Goal: Task Accomplishment & Management: Complete application form

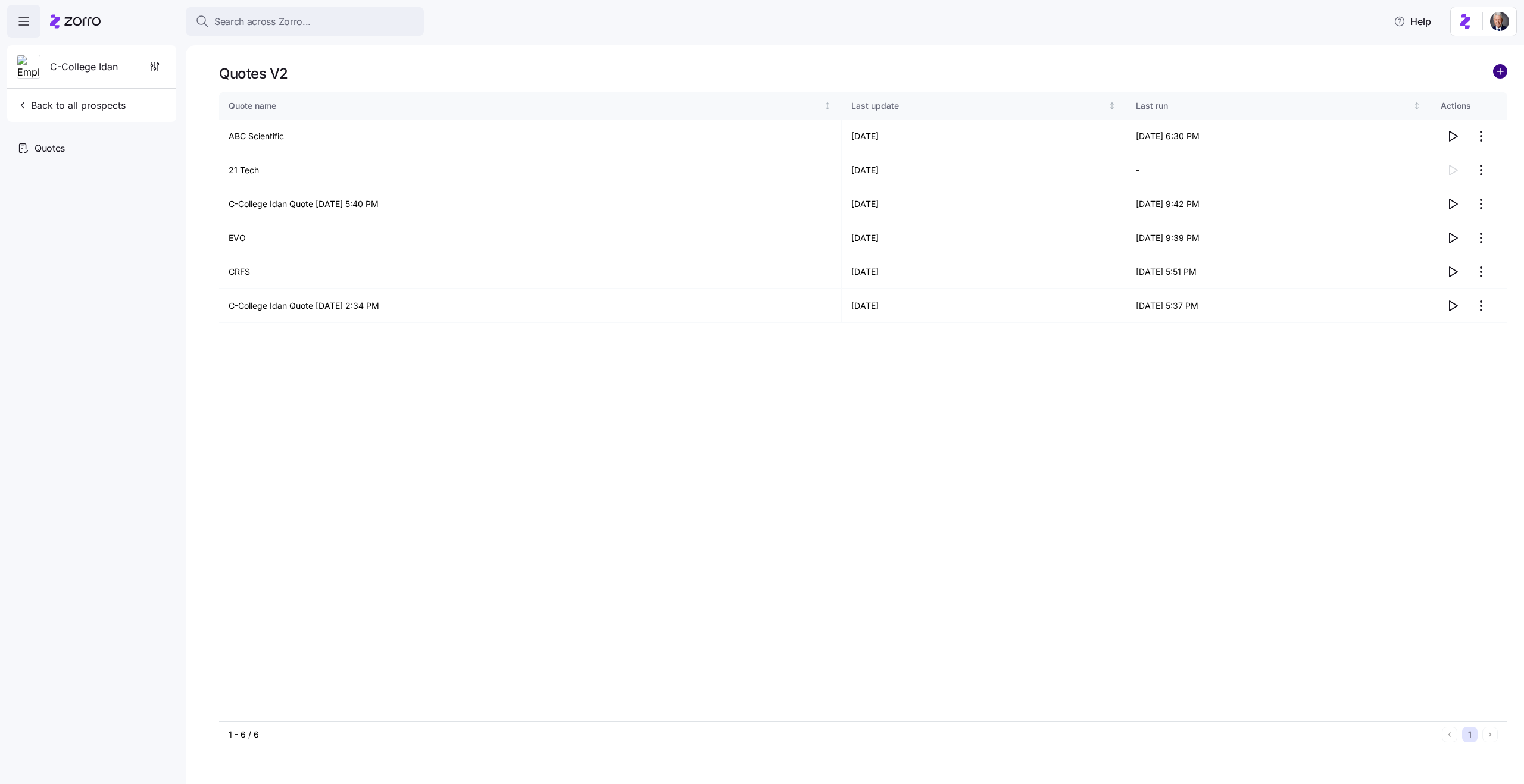
click at [1497, 76] on circle "add icon" at bounding box center [1500, 71] width 13 height 13
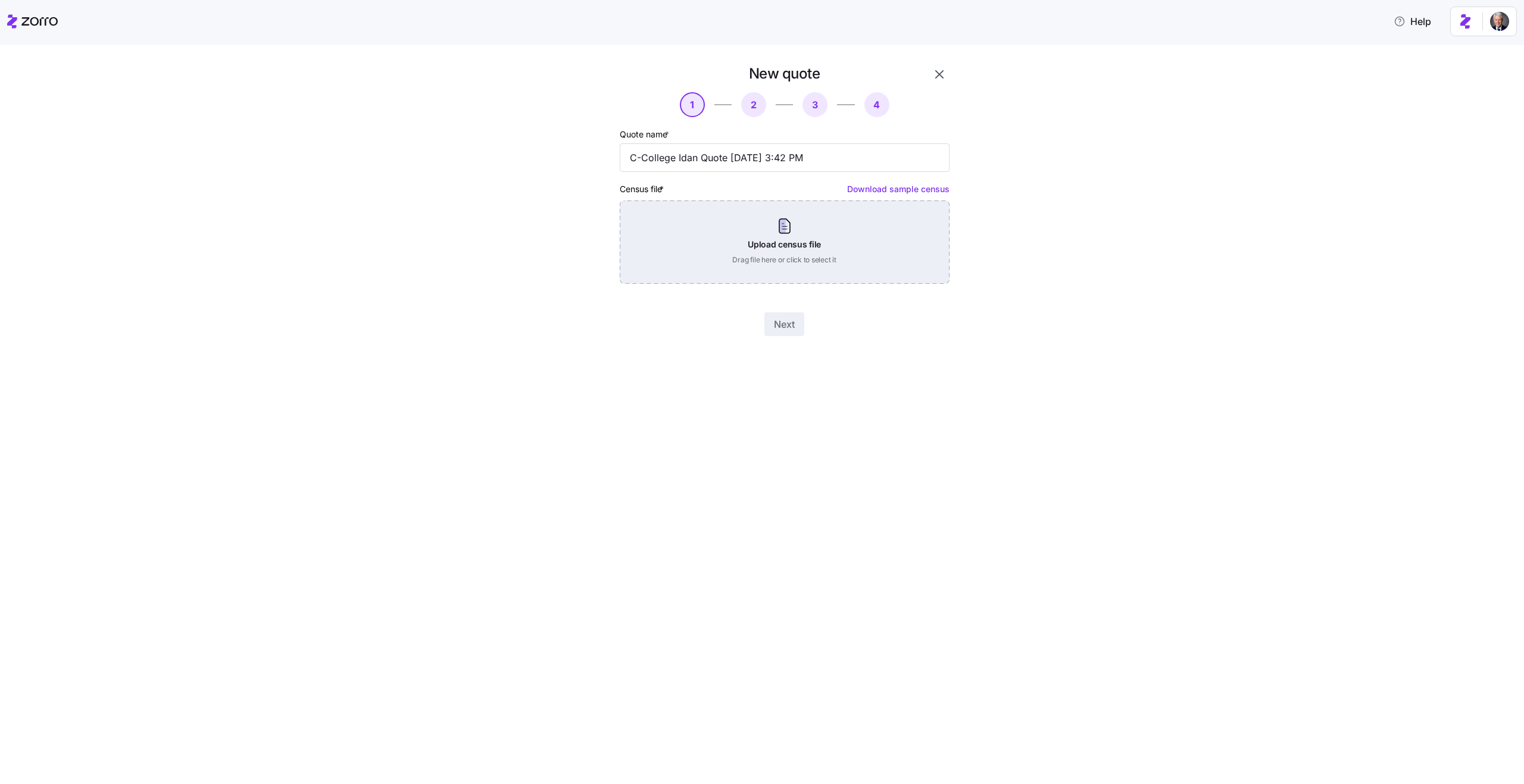
click at [783, 240] on div "Upload census file Drag file here or click to select it" at bounding box center [784, 242] width 330 height 83
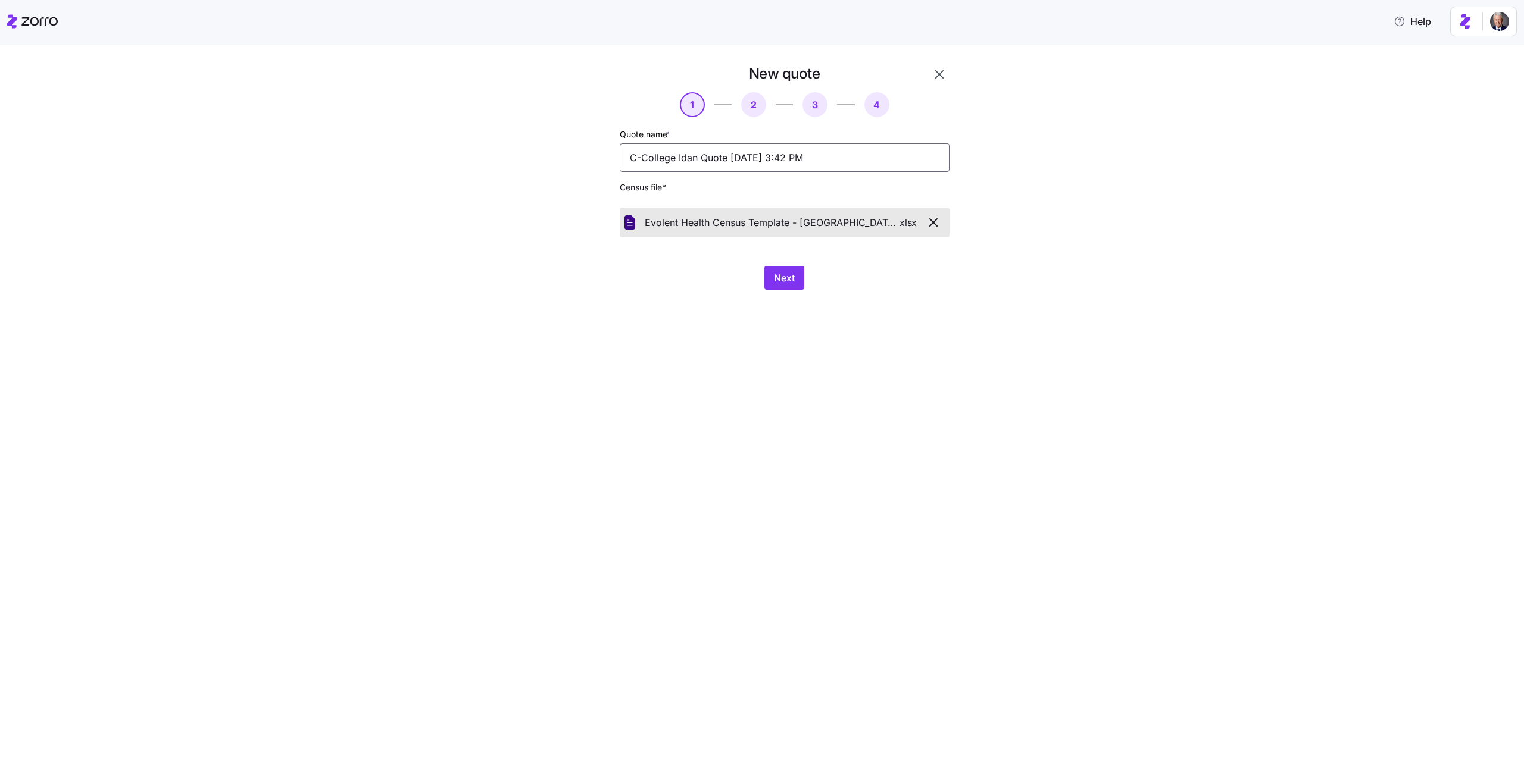
click at [671, 149] on input "C-College Idan Quote 08/21/2025 3:42 PM" at bounding box center [784, 158] width 330 height 29
click at [677, 159] on input "Evolent HEalth" at bounding box center [784, 158] width 330 height 29
click at [706, 151] on input "Evolent Health" at bounding box center [784, 158] width 330 height 29
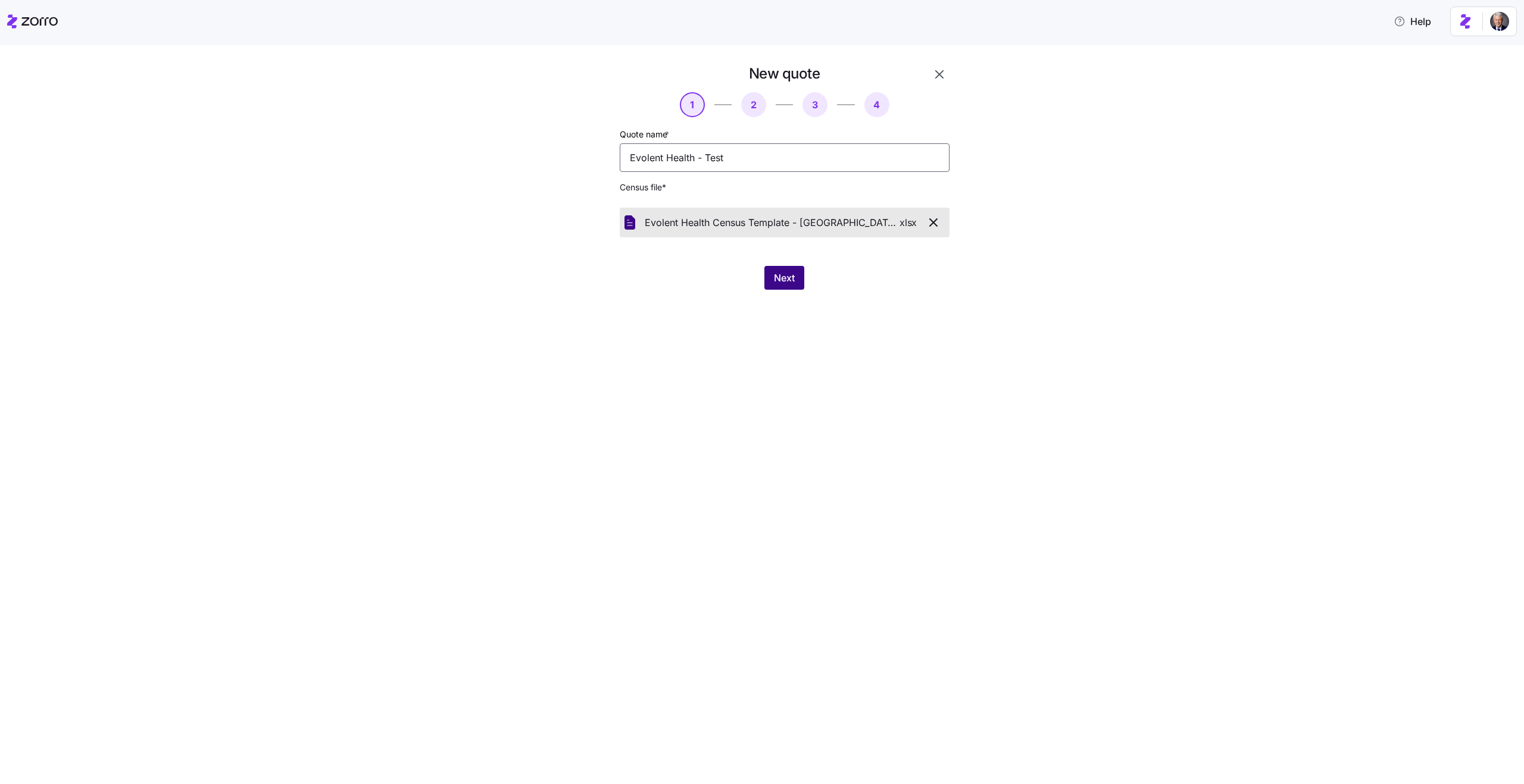
type input "Evolent Health - Test"
click at [783, 284] on span "Next" at bounding box center [784, 278] width 21 height 14
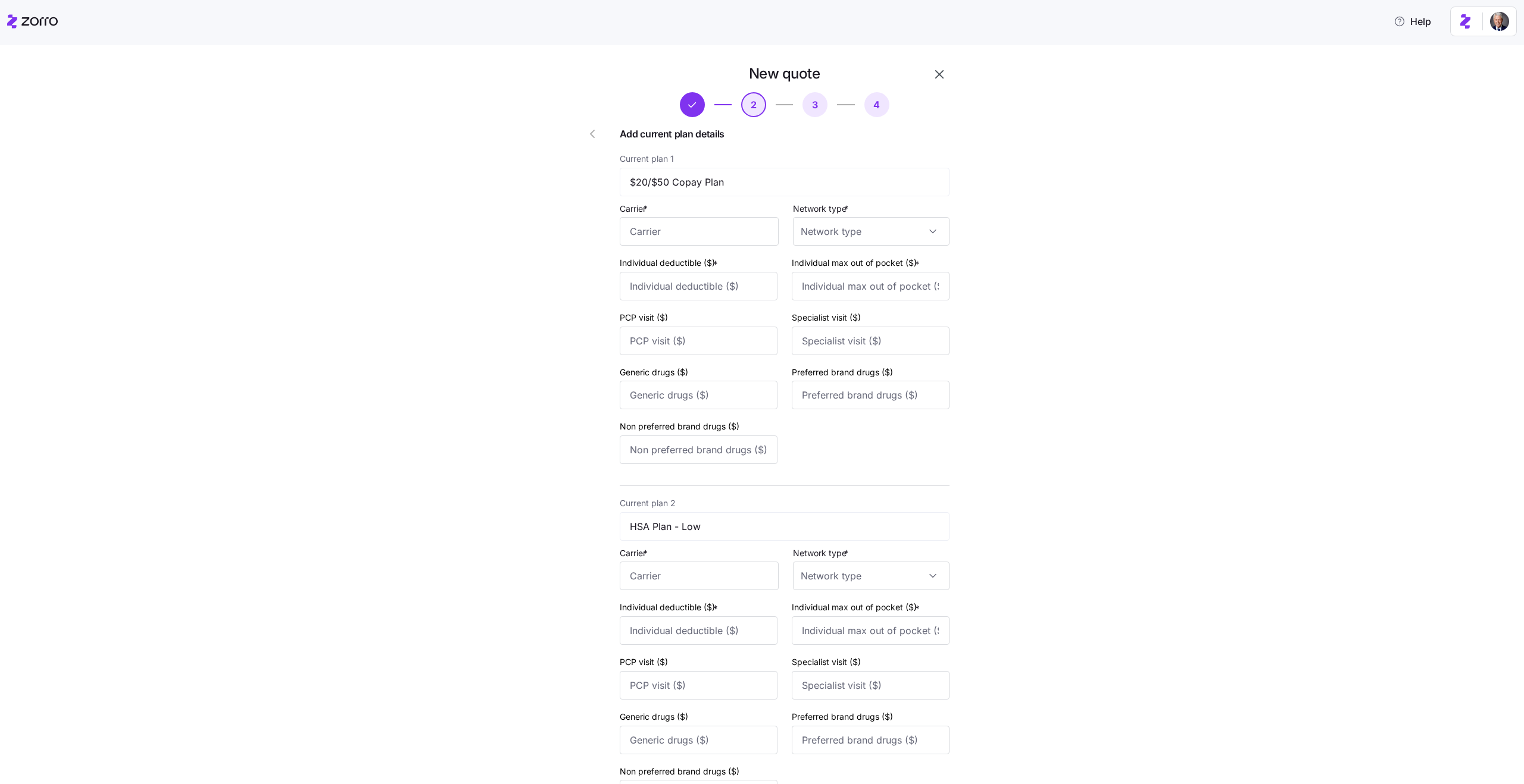
click at [939, 76] on icon "button" at bounding box center [940, 74] width 14 height 14
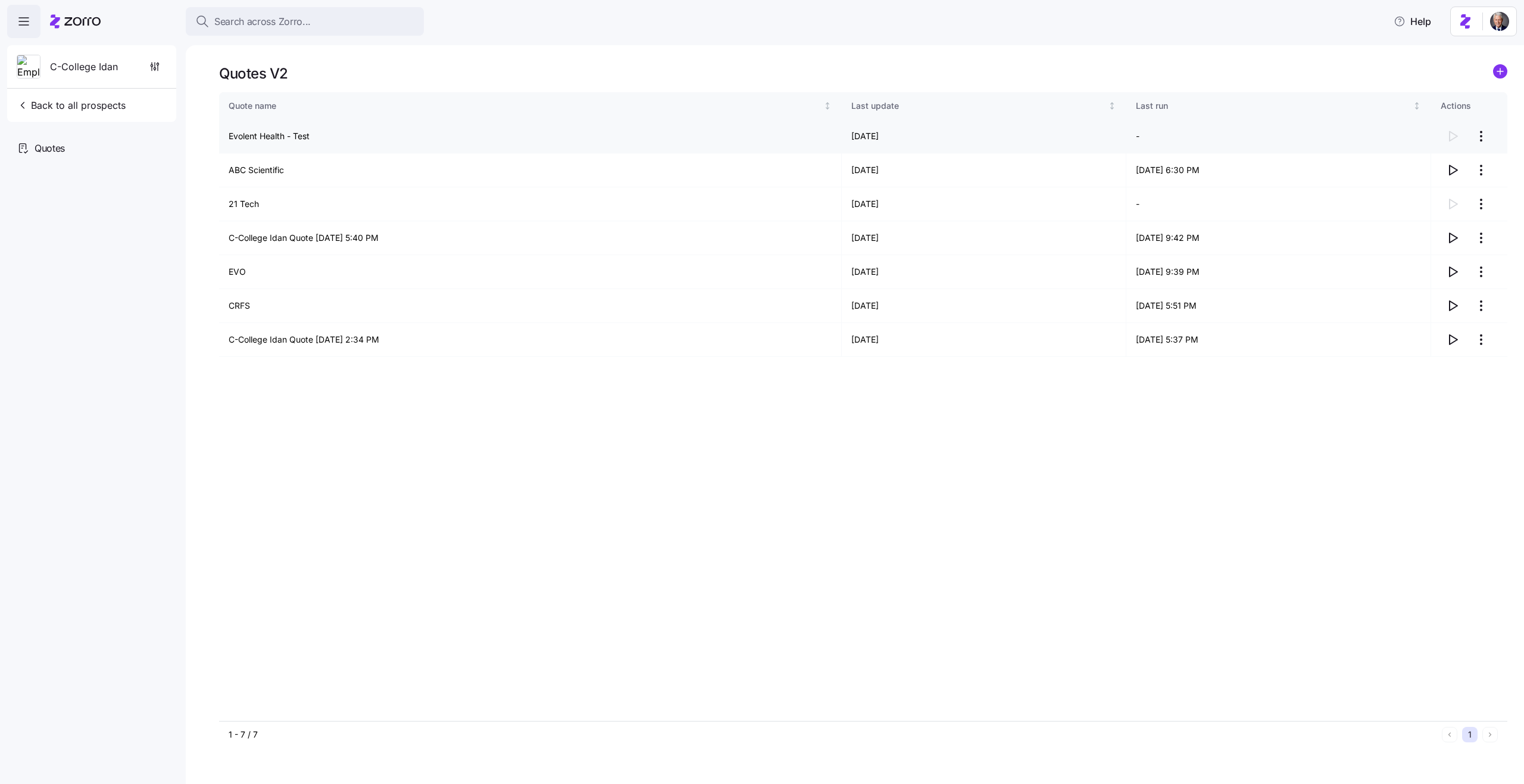
click at [1481, 141] on html "Search across Zorro... Help C-College Idan Back to all prospects Quotes Quotes …" at bounding box center [762, 388] width 1524 height 777
click at [1424, 167] on div "Continue setup" at bounding box center [1413, 165] width 59 height 13
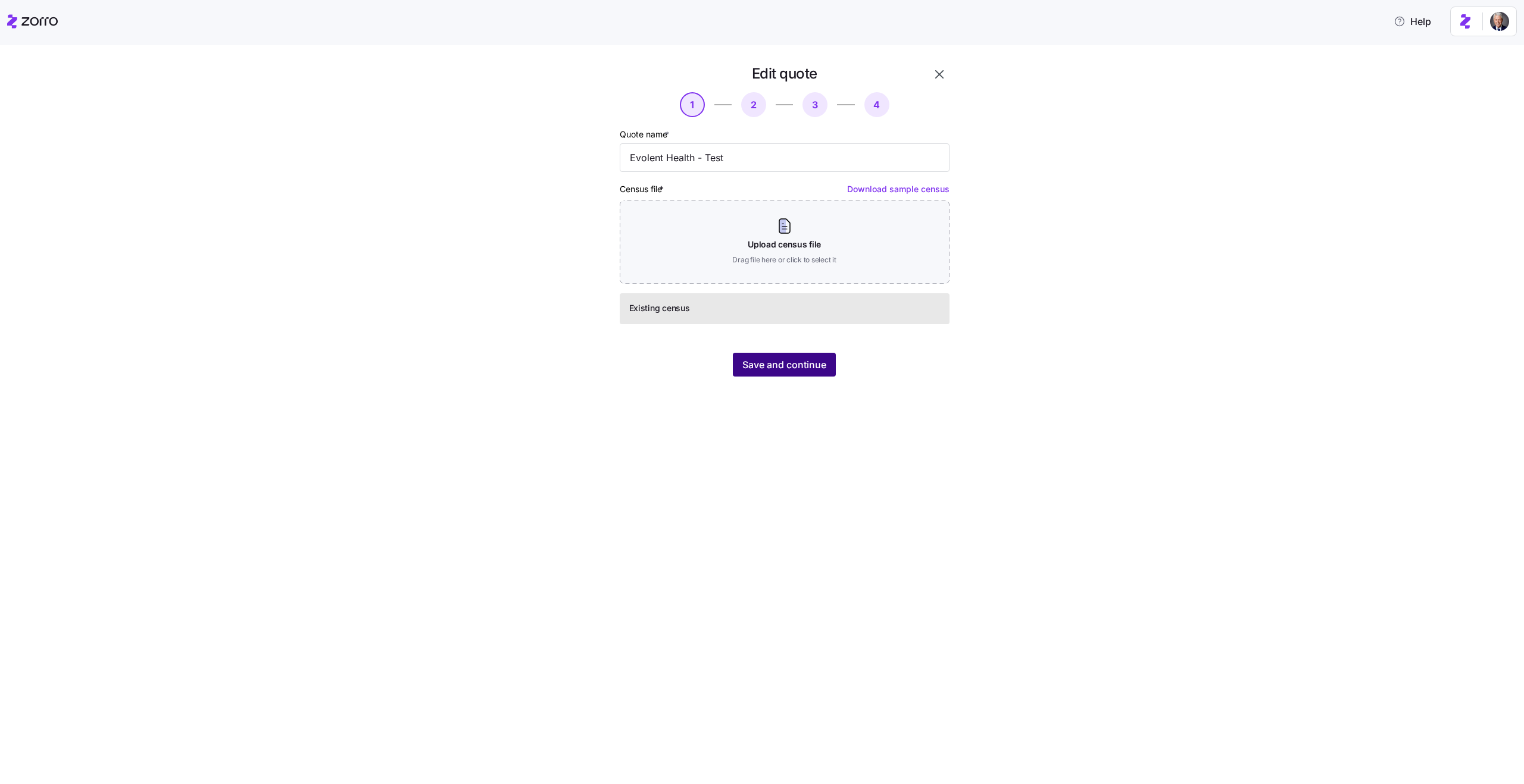
click at [750, 363] on span "Save and continue" at bounding box center [784, 365] width 84 height 14
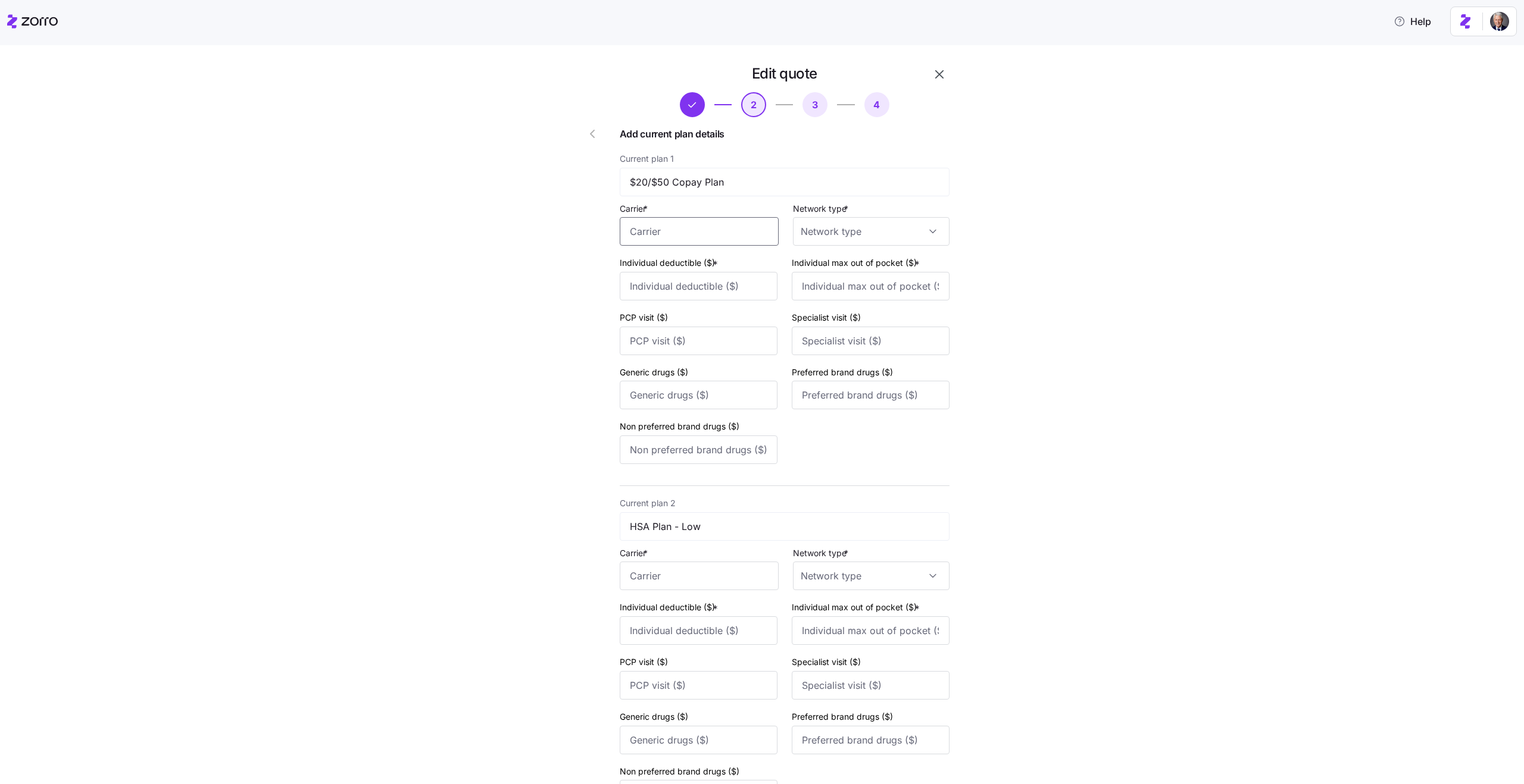
click at [732, 232] on input "Carrier *" at bounding box center [699, 232] width 159 height 29
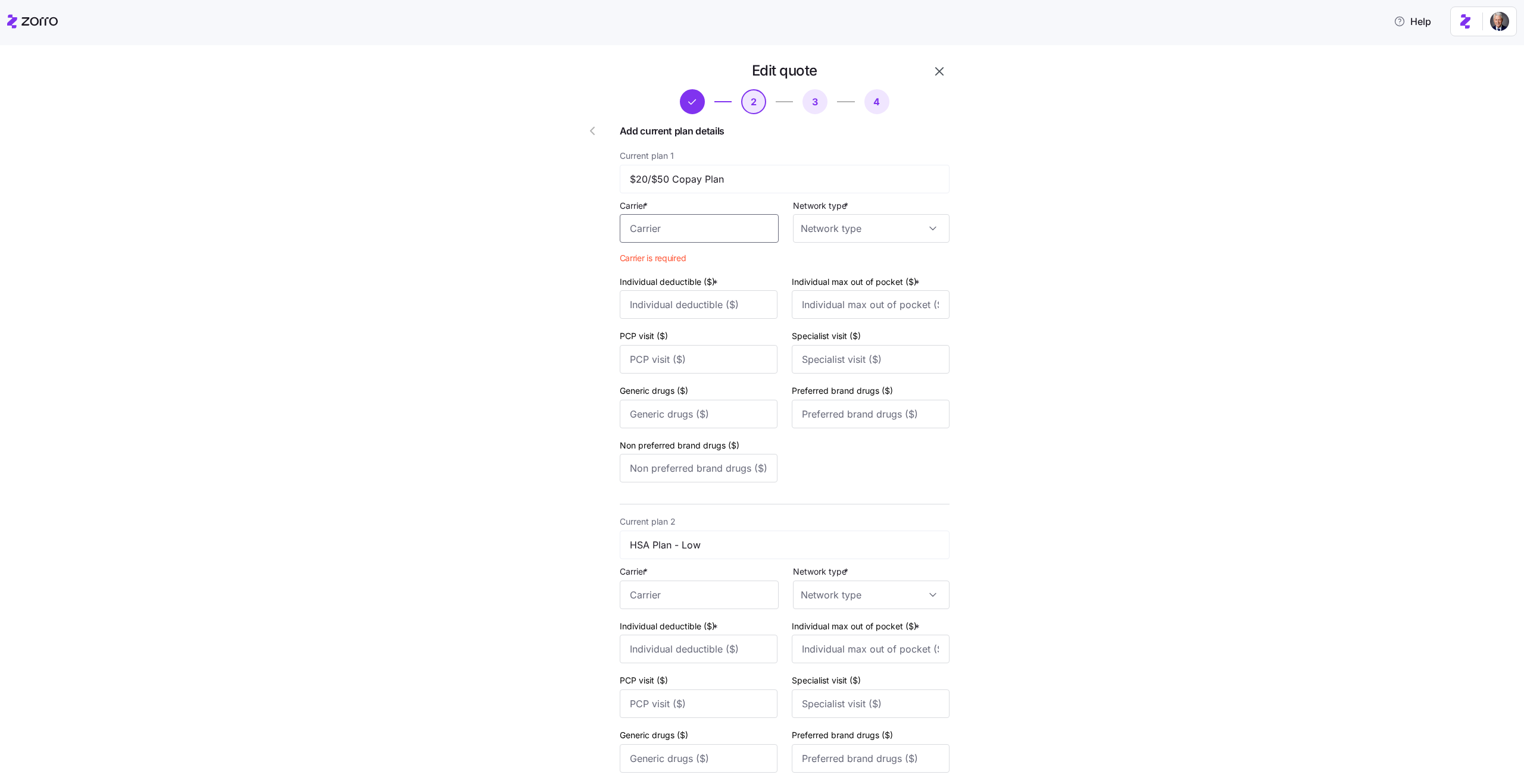
click at [741, 224] on input "Carrier *" at bounding box center [699, 229] width 159 height 29
click at [740, 264] on div "Aetna" at bounding box center [701, 263] width 149 height 27
type input "Aetna"
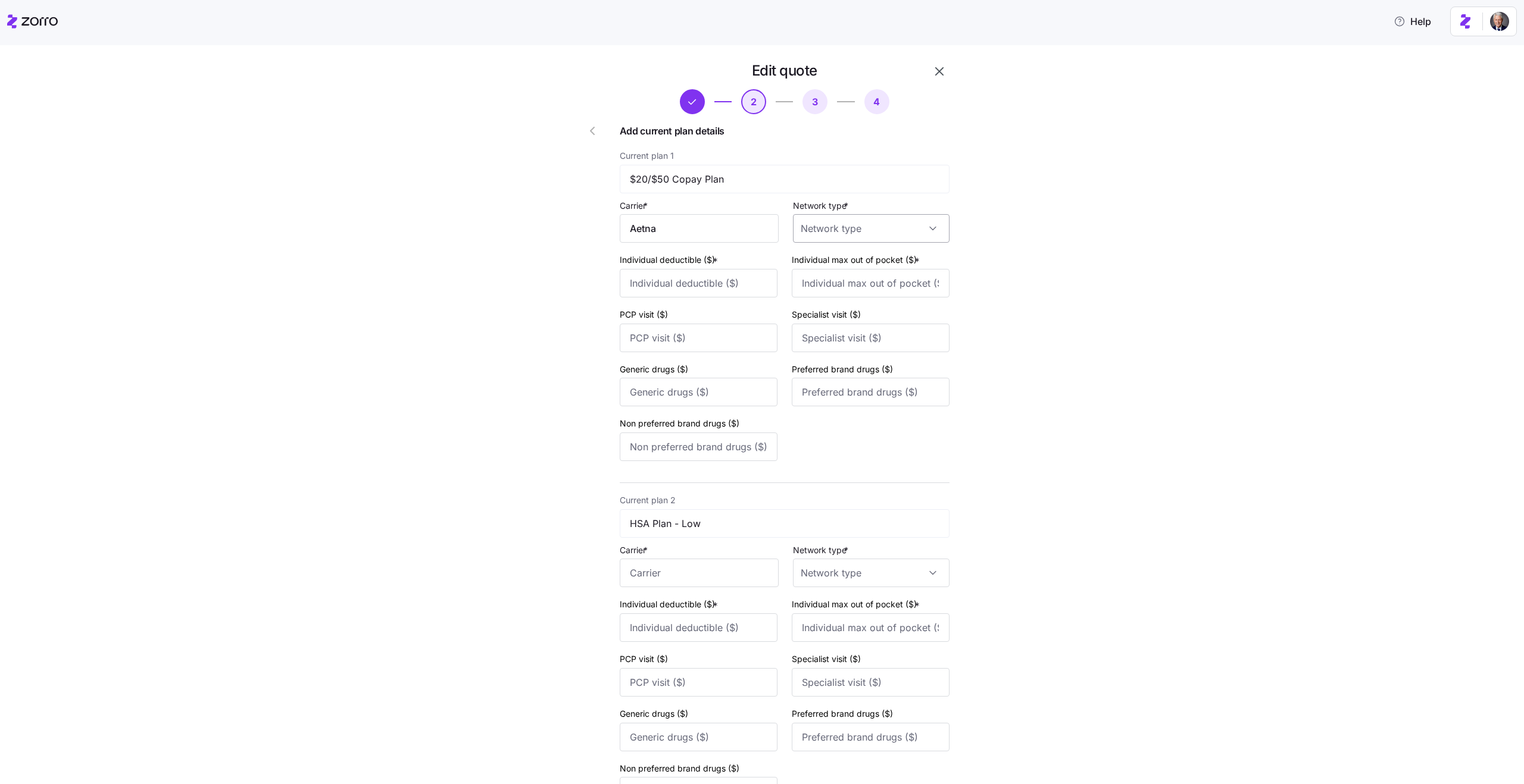
click at [831, 223] on input "Network type *" at bounding box center [871, 229] width 157 height 29
click at [851, 272] on div "HMO" at bounding box center [868, 264] width 142 height 25
type input "HMO"
click at [699, 290] on input "Individual deductible ($) *" at bounding box center [698, 284] width 157 height 29
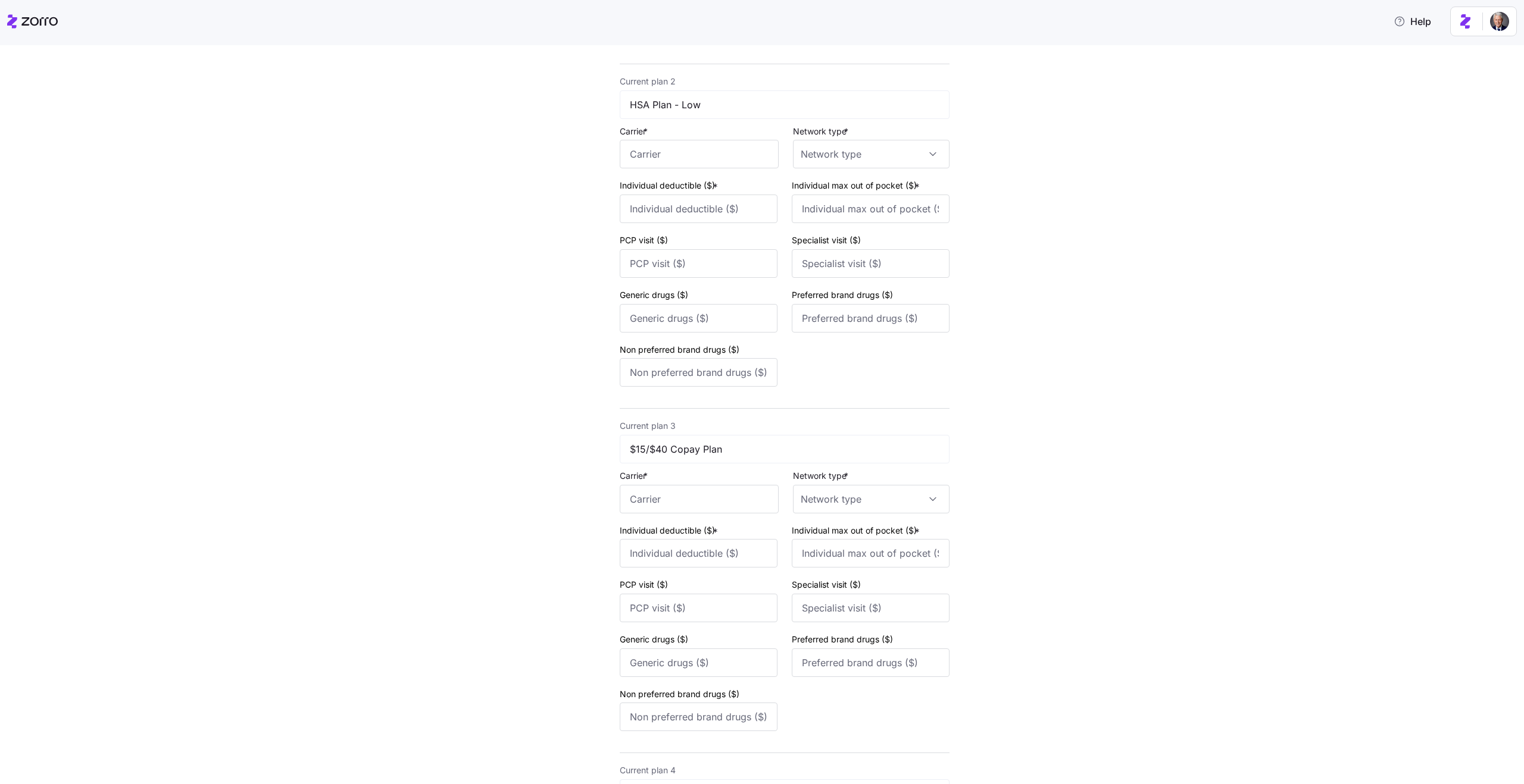
scroll to position [500, 0]
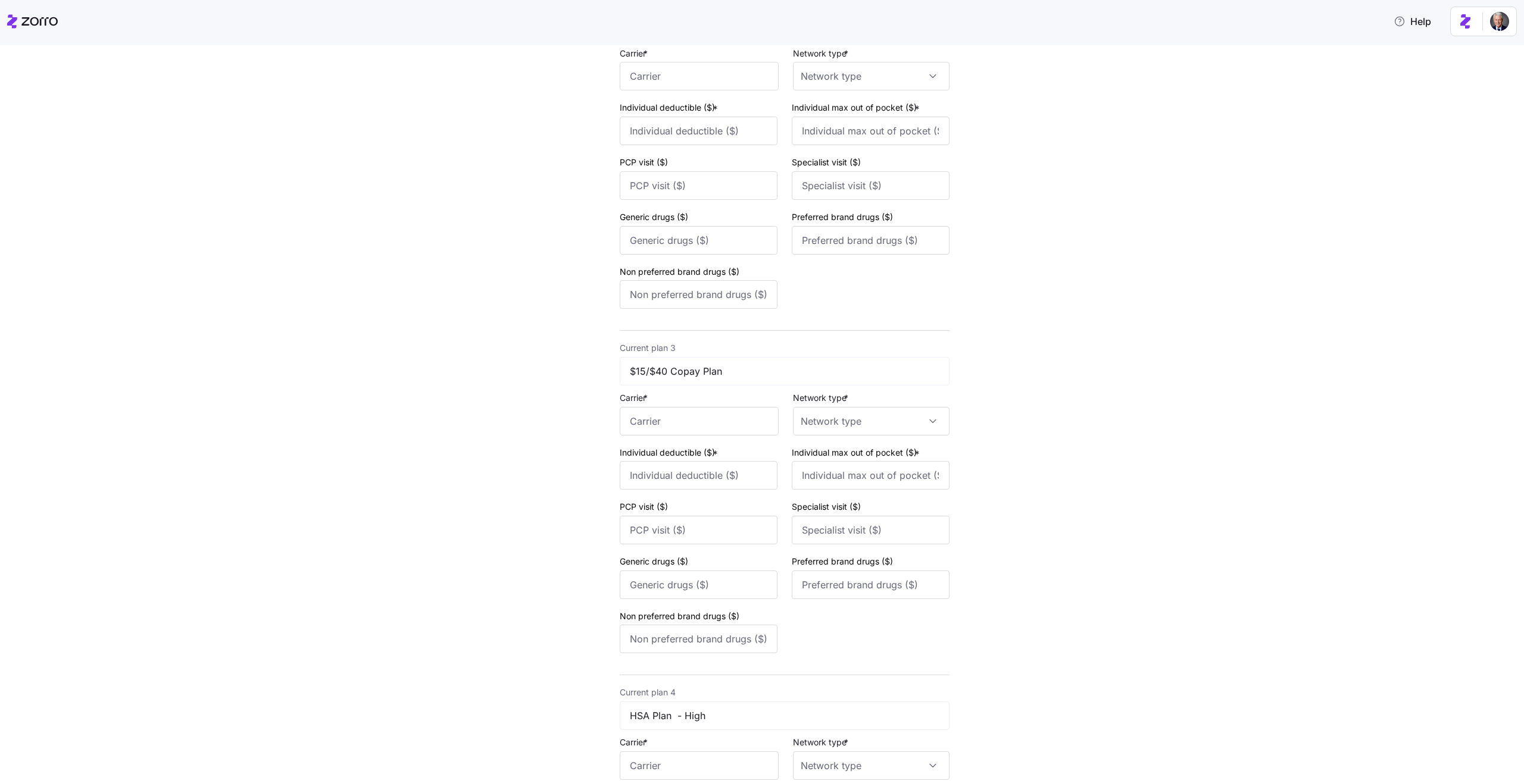
click at [544, 426] on div "Edit quote 2 3 4 Add current plan details Current plan 1 $20/$50 Copay Plan Car…" at bounding box center [770, 688] width 1474 height 2247
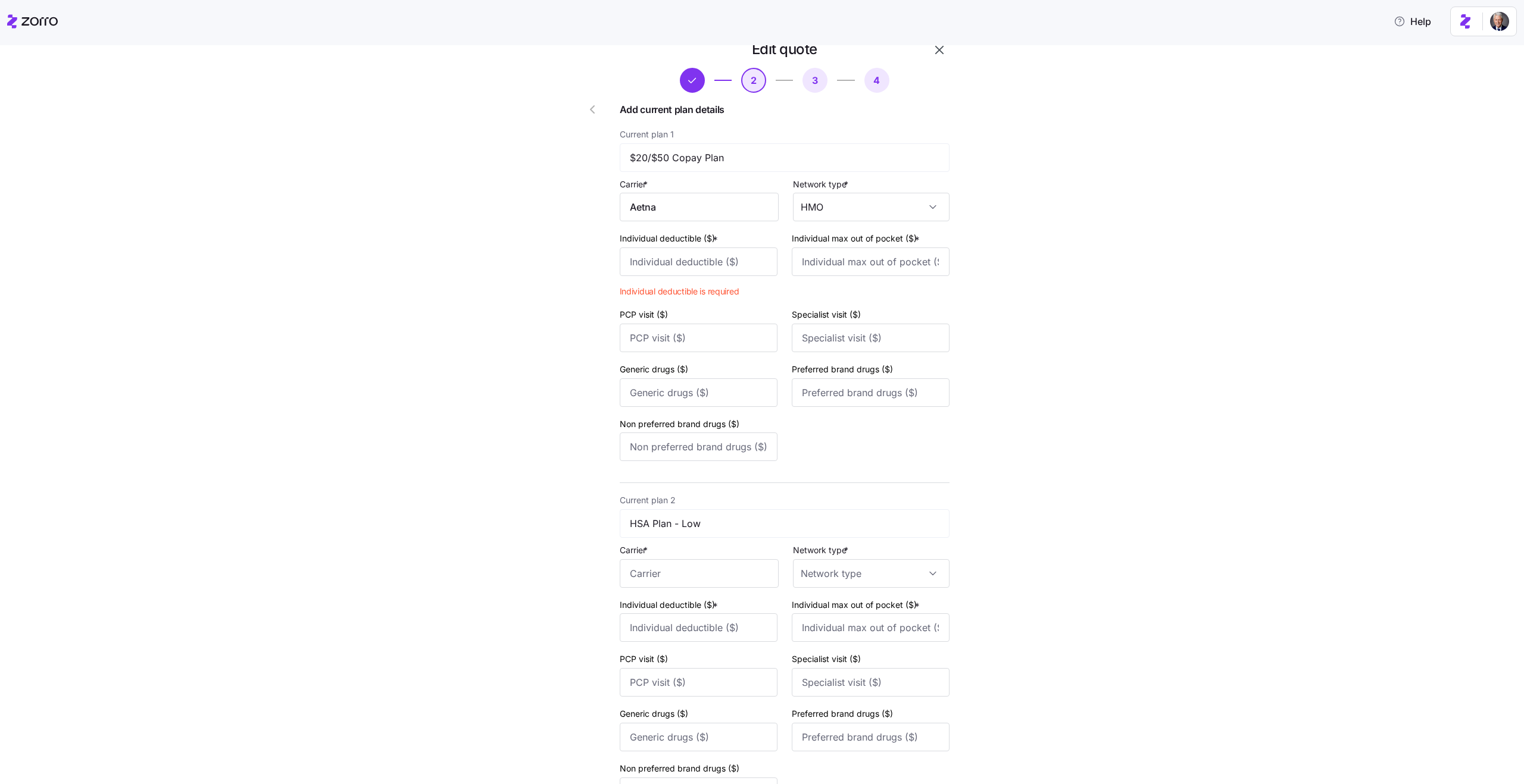
scroll to position [0, 0]
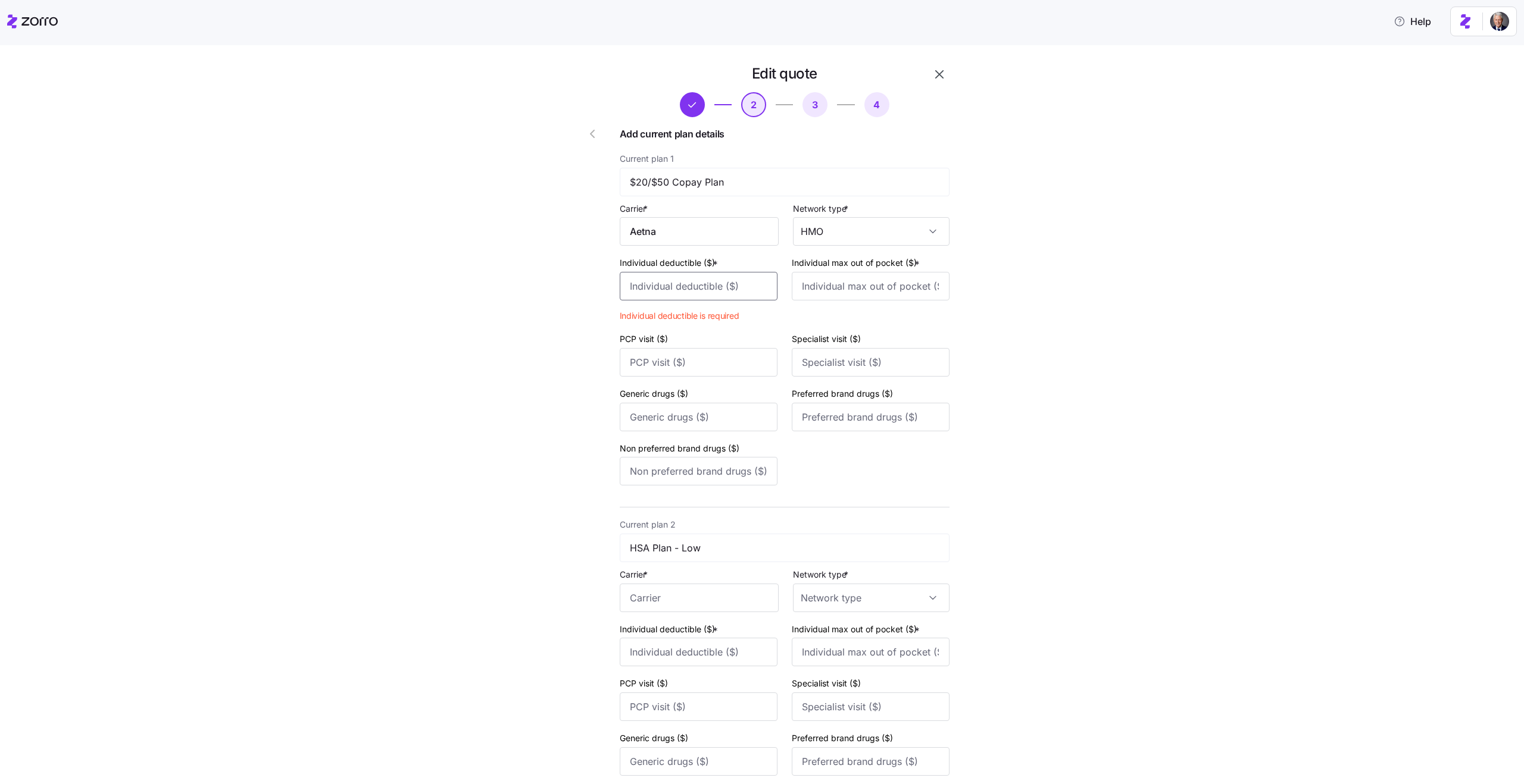
click at [706, 276] on input "Individual deductible ($) *" at bounding box center [698, 287] width 157 height 29
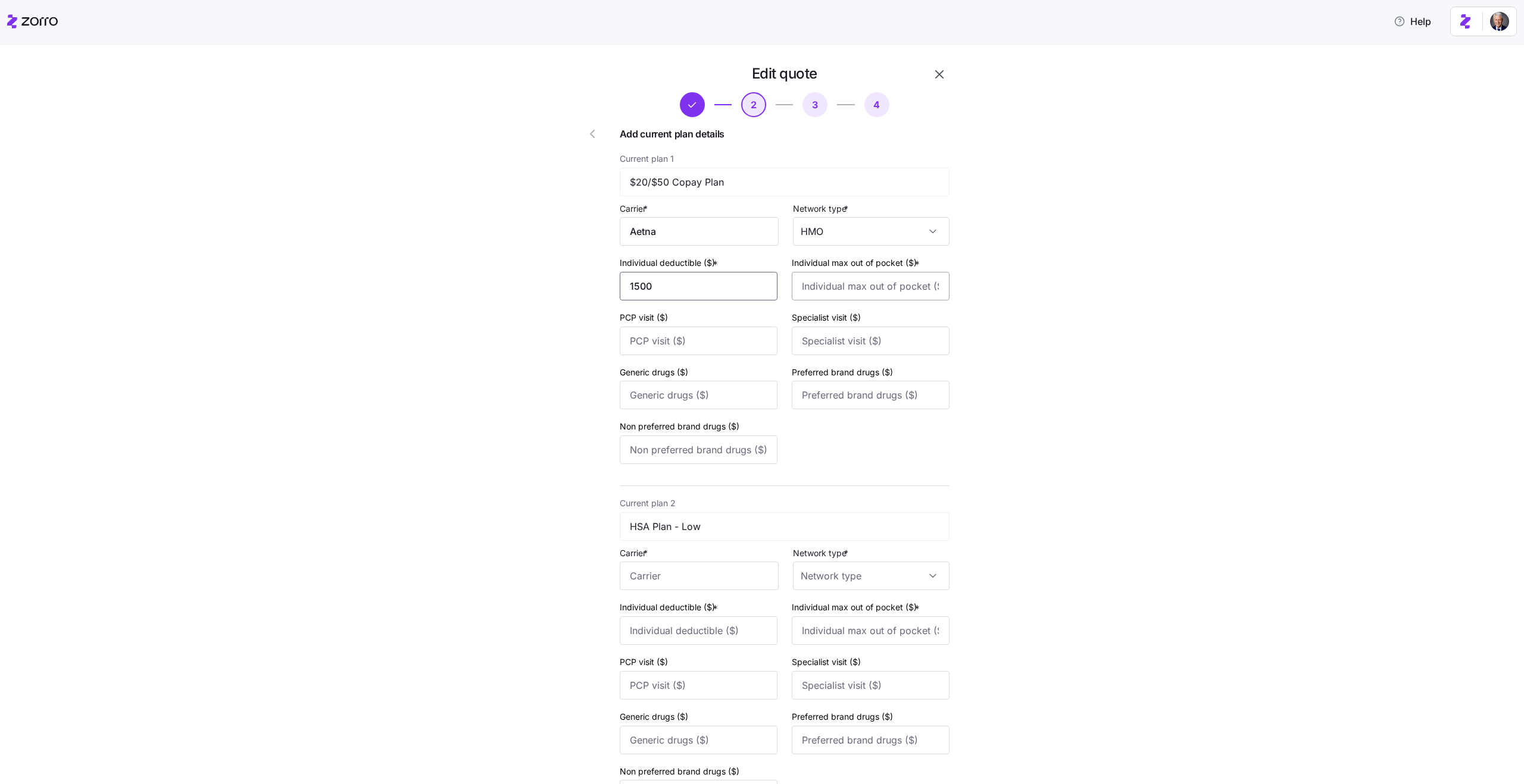
type input "1500"
click at [836, 275] on input "Individual max out of pocket ($) *" at bounding box center [870, 287] width 157 height 29
click at [839, 293] on input "9000" at bounding box center [870, 287] width 157 height 29
type input "7000"
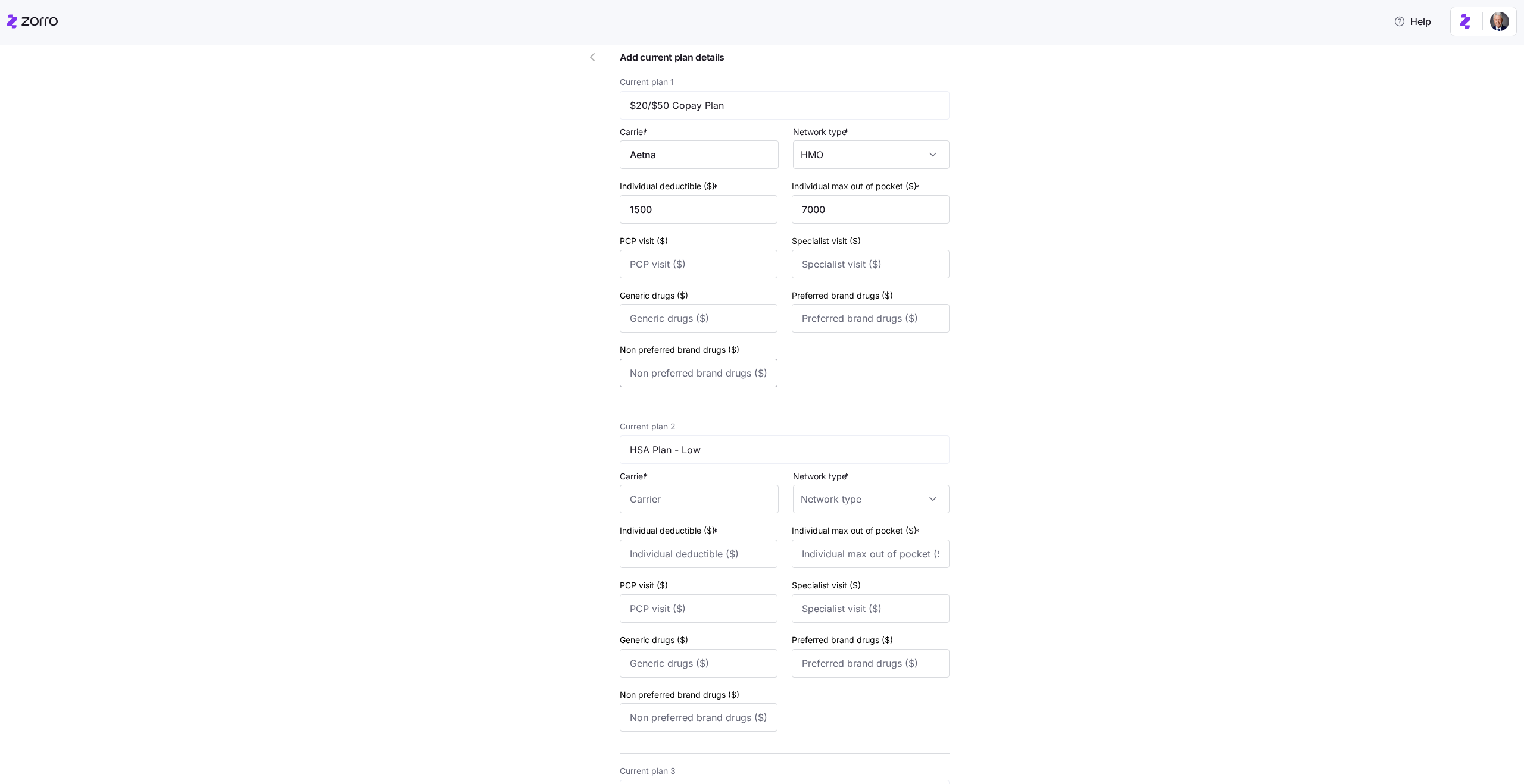
scroll to position [85, 0]
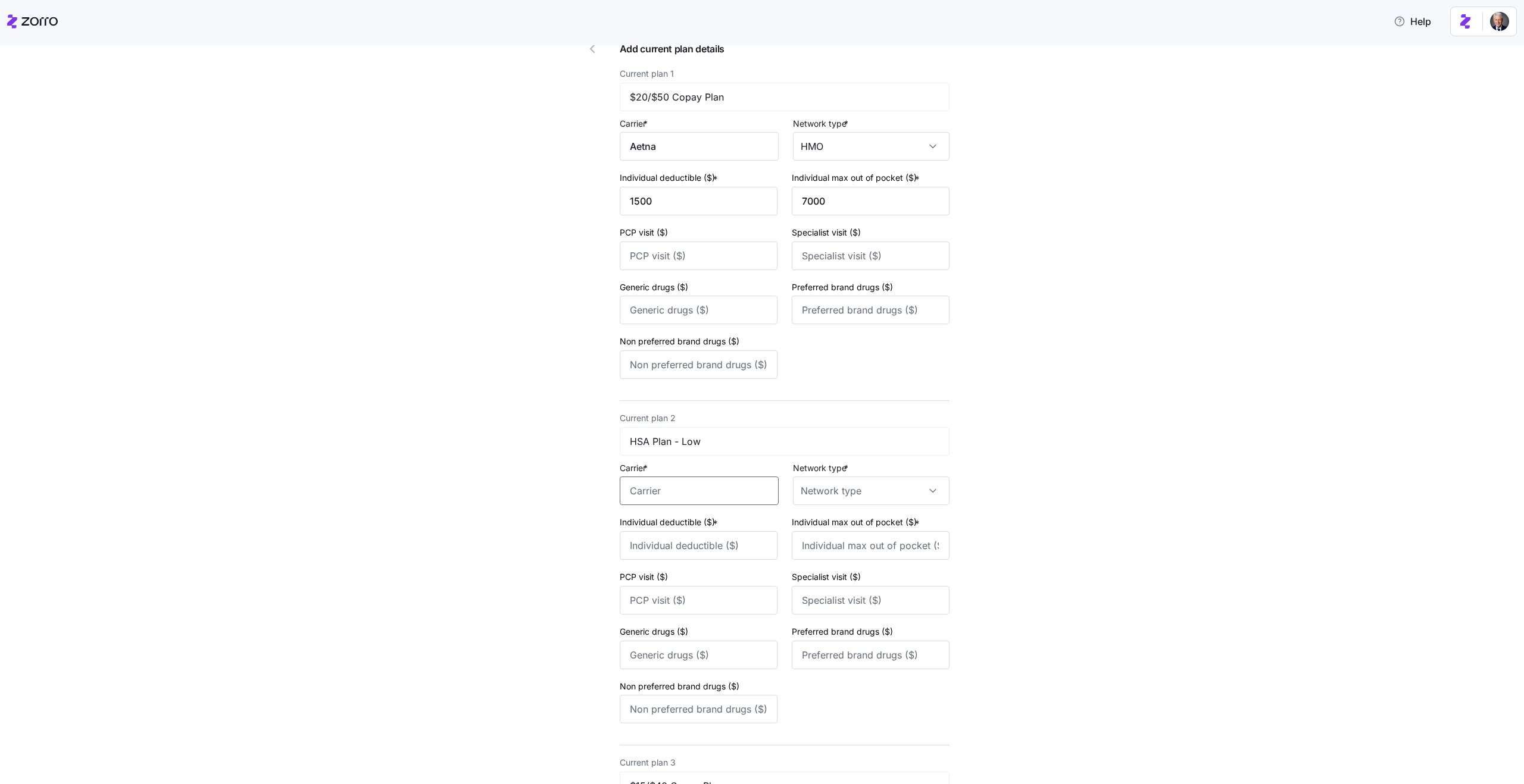
click at [644, 489] on input "Carrier *" at bounding box center [699, 491] width 159 height 29
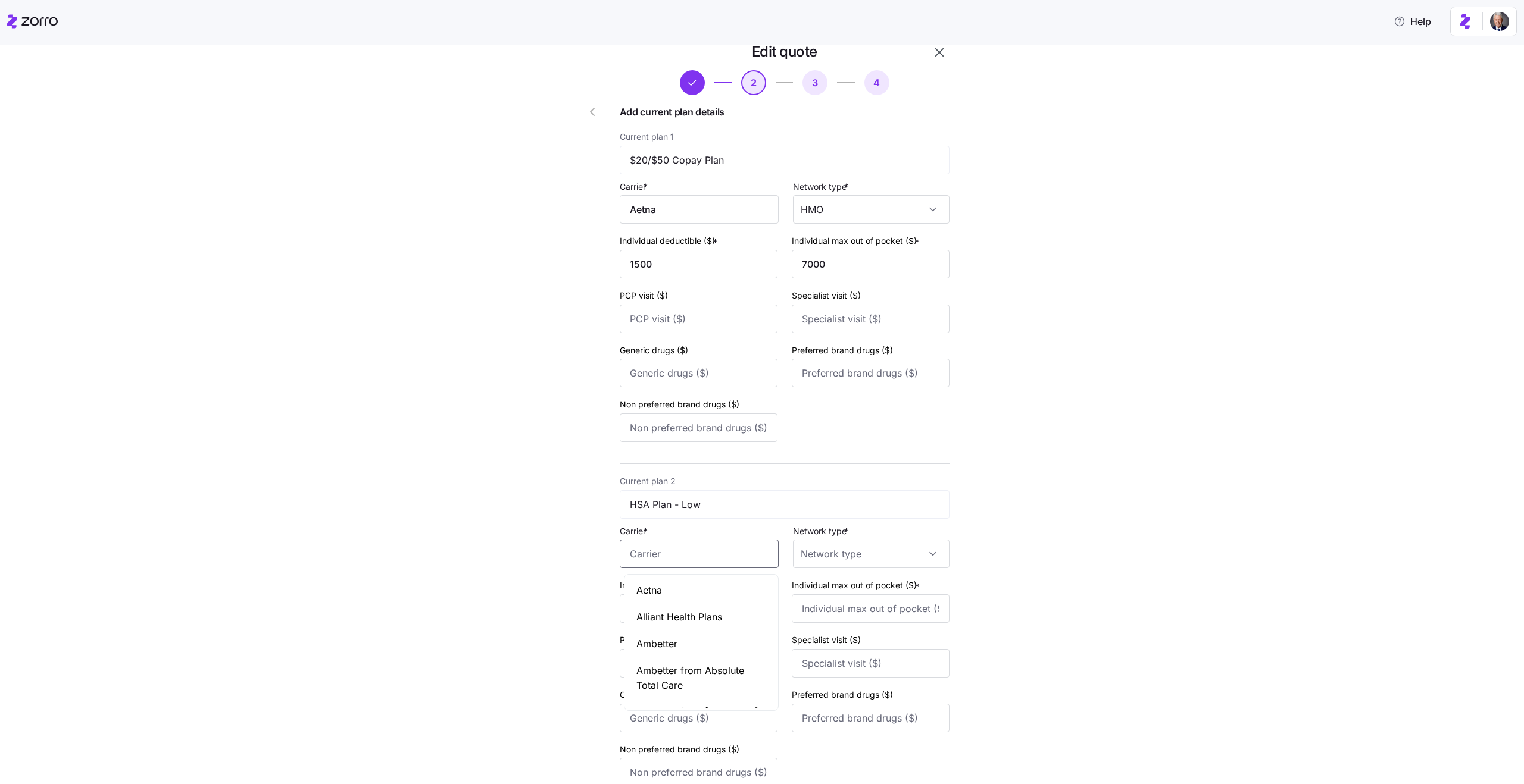
scroll to position [13, 0]
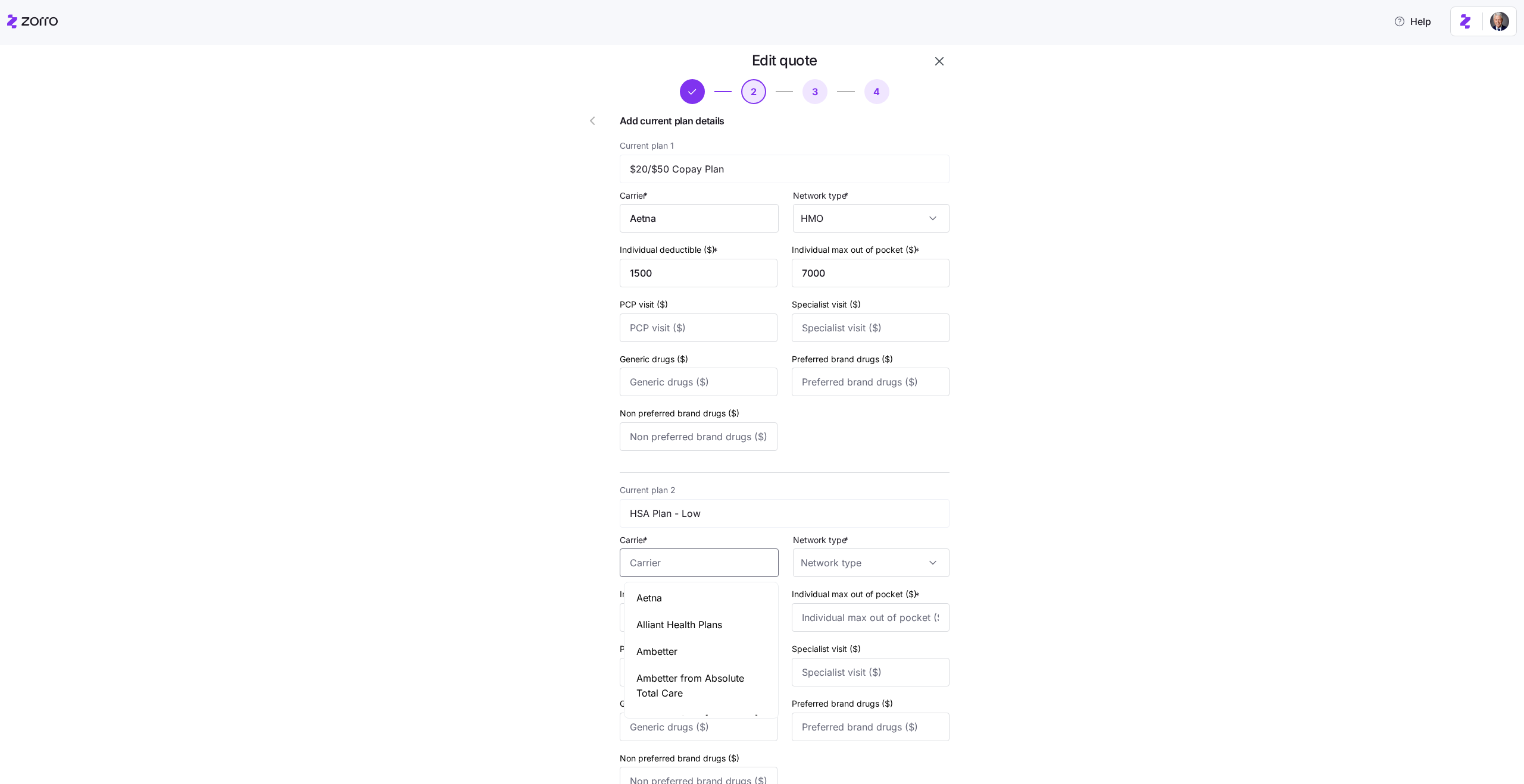
click at [706, 606] on div "Aetna" at bounding box center [701, 598] width 149 height 27
type input "Aetna"
click at [812, 575] on input "Network type *" at bounding box center [871, 563] width 157 height 29
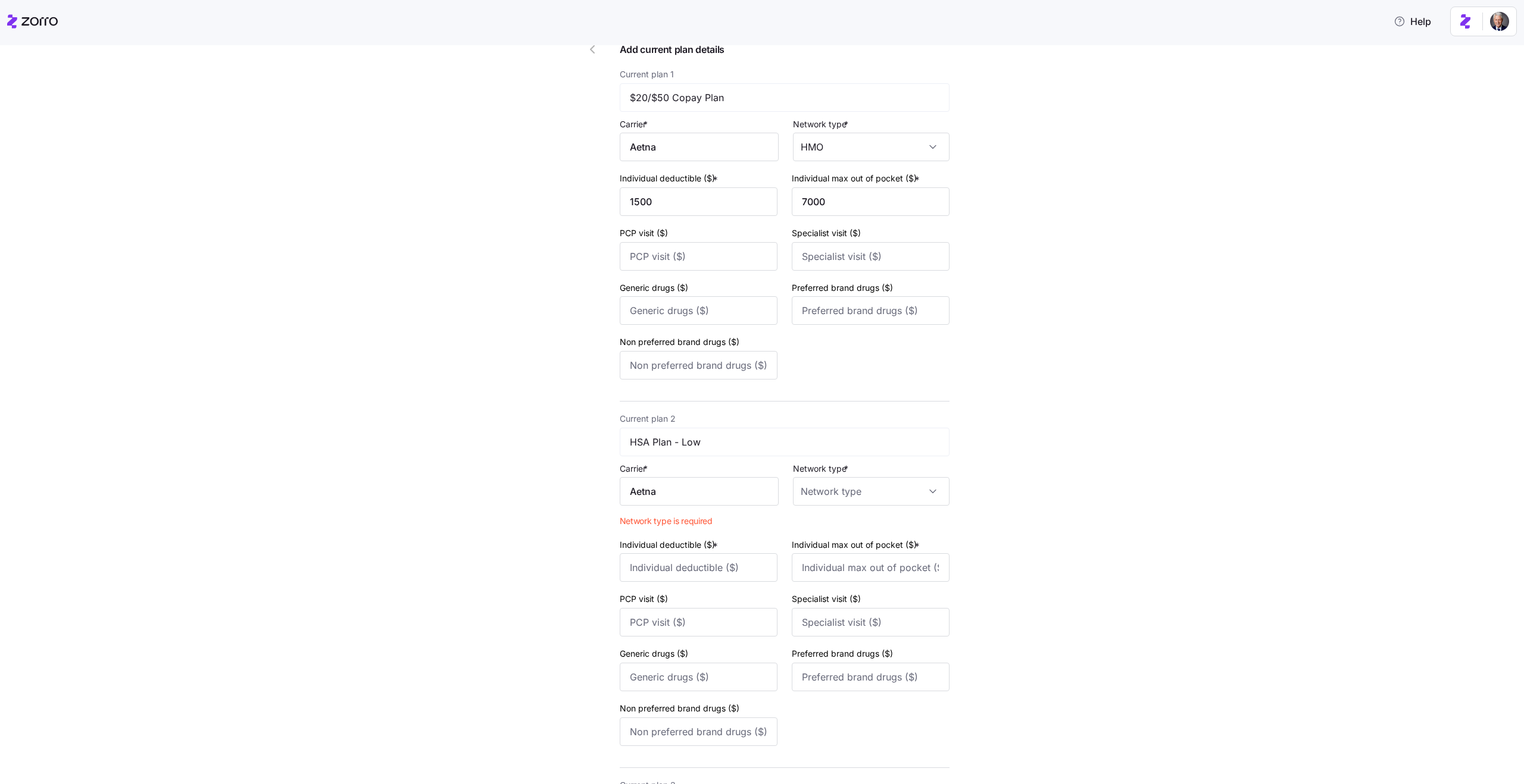
scroll to position [0, 0]
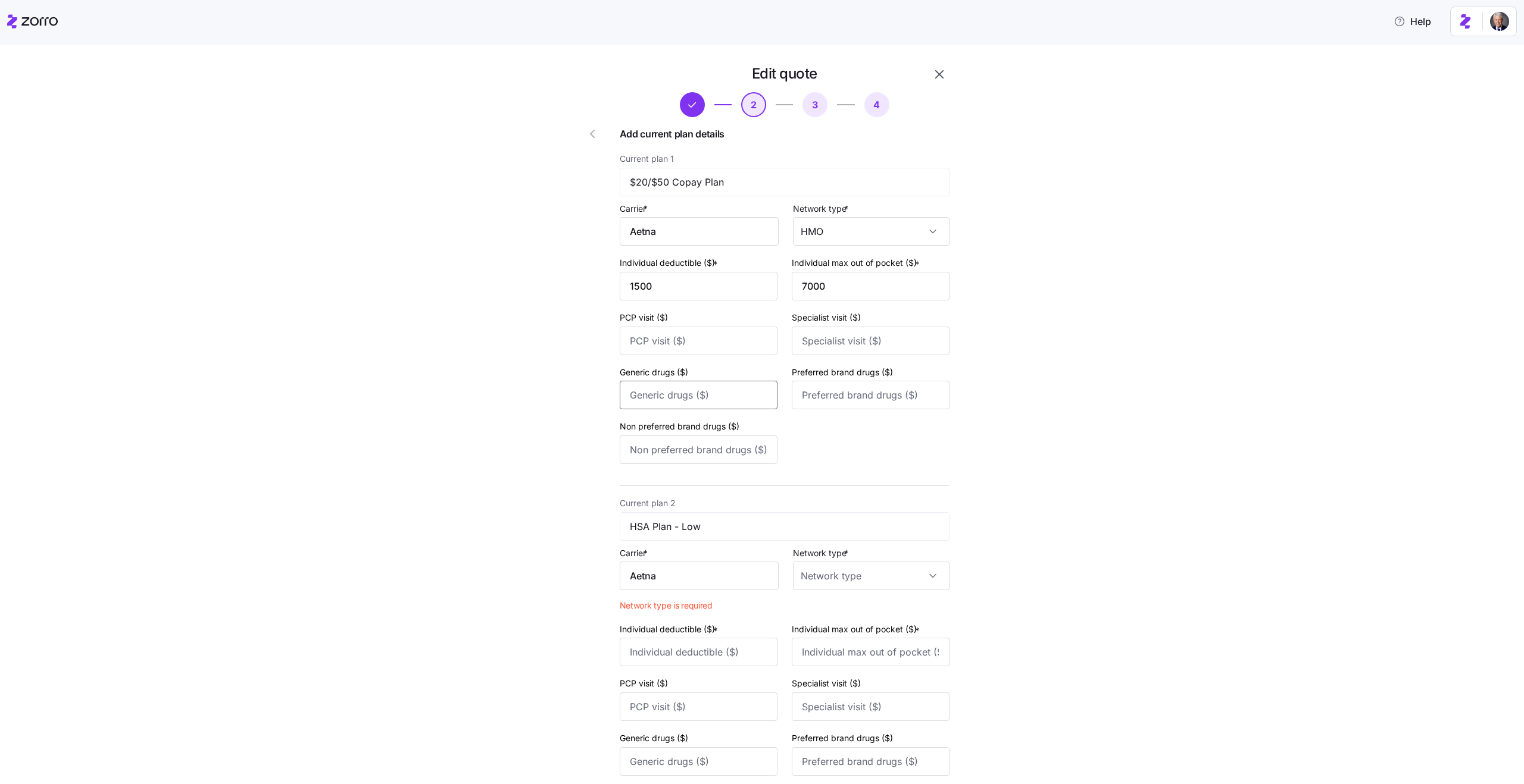
click at [746, 393] on input "Generic drugs ($)" at bounding box center [698, 396] width 157 height 29
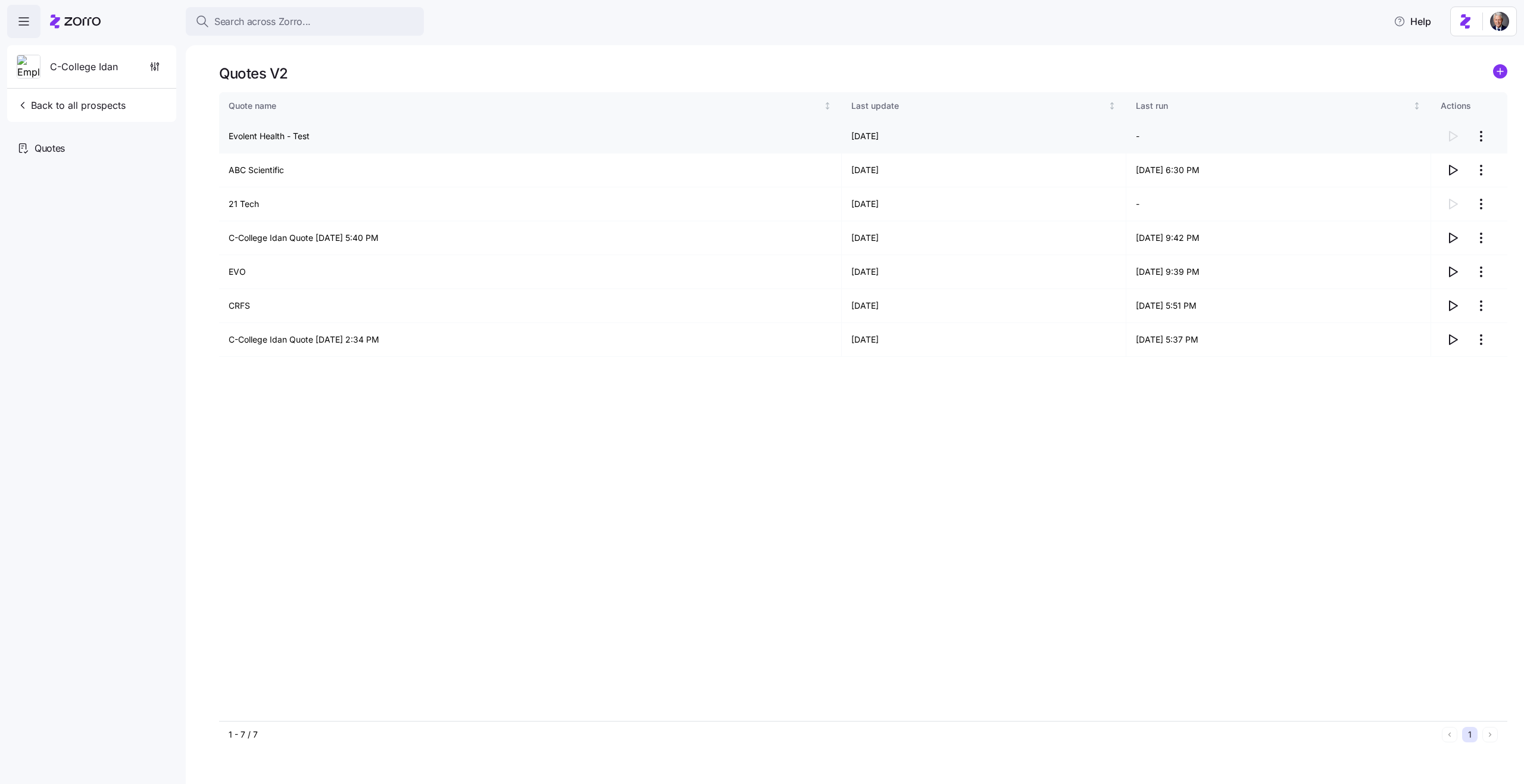
click at [1481, 138] on html "Search across Zorro... Help C-College Idan Back to all prospects Quotes Quotes …" at bounding box center [762, 388] width 1524 height 777
click at [1430, 186] on div "Delete quote" at bounding box center [1408, 184] width 50 height 13
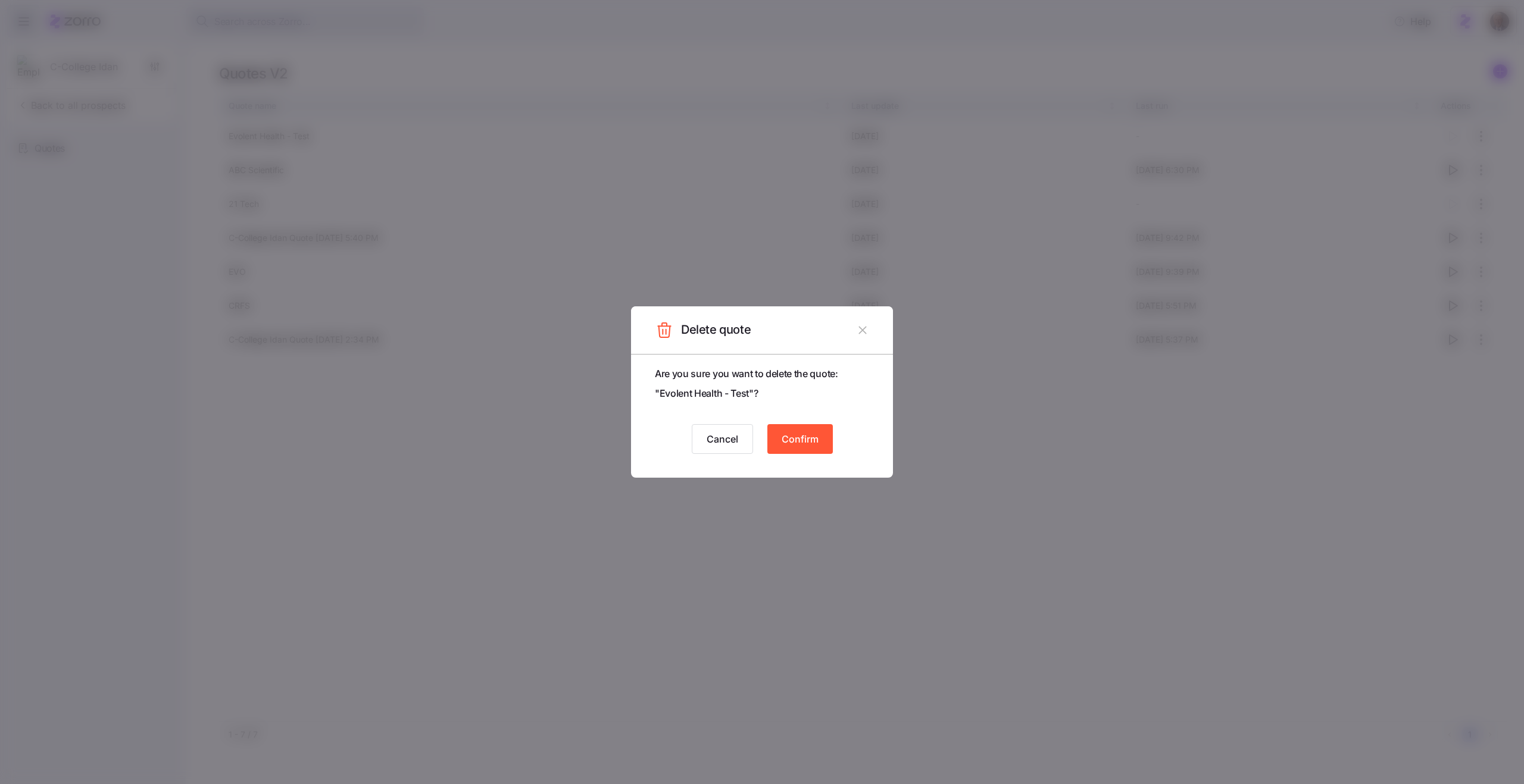
click at [802, 436] on span "Confirm" at bounding box center [800, 439] width 37 height 14
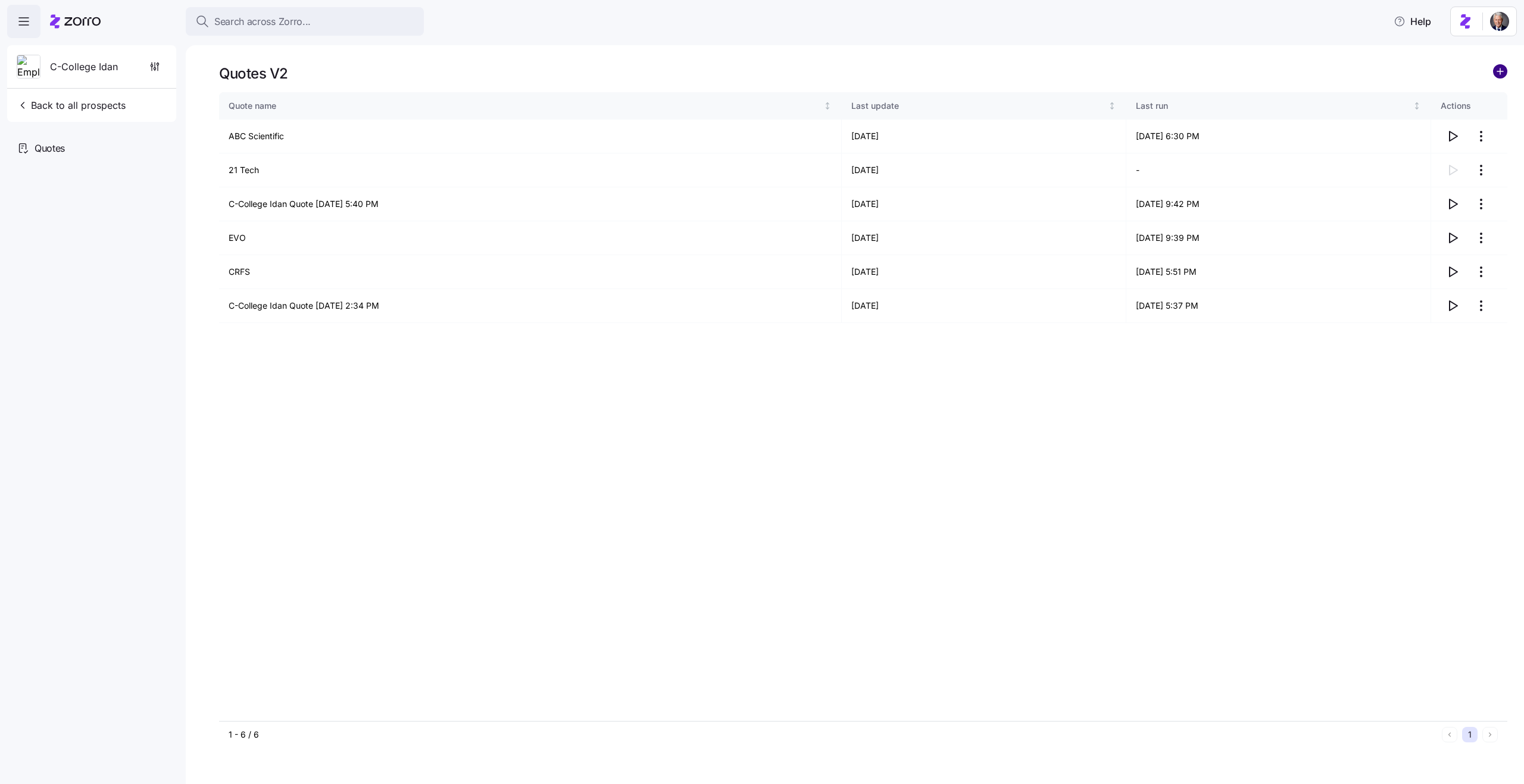
click at [1497, 76] on circle "add icon" at bounding box center [1500, 71] width 13 height 13
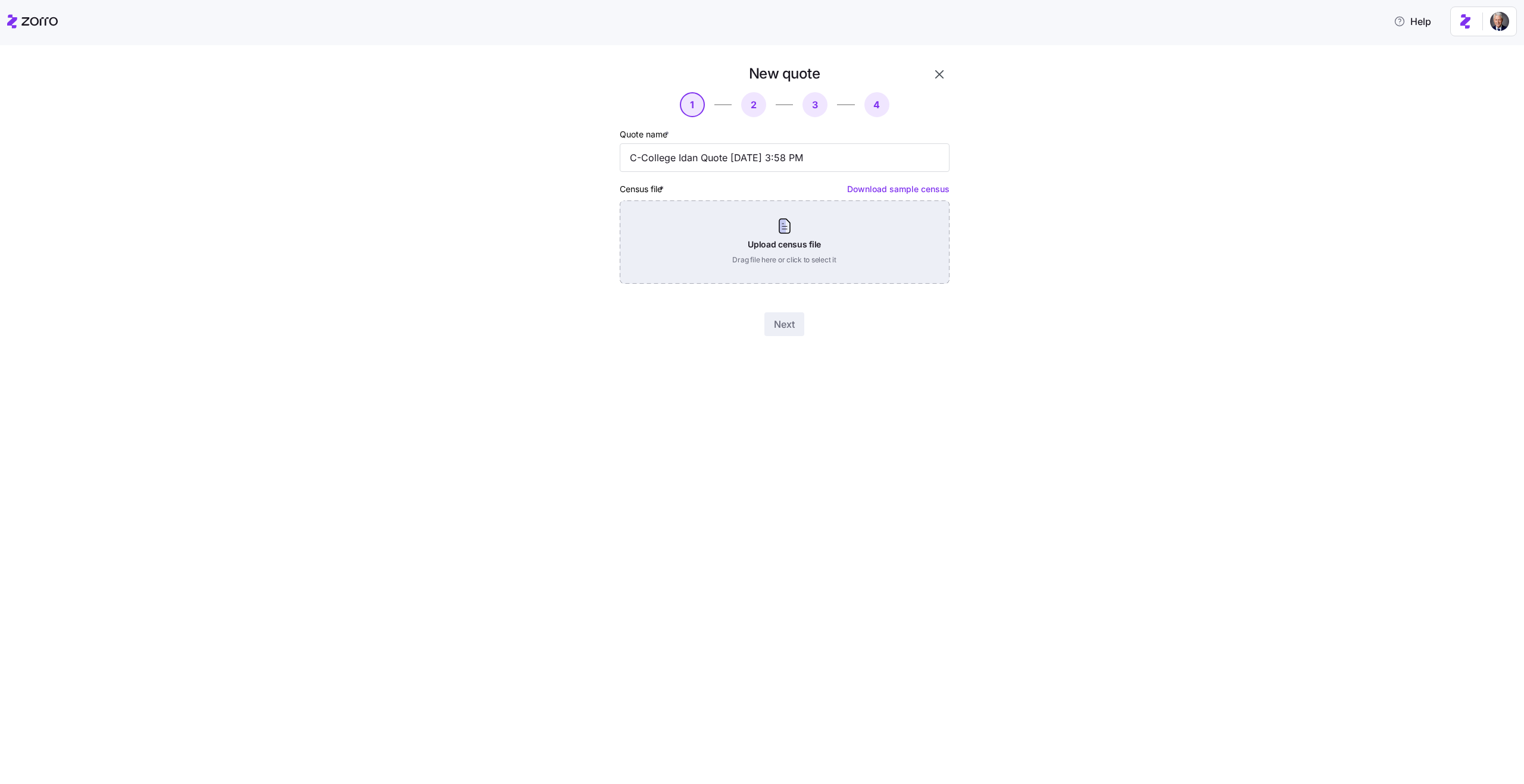
click at [732, 252] on div "Upload census file Drag file here or click to select it" at bounding box center [784, 242] width 330 height 83
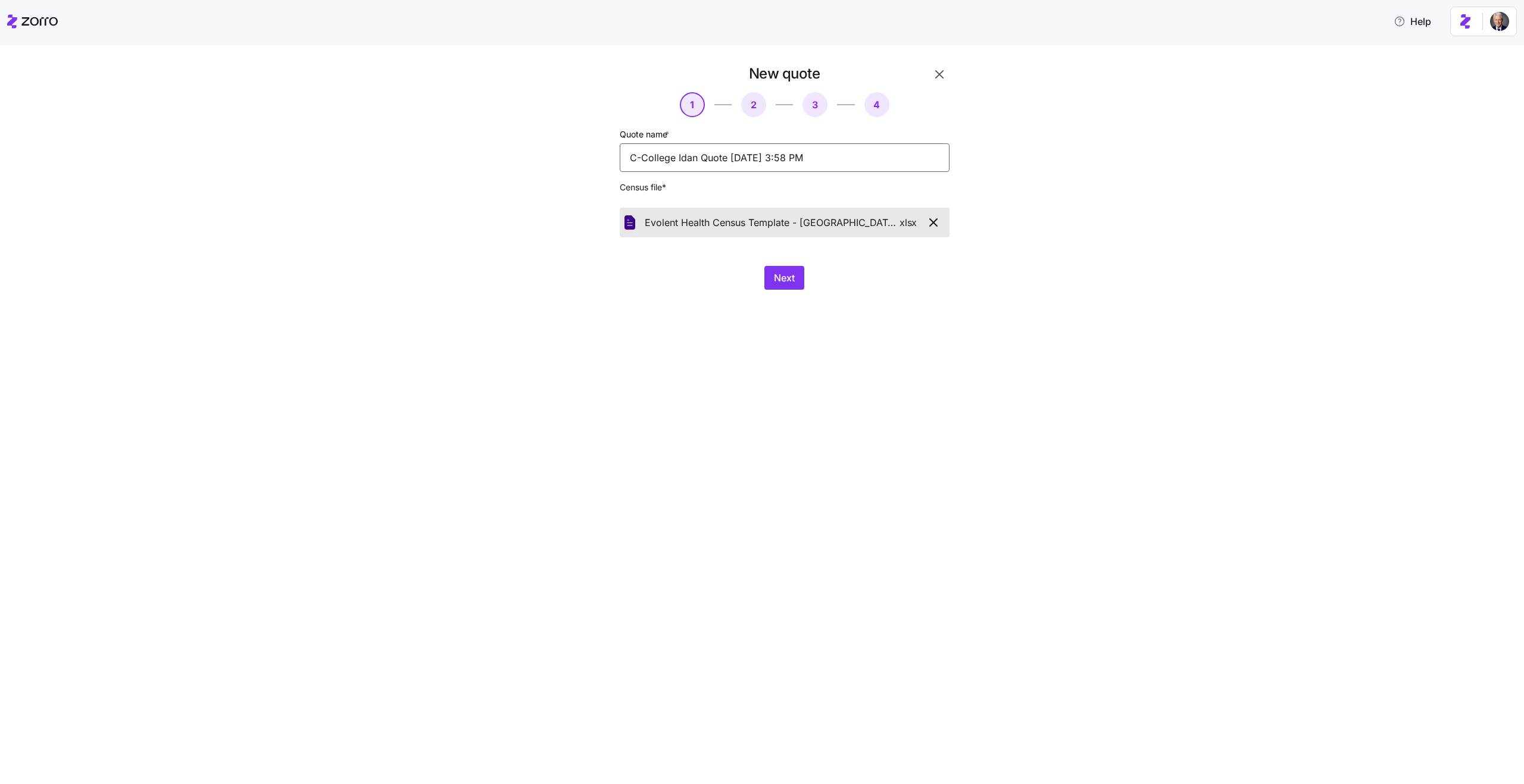
click at [684, 154] on input "C-College Idan Quote 08/21/2025 3:58 PM" at bounding box center [784, 158] width 330 height 29
type input "Evolent - Guy Demo"
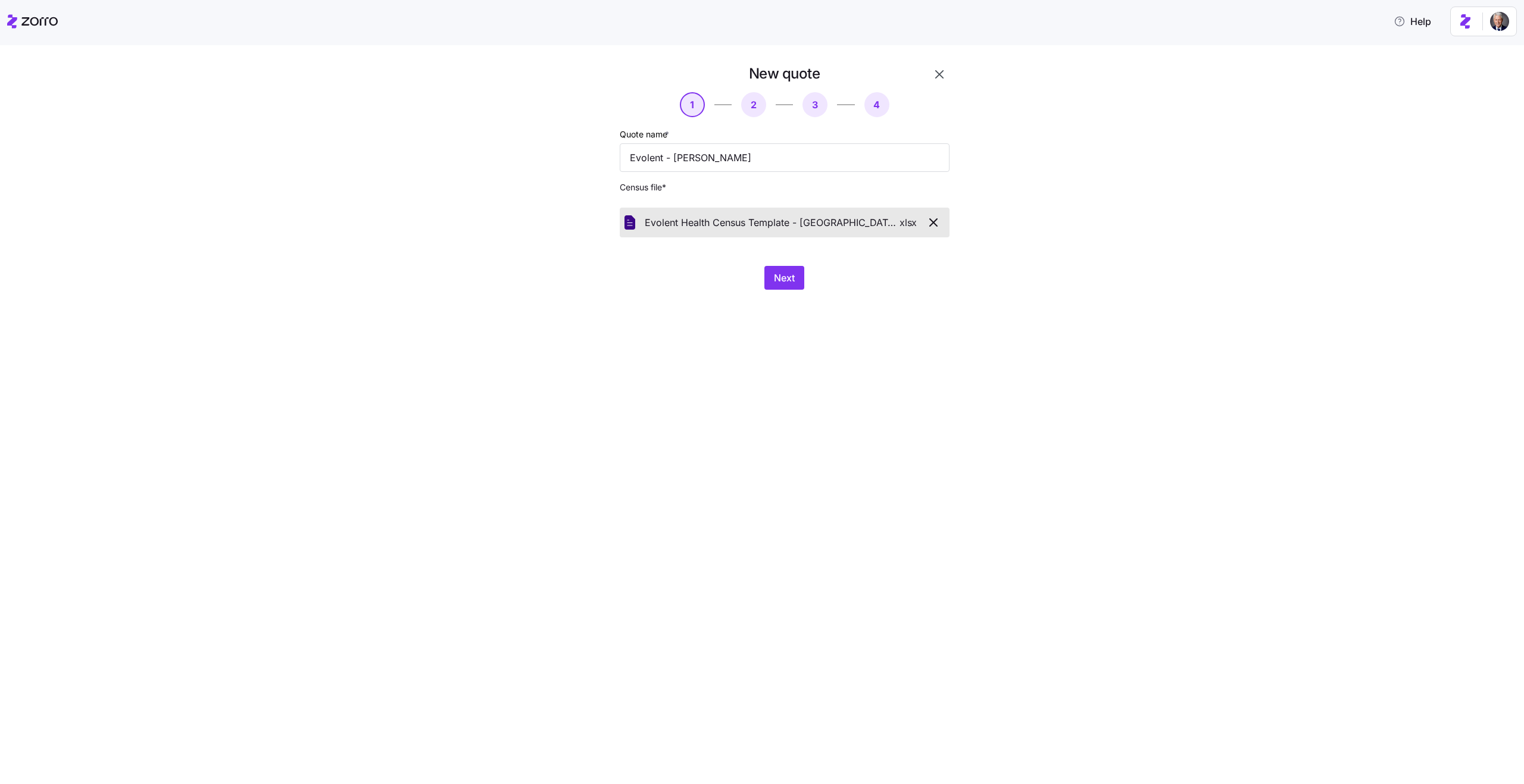
click at [784, 282] on span "Next" at bounding box center [784, 278] width 21 height 14
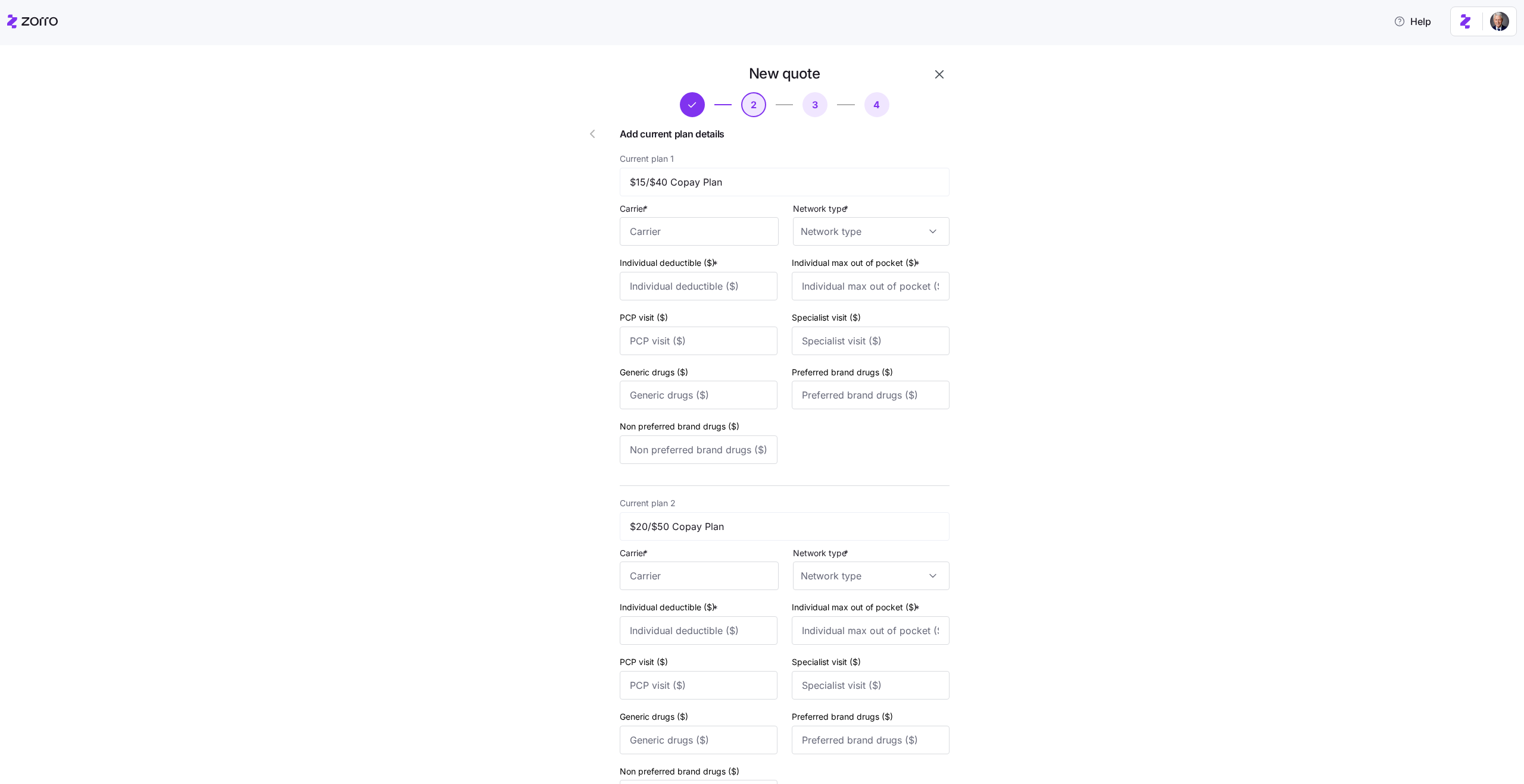
click at [940, 70] on icon "button" at bounding box center [940, 74] width 14 height 14
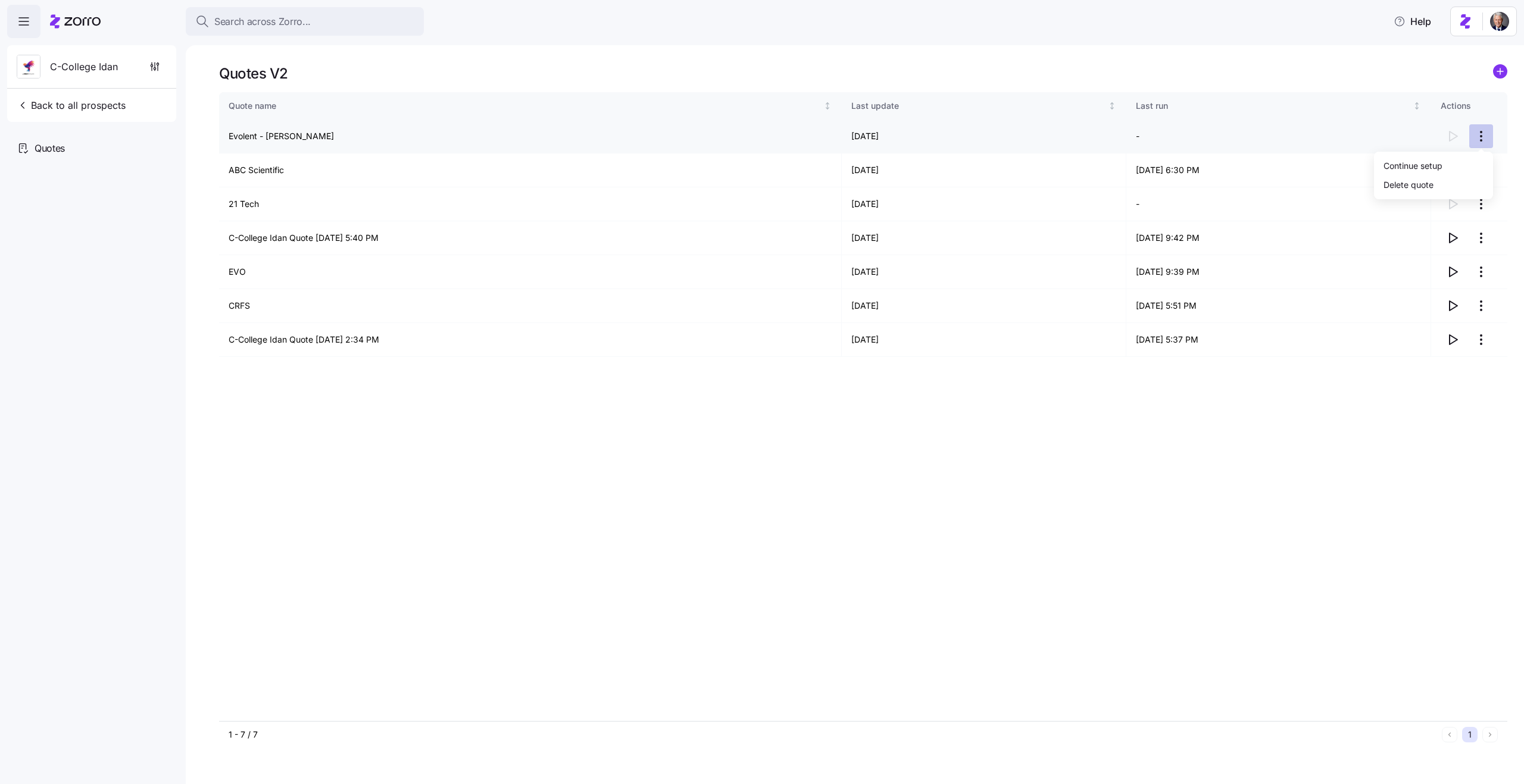
click at [1484, 132] on html "Search across Zorro... Help C-College Idan Back to all prospects Quotes Quotes …" at bounding box center [762, 388] width 1524 height 777
click at [1438, 181] on div "Delete quote" at bounding box center [1434, 184] width 110 height 19
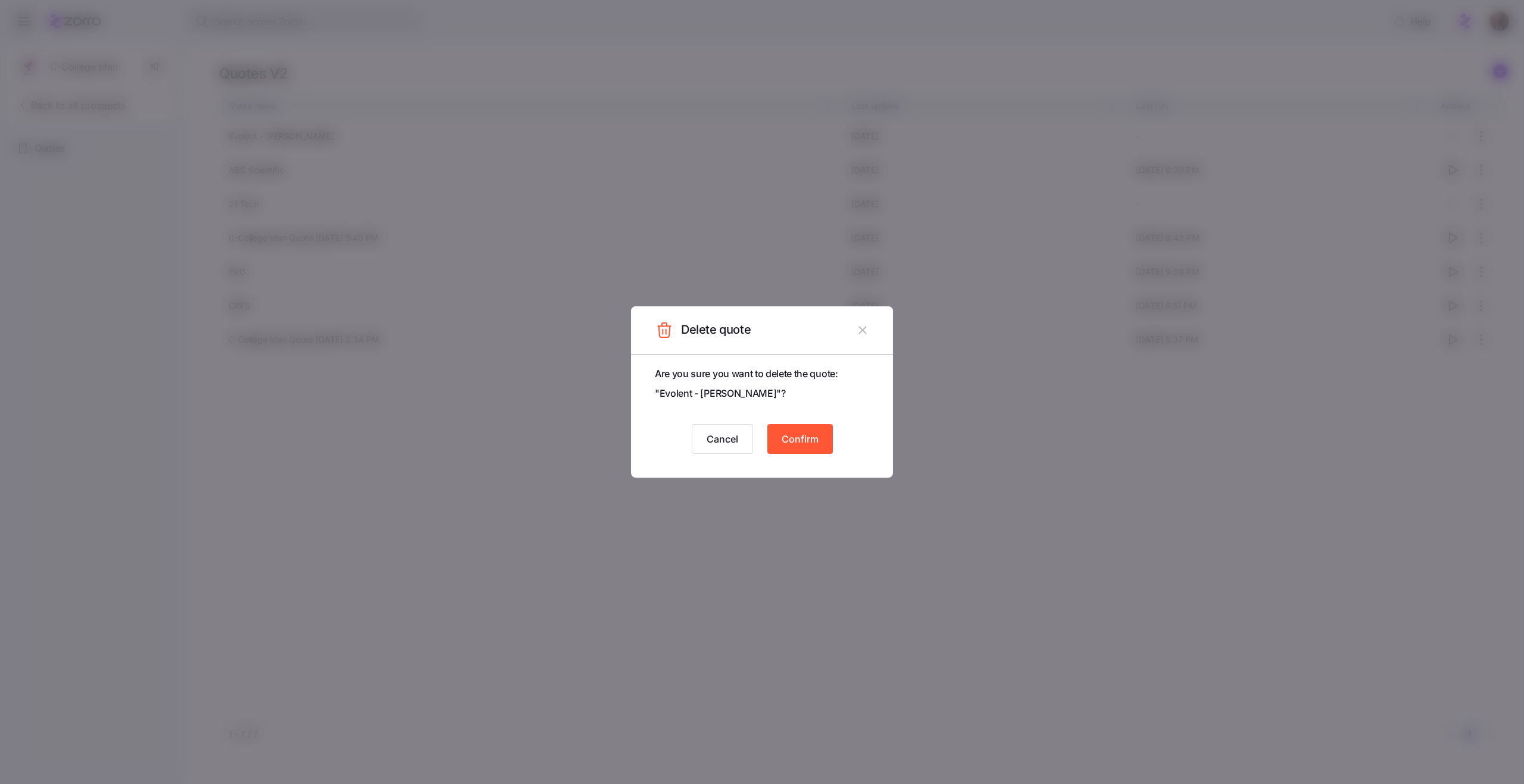
click at [820, 424] on div "Cancel Confirm" at bounding box center [762, 439] width 215 height 30
click at [786, 445] on span "Confirm" at bounding box center [800, 439] width 37 height 14
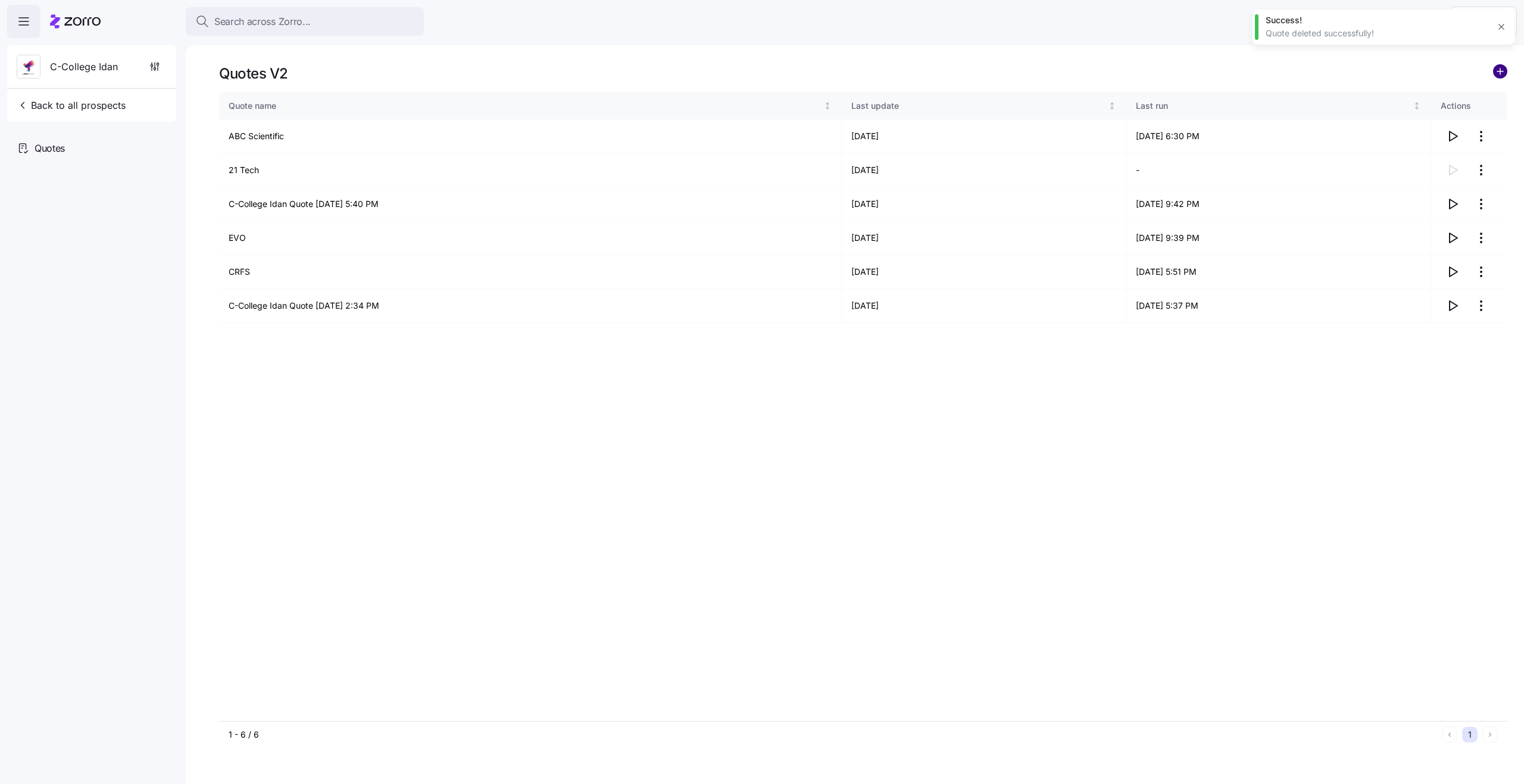
click at [1502, 66] on circle "add icon" at bounding box center [1500, 71] width 13 height 13
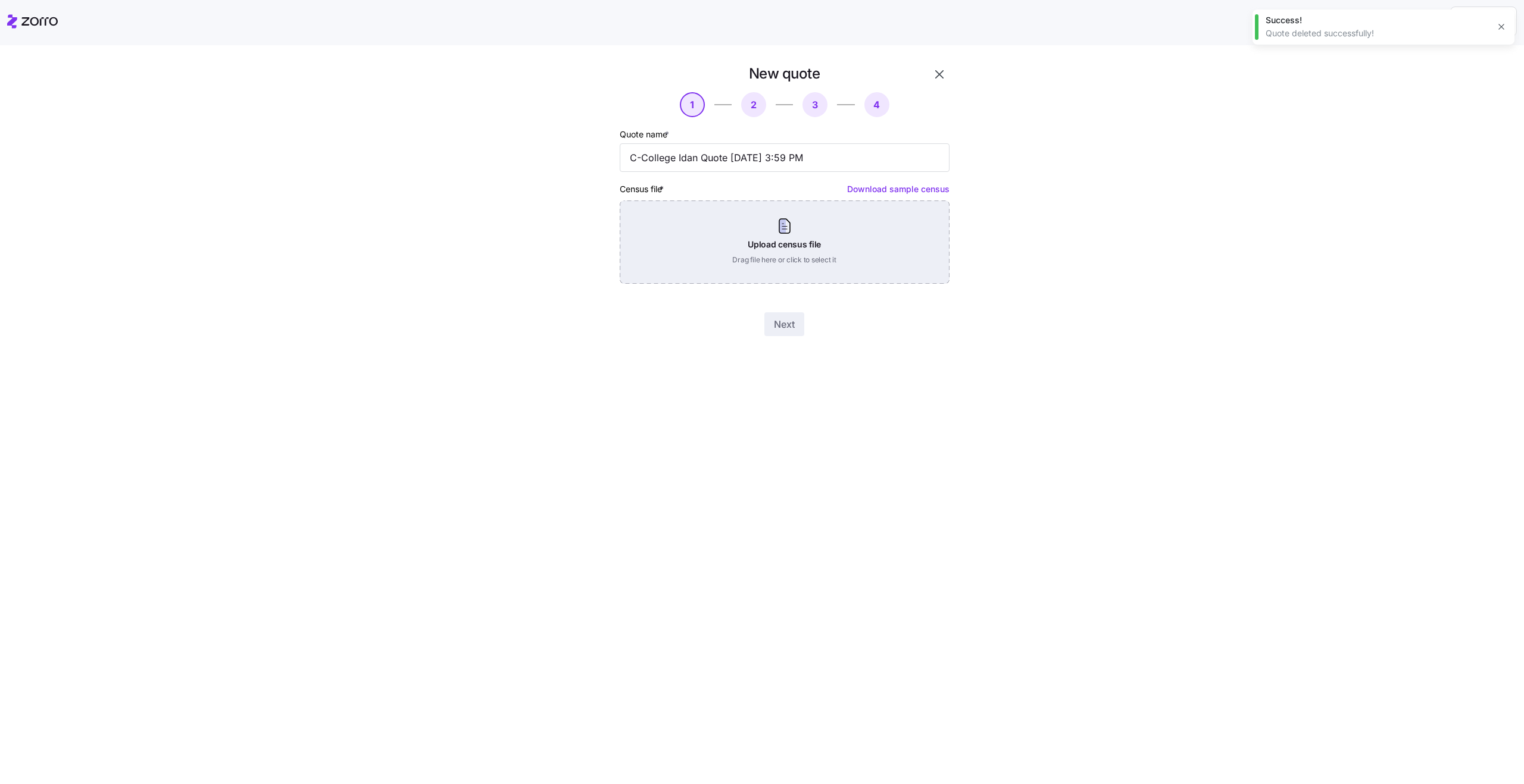
click at [763, 225] on div "Upload census file Drag file here or click to select it" at bounding box center [784, 242] width 330 height 83
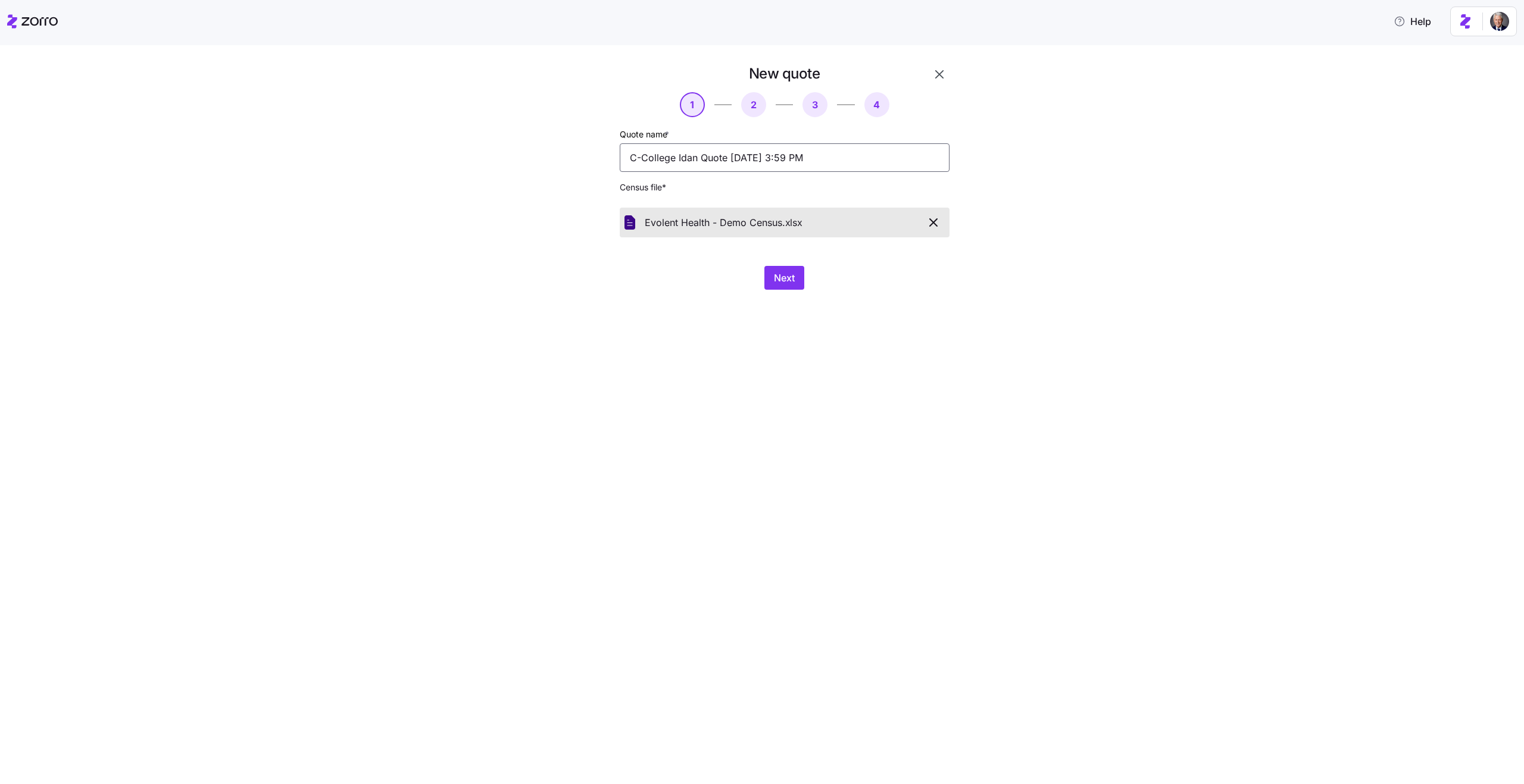
click at [788, 161] on input "C-College Idan Quote 08/21/2025 3:59 PM" at bounding box center [784, 158] width 330 height 29
type input "Evolent - Guy Demo"
click at [789, 270] on button "Next" at bounding box center [784, 277] width 40 height 24
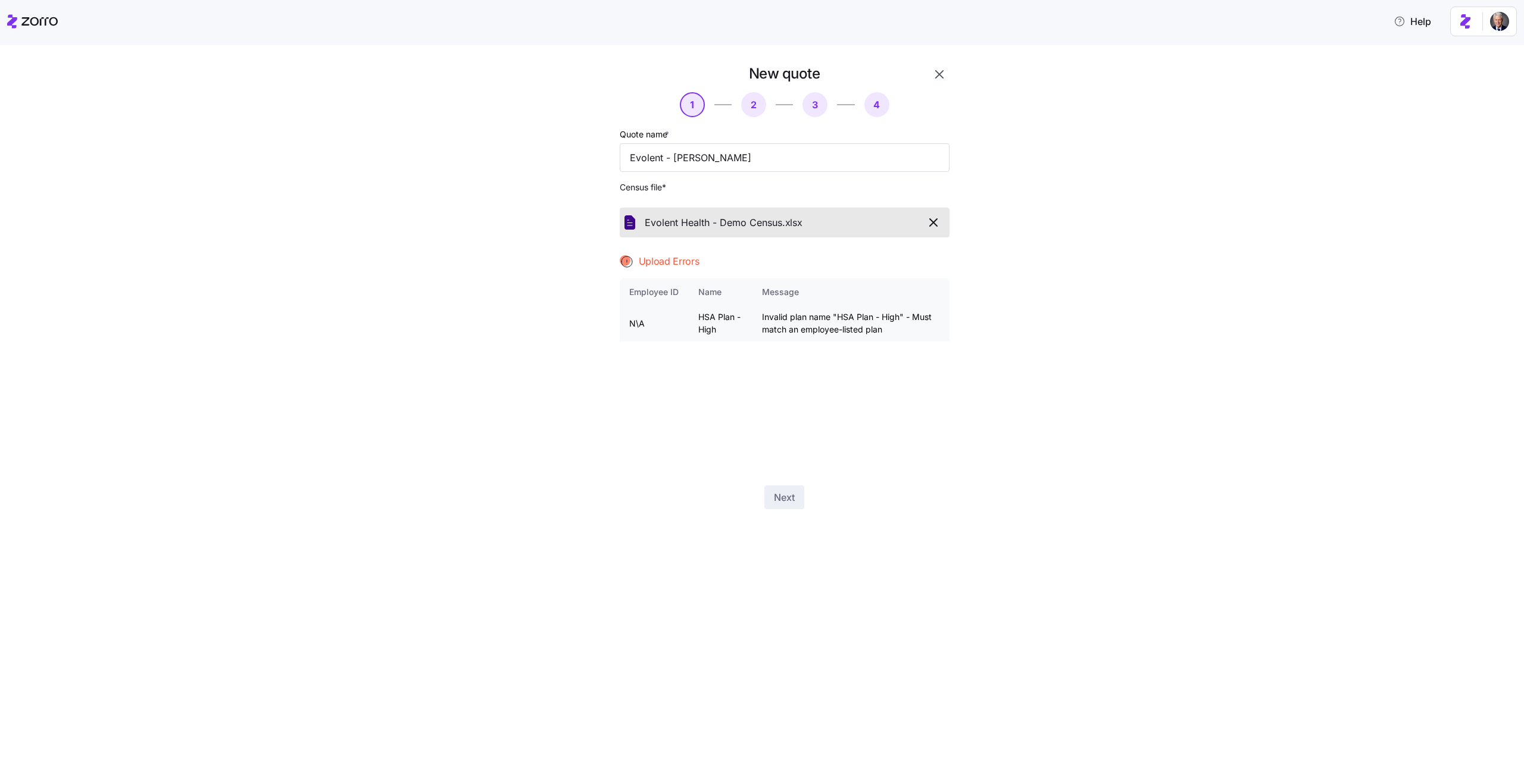
click at [809, 327] on td "Invalid plan name "HSA Plan - High" - Must match an employee-listed plan" at bounding box center [851, 323] width 196 height 35
click at [865, 327] on td "Invalid plan name "HSA Plan - High" - Must match an employee-listed plan" at bounding box center [851, 323] width 196 height 35
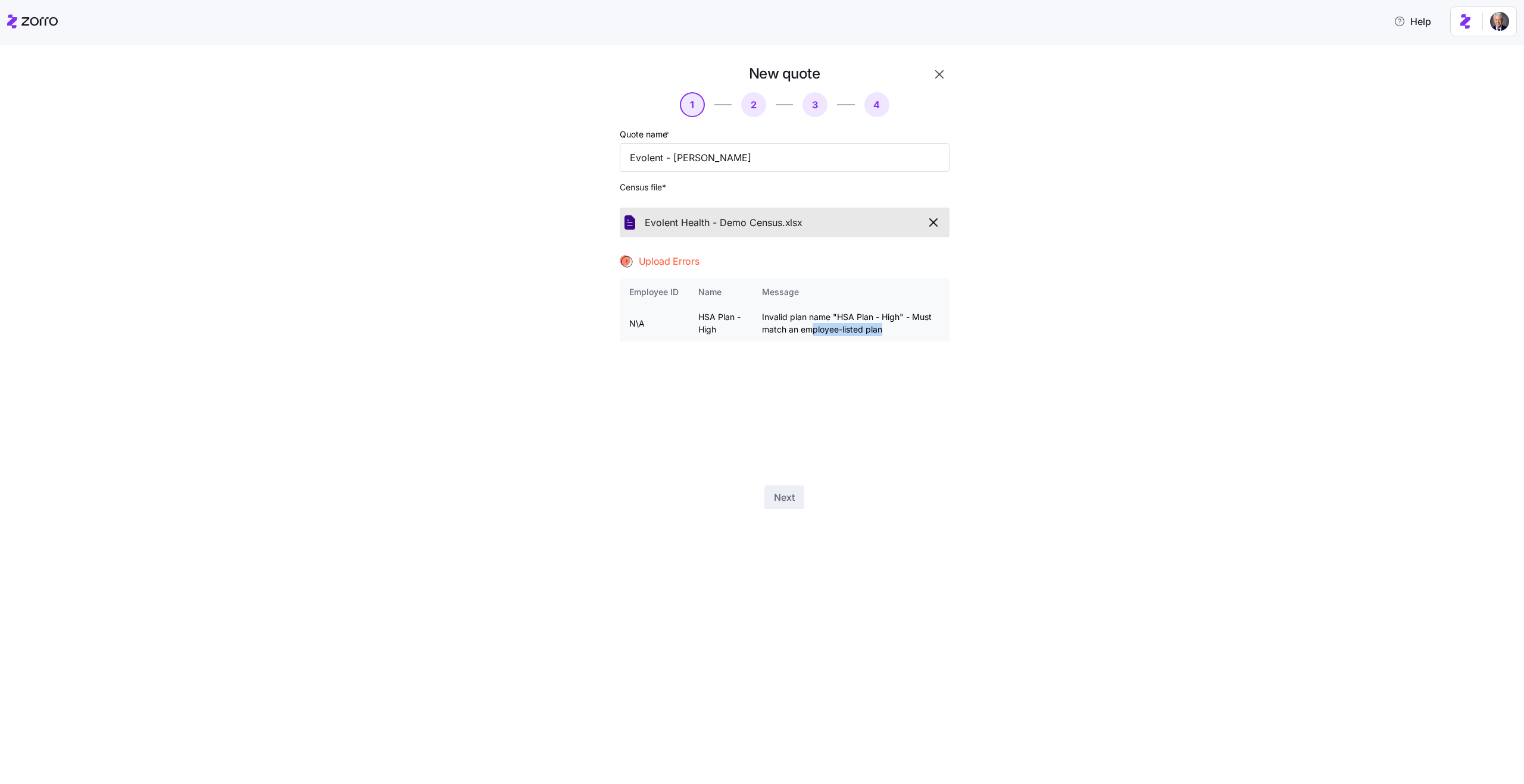
click at [813, 326] on td "Invalid plan name "HSA Plan - High" - Must match an employee-listed plan" at bounding box center [851, 323] width 196 height 35
click at [933, 225] on icon "button" at bounding box center [933, 222] width 14 height 14
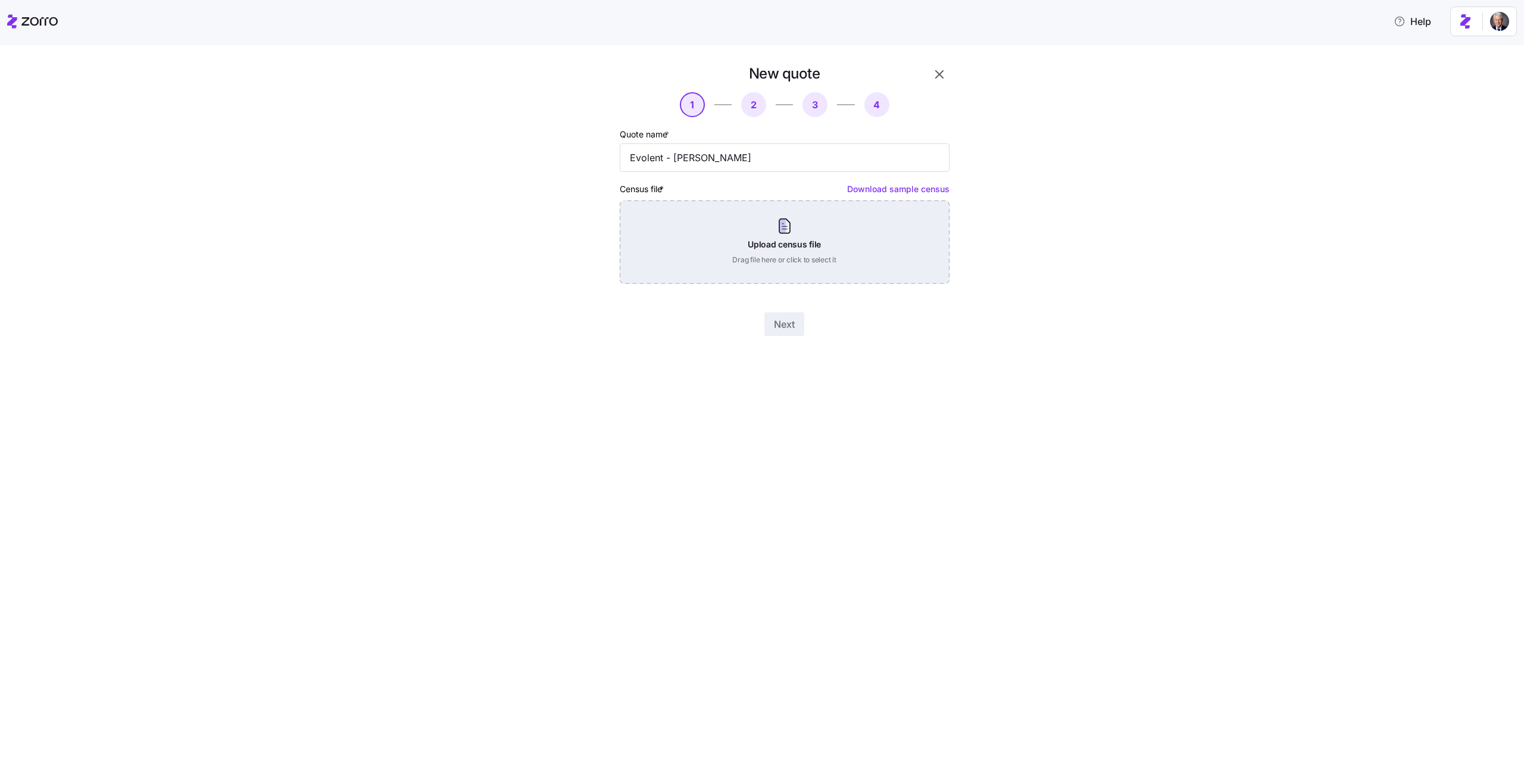
click at [761, 219] on div "Upload census file Drag file here or click to select it" at bounding box center [784, 242] width 330 height 83
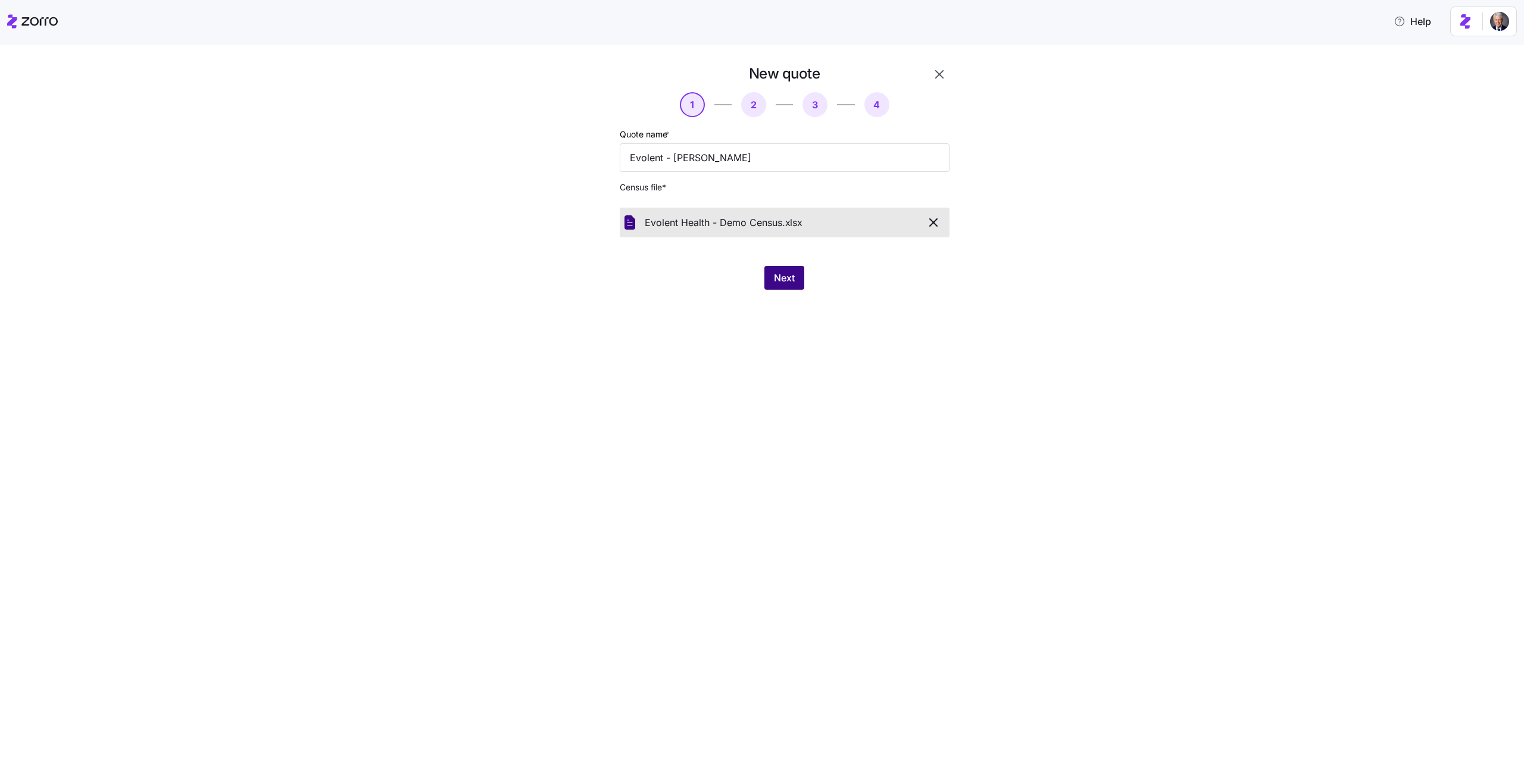
click at [782, 279] on span "Next" at bounding box center [784, 278] width 21 height 14
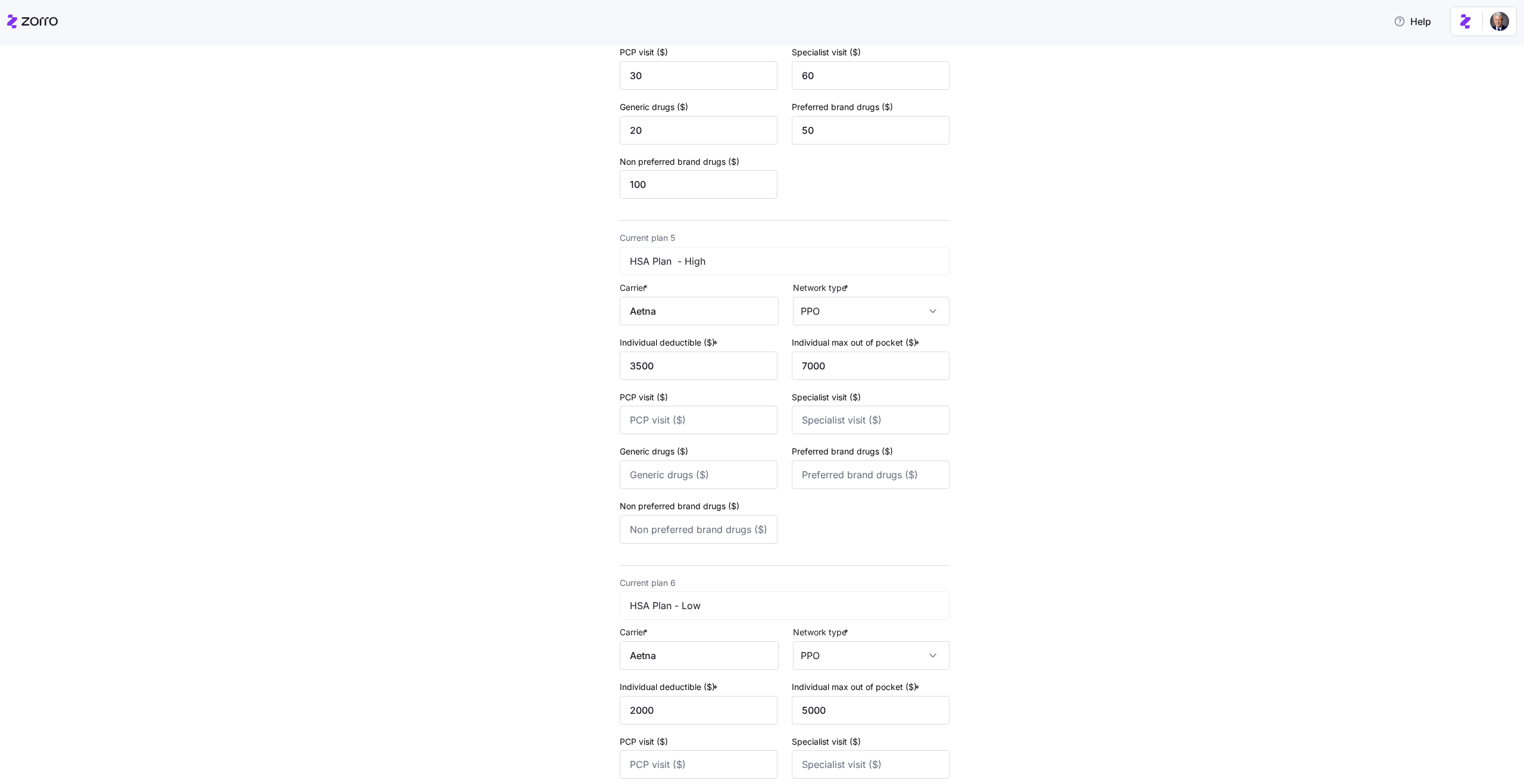
scroll to position [1520, 0]
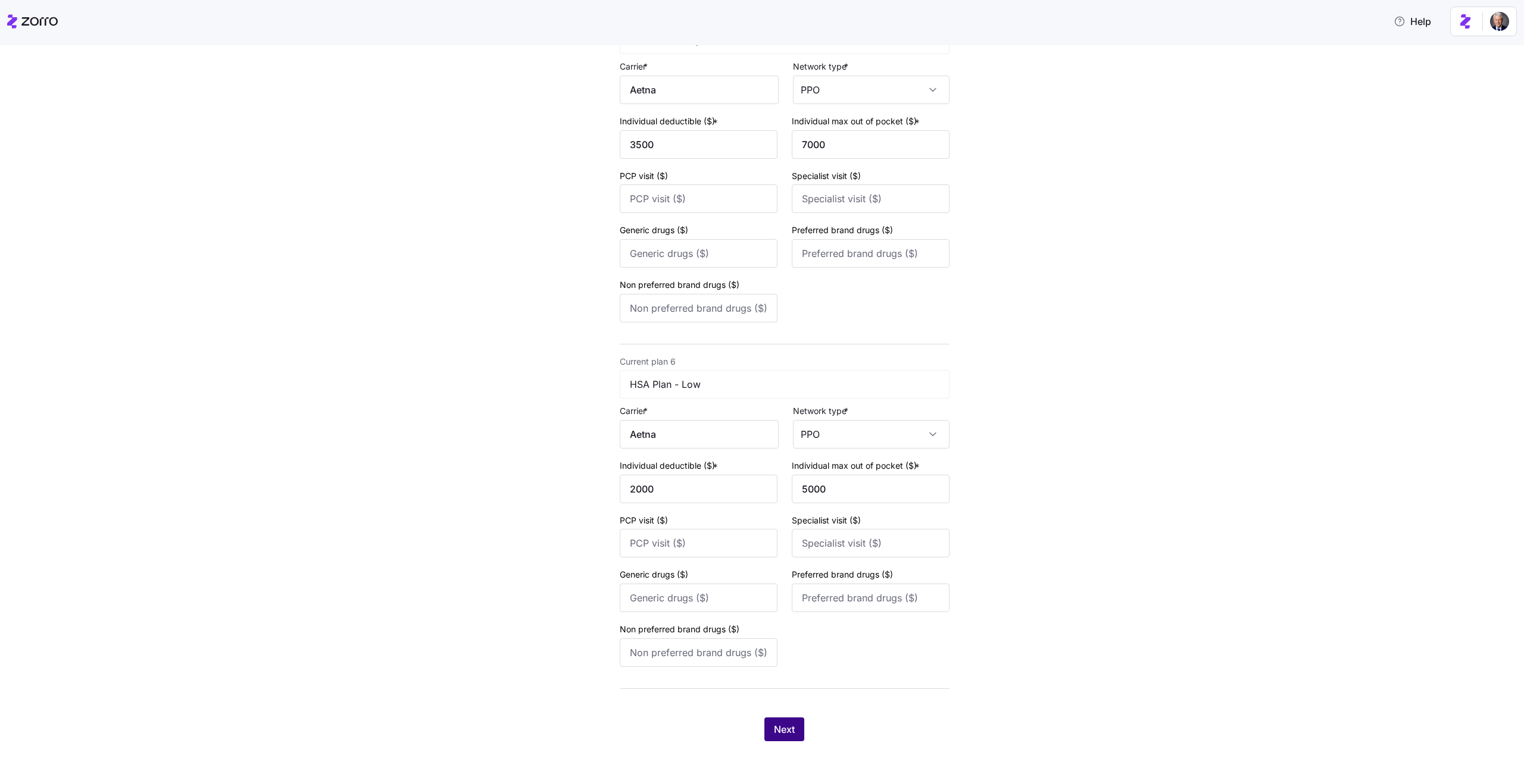
click at [787, 731] on span "Next" at bounding box center [784, 730] width 21 height 14
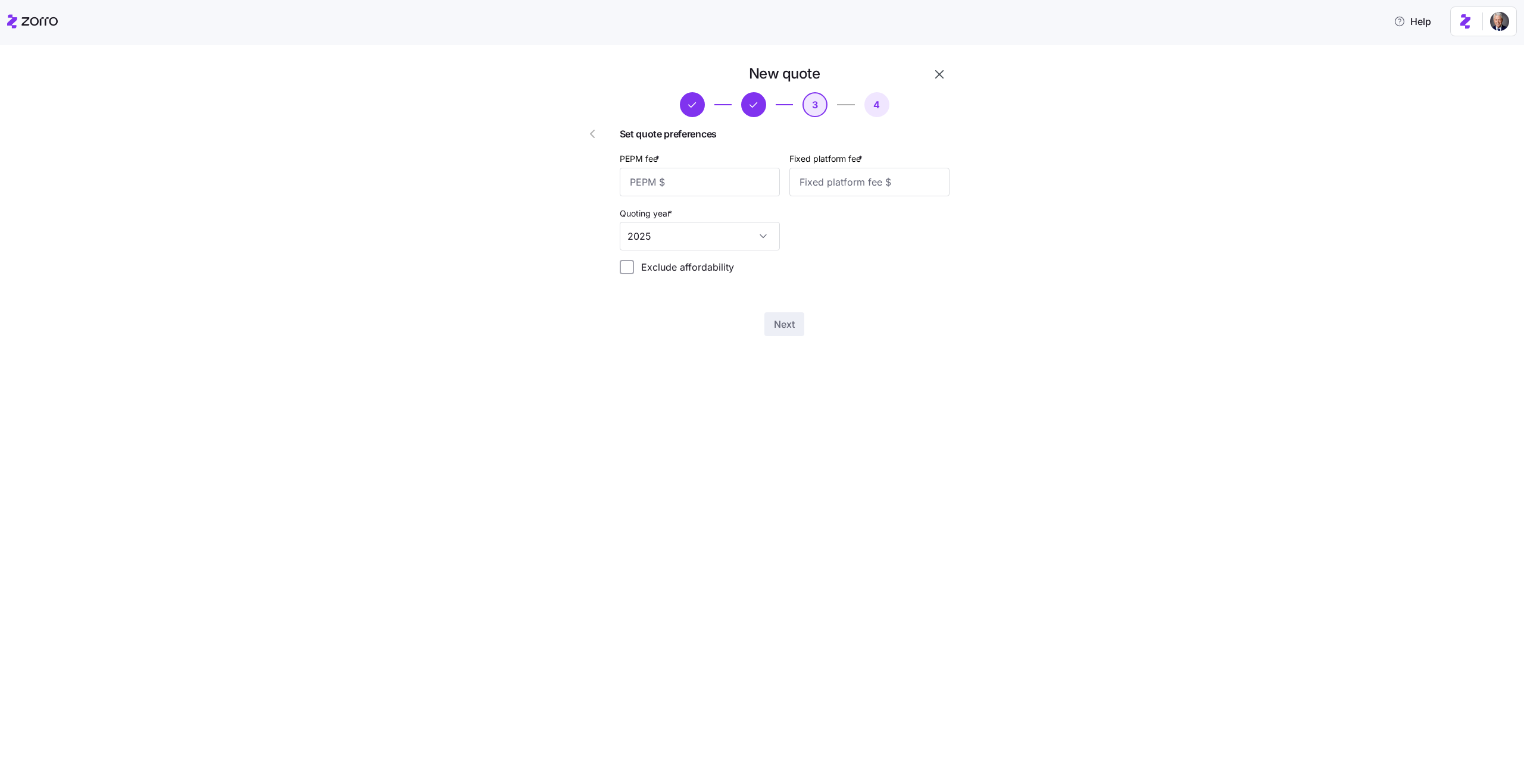
scroll to position [0, 0]
click at [684, 180] on input "PEPM fee *" at bounding box center [700, 182] width 160 height 29
type input "50"
click at [857, 175] on input "Fixed platform fee *" at bounding box center [870, 182] width 160 height 29
click at [831, 179] on input "3000" at bounding box center [870, 182] width 160 height 29
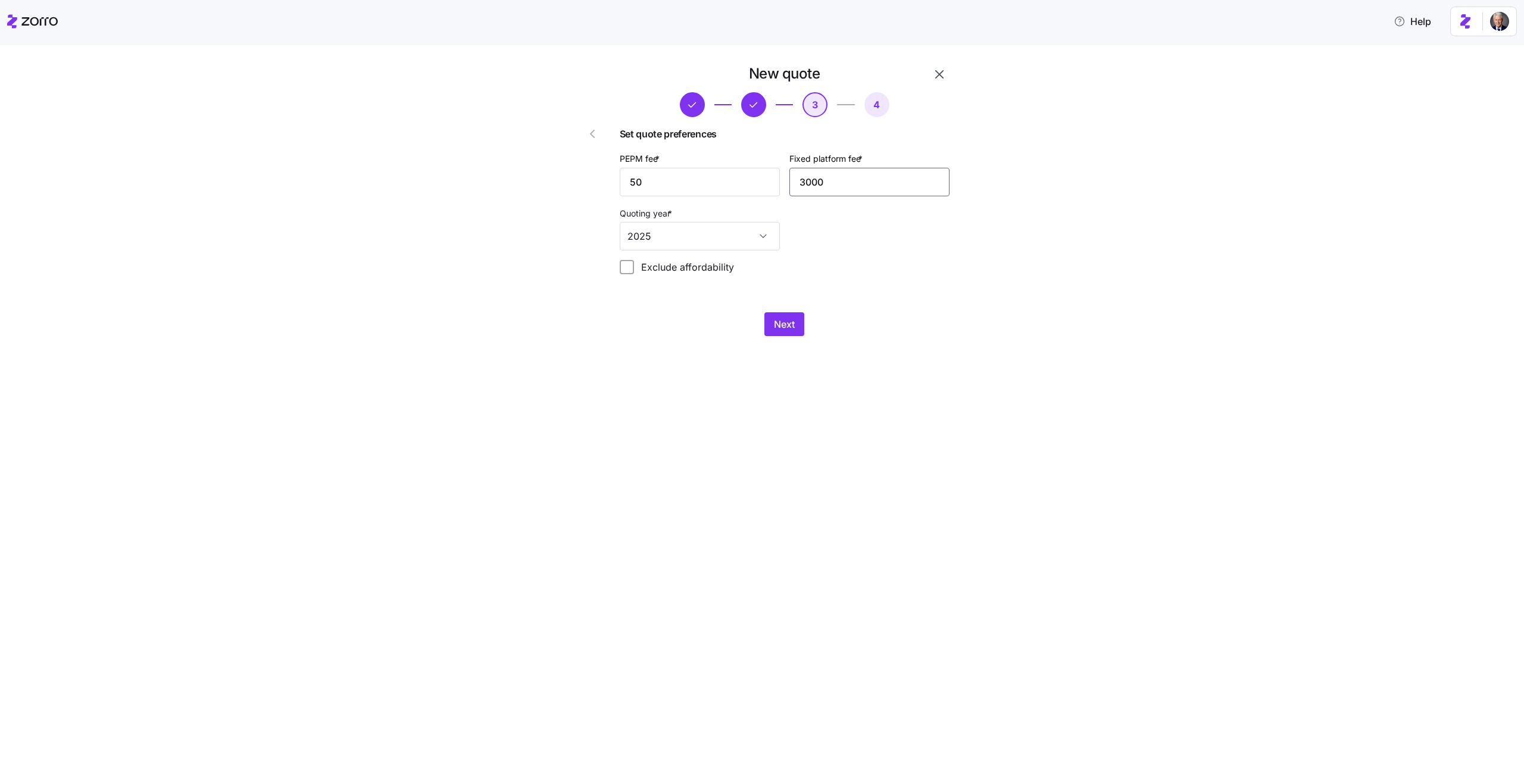
click at [831, 179] on input "3000" at bounding box center [870, 182] width 160 height 29
type input "2000"
click at [781, 326] on span "Next" at bounding box center [784, 324] width 21 height 14
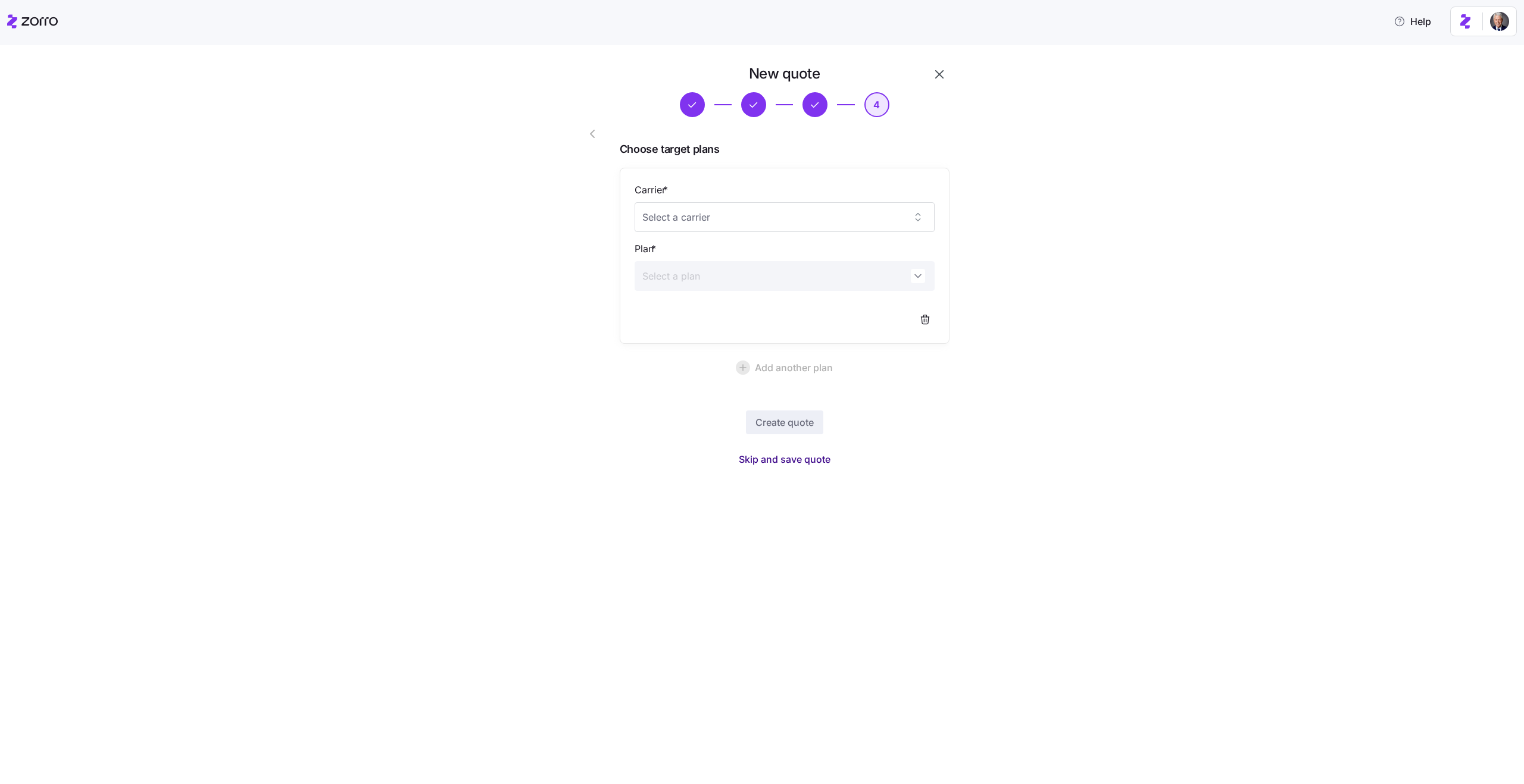
click at [768, 461] on span "Skip and save quote" at bounding box center [784, 459] width 92 height 14
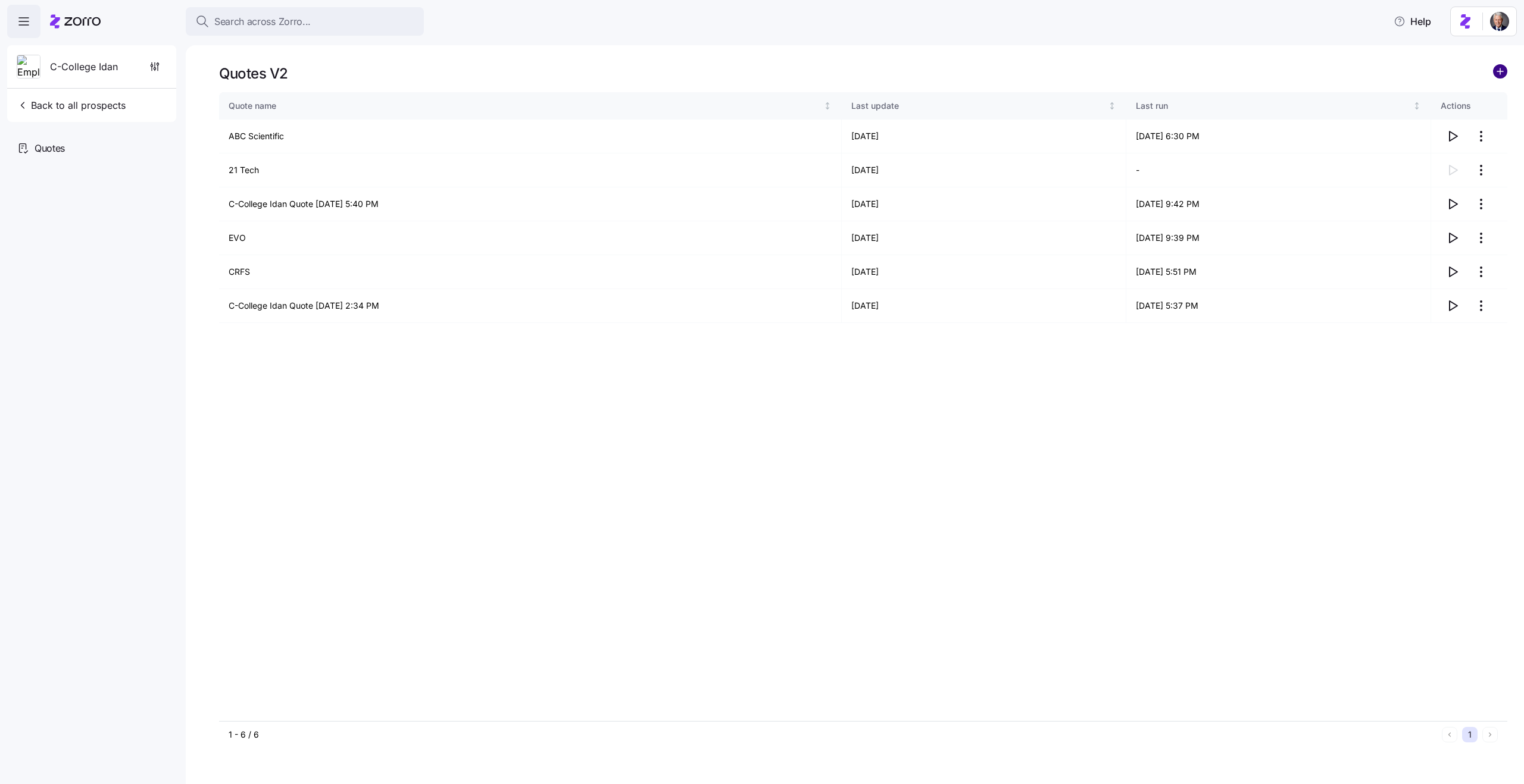
click at [1506, 74] on icon "add icon" at bounding box center [1500, 71] width 14 height 14
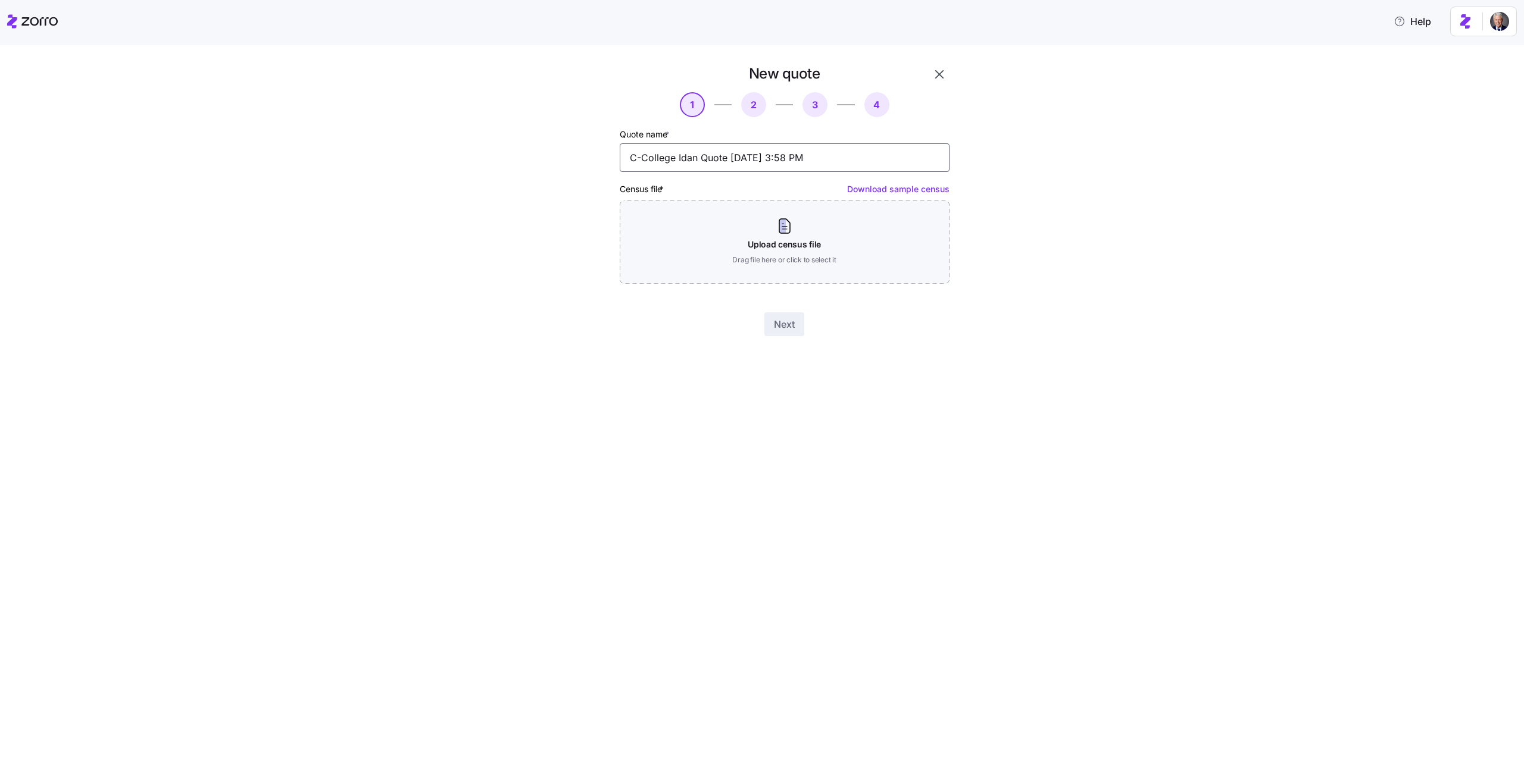
click at [713, 154] on input "C-College Idan Quote 08/21/2025 3:58 PM" at bounding box center [784, 158] width 330 height 29
click at [713, 154] on input "C-College Idan Quote [DATE] 3:58 PM" at bounding box center [784, 158] width 330 height 29
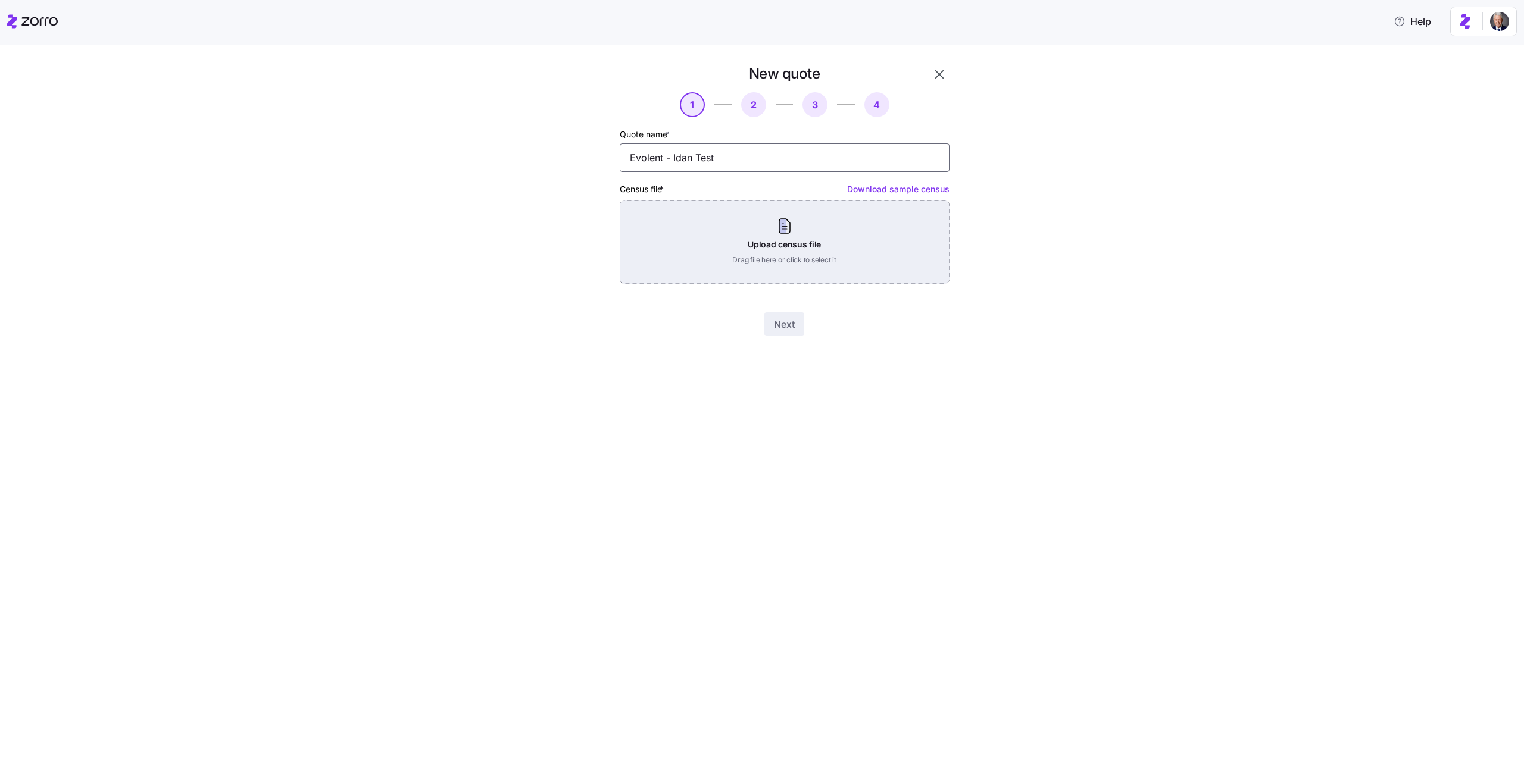
type input "Evolent - Idan Test"
click at [753, 245] on div "Upload census file Drag file here or click to select it" at bounding box center [784, 242] width 330 height 83
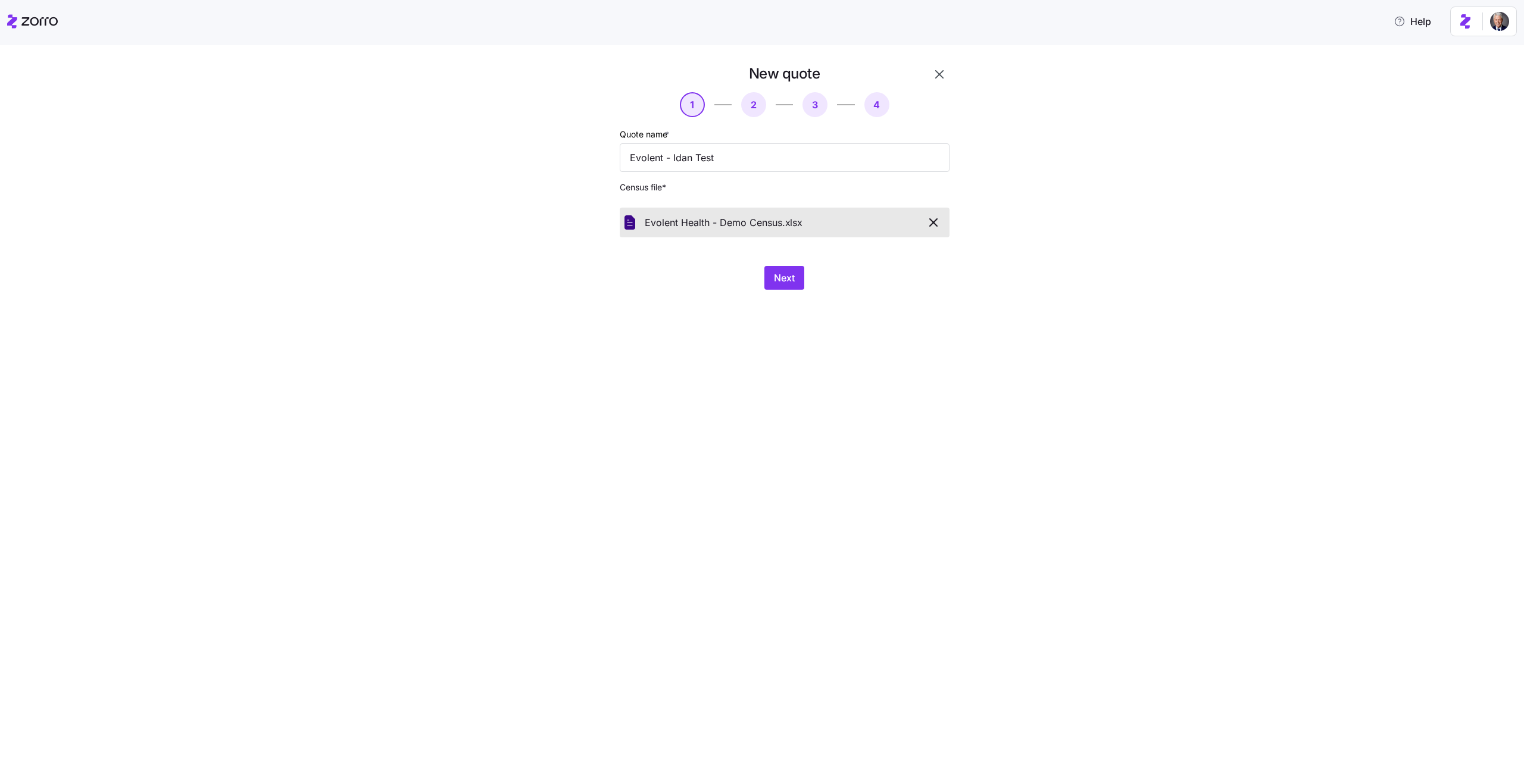
click at [782, 280] on span "Next" at bounding box center [784, 278] width 21 height 14
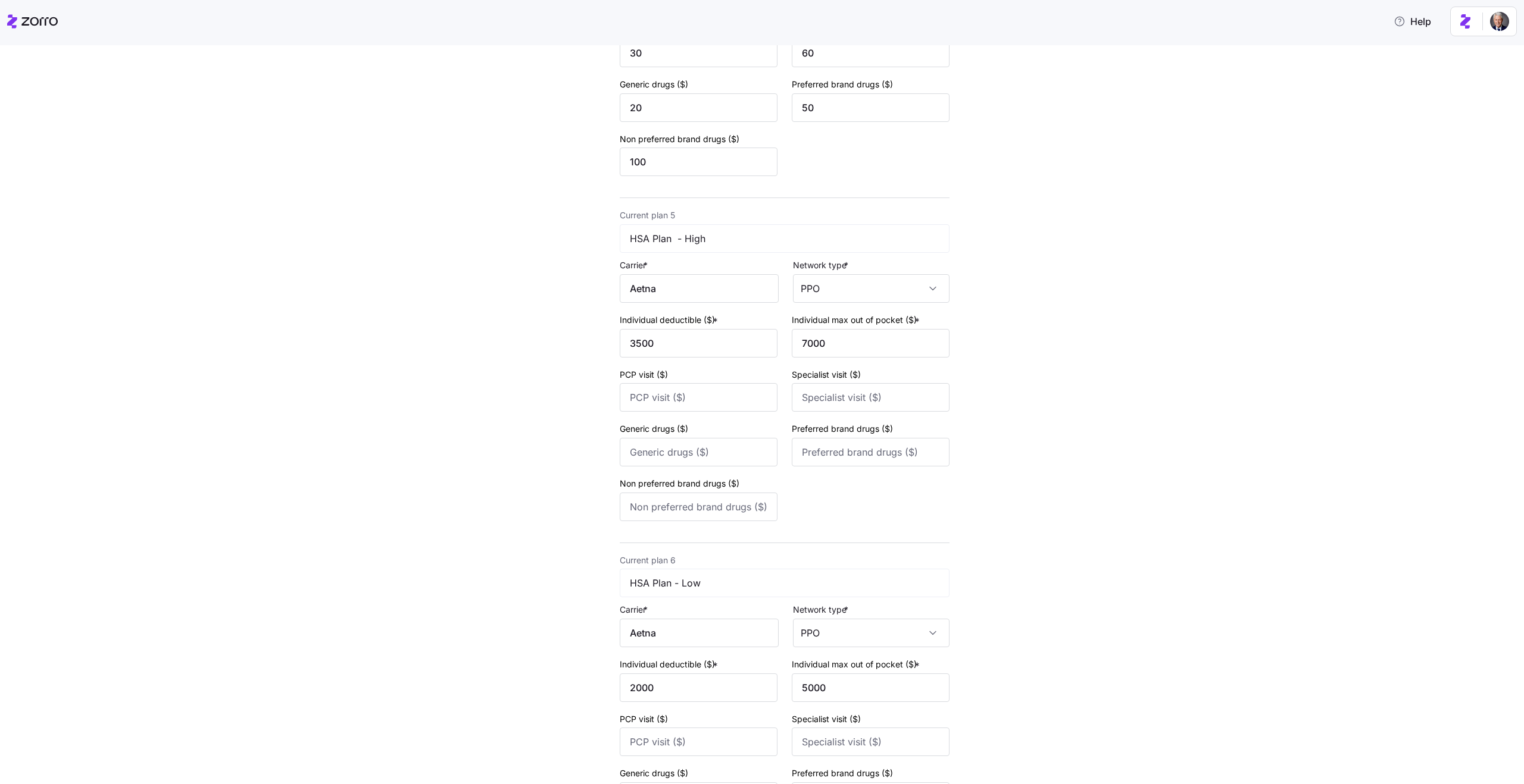
scroll to position [1520, 0]
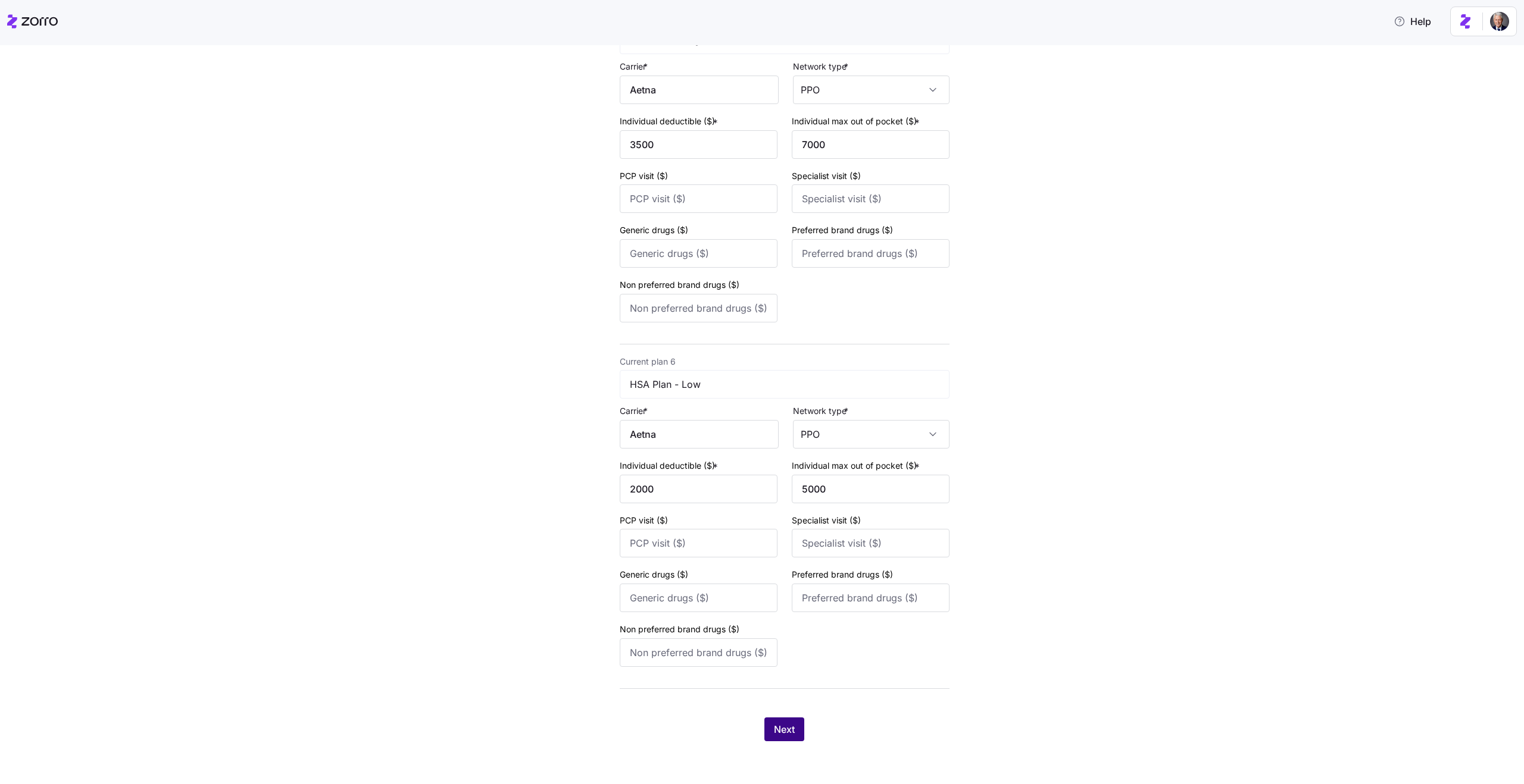
click at [797, 732] on button "Next" at bounding box center [784, 729] width 40 height 24
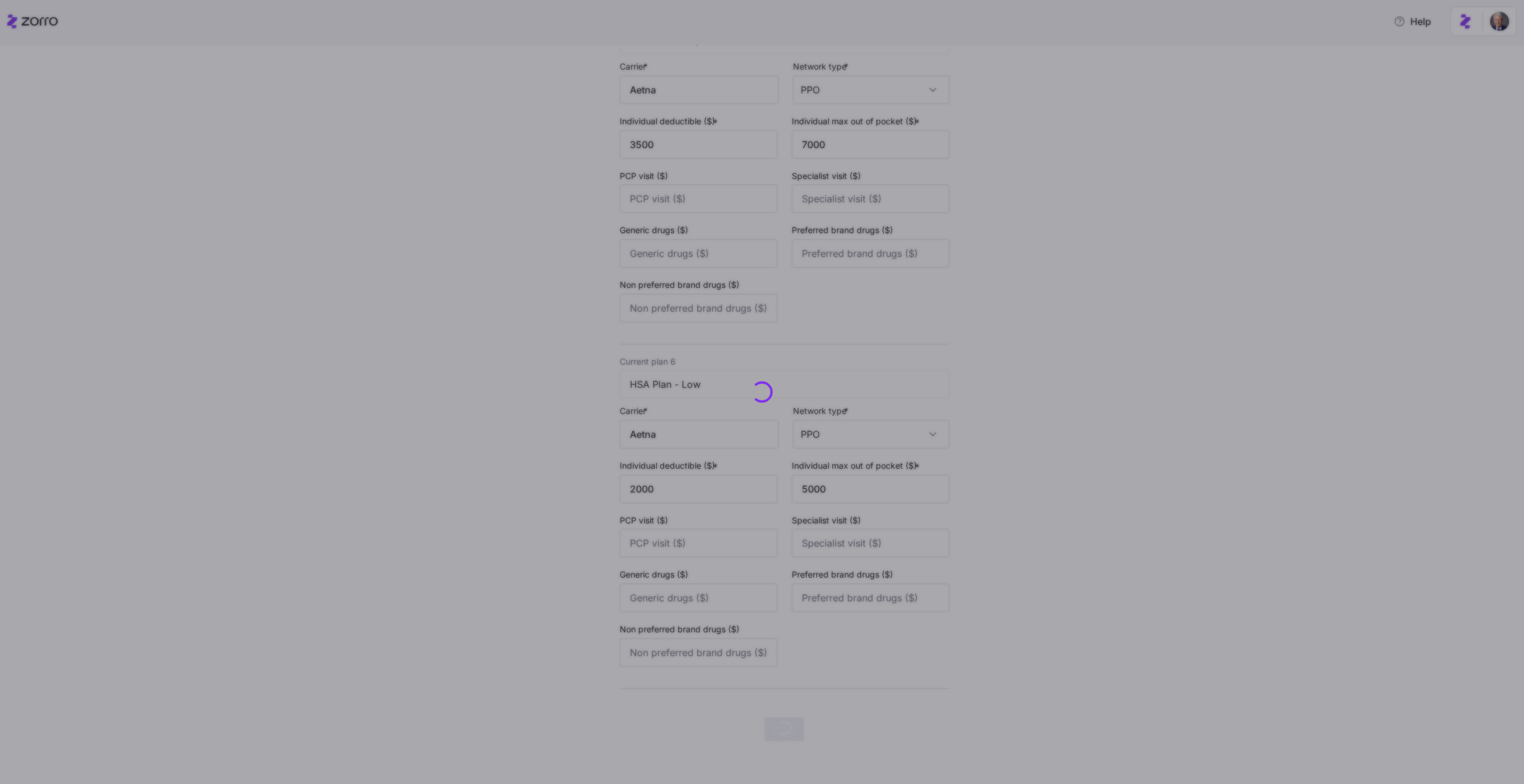
scroll to position [0, 0]
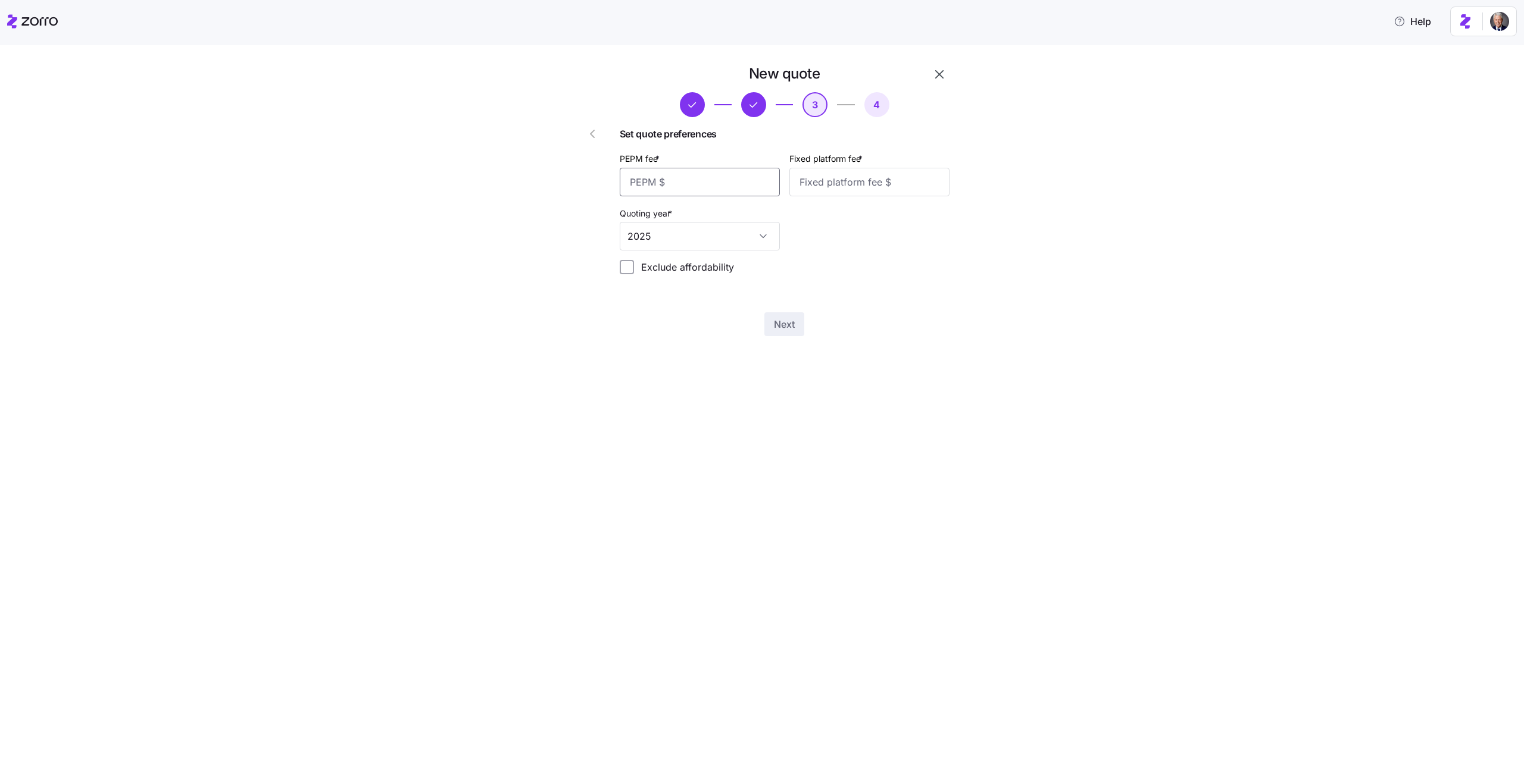
click at [659, 186] on input "PEPM fee *" at bounding box center [700, 182] width 160 height 29
type input "50"
click at [851, 182] on input "Fixed platform fee *" at bounding box center [870, 182] width 160 height 29
type input "2000"
click at [792, 326] on span "Next" at bounding box center [784, 324] width 21 height 14
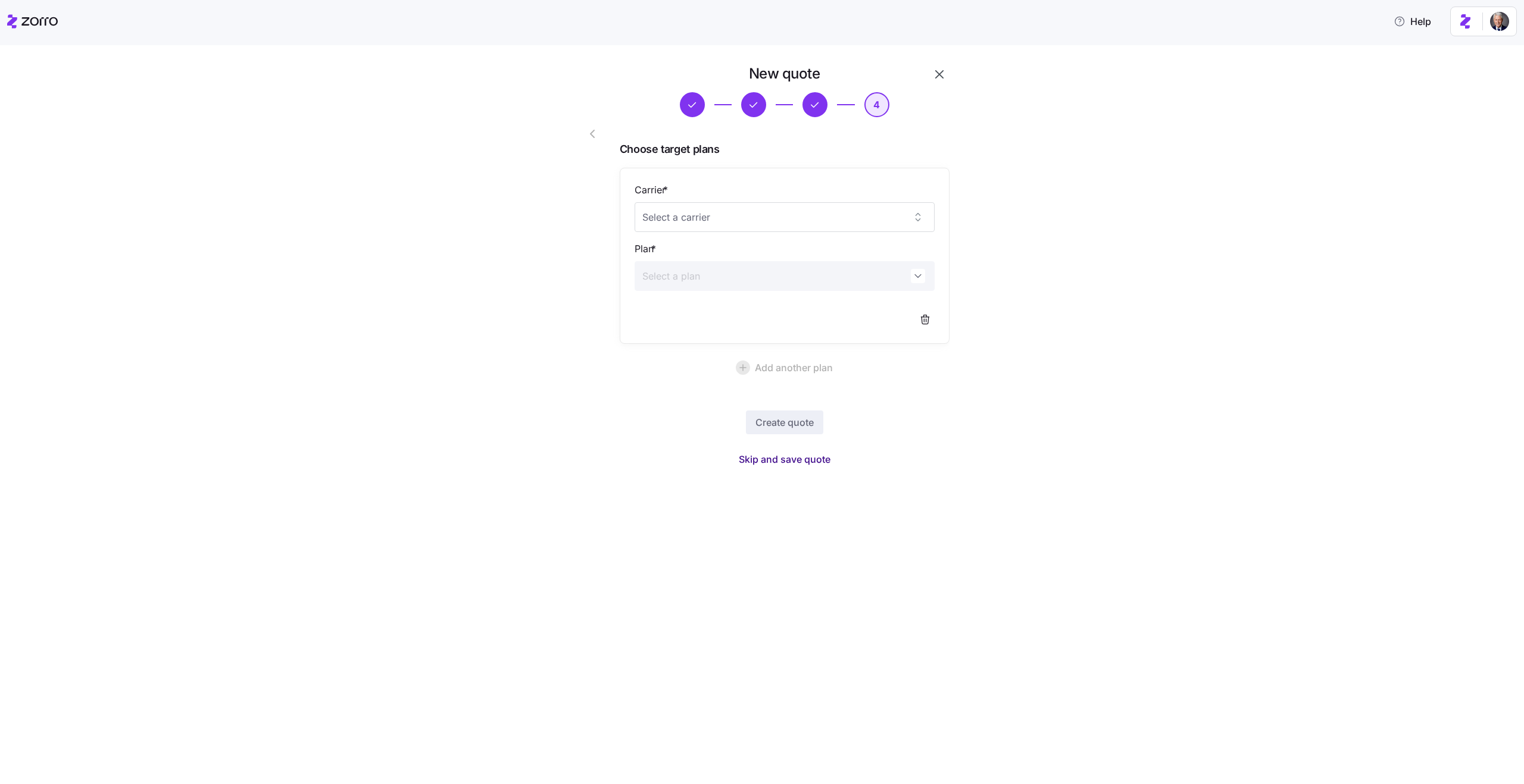
click at [795, 457] on span "Skip and save quote" at bounding box center [784, 459] width 92 height 14
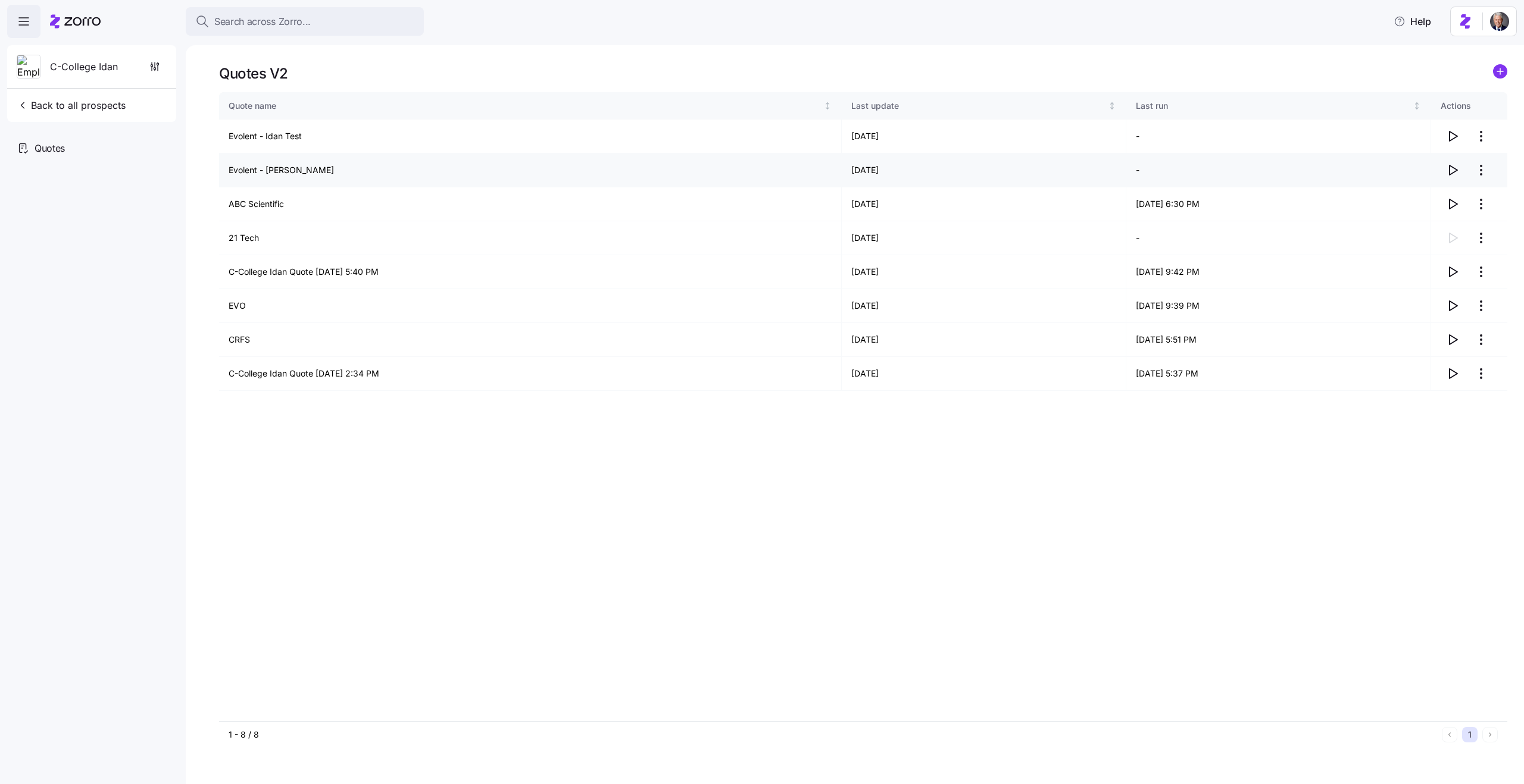
click at [1450, 169] on icon "button" at bounding box center [1452, 170] width 14 height 14
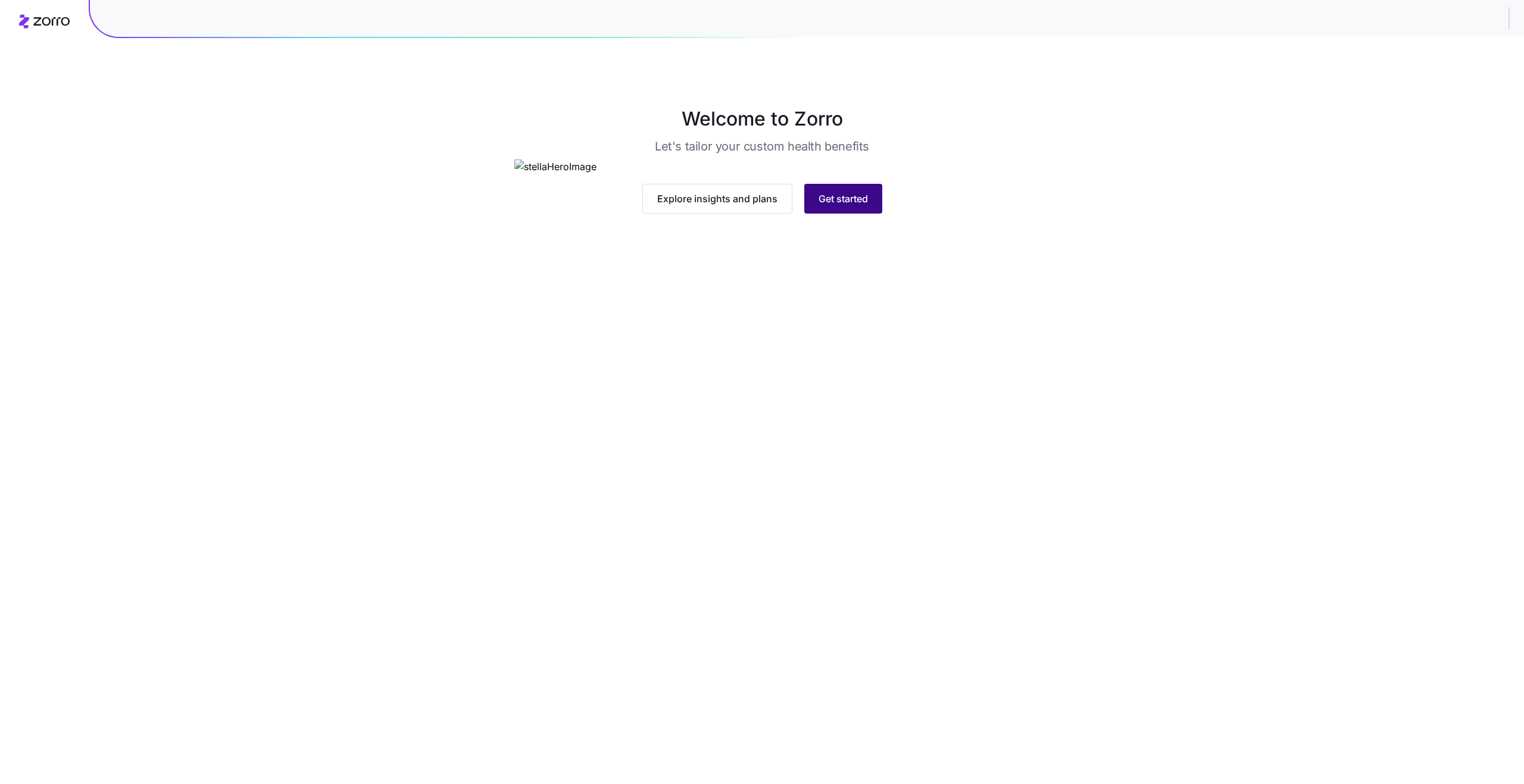
click at [847, 206] on span "Get started" at bounding box center [843, 199] width 49 height 14
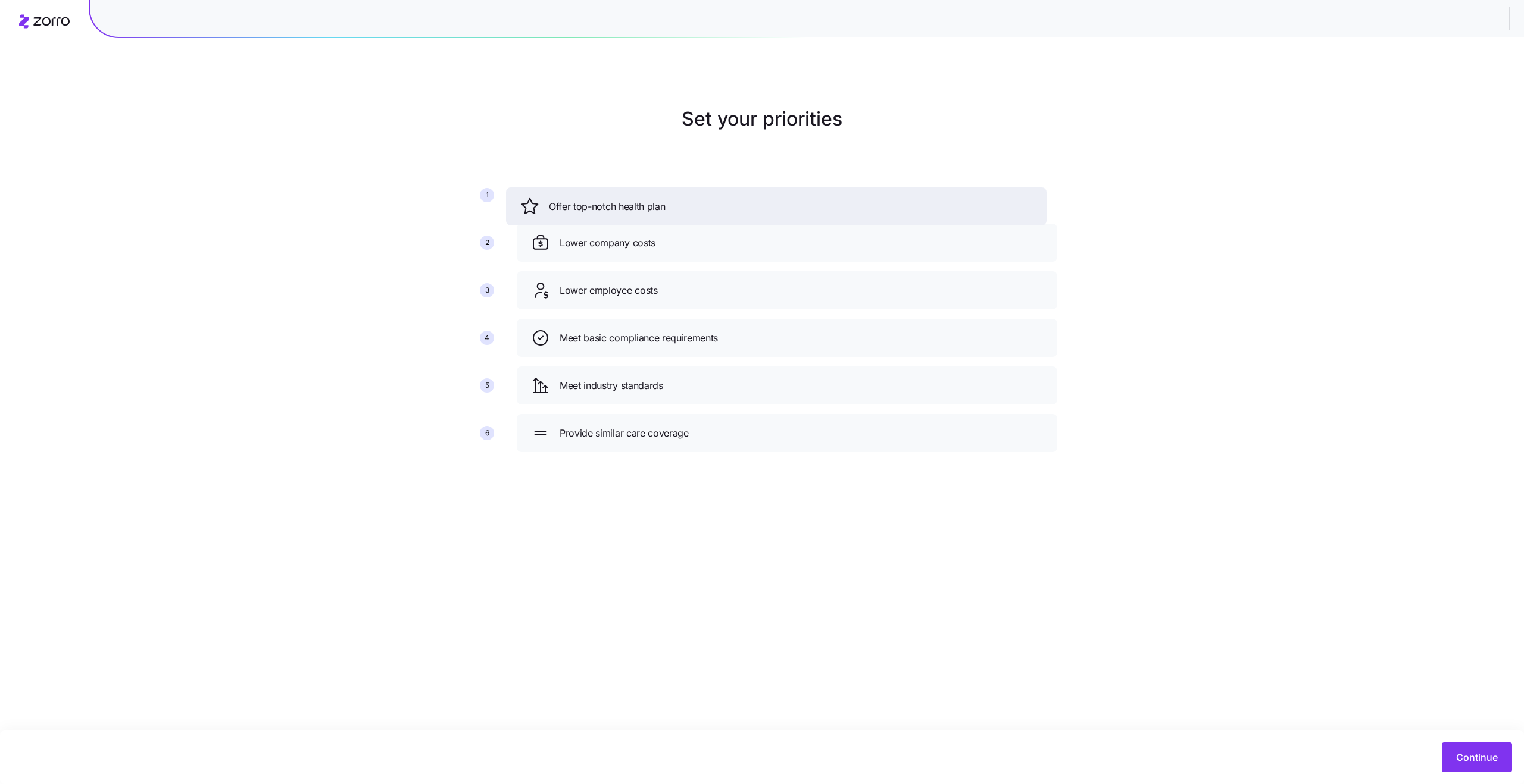
drag, startPoint x: 628, startPoint y: 239, endPoint x: 618, endPoint y: 203, distance: 37.4
click at [618, 203] on span "Offer top-notch health plan" at bounding box center [607, 206] width 116 height 15
drag, startPoint x: 650, startPoint y: 294, endPoint x: 647, endPoint y: 236, distance: 58.1
click at [647, 236] on span "Lower employee costs" at bounding box center [606, 239] width 98 height 15
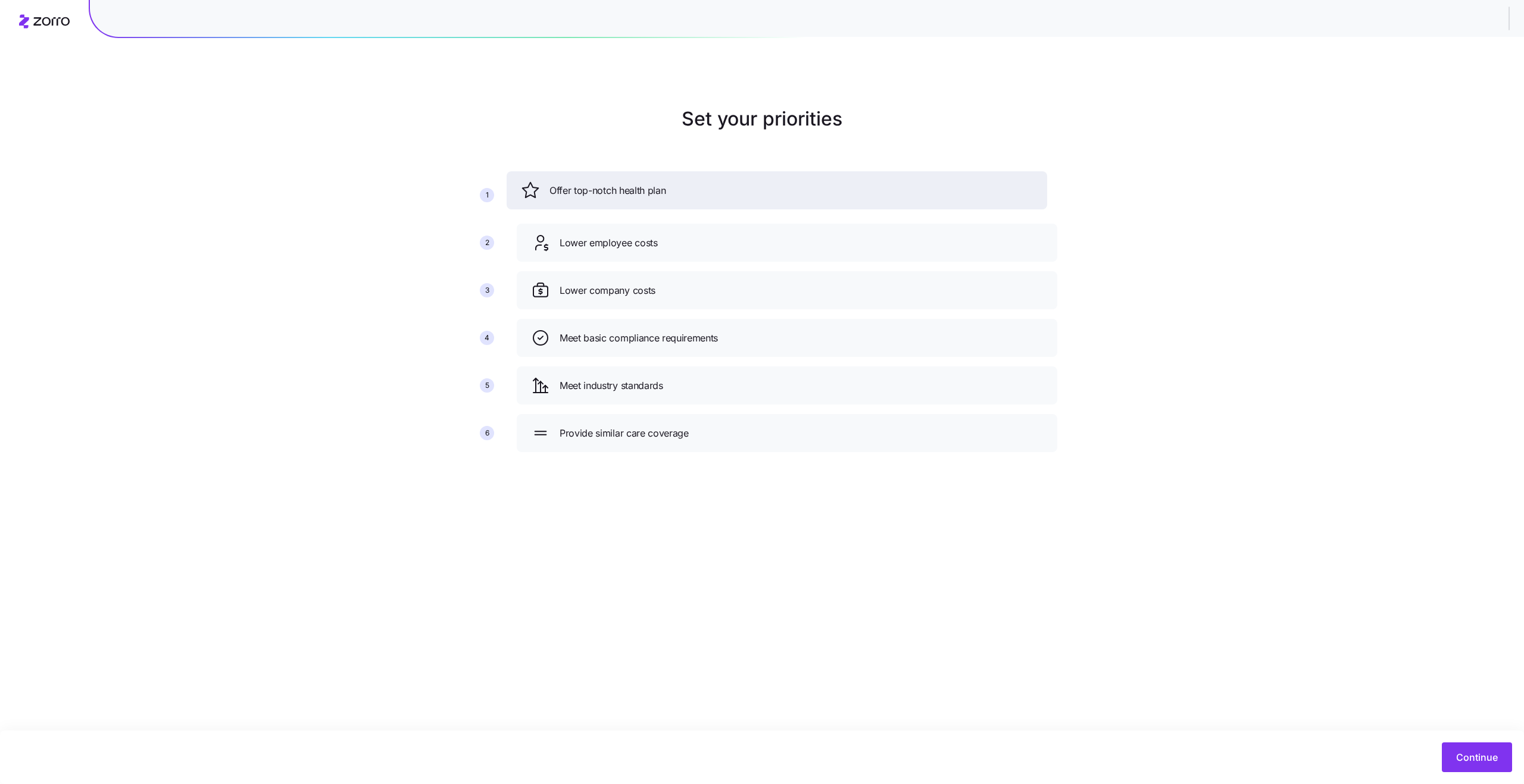
drag, startPoint x: 605, startPoint y: 204, endPoint x: 594, endPoint y: 199, distance: 12.1
click at [594, 199] on div "Offer top-notch health plan" at bounding box center [776, 191] width 512 height 19
drag, startPoint x: 643, startPoint y: 291, endPoint x: 636, endPoint y: 232, distance: 59.4
click at [636, 232] on span "Lower company costs" at bounding box center [605, 238] width 96 height 15
click at [1467, 753] on span "Continue" at bounding box center [1477, 757] width 42 height 14
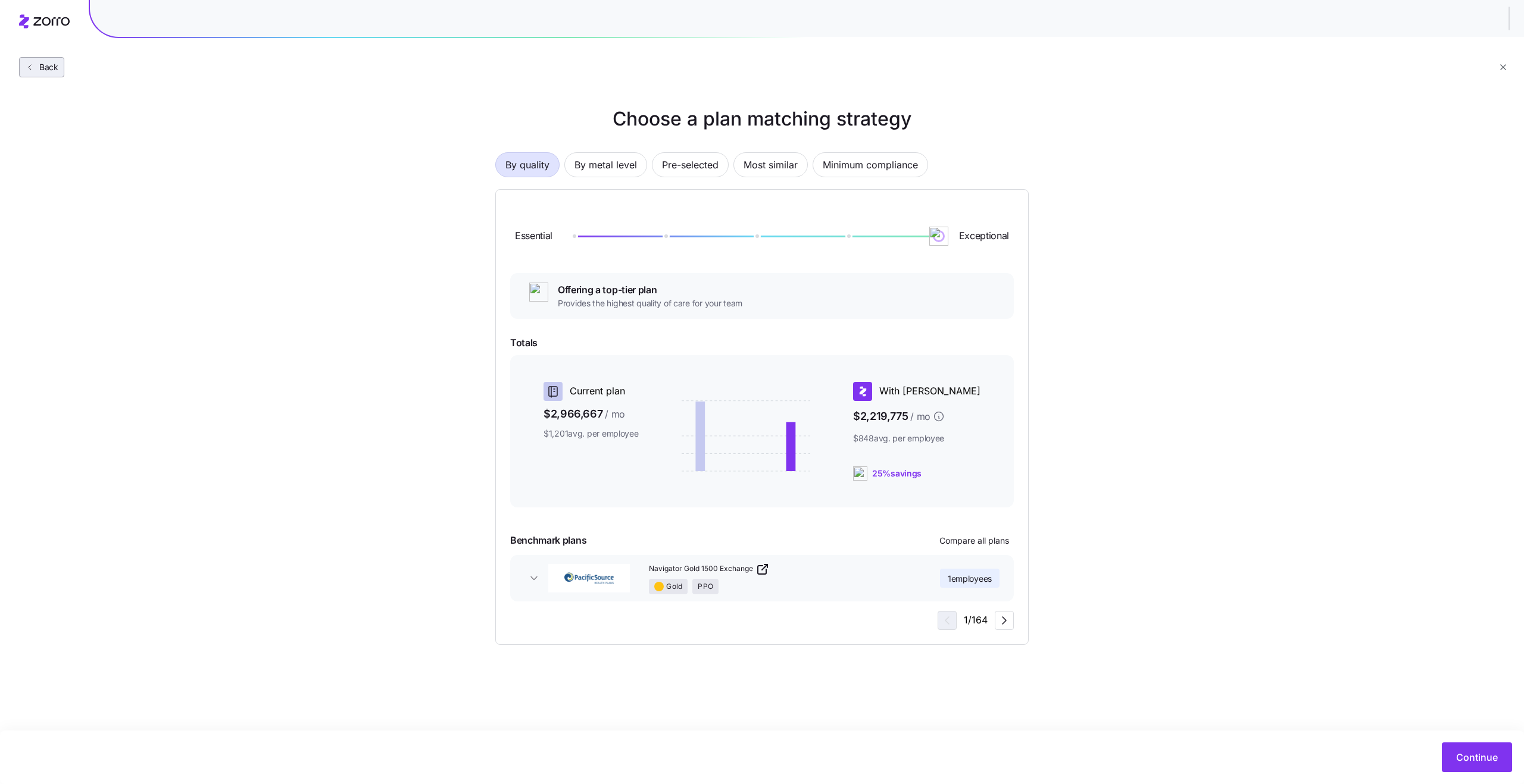
click at [48, 73] on button "Back" at bounding box center [41, 67] width 46 height 20
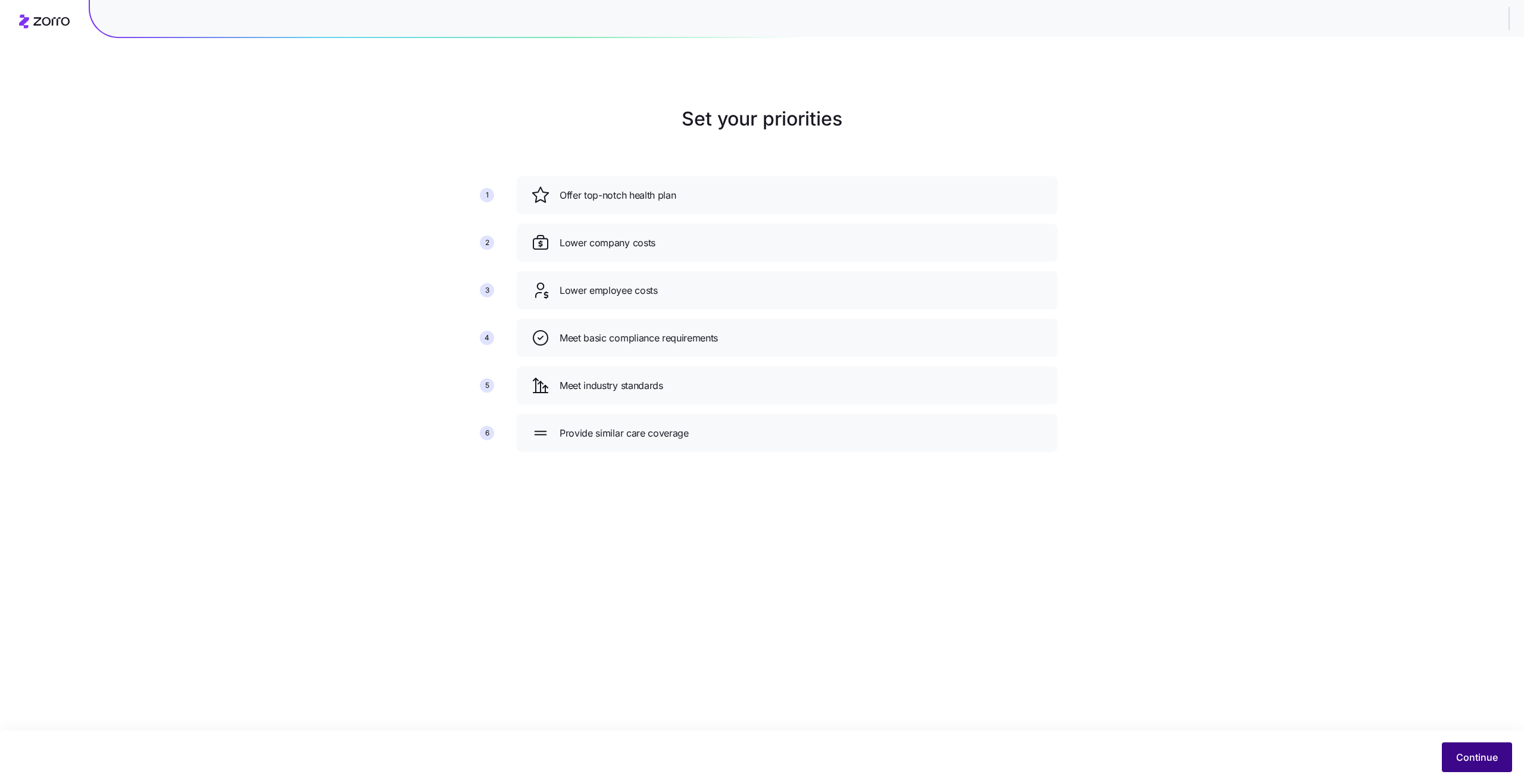
click at [1456, 765] on button "Continue" at bounding box center [1476, 757] width 70 height 30
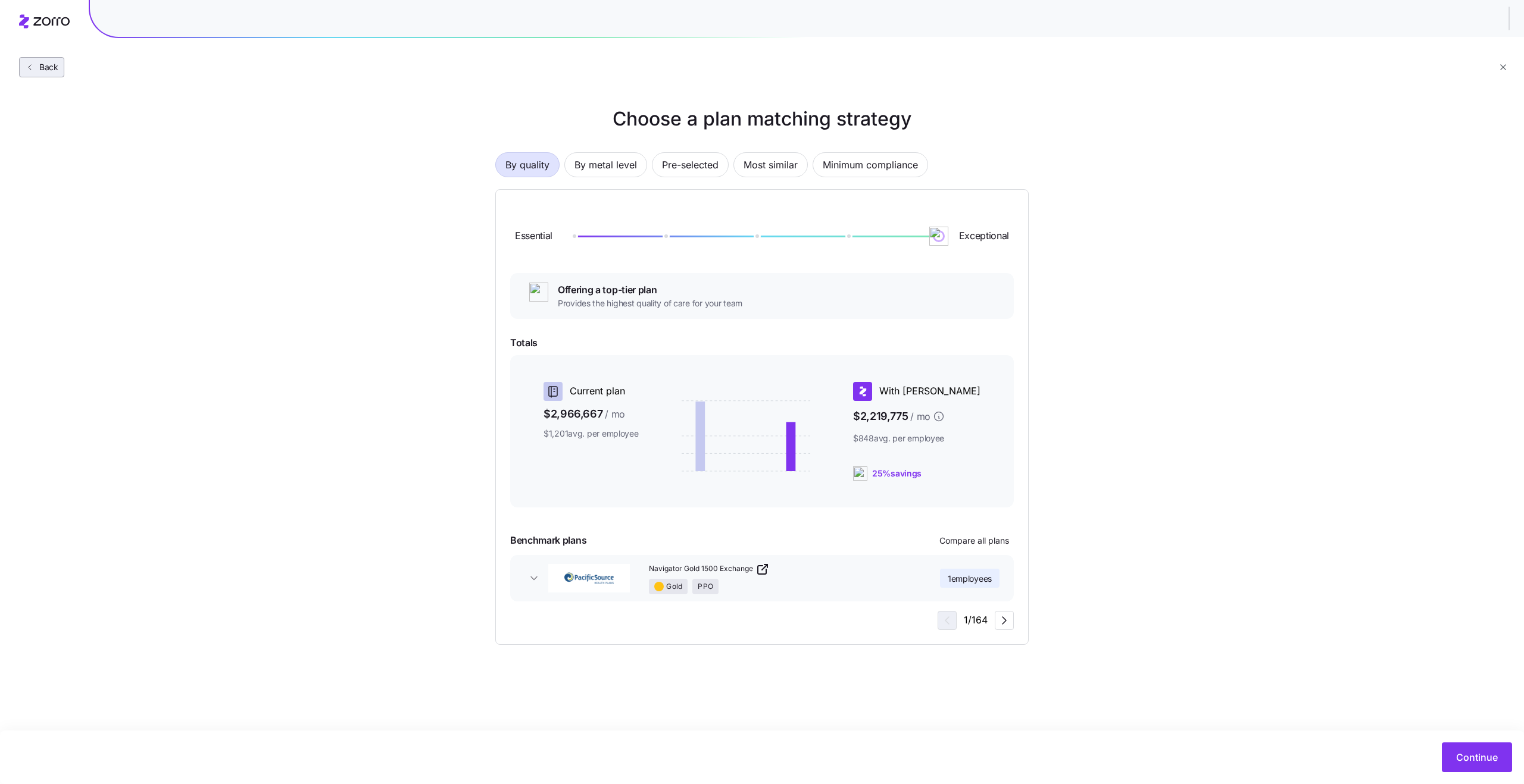
click at [43, 66] on span "Back" at bounding box center [46, 67] width 24 height 12
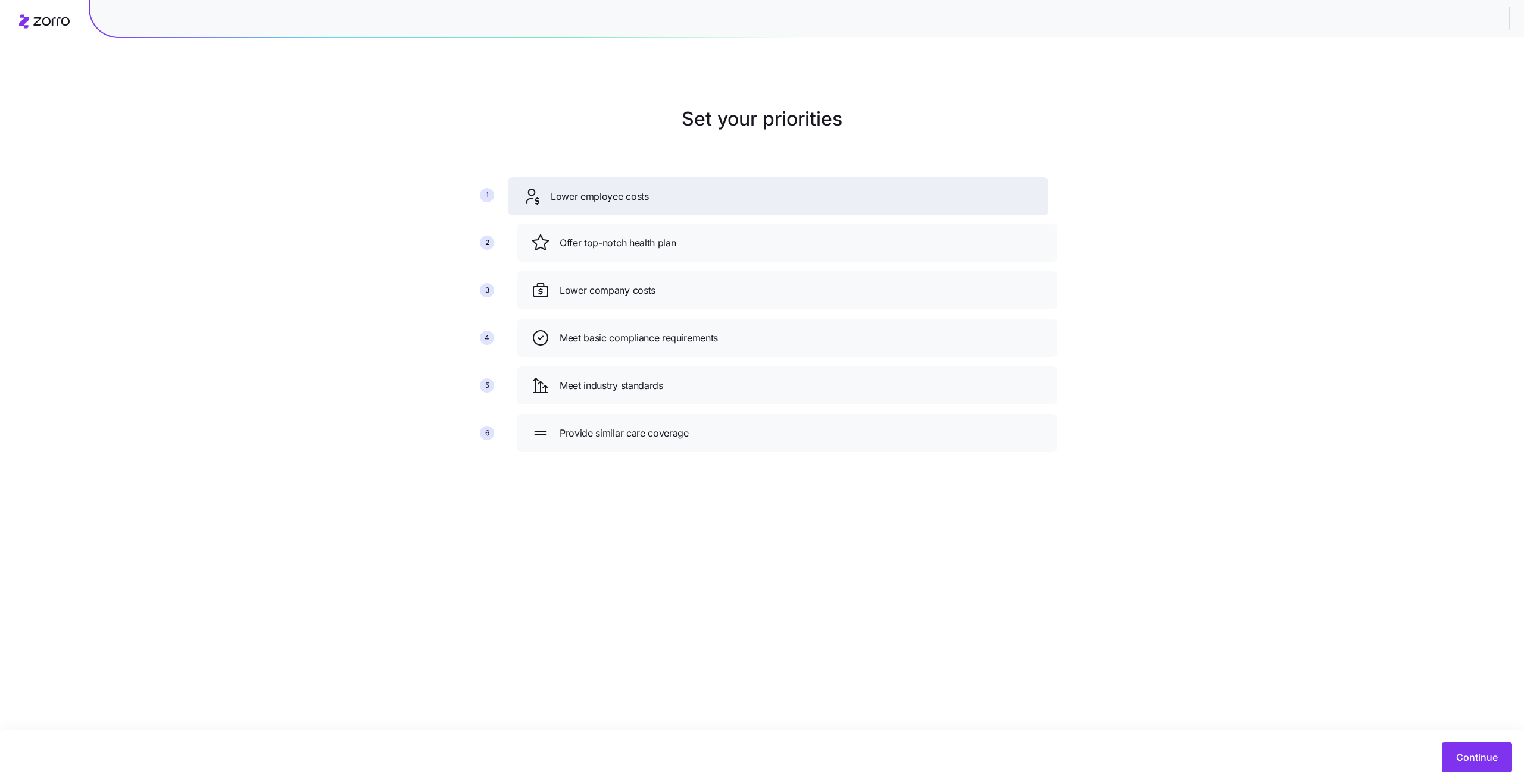
drag, startPoint x: 615, startPoint y: 291, endPoint x: 603, endPoint y: 191, distance: 100.7
click at [604, 189] on span "Lower employee costs" at bounding box center [599, 196] width 98 height 15
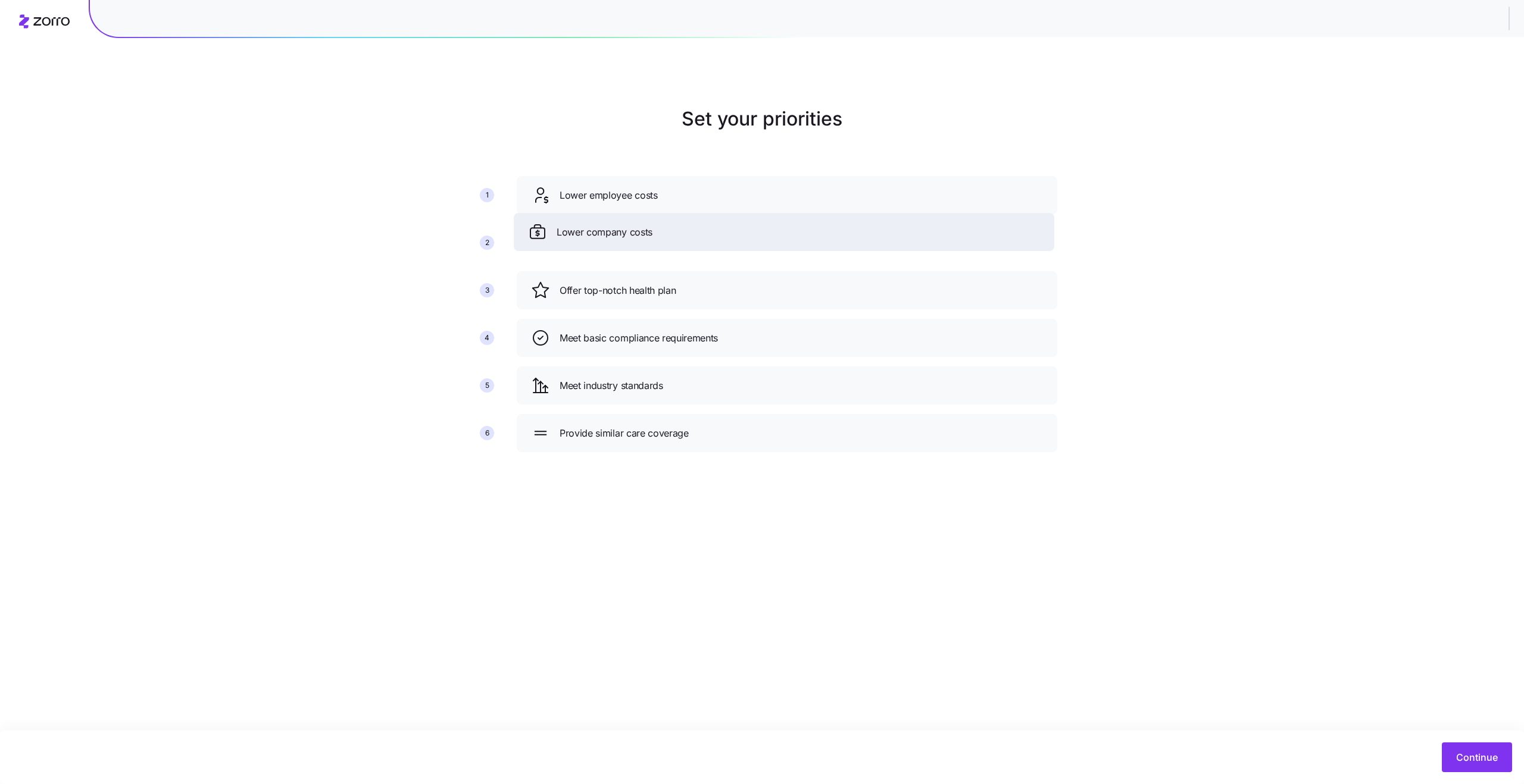
drag, startPoint x: 633, startPoint y: 298, endPoint x: 630, endPoint y: 240, distance: 58.1
click at [630, 240] on div "Lower company costs" at bounding box center [784, 232] width 512 height 19
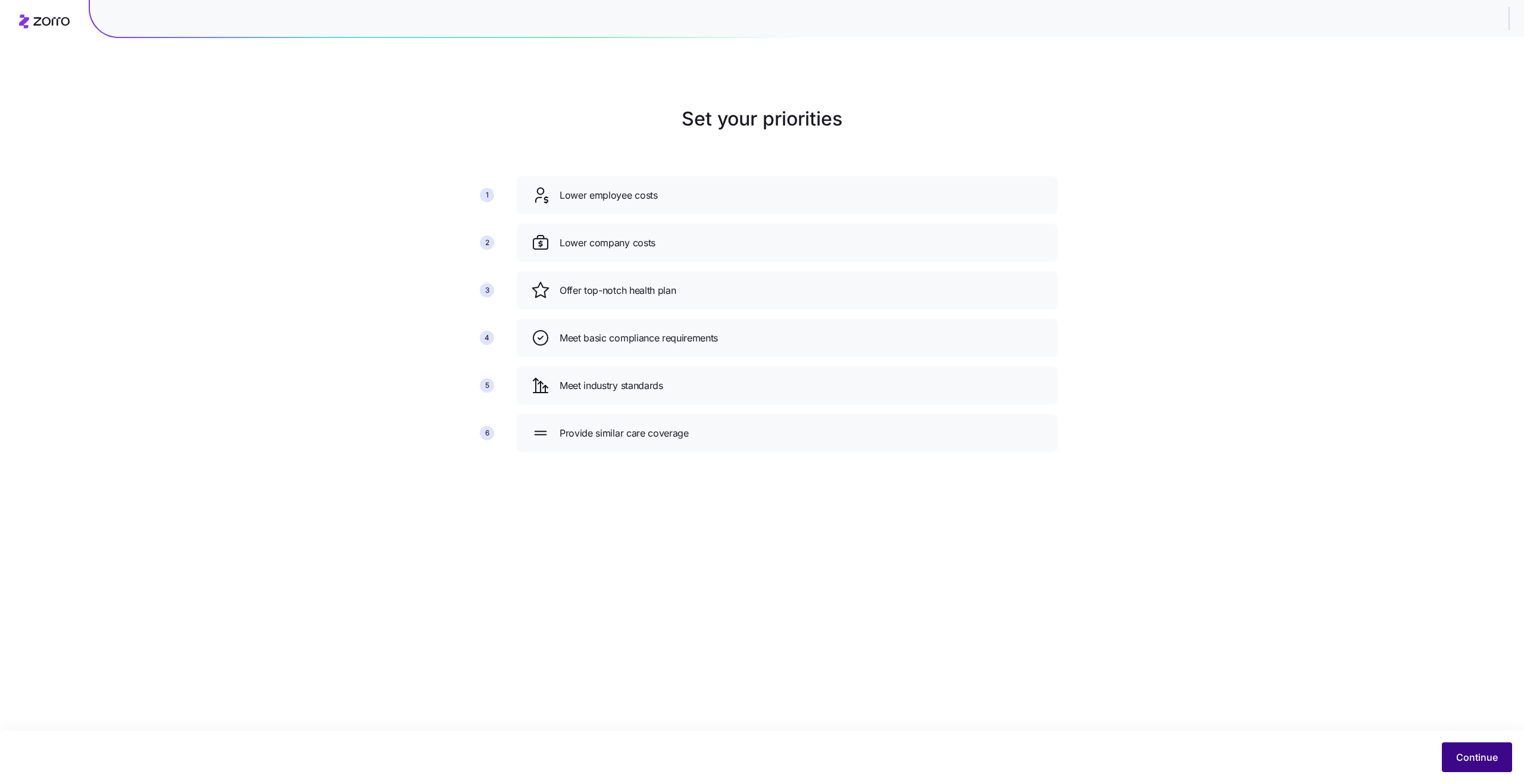
click at [1469, 757] on span "Continue" at bounding box center [1477, 757] width 42 height 14
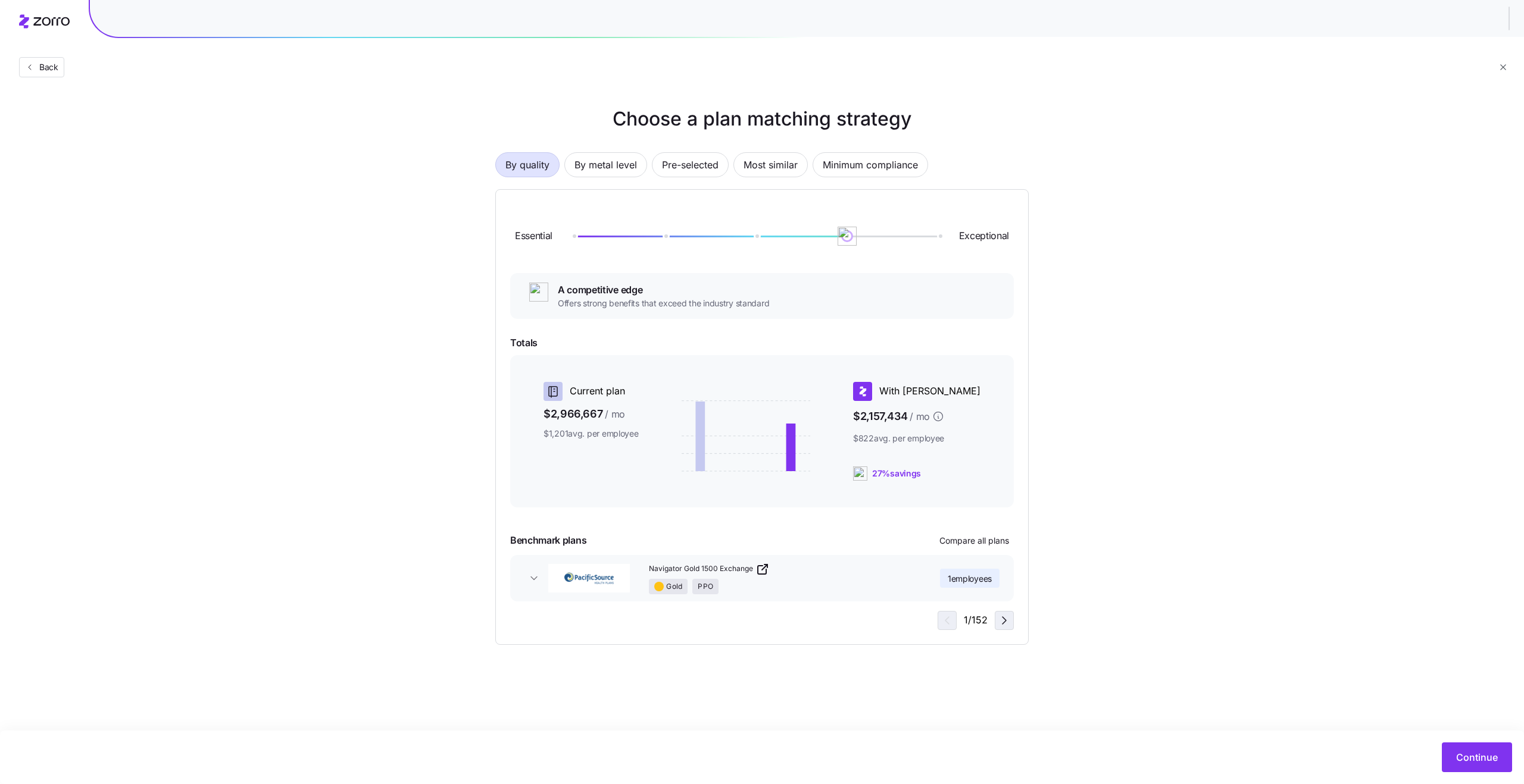
click at [1008, 620] on icon "button" at bounding box center [1005, 621] width 14 height 14
click at [959, 533] on button "Compare all plans" at bounding box center [974, 541] width 79 height 19
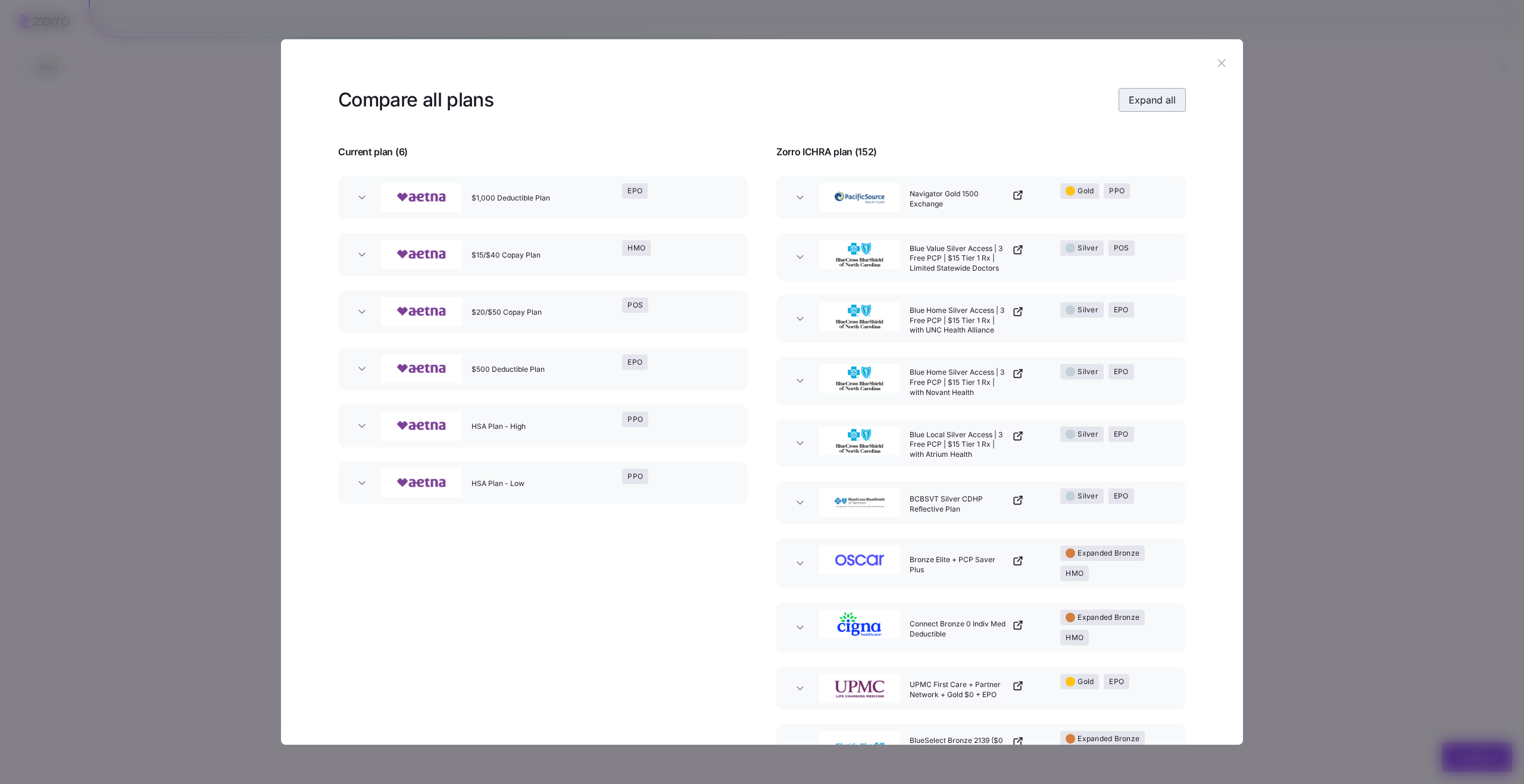
click at [1169, 105] on span "Expand all" at bounding box center [1152, 100] width 47 height 14
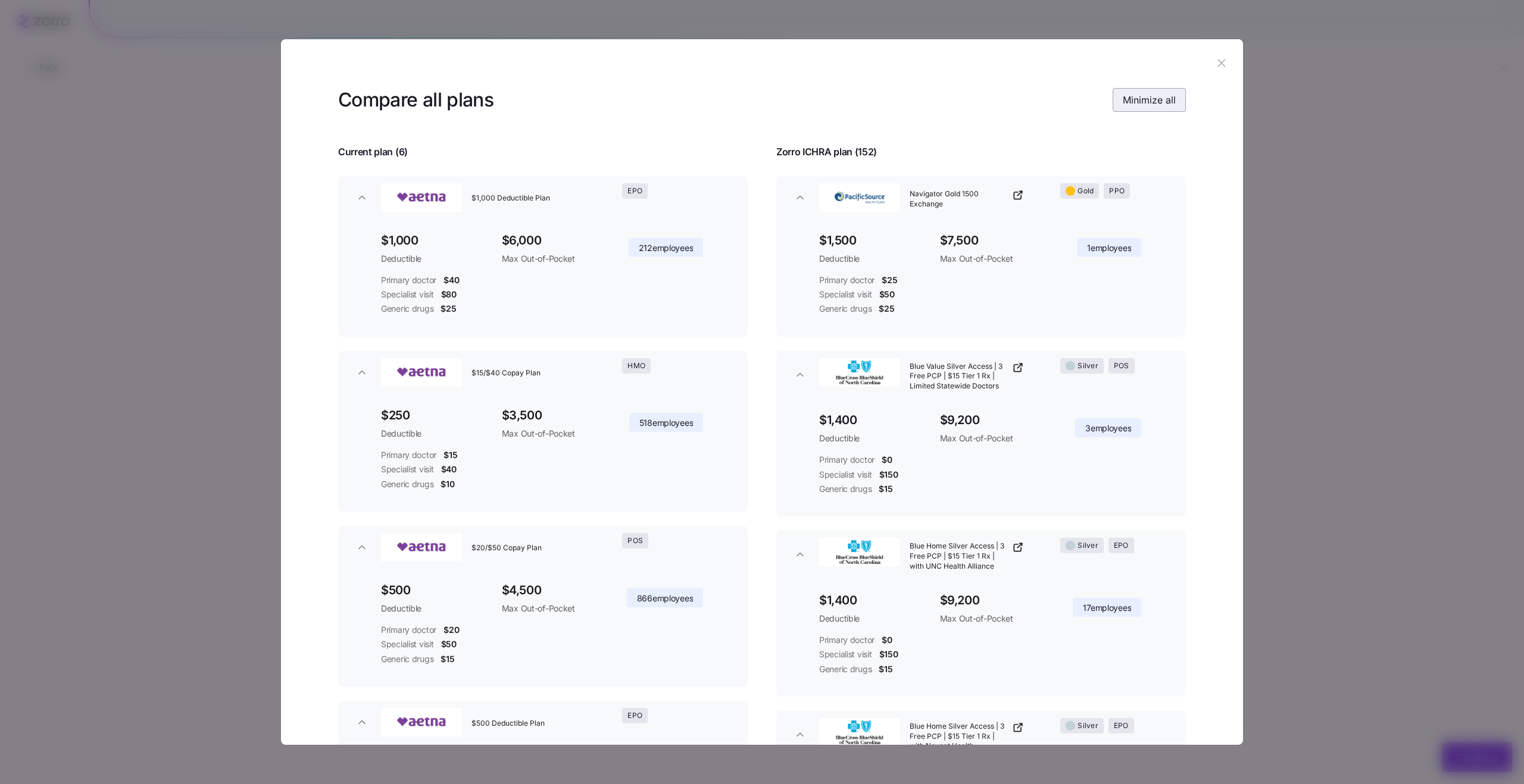
click at [1169, 105] on span "Minimize all" at bounding box center [1148, 100] width 53 height 14
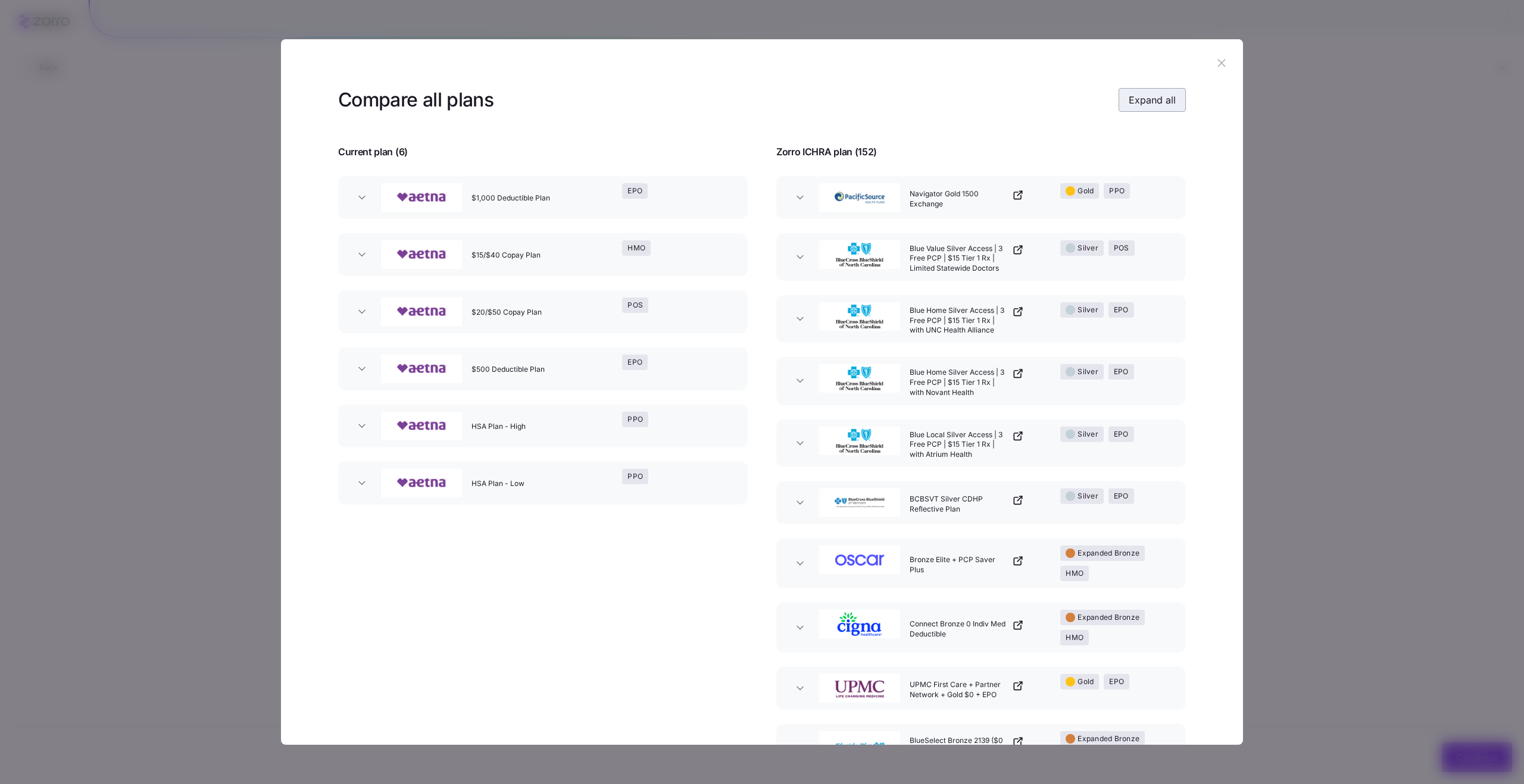
click at [1169, 105] on span "Expand all" at bounding box center [1152, 100] width 47 height 14
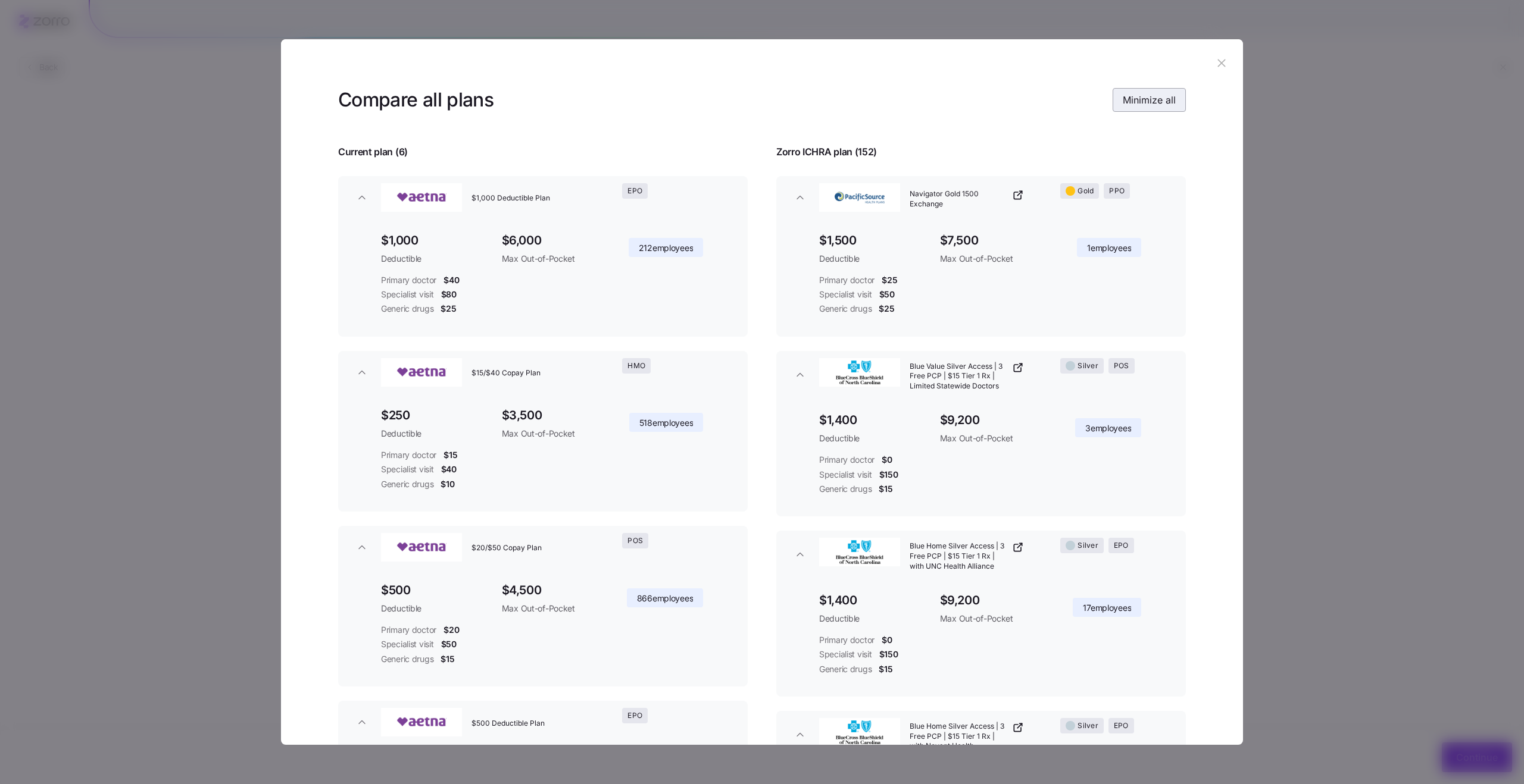
click at [1169, 105] on span "Minimize all" at bounding box center [1148, 100] width 53 height 14
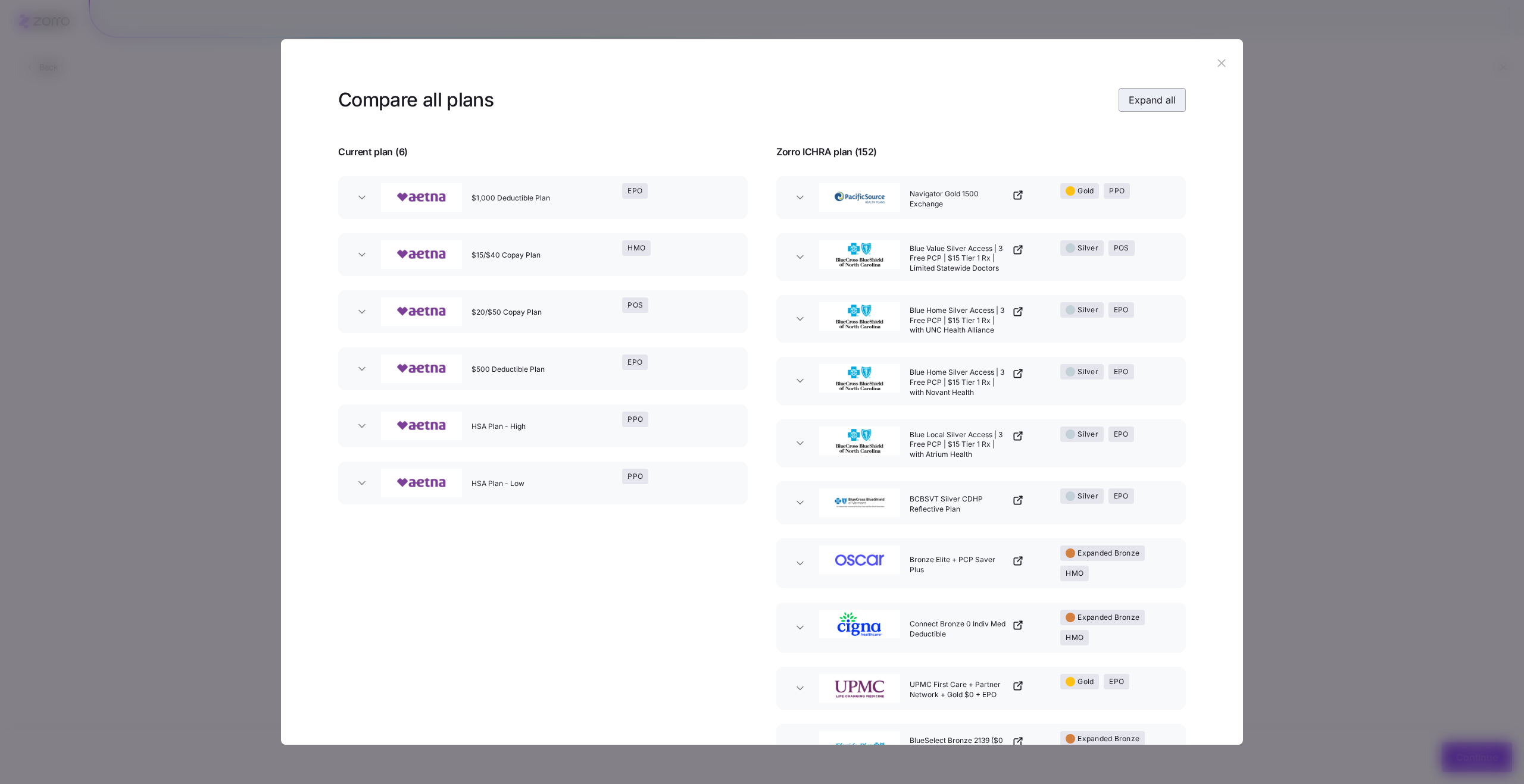
click at [1169, 105] on span "Expand all" at bounding box center [1152, 100] width 47 height 14
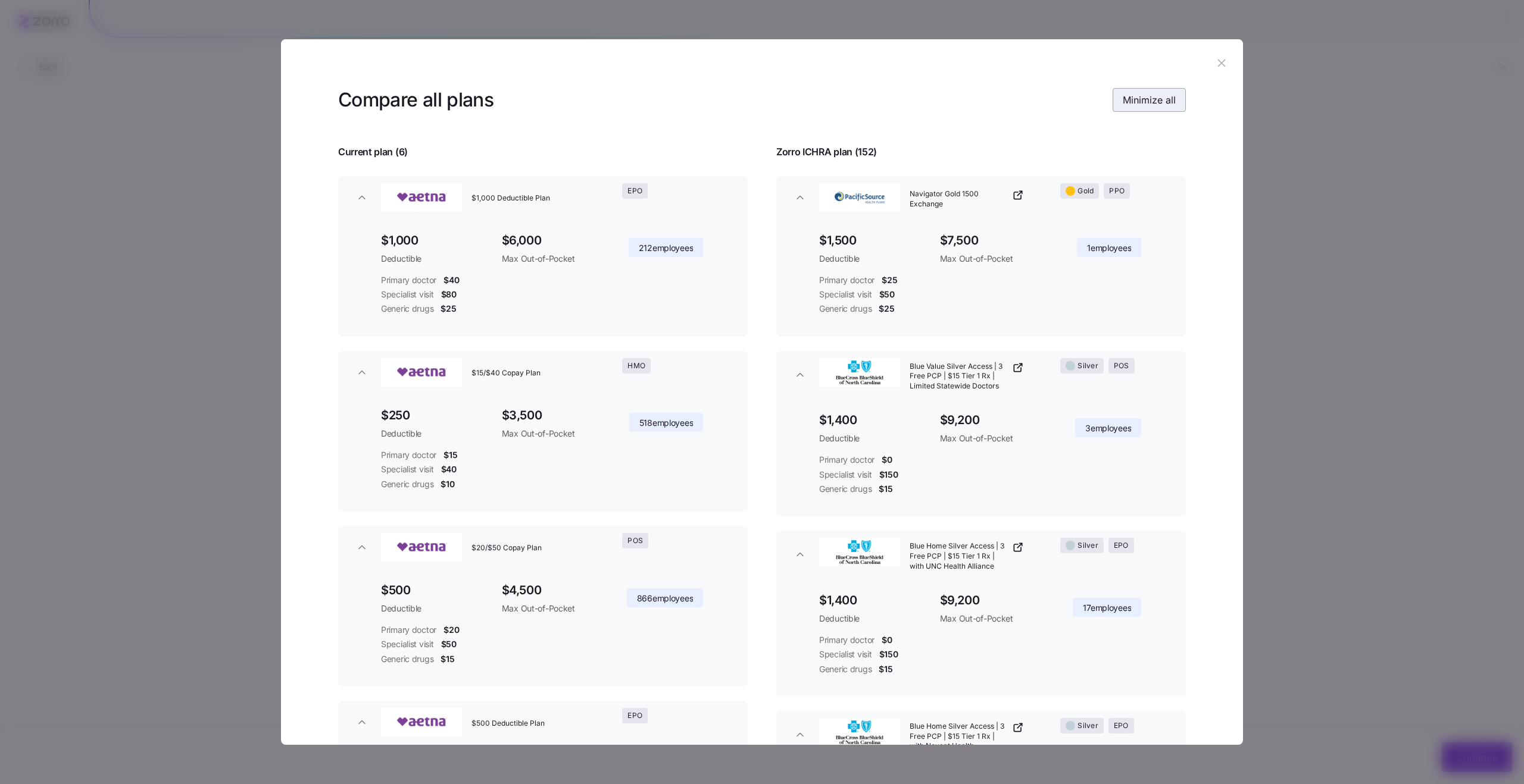
click at [1169, 105] on span "Minimize all" at bounding box center [1148, 100] width 53 height 14
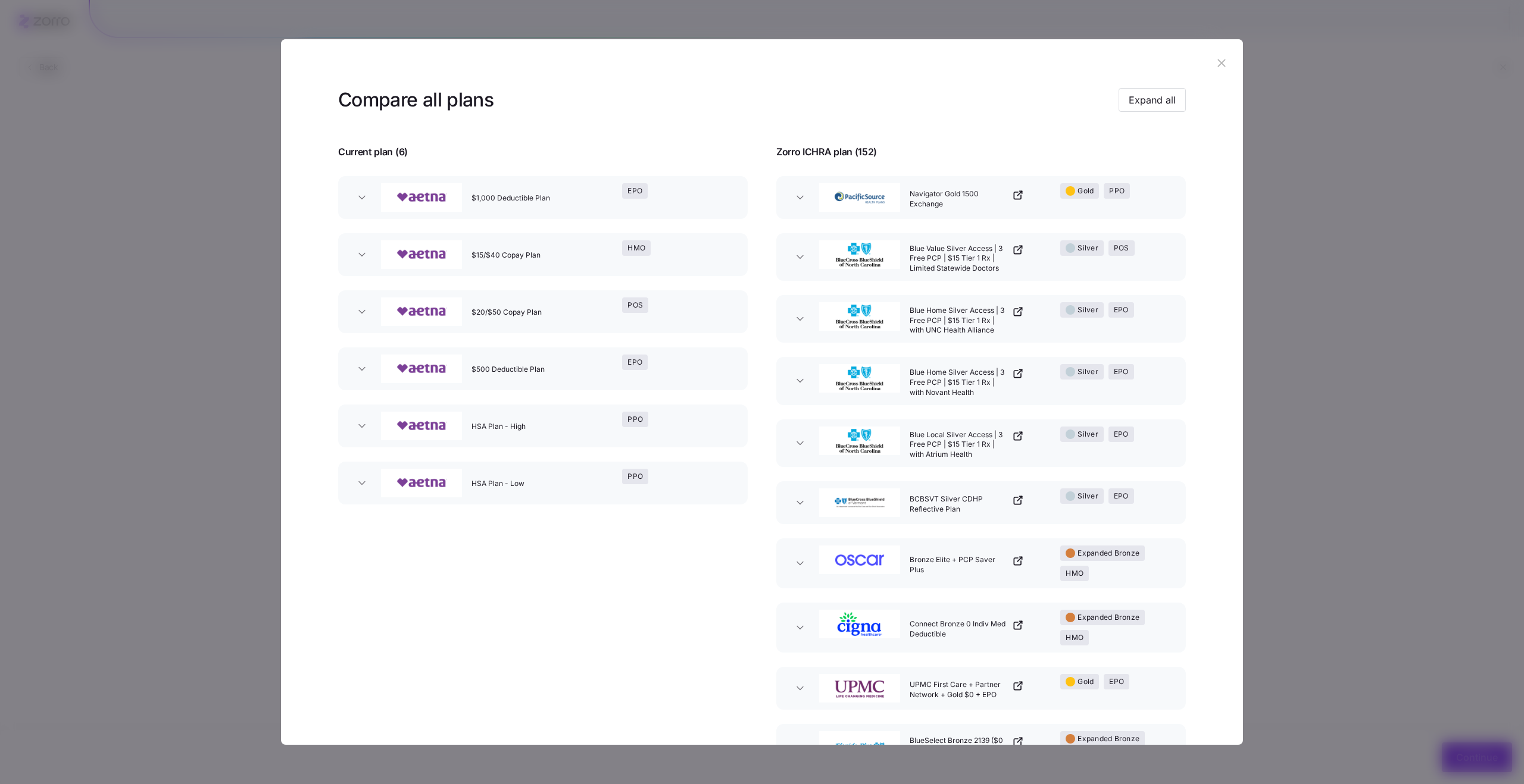
click at [1150, 326] on div "Silver EPO" at bounding box center [1115, 318] width 121 height 43
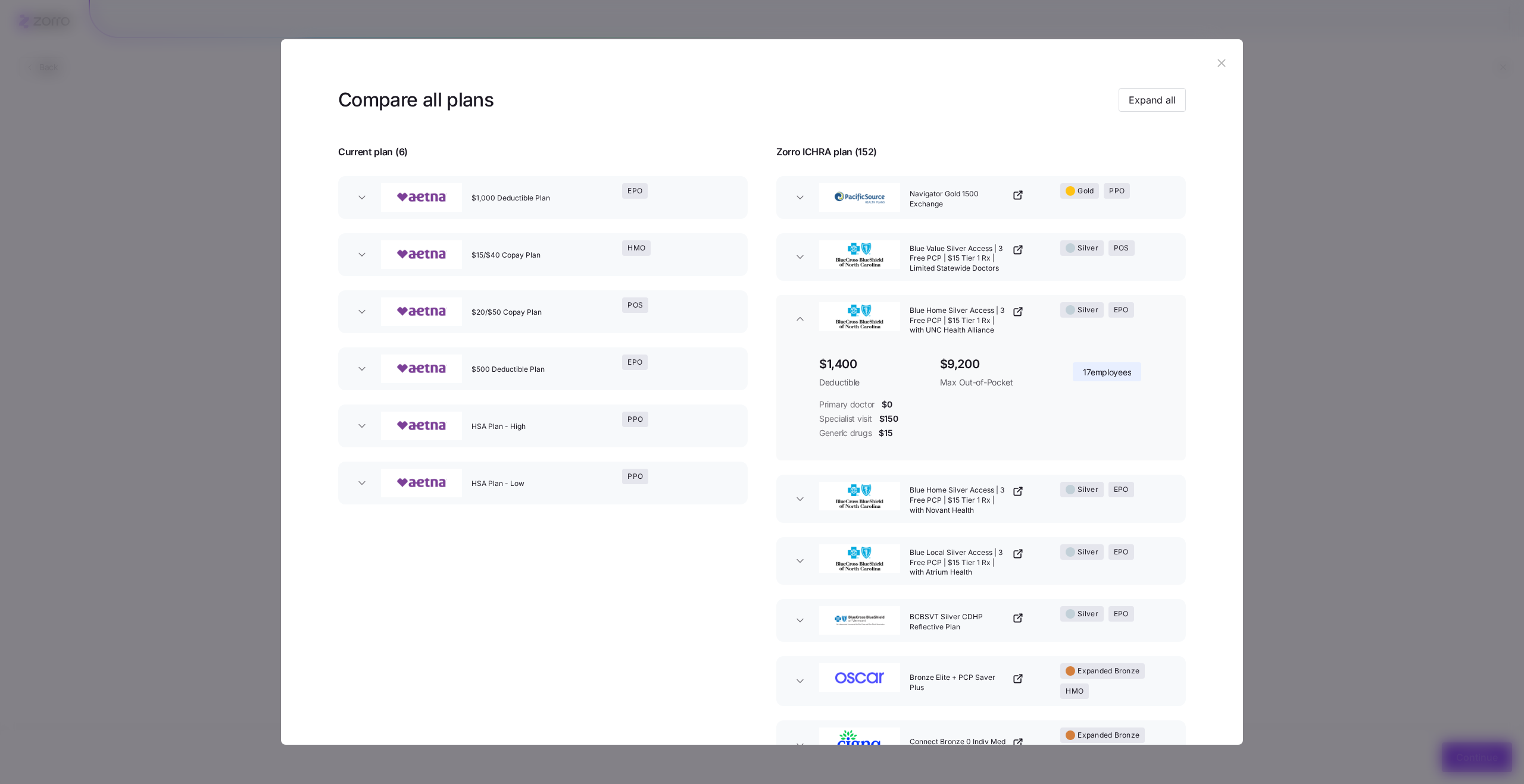
click at [1150, 326] on div "Silver EPO" at bounding box center [1115, 318] width 121 height 43
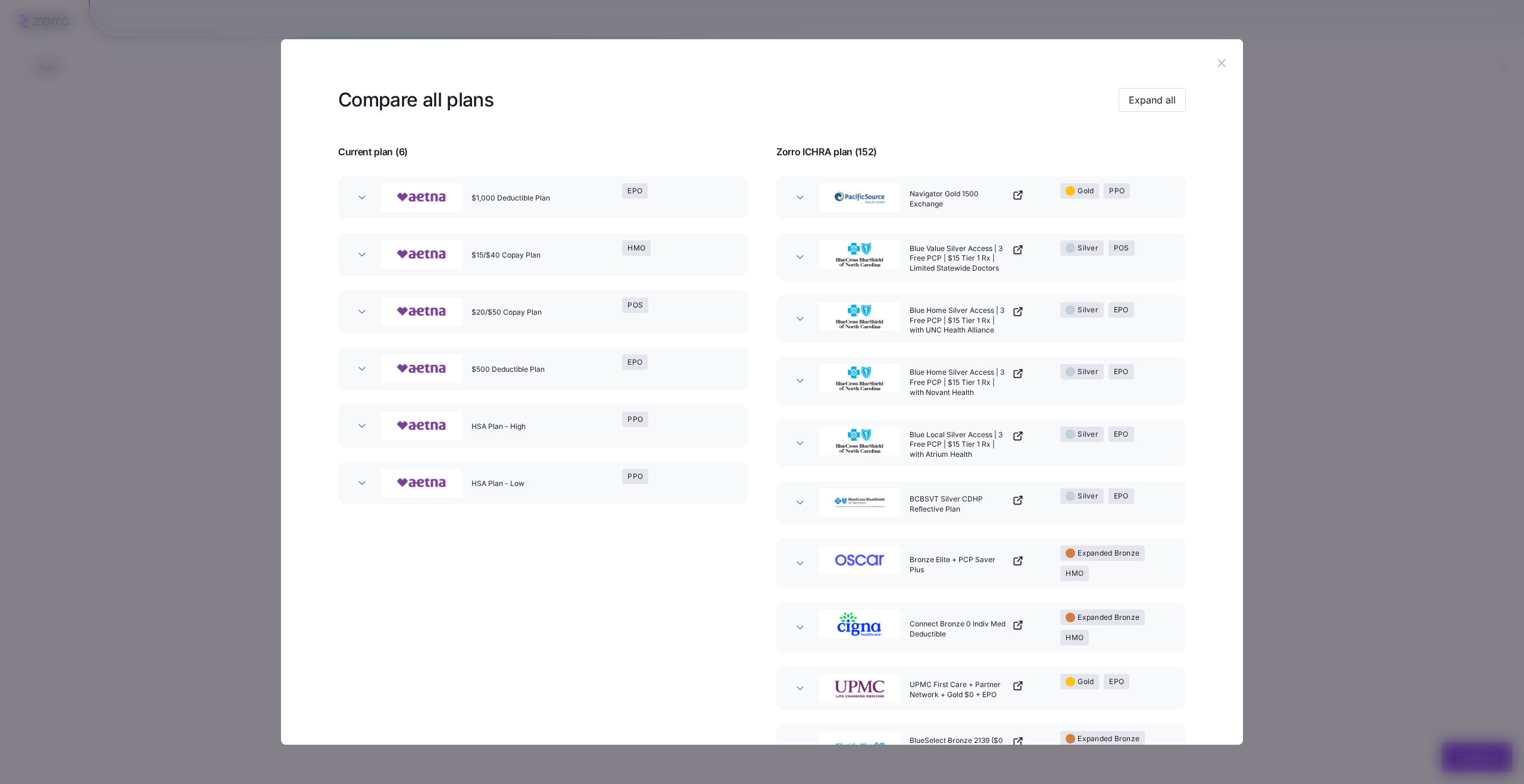
click at [1142, 398] on button "Blue Home Silver Access | 3 Free PCP | $15 Tier 1 Rx | with Novant Health Silve…" at bounding box center [981, 381] width 410 height 48
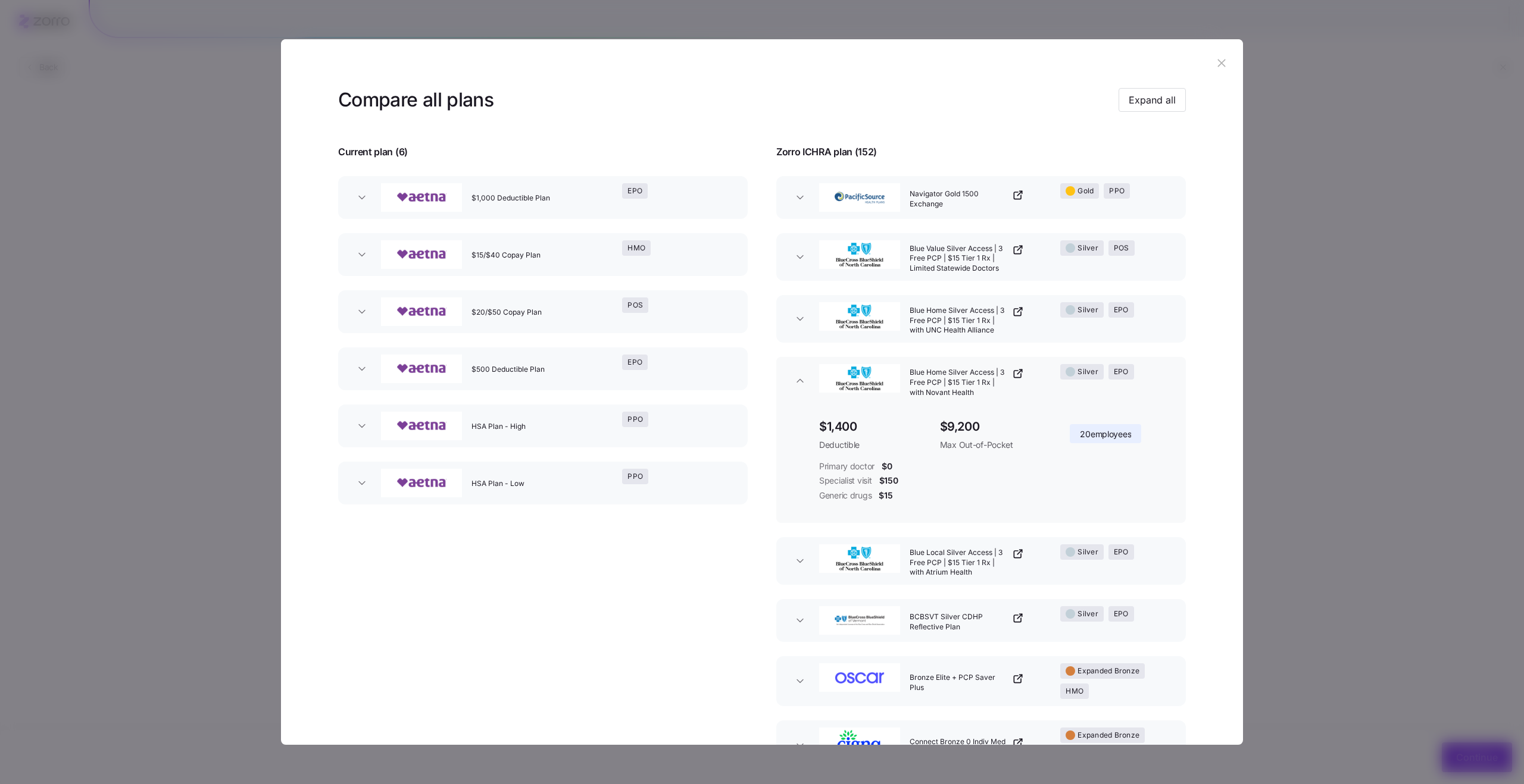
click at [1142, 398] on button "Blue Home Silver Access | 3 Free PCP | $15 Tier 1 Rx | with Novant Health Silve…" at bounding box center [981, 381] width 410 height 48
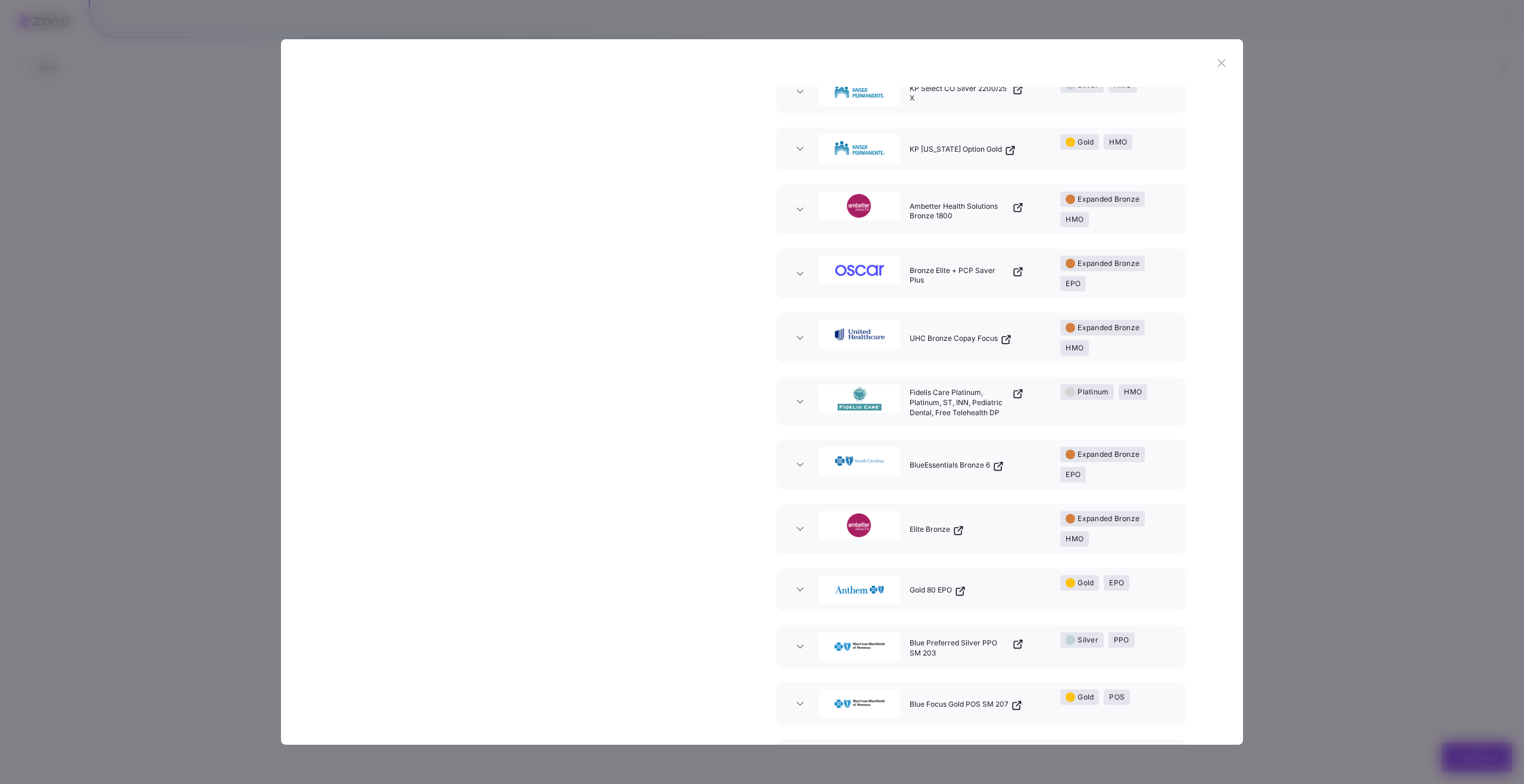
scroll to position [1163, 0]
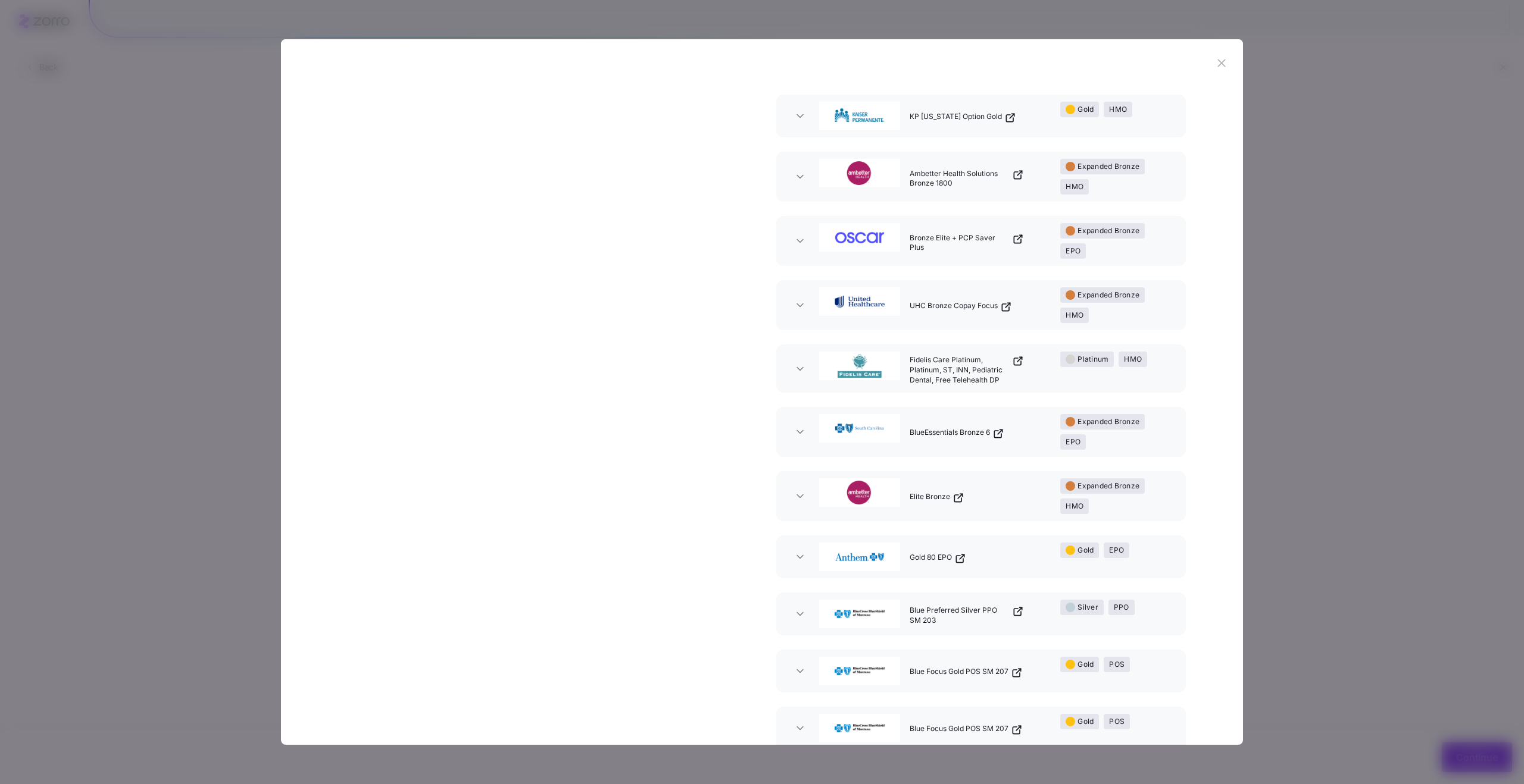
click at [1156, 378] on div "Platinum HMO" at bounding box center [1115, 368] width 121 height 43
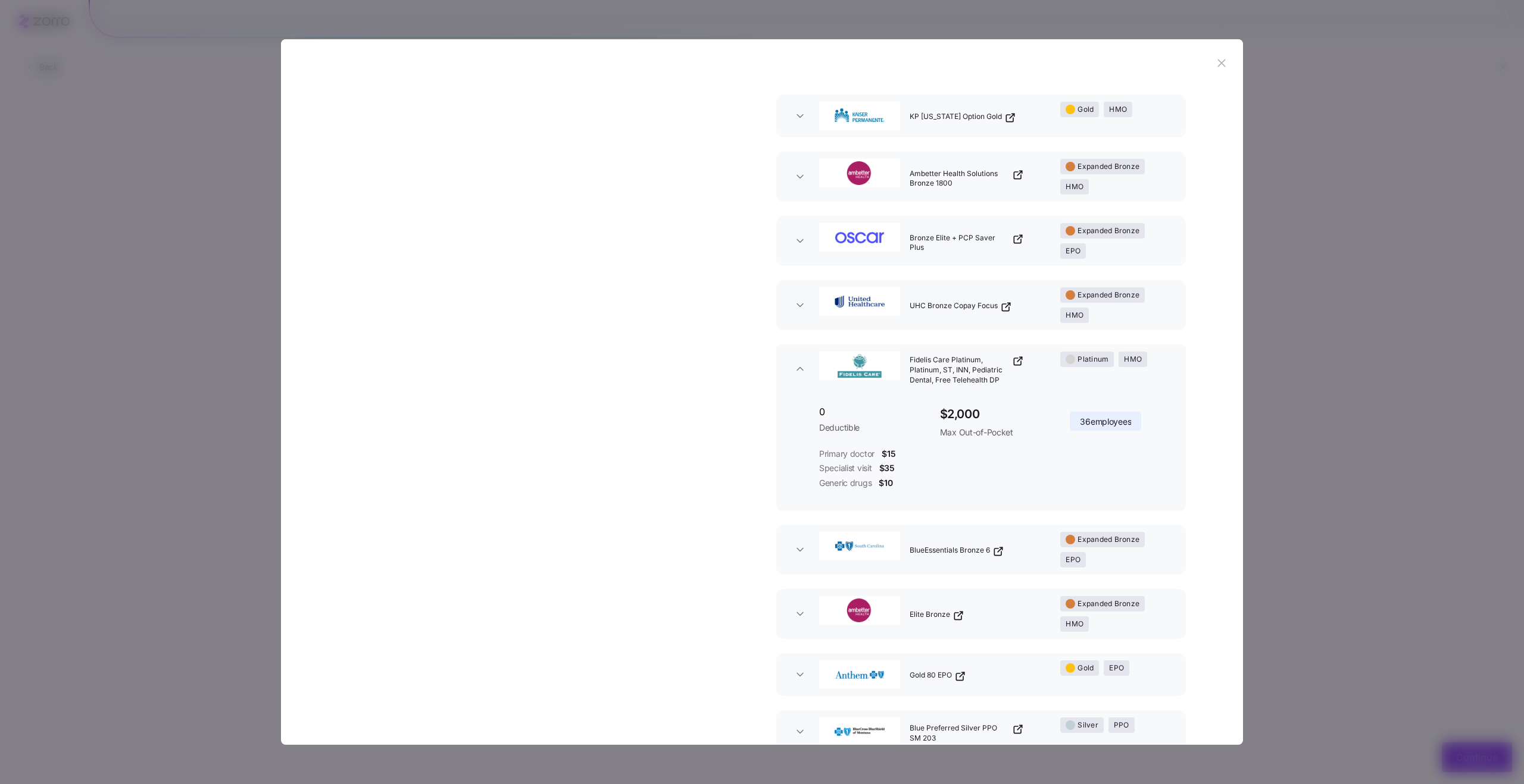
click at [1156, 378] on div "Platinum HMO" at bounding box center [1115, 368] width 121 height 43
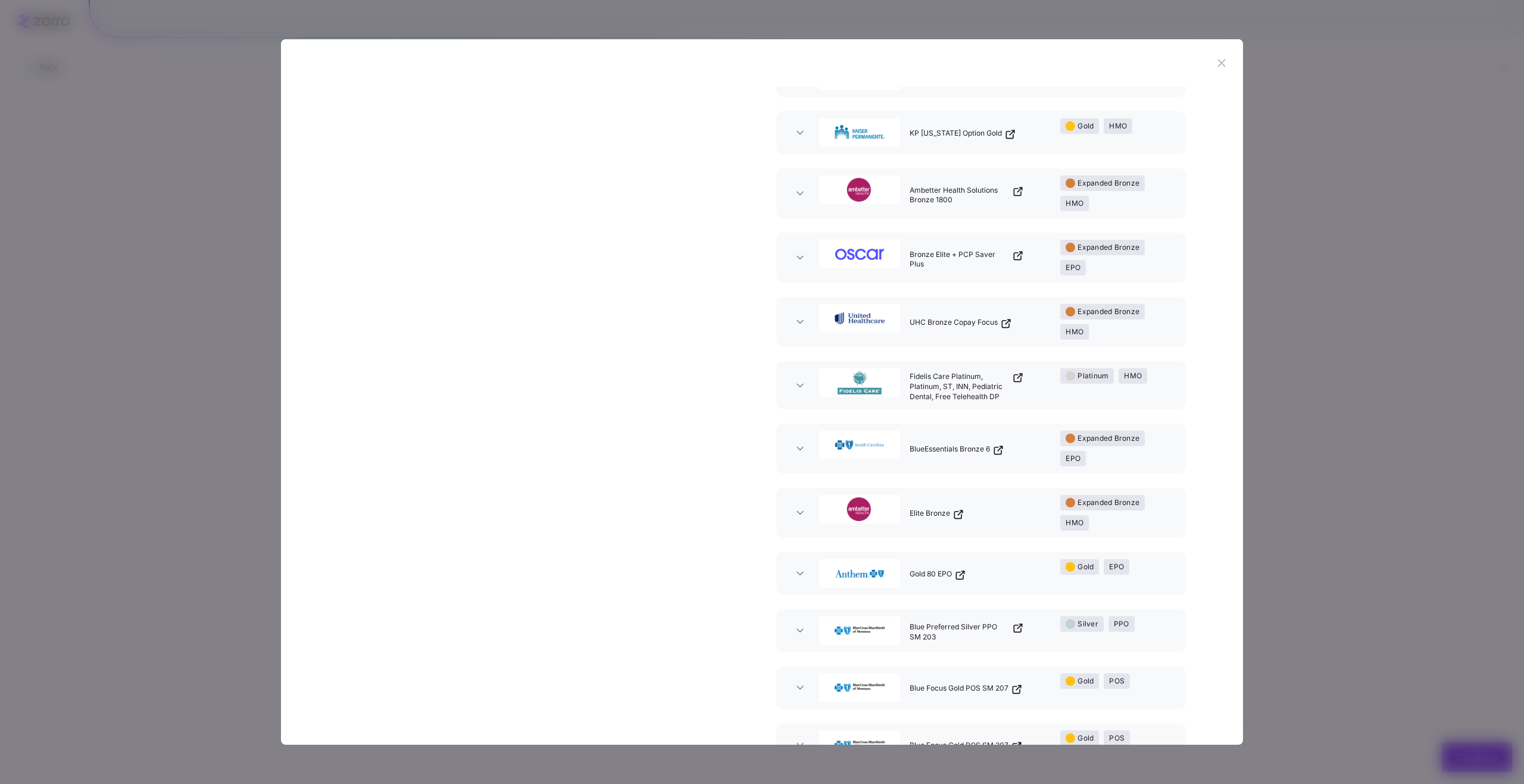
scroll to position [1149, 0]
click at [1156, 378] on div "Platinum HMO" at bounding box center [1115, 381] width 121 height 43
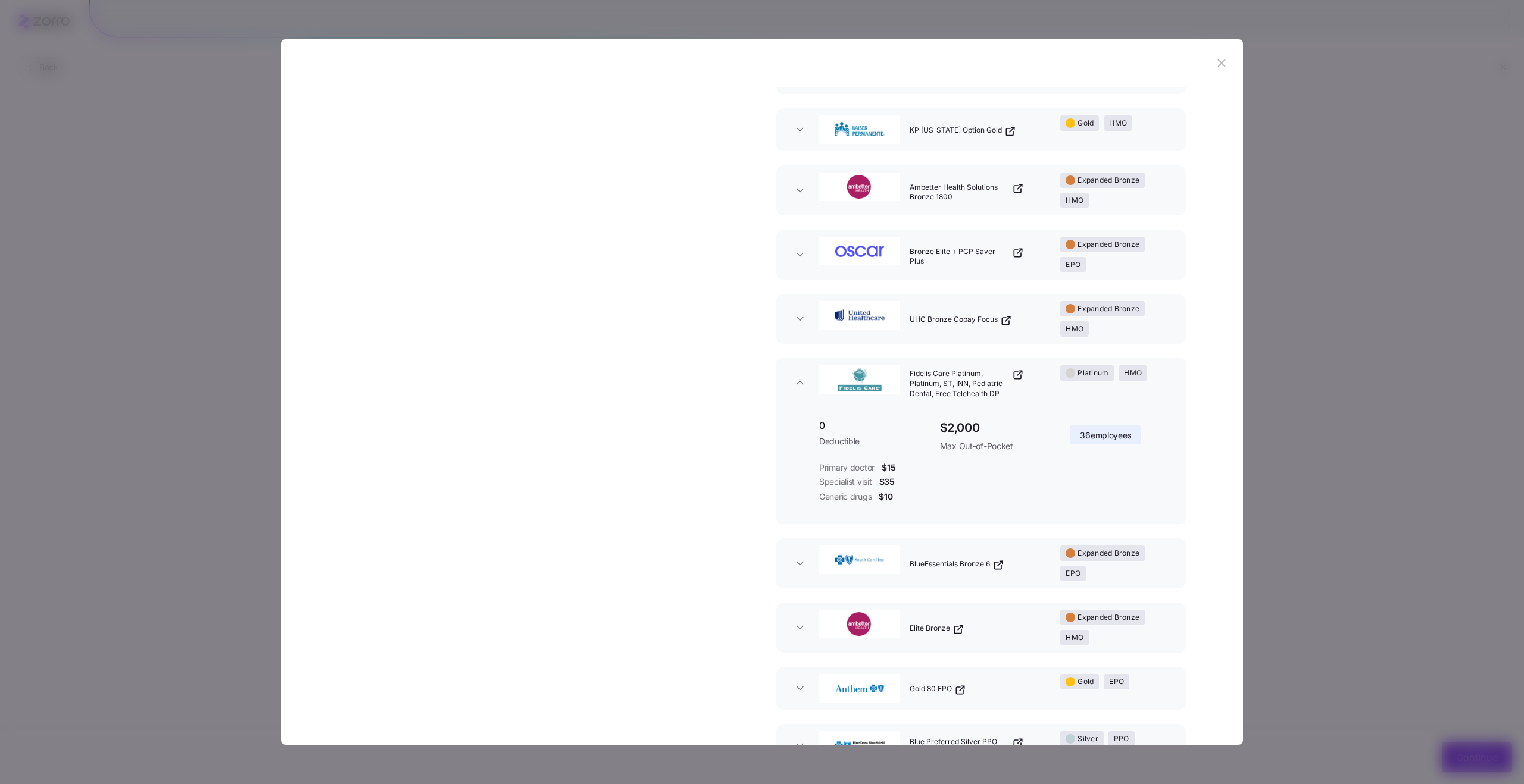
click at [1152, 318] on div "Expanded Bronze HMO" at bounding box center [1116, 318] width 111 height 35
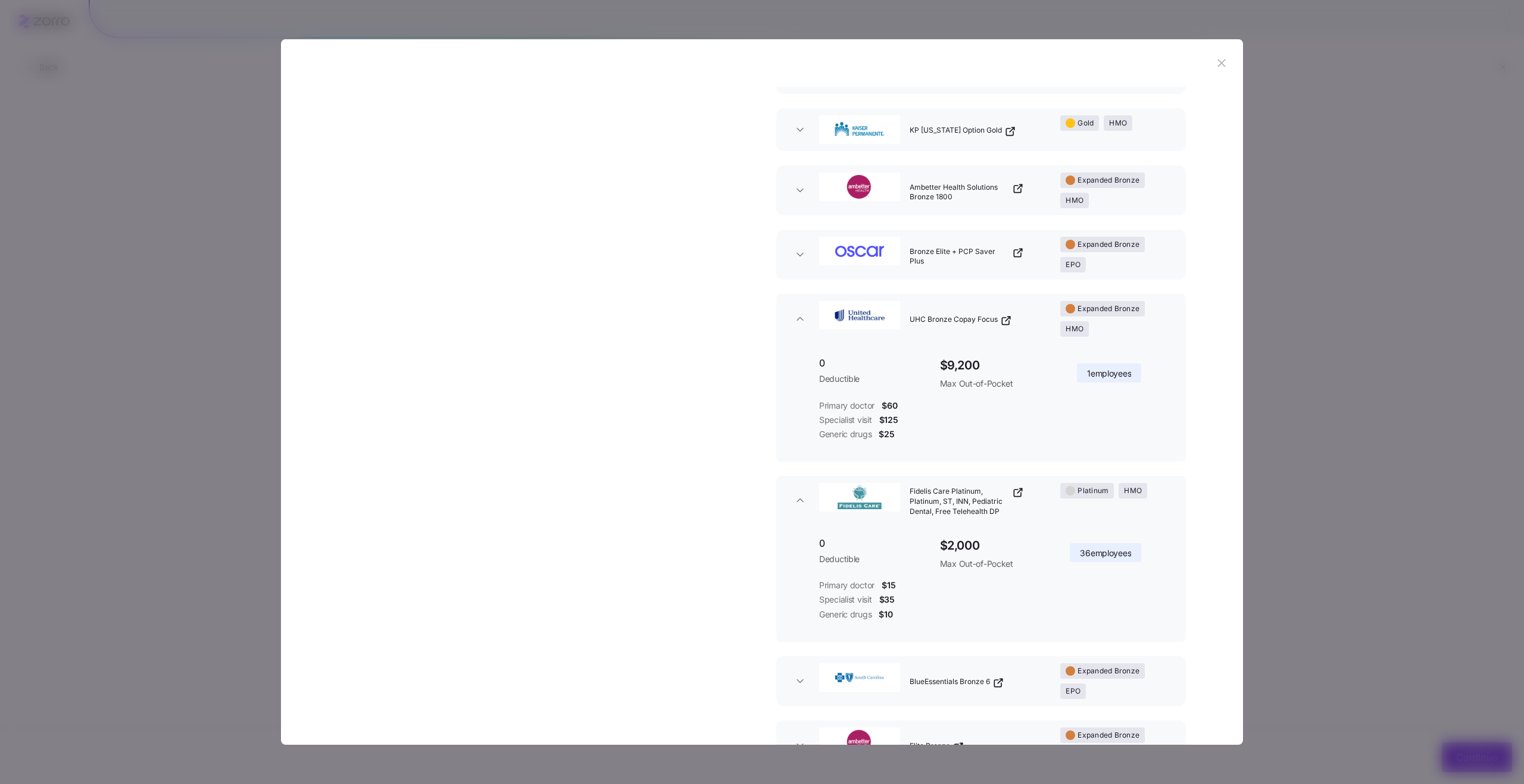
click at [1152, 318] on div "Expanded Bronze HMO" at bounding box center [1116, 318] width 111 height 35
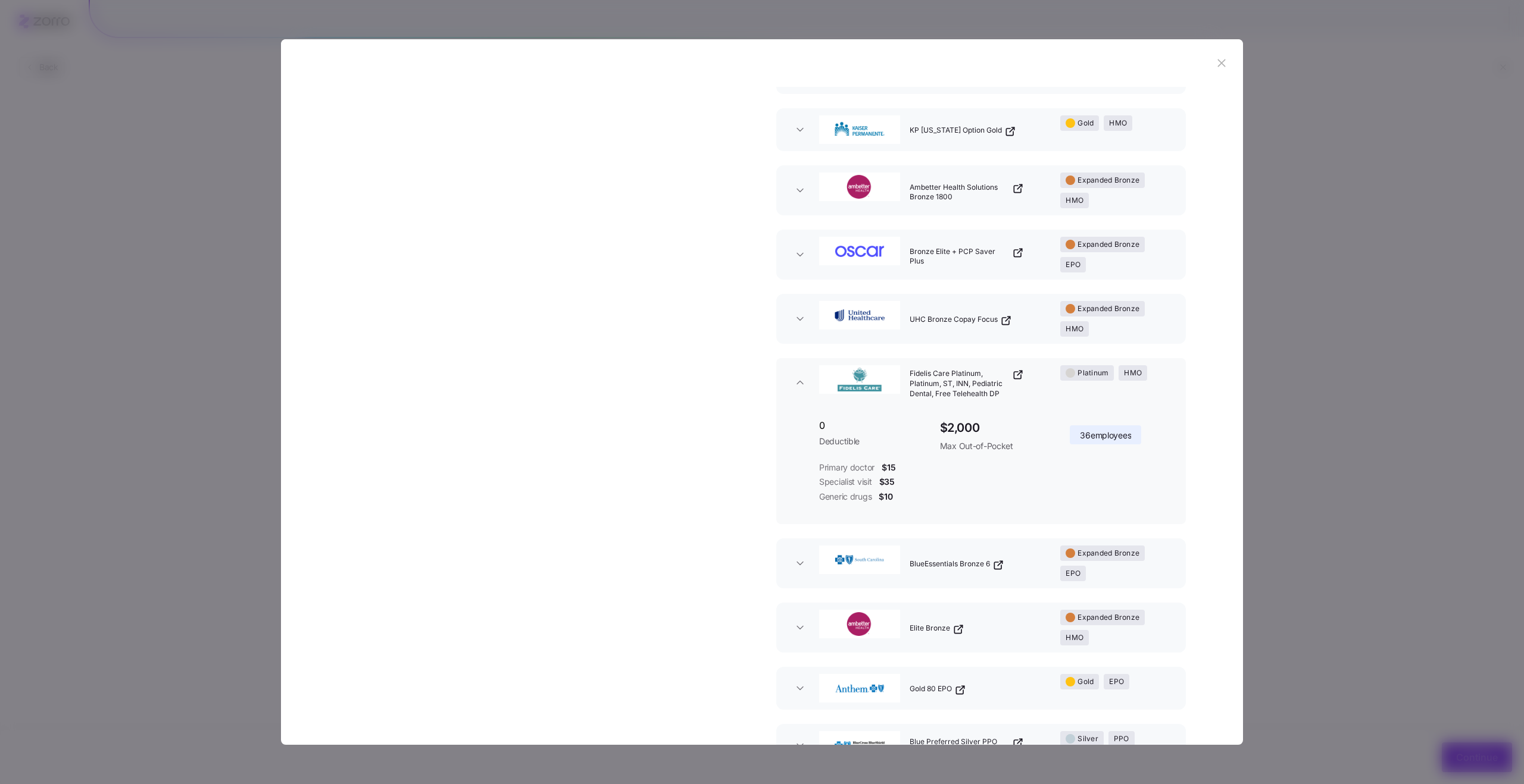
click at [1170, 375] on div "Platinum HMO" at bounding box center [1116, 373] width 111 height 15
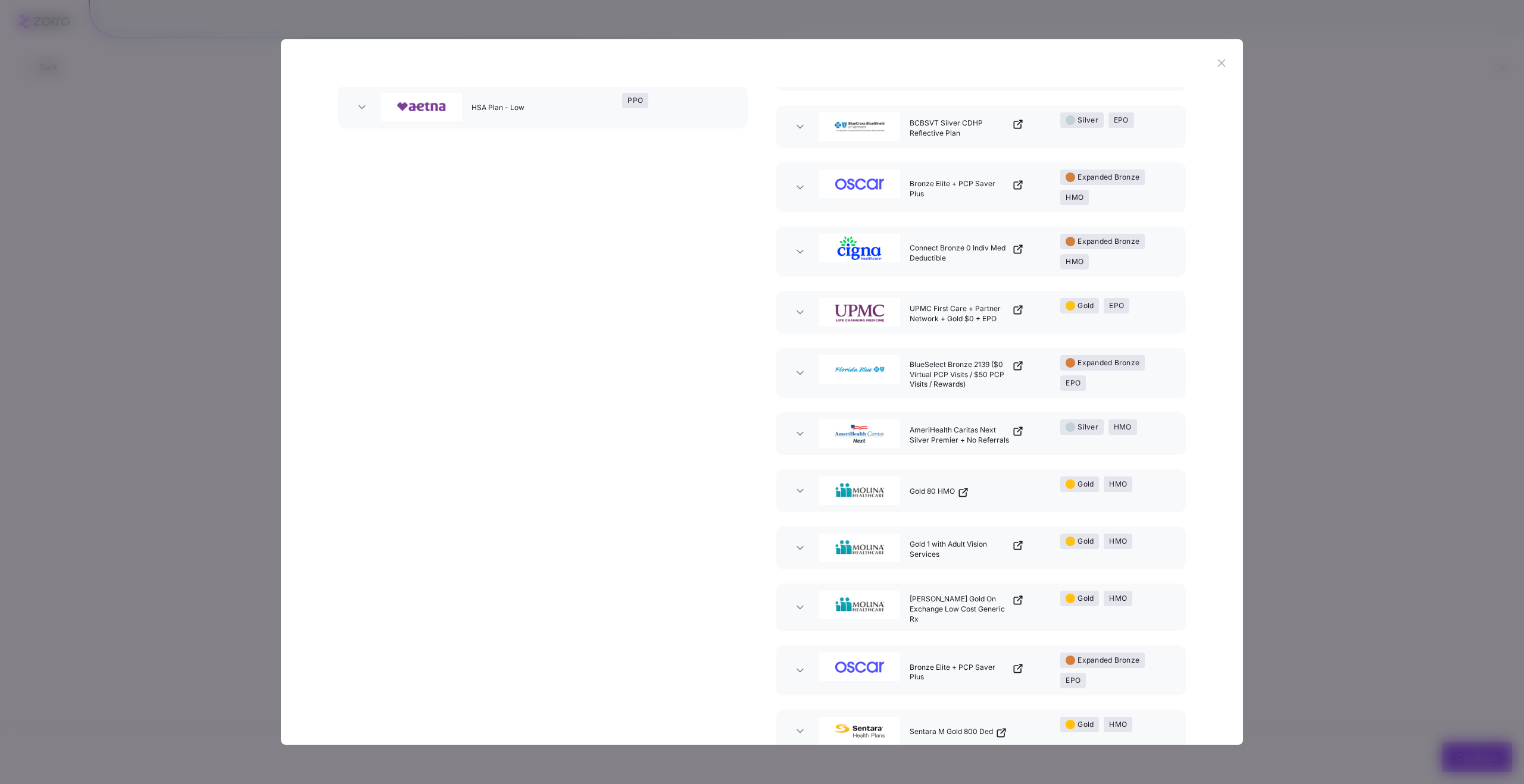
scroll to position [315, 0]
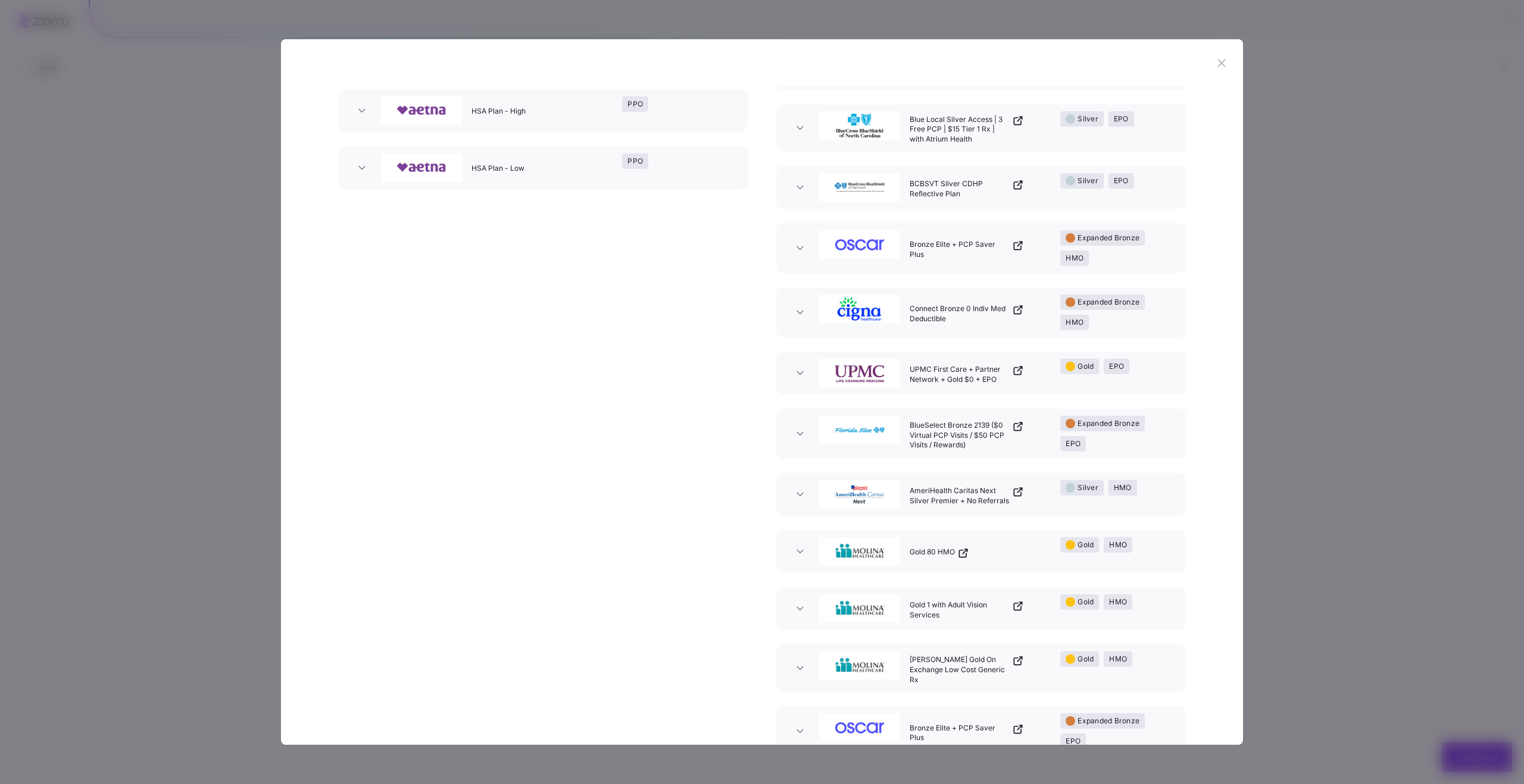
click at [1164, 250] on div "Expanded Bronze HMO" at bounding box center [1116, 248] width 111 height 35
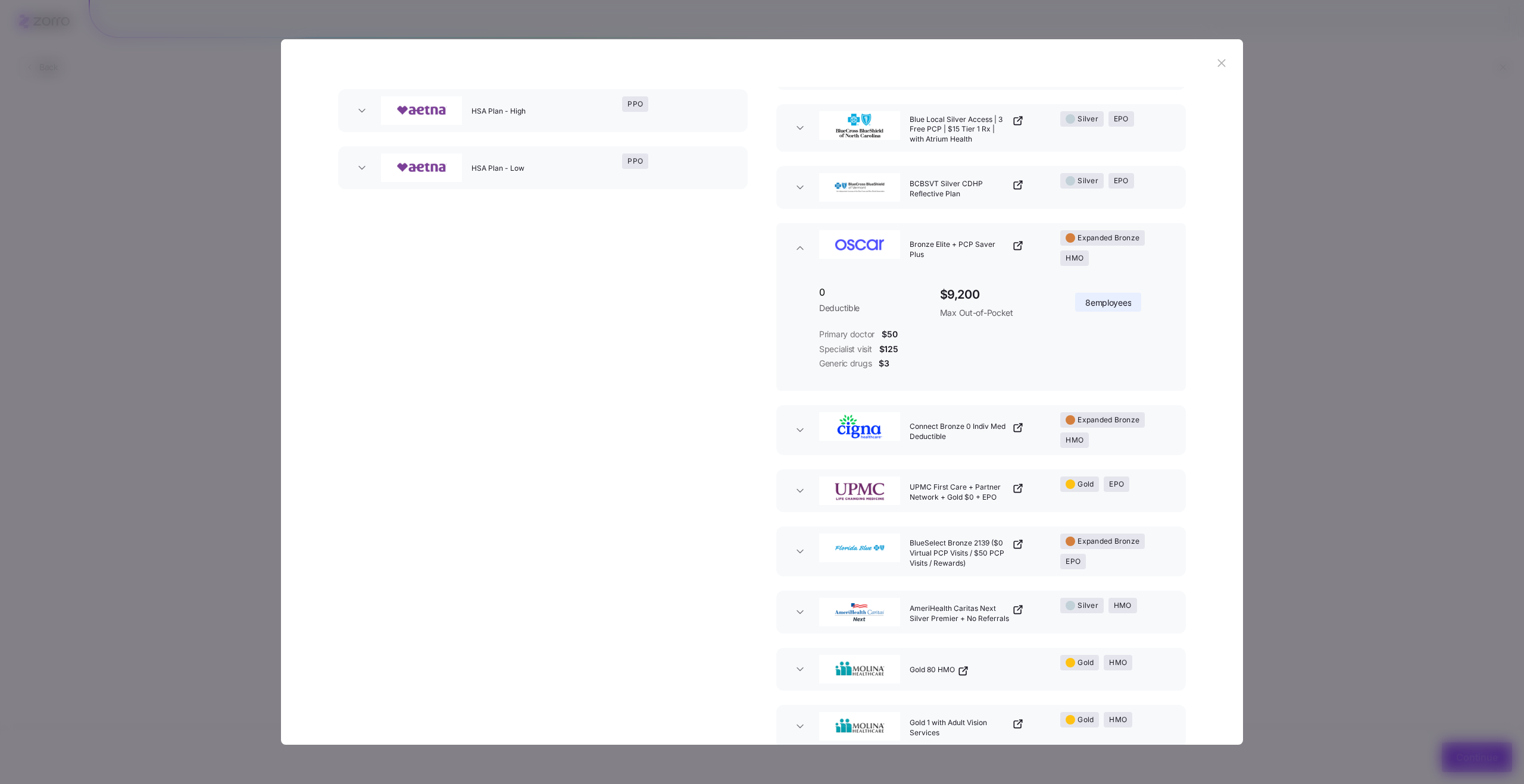
click at [1164, 414] on div "Expanded Bronze HMO" at bounding box center [1116, 430] width 111 height 35
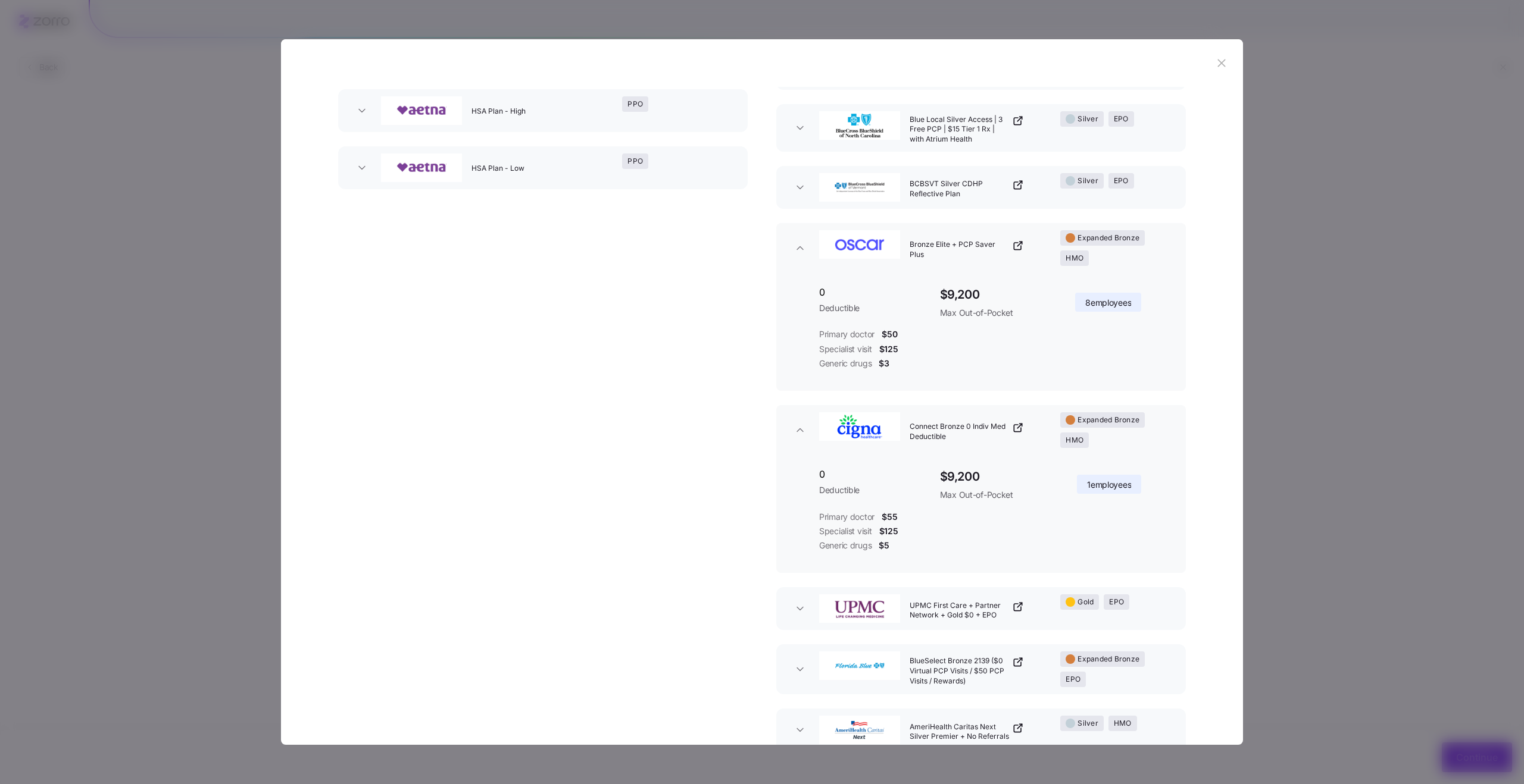
click at [1164, 414] on div "Expanded Bronze HMO" at bounding box center [1116, 430] width 111 height 35
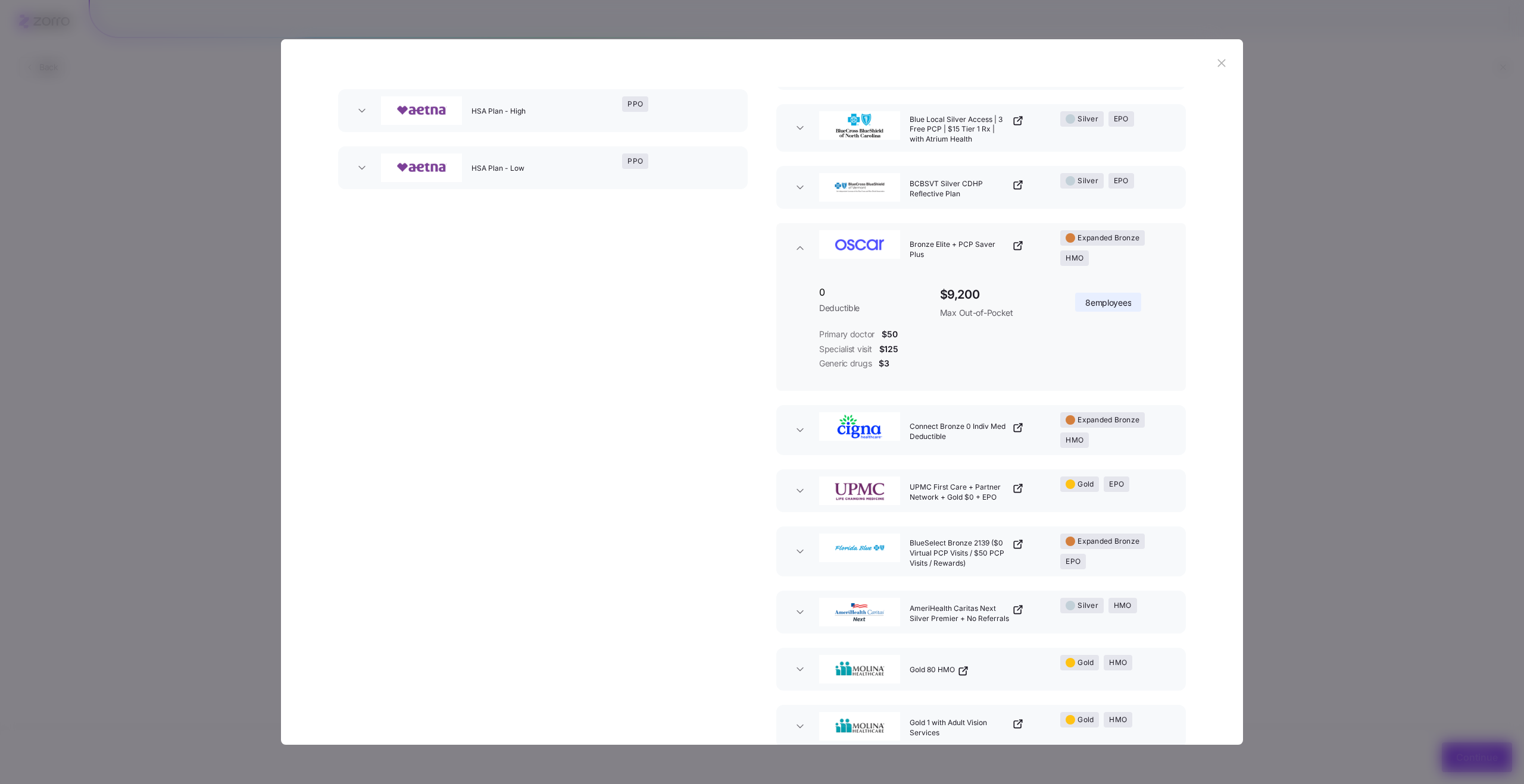
click at [1157, 257] on div "Expanded Bronze HMO" at bounding box center [1116, 248] width 111 height 35
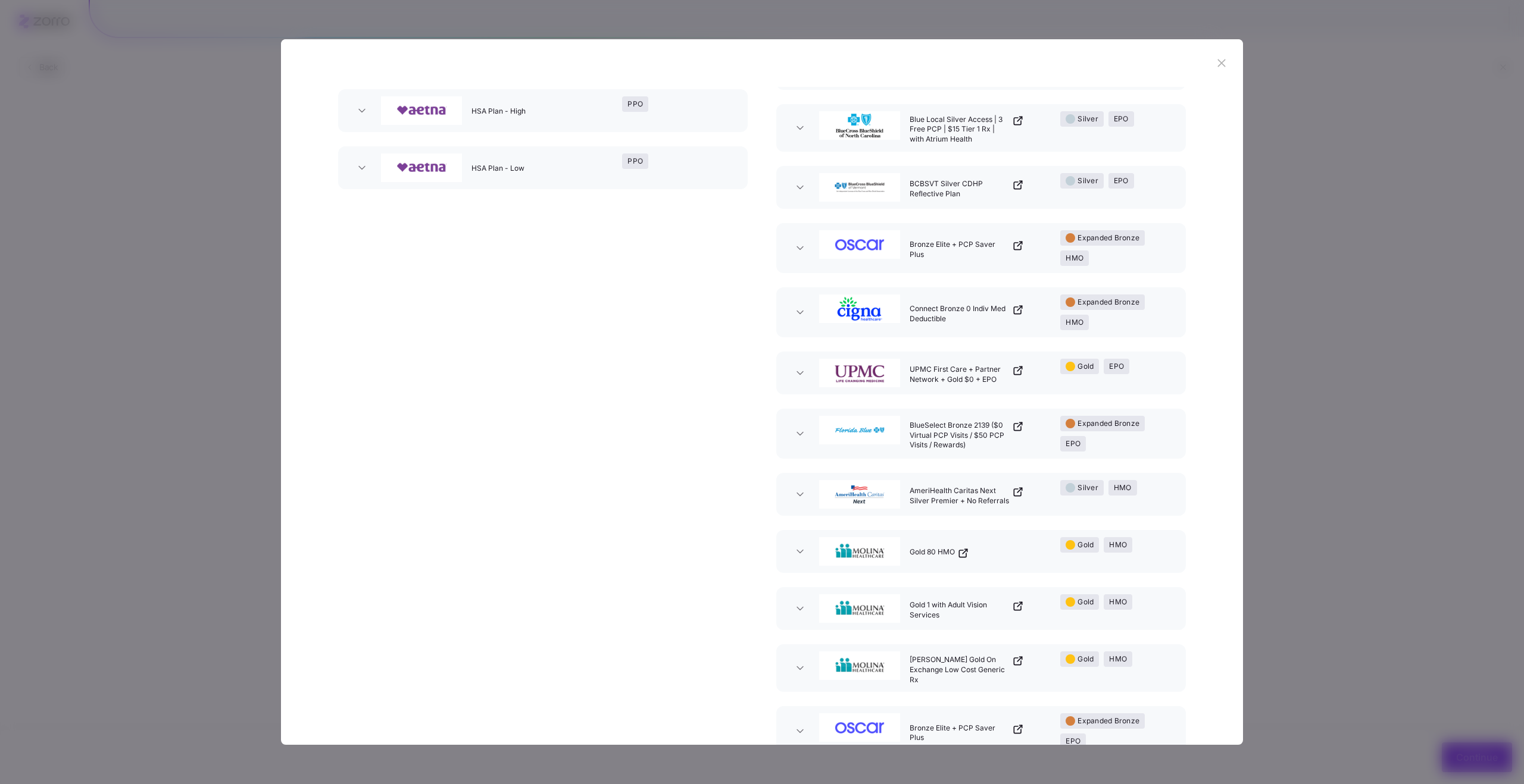
scroll to position [0, 0]
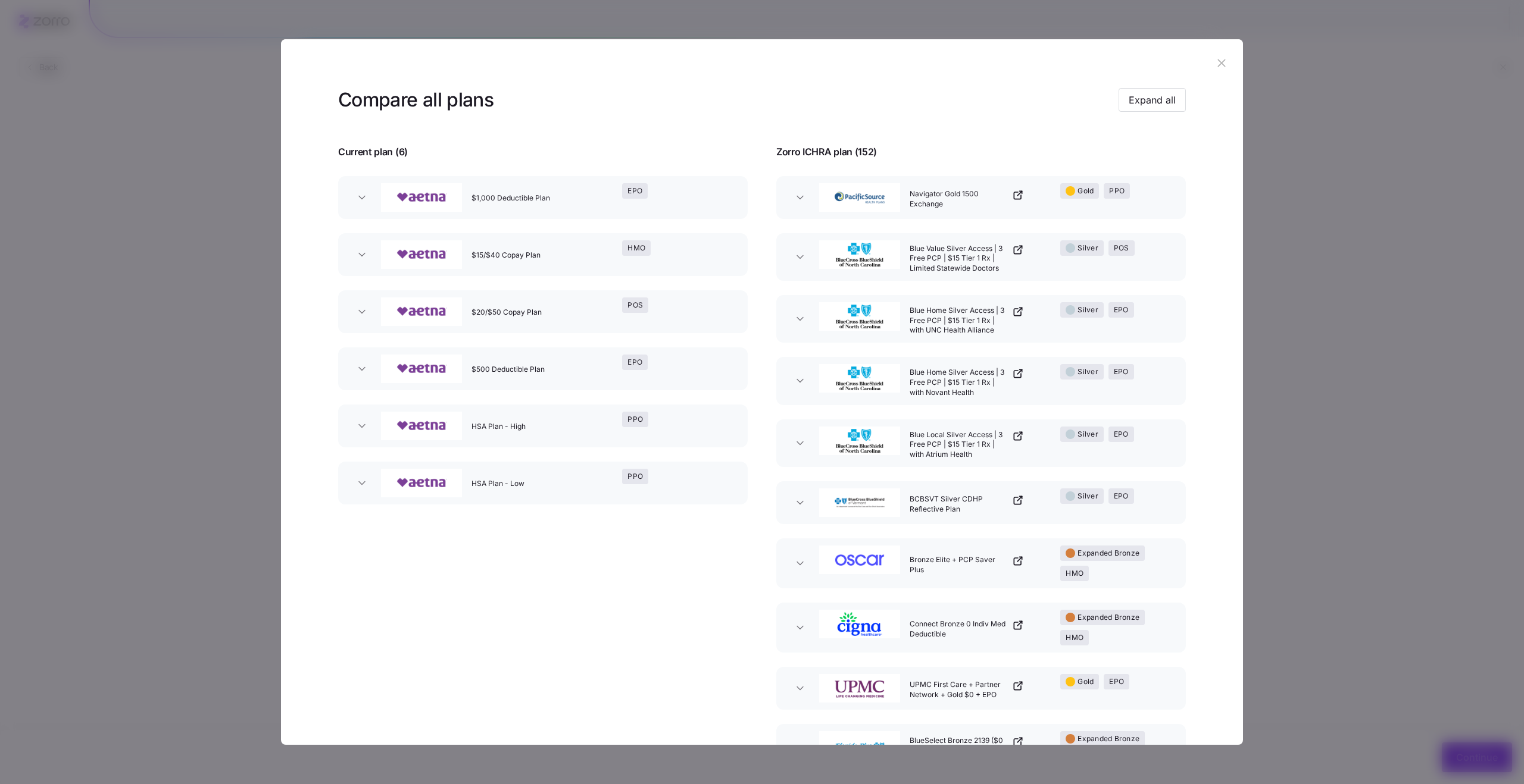
click at [1220, 58] on icon "button" at bounding box center [1221, 63] width 13 height 13
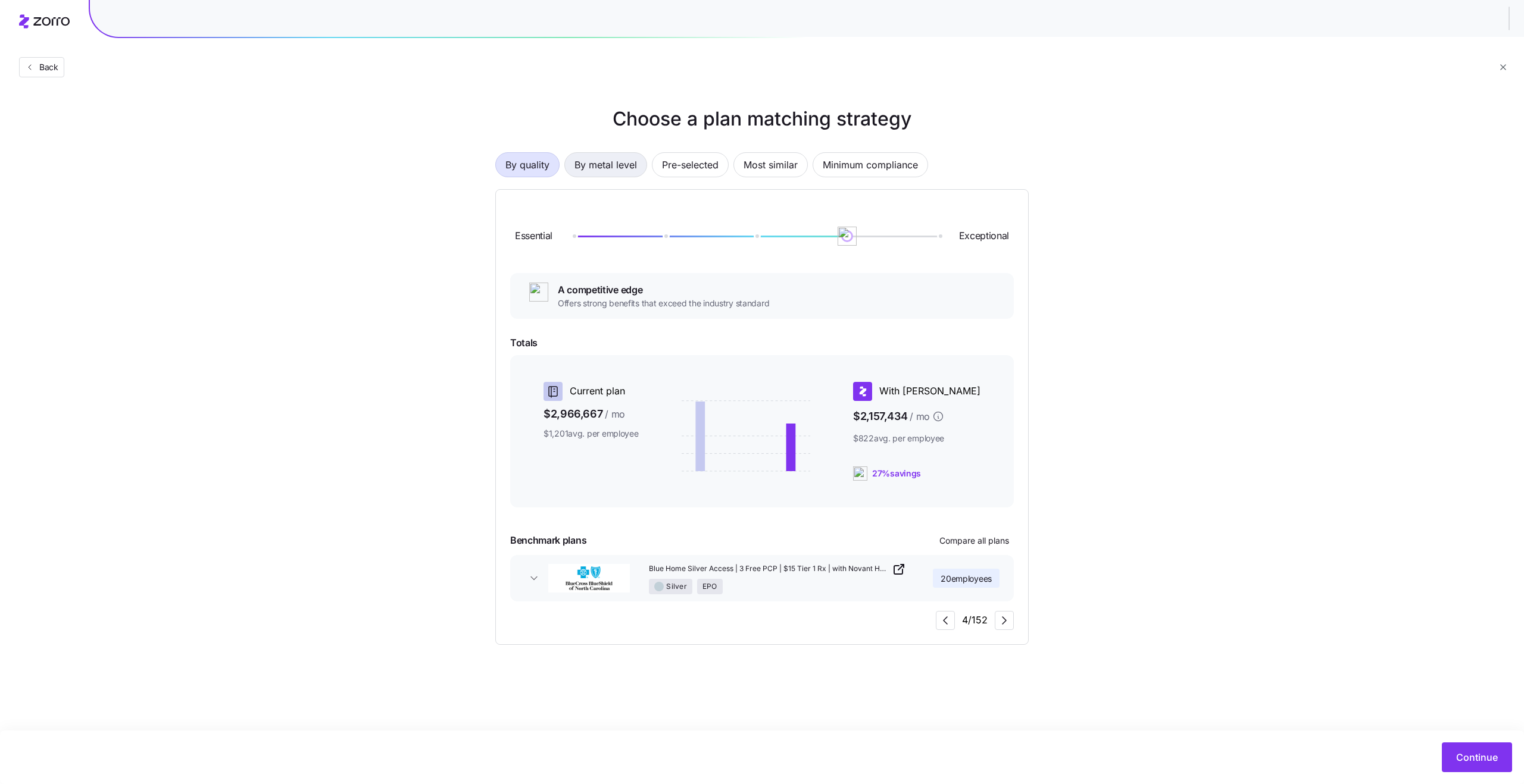
click at [630, 171] on span "By metal level" at bounding box center [605, 165] width 63 height 24
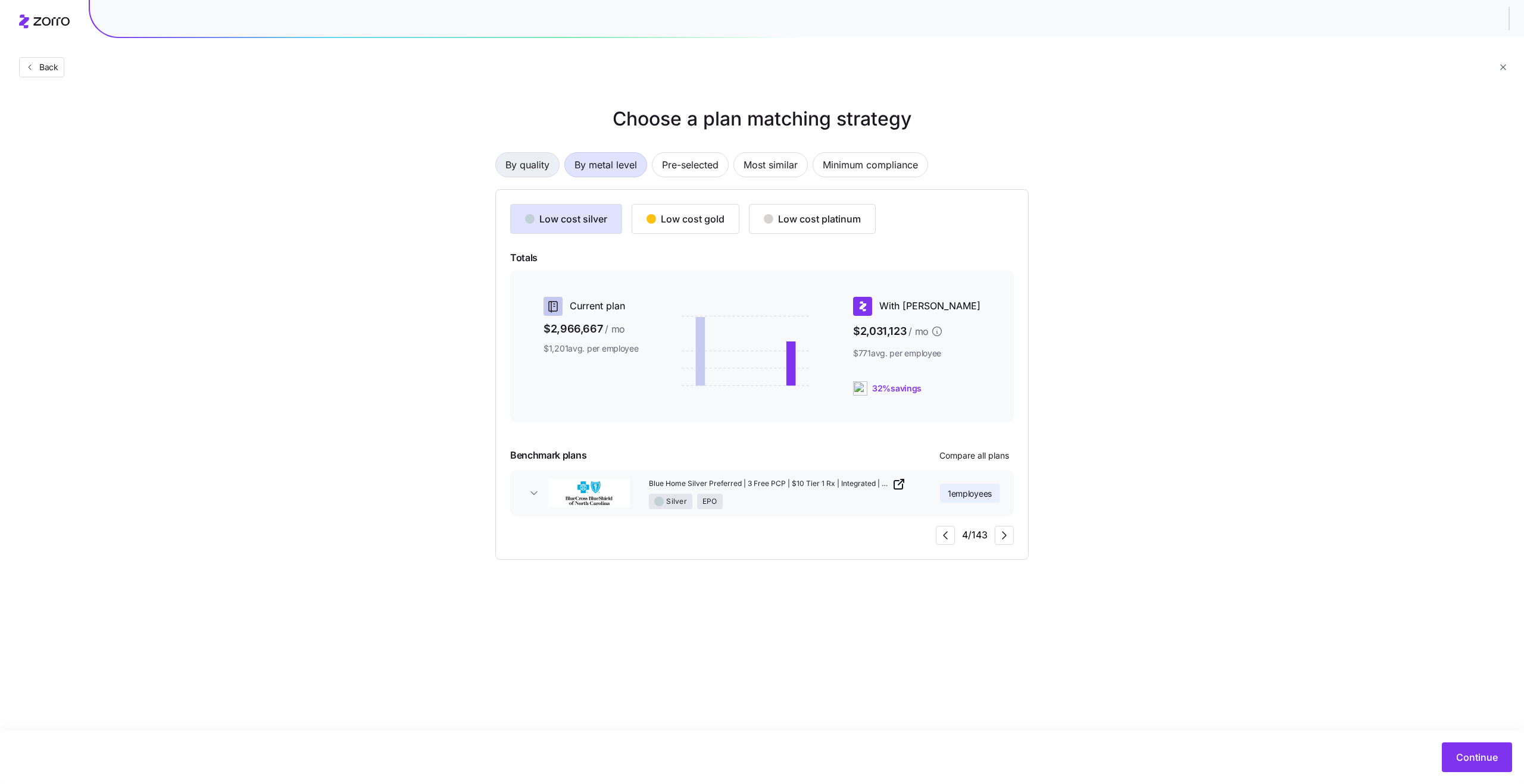
click at [514, 167] on span "By quality" at bounding box center [527, 165] width 44 height 24
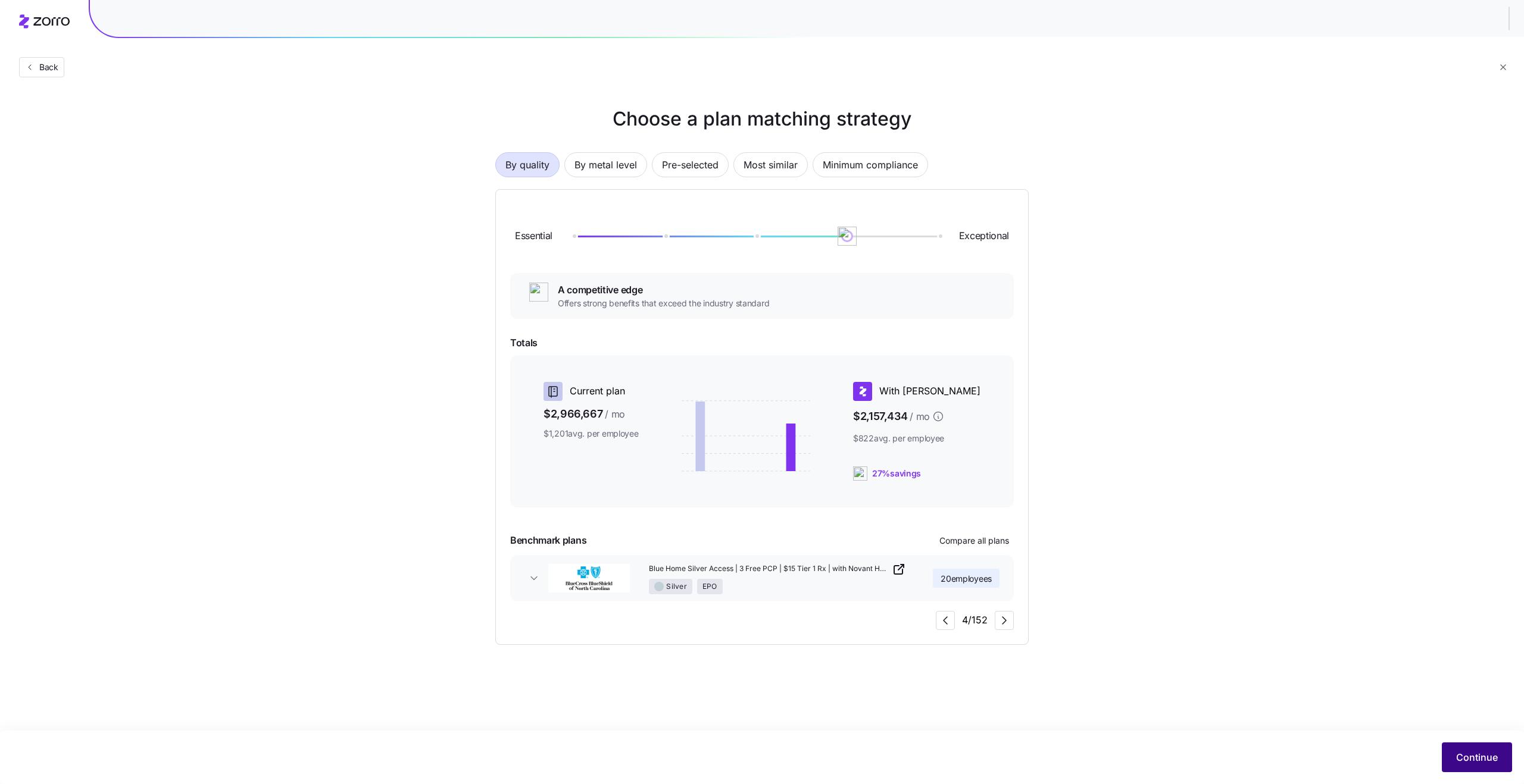
click at [1485, 761] on span "Continue" at bounding box center [1477, 757] width 42 height 14
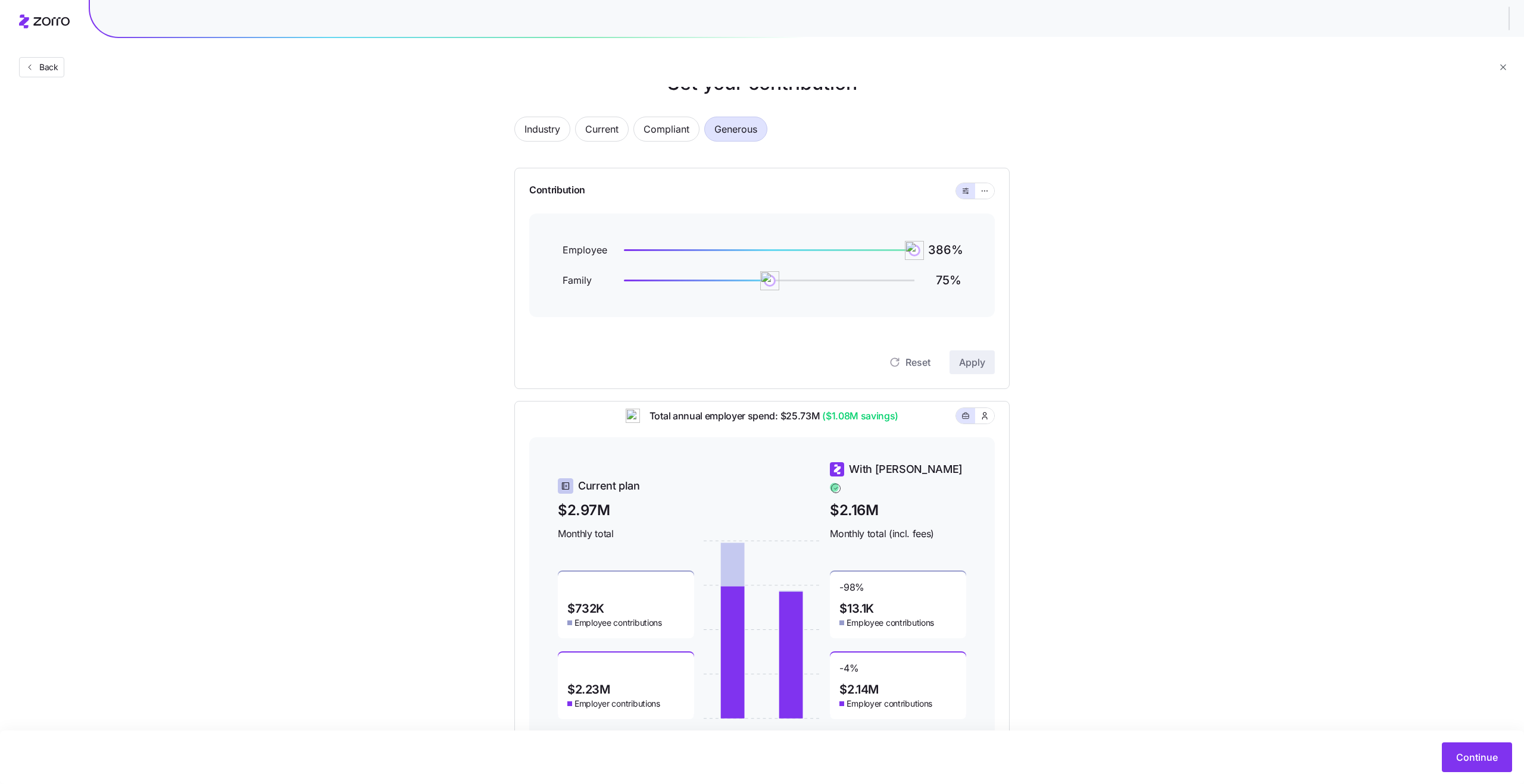
scroll to position [38, 0]
click at [672, 123] on span "Compliant" at bounding box center [666, 127] width 46 height 24
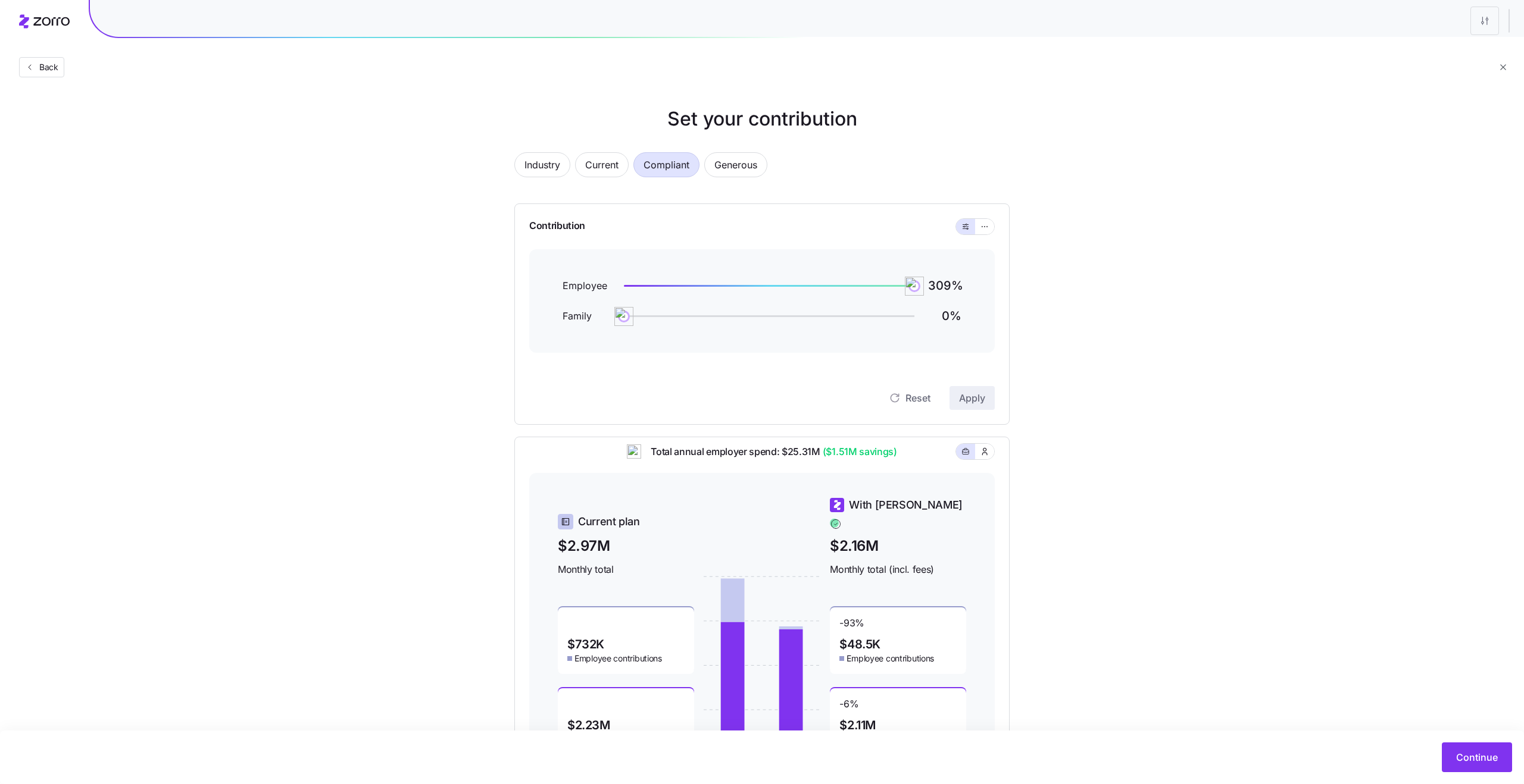
scroll to position [1, 0]
click at [983, 229] on icon "button" at bounding box center [984, 225] width 9 height 14
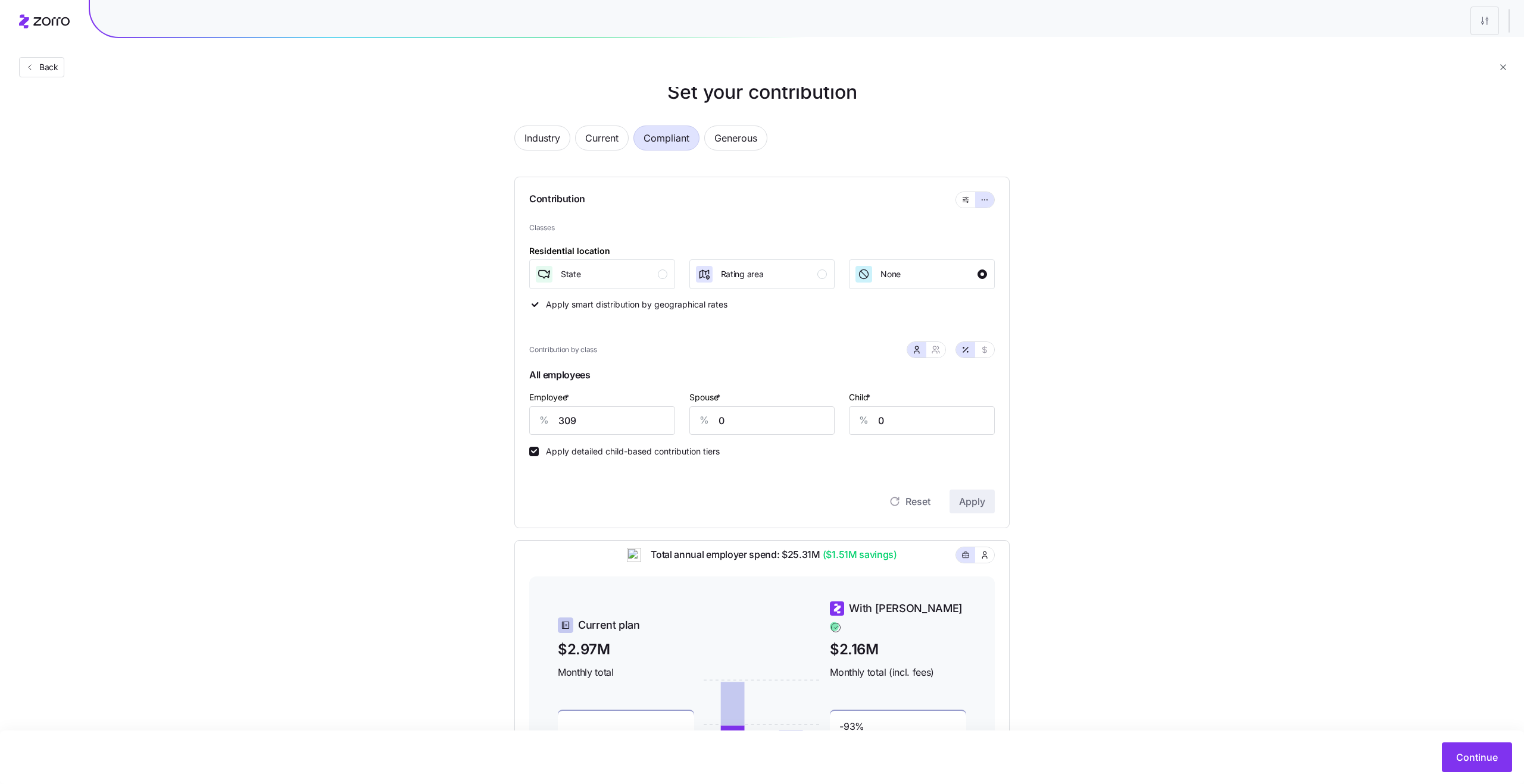
scroll to position [0, 0]
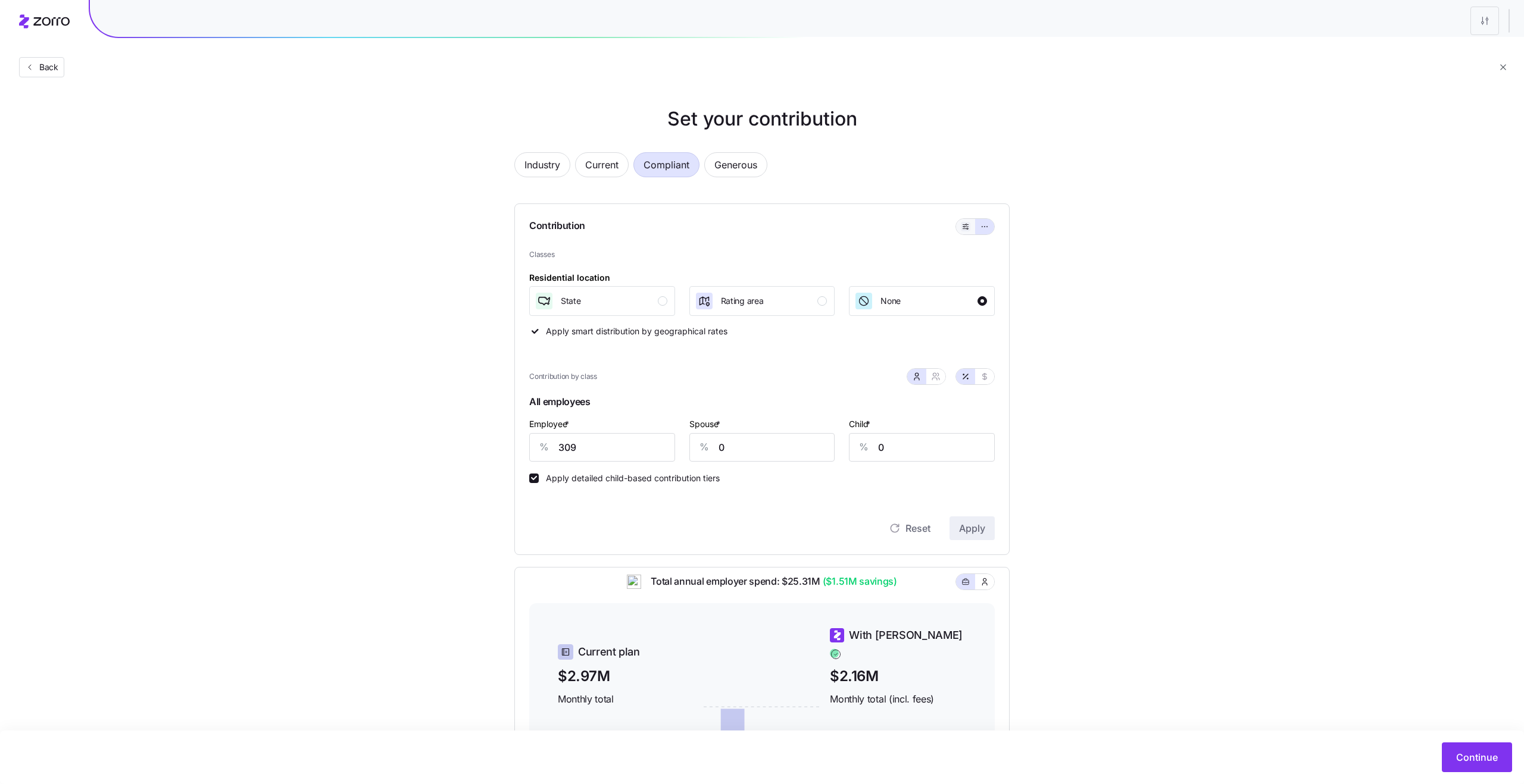
click at [969, 229] on icon "button" at bounding box center [966, 227] width 9 height 14
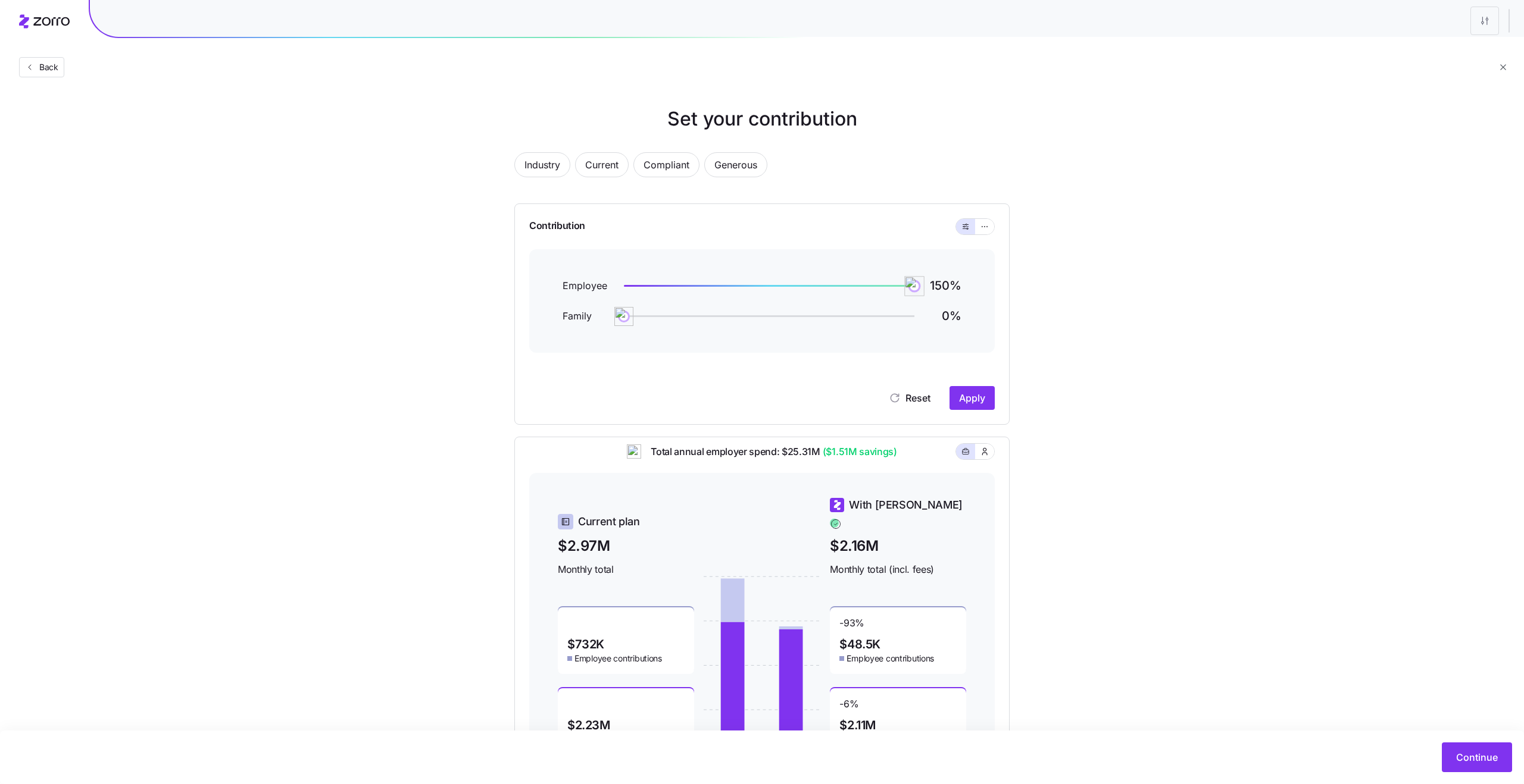
drag, startPoint x: 915, startPoint y: 287, endPoint x: 948, endPoint y: 294, distance: 33.7
click at [948, 294] on div "Employee 150 % Family 0 %" at bounding box center [762, 301] width 399 height 46
click at [964, 400] on span "Apply" at bounding box center [972, 398] width 26 height 14
click at [677, 170] on span "Compliant" at bounding box center [666, 165] width 46 height 24
click at [601, 168] on span "Current" at bounding box center [602, 165] width 33 height 24
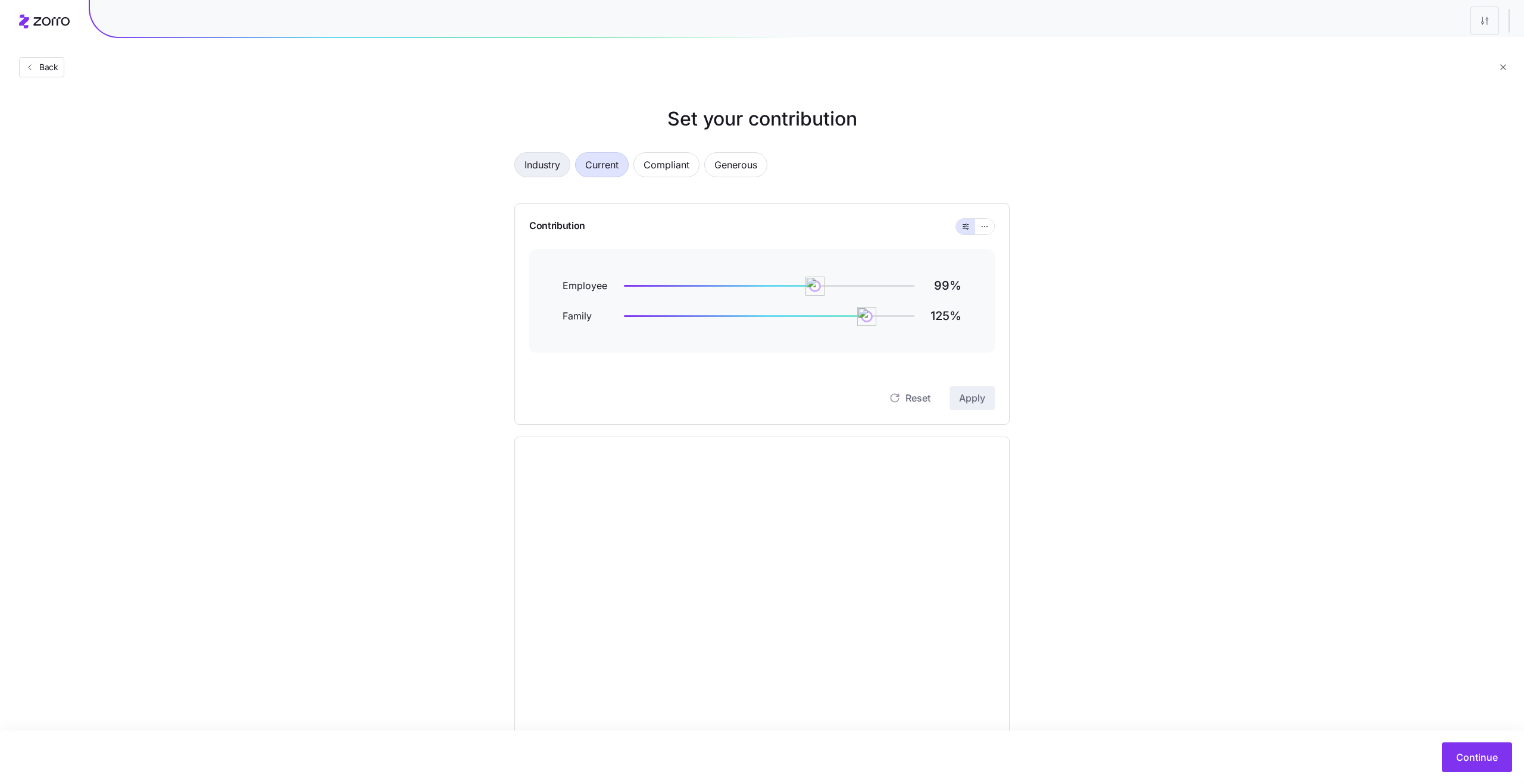
click at [527, 155] on span "Industry" at bounding box center [542, 165] width 35 height 24
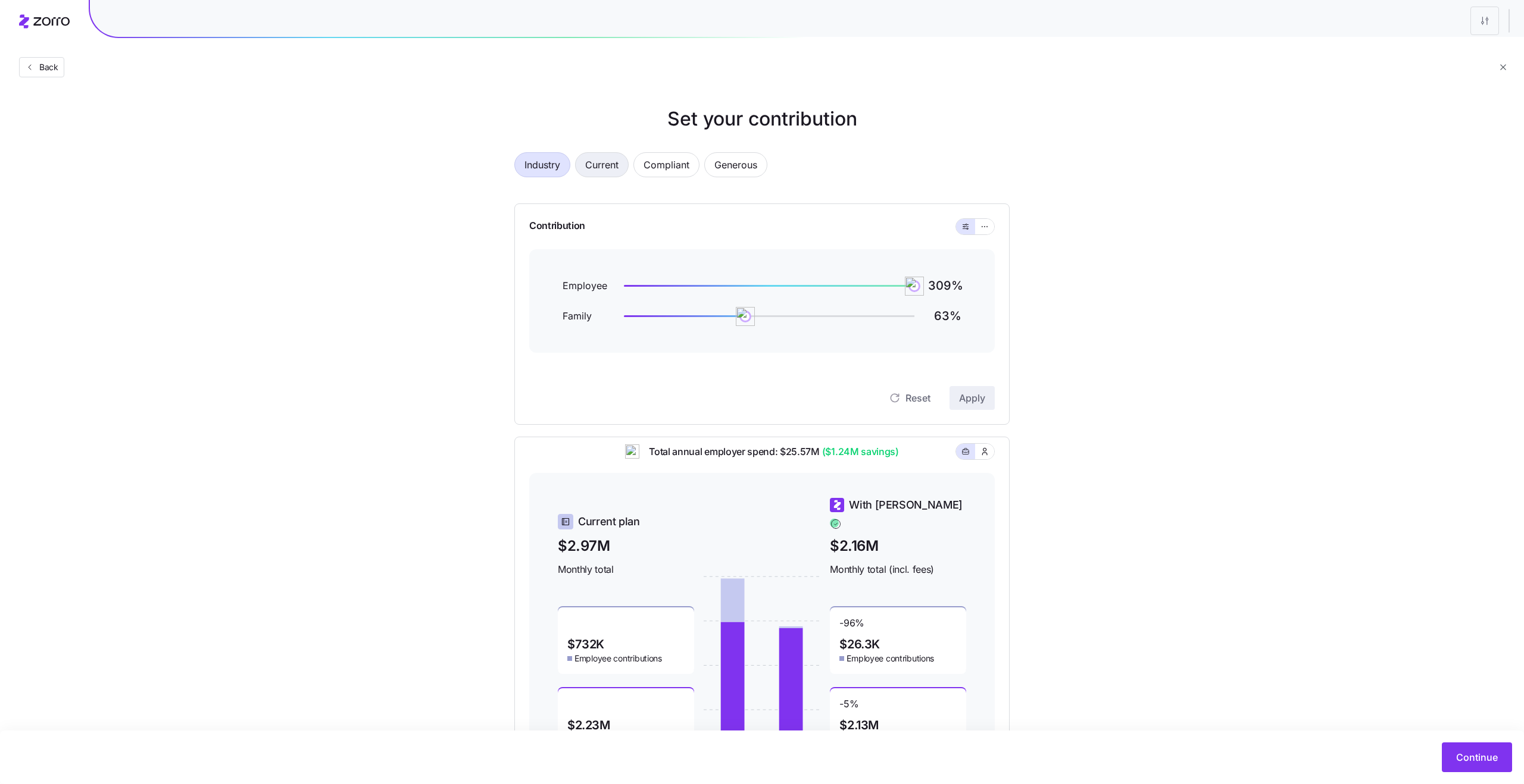
click at [617, 166] on span "Current" at bounding box center [602, 165] width 33 height 24
click at [653, 169] on span "Compliant" at bounding box center [666, 165] width 46 height 24
click at [732, 171] on span "Generous" at bounding box center [735, 165] width 43 height 24
click at [667, 168] on span "Compliant" at bounding box center [666, 165] width 46 height 24
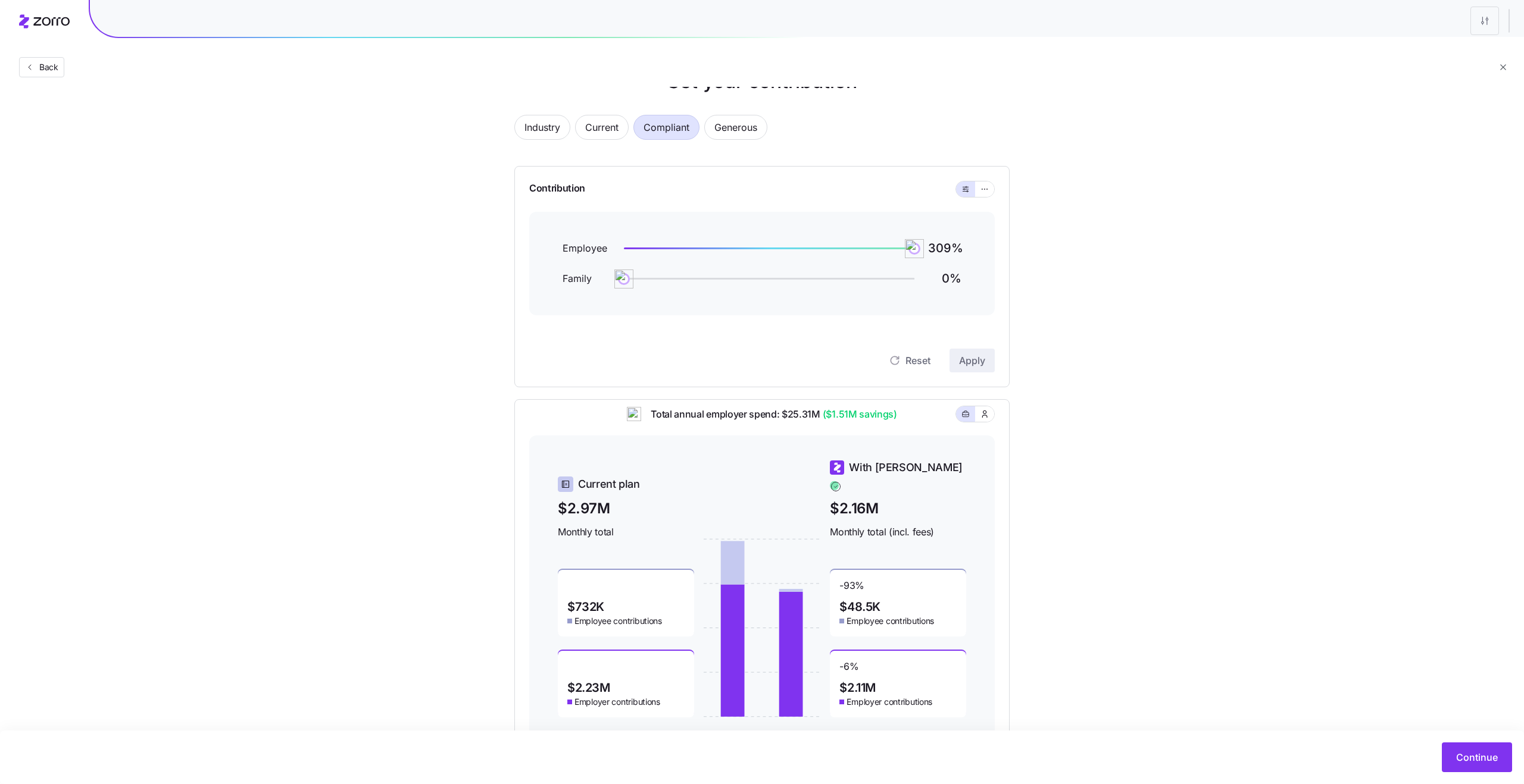
scroll to position [48, 0]
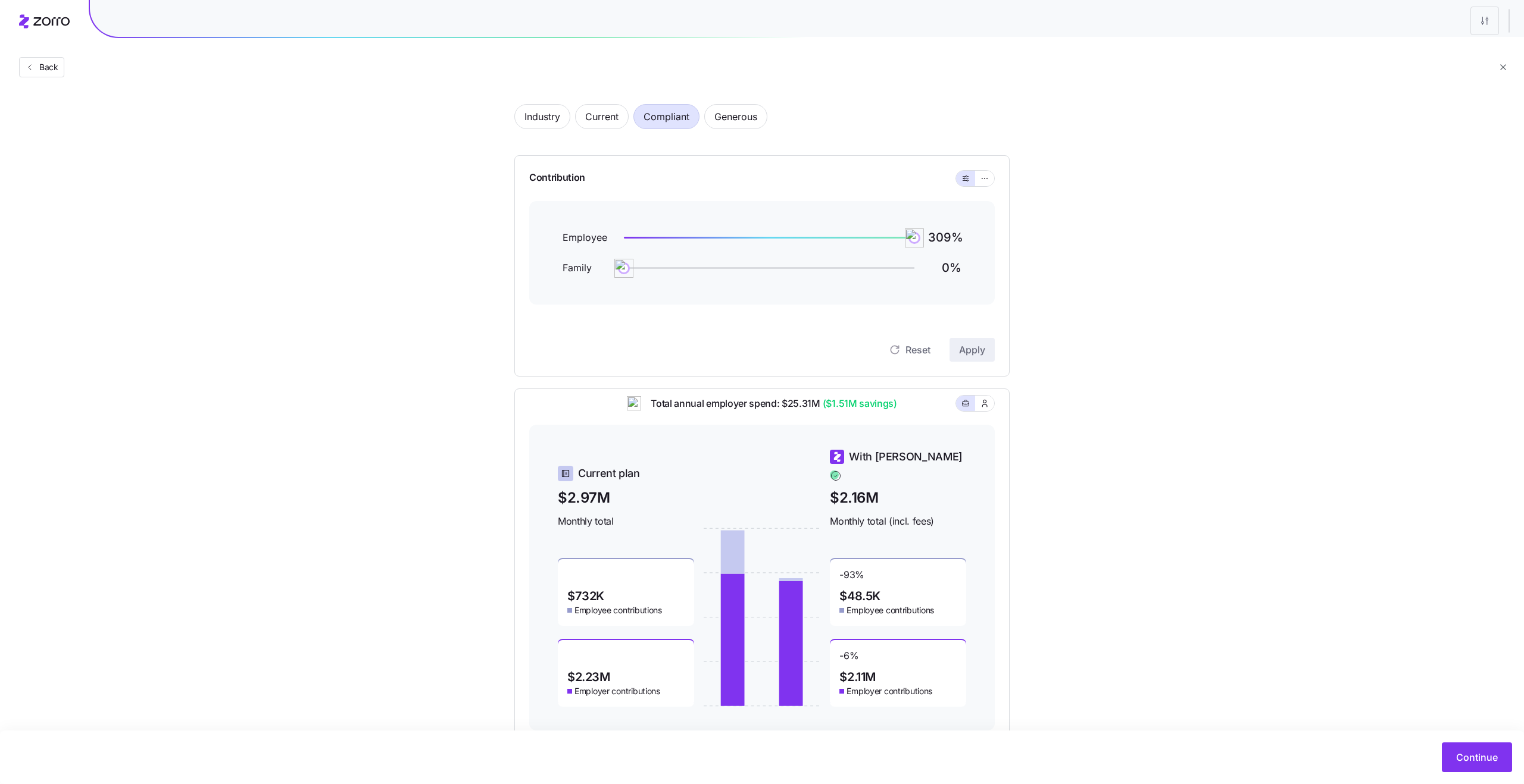
click at [852, 514] on span "Monthly total (incl. fees)" at bounding box center [898, 521] width 137 height 15
click at [867, 514] on span "Monthly total (incl. fees)" at bounding box center [898, 521] width 137 height 15
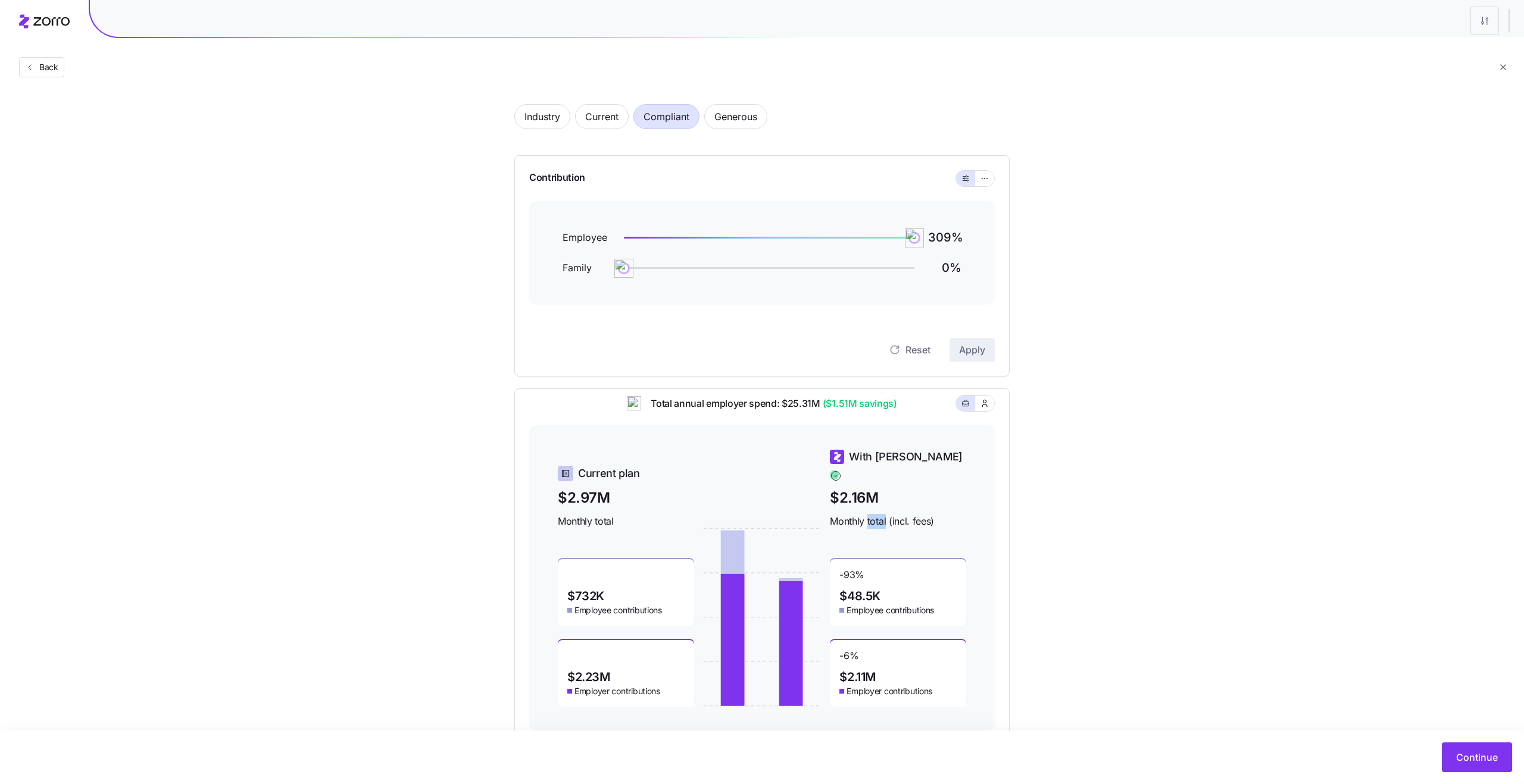
click at [867, 514] on span "Monthly total (incl. fees)" at bounding box center [898, 521] width 137 height 15
click at [893, 517] on span "Monthly total (incl. fees)" at bounding box center [898, 521] width 137 height 15
drag, startPoint x: 911, startPoint y: 245, endPoint x: 936, endPoint y: 247, distance: 25.1
click at [936, 247] on div "Employee 150 % Family 0 %" at bounding box center [762, 253] width 399 height 46
click at [970, 357] on button "Apply" at bounding box center [972, 349] width 46 height 24
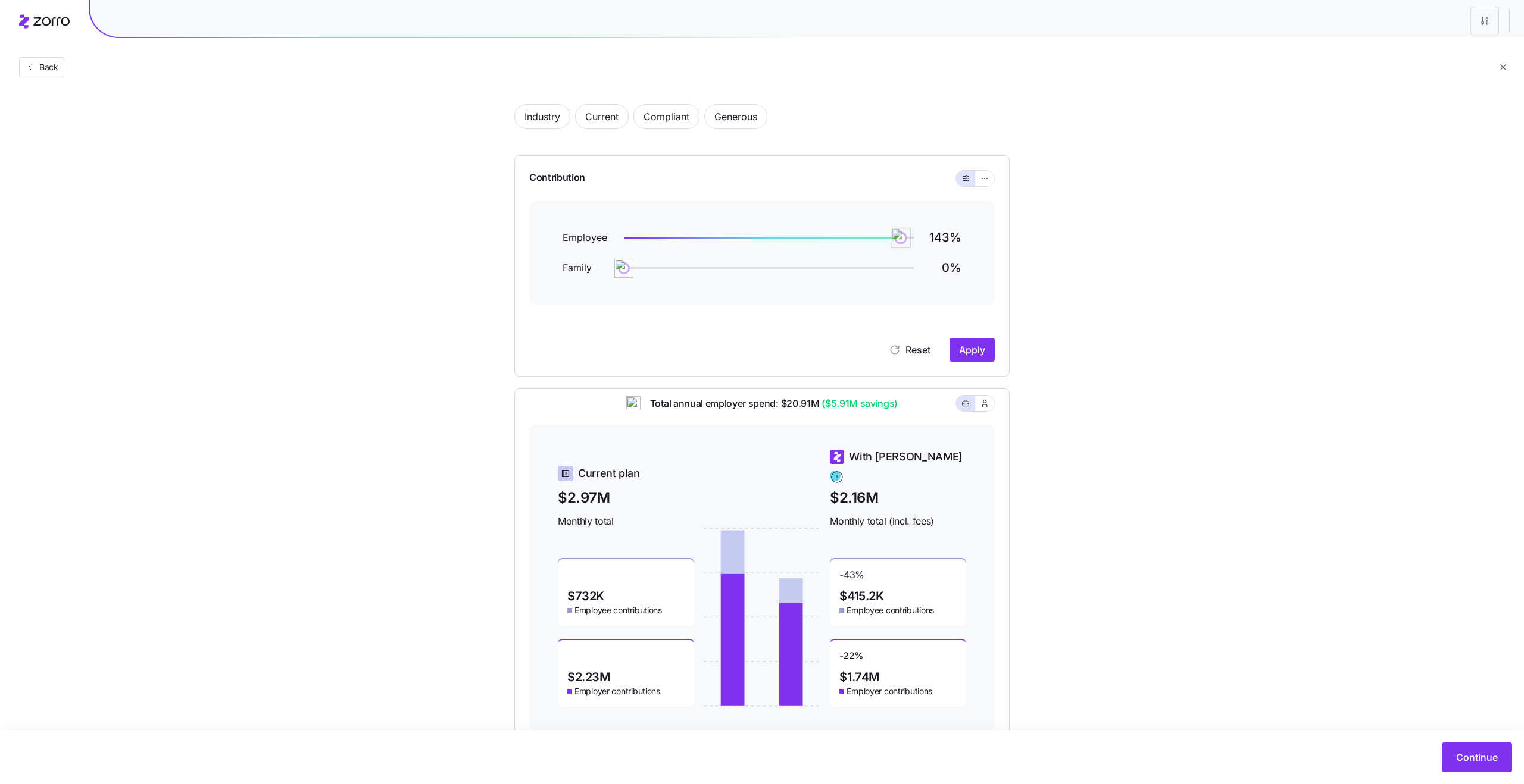
drag, startPoint x: 913, startPoint y: 242, endPoint x: 901, endPoint y: 242, distance: 12.0
click at [901, 242] on img at bounding box center [901, 238] width 20 height 20
click at [960, 360] on button "Apply" at bounding box center [972, 349] width 46 height 24
click at [811, 411] on span "Total annual employer spend: $20.44M ($6.38M savings)" at bounding box center [769, 404] width 261 height 15
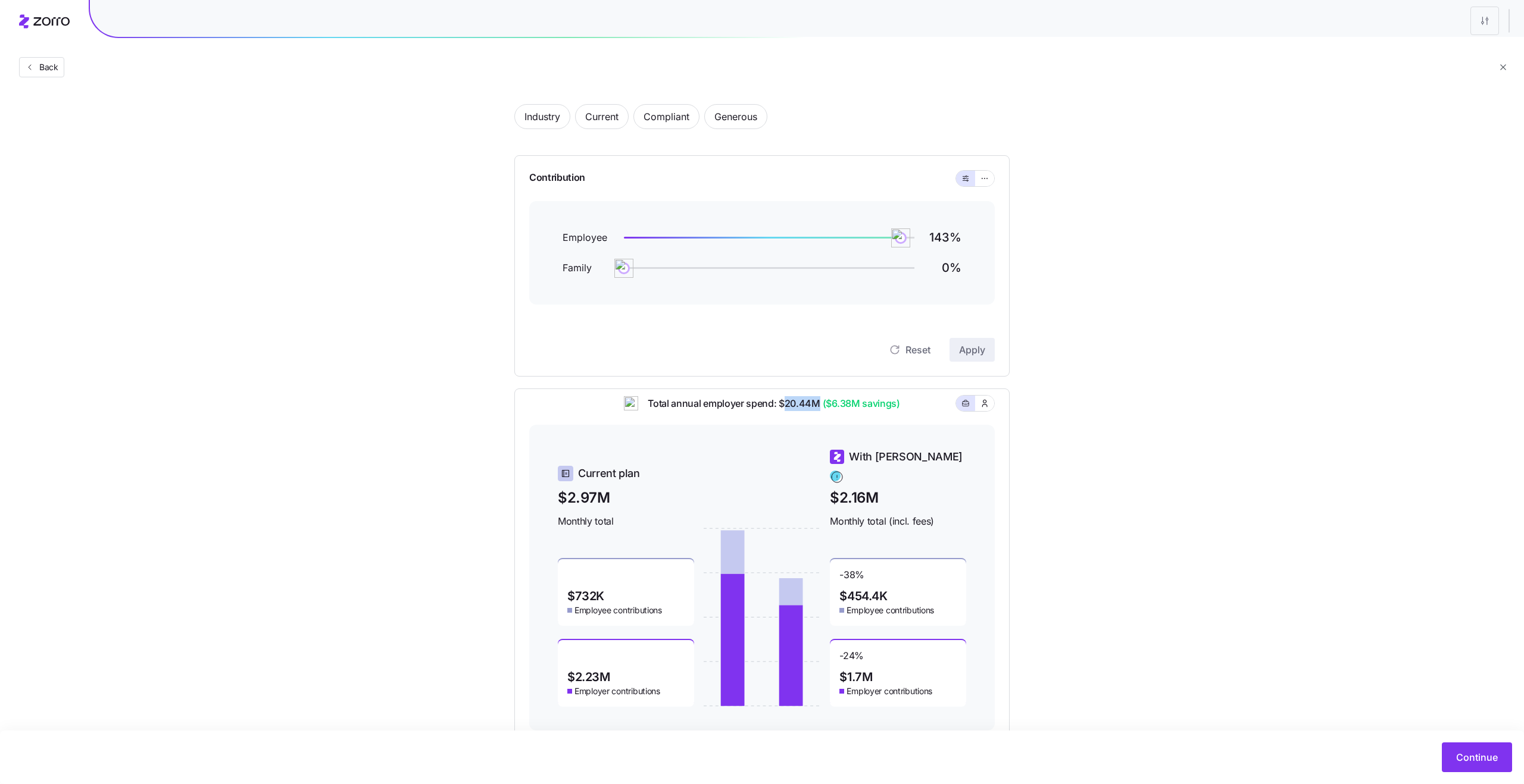
click at [811, 411] on span "Total annual employer spend: $20.44M ($6.38M savings)" at bounding box center [769, 404] width 261 height 15
click at [849, 411] on span "($6.38M savings)" at bounding box center [860, 404] width 79 height 15
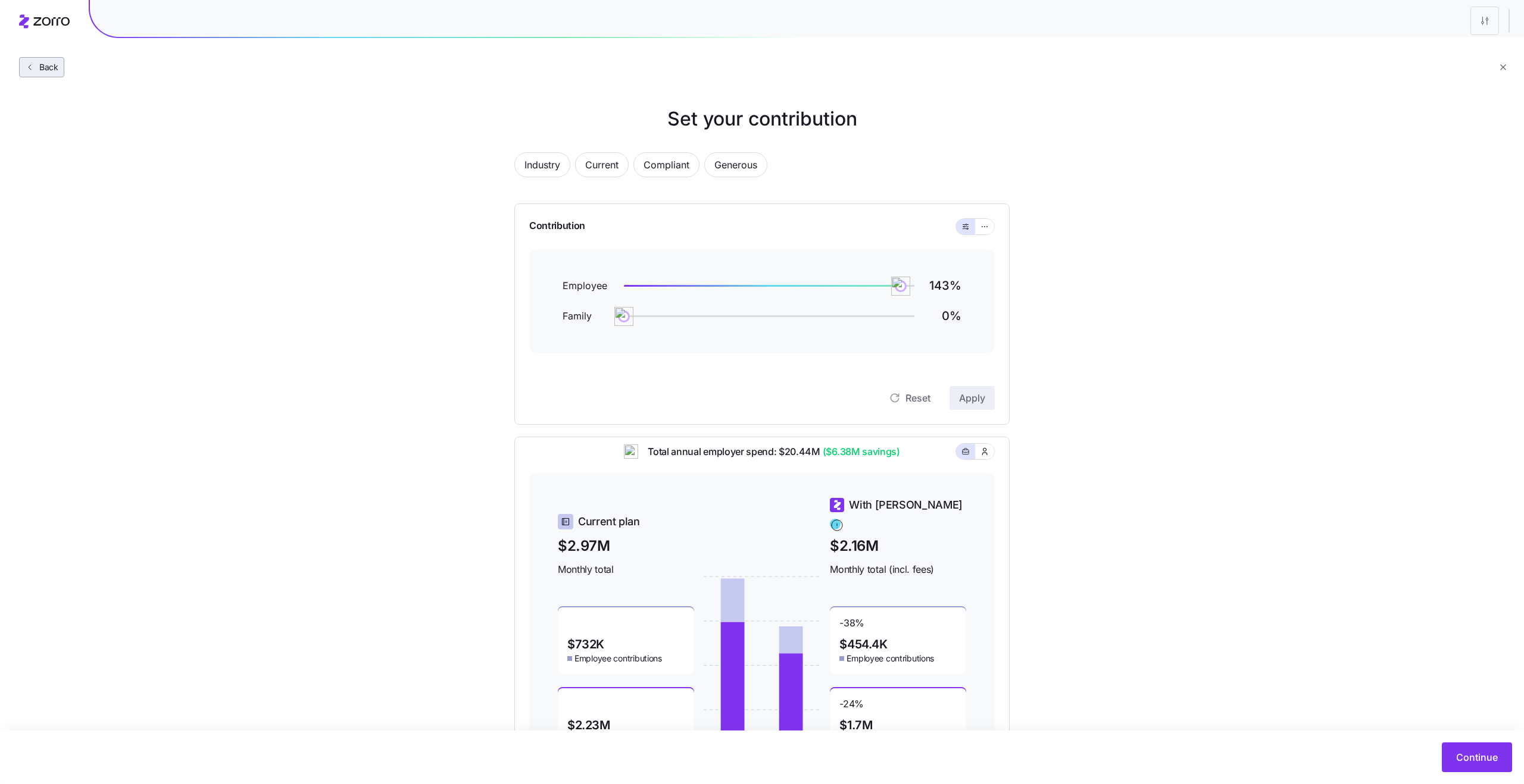
click at [64, 63] on button "Back" at bounding box center [41, 67] width 46 height 20
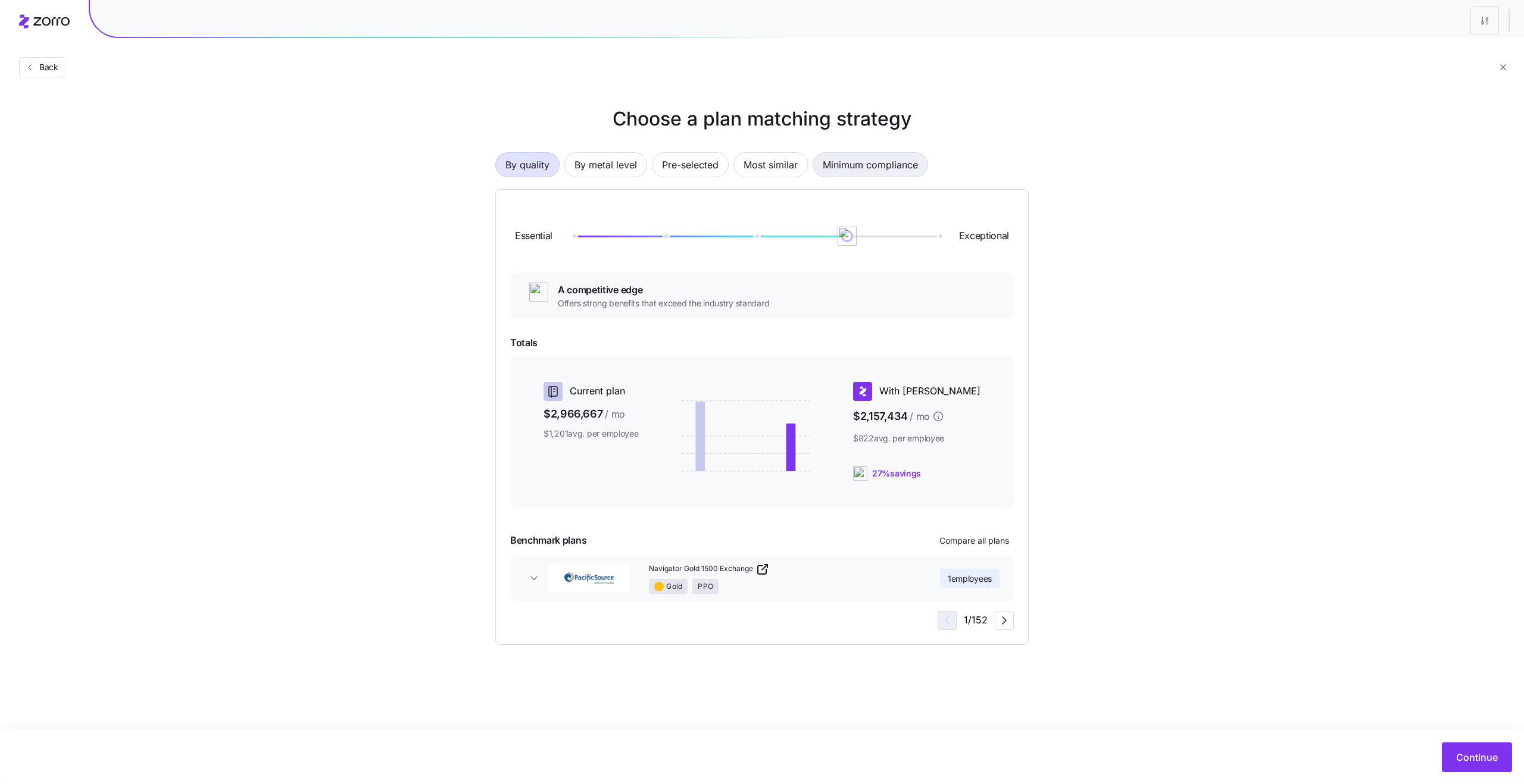
click at [880, 168] on span "Minimum compliance" at bounding box center [870, 165] width 95 height 24
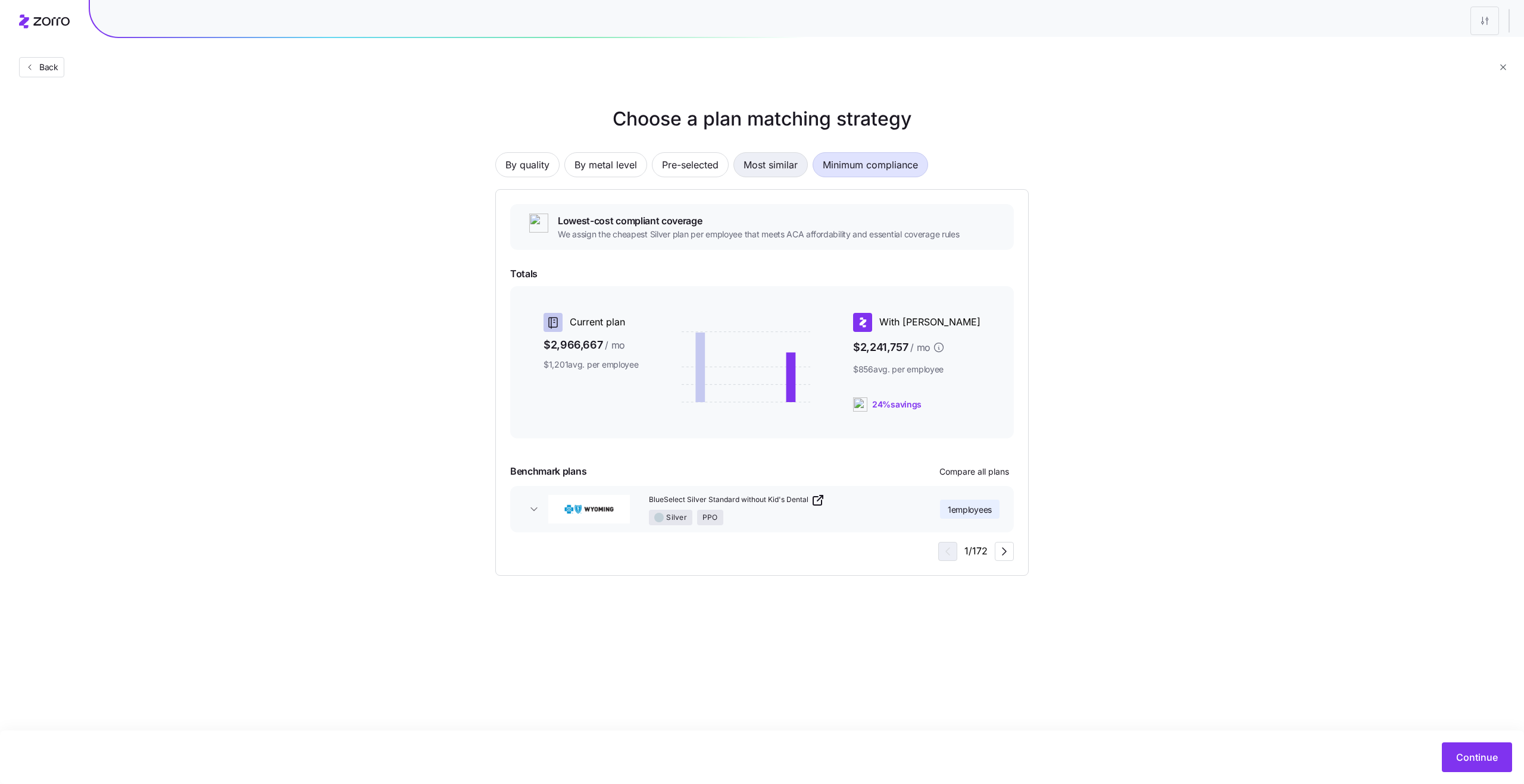
click at [777, 161] on span "Most similar" at bounding box center [770, 165] width 54 height 24
click at [829, 167] on span "Minimum compliance" at bounding box center [870, 165] width 95 height 24
click at [1469, 758] on span "Continue" at bounding box center [1477, 757] width 42 height 14
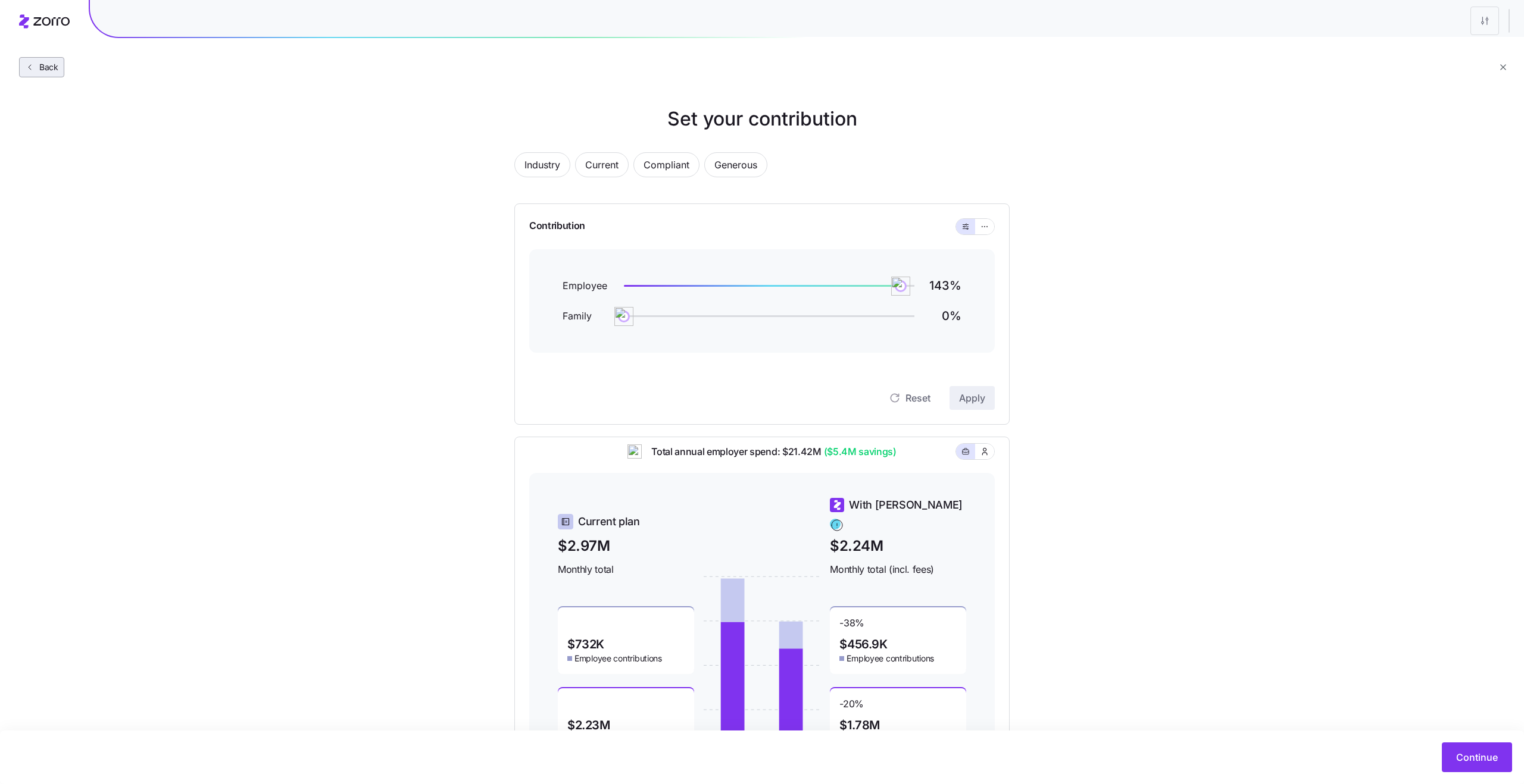
click at [52, 71] on span "Back" at bounding box center [46, 67] width 24 height 12
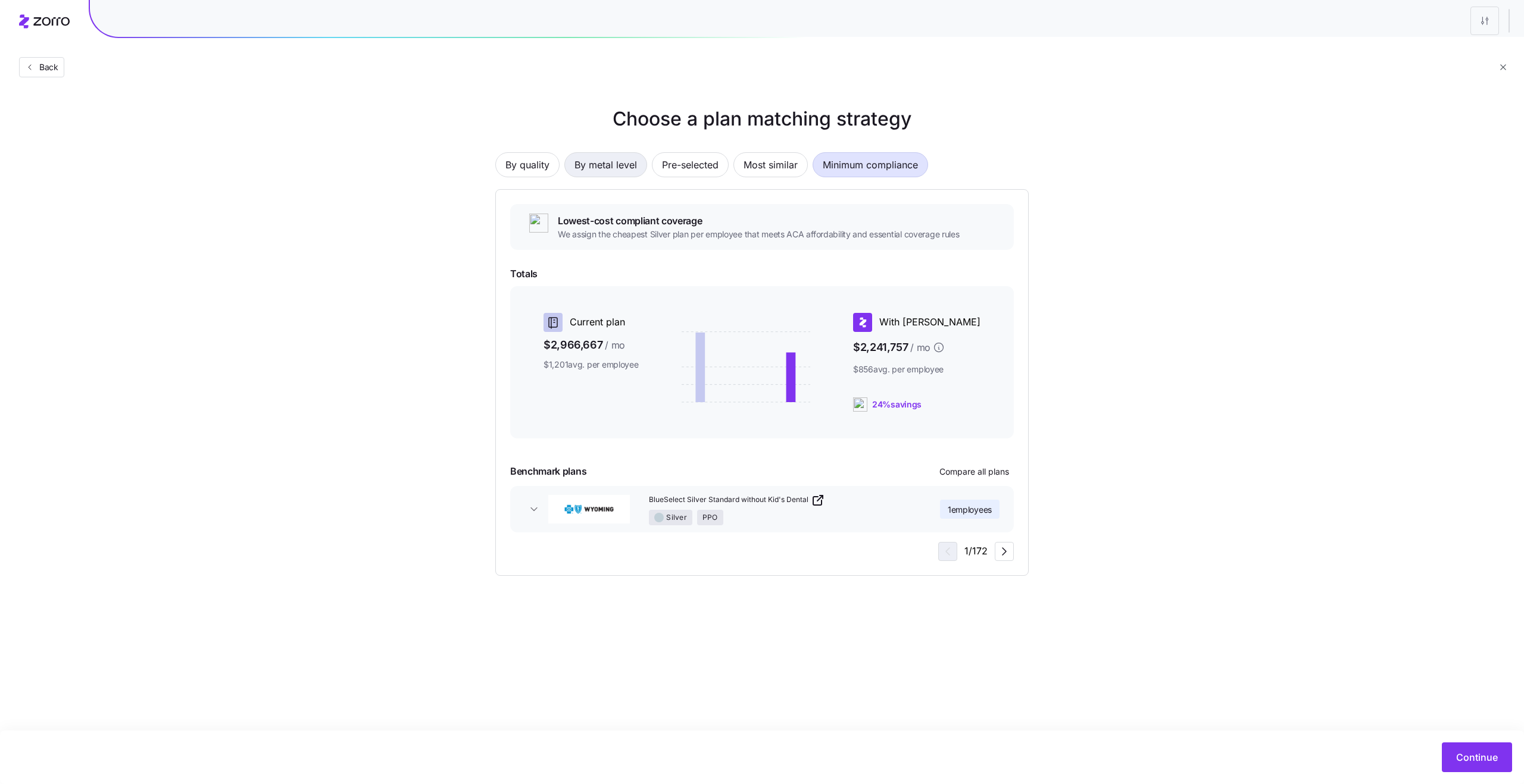
click at [597, 161] on span "By metal level" at bounding box center [605, 165] width 63 height 24
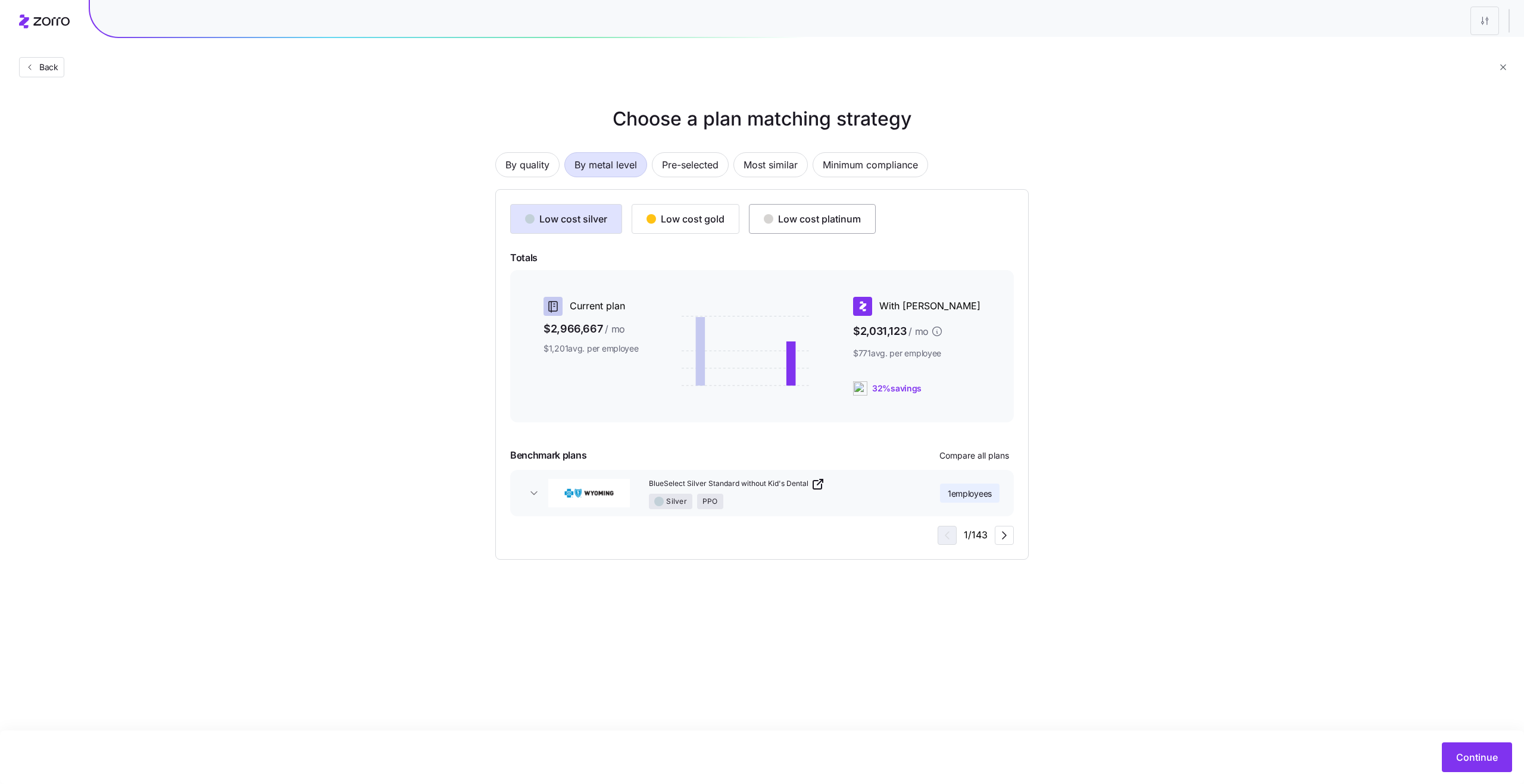
click at [808, 223] on div "Low cost platinum" at bounding box center [812, 219] width 97 height 14
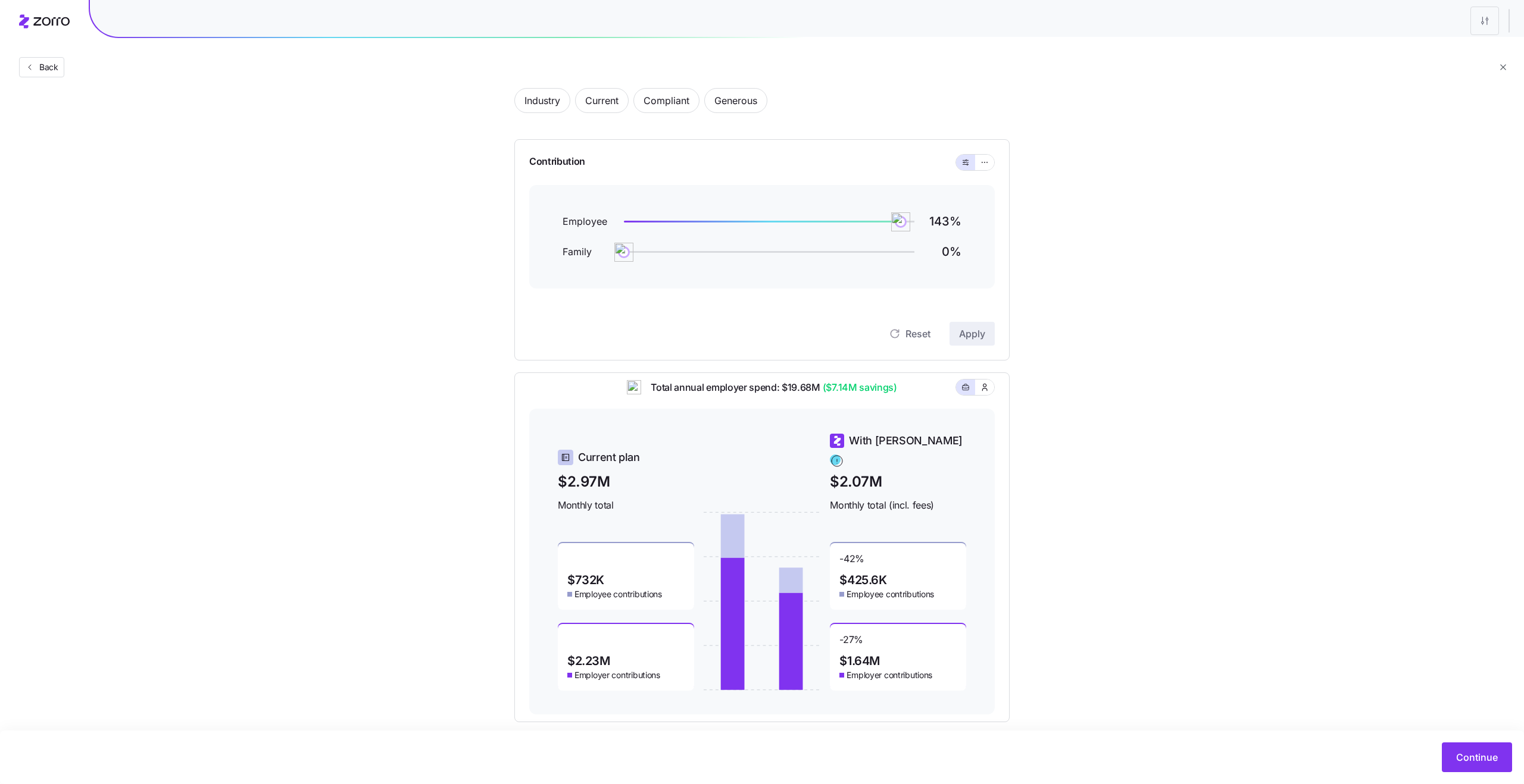
scroll to position [79, 0]
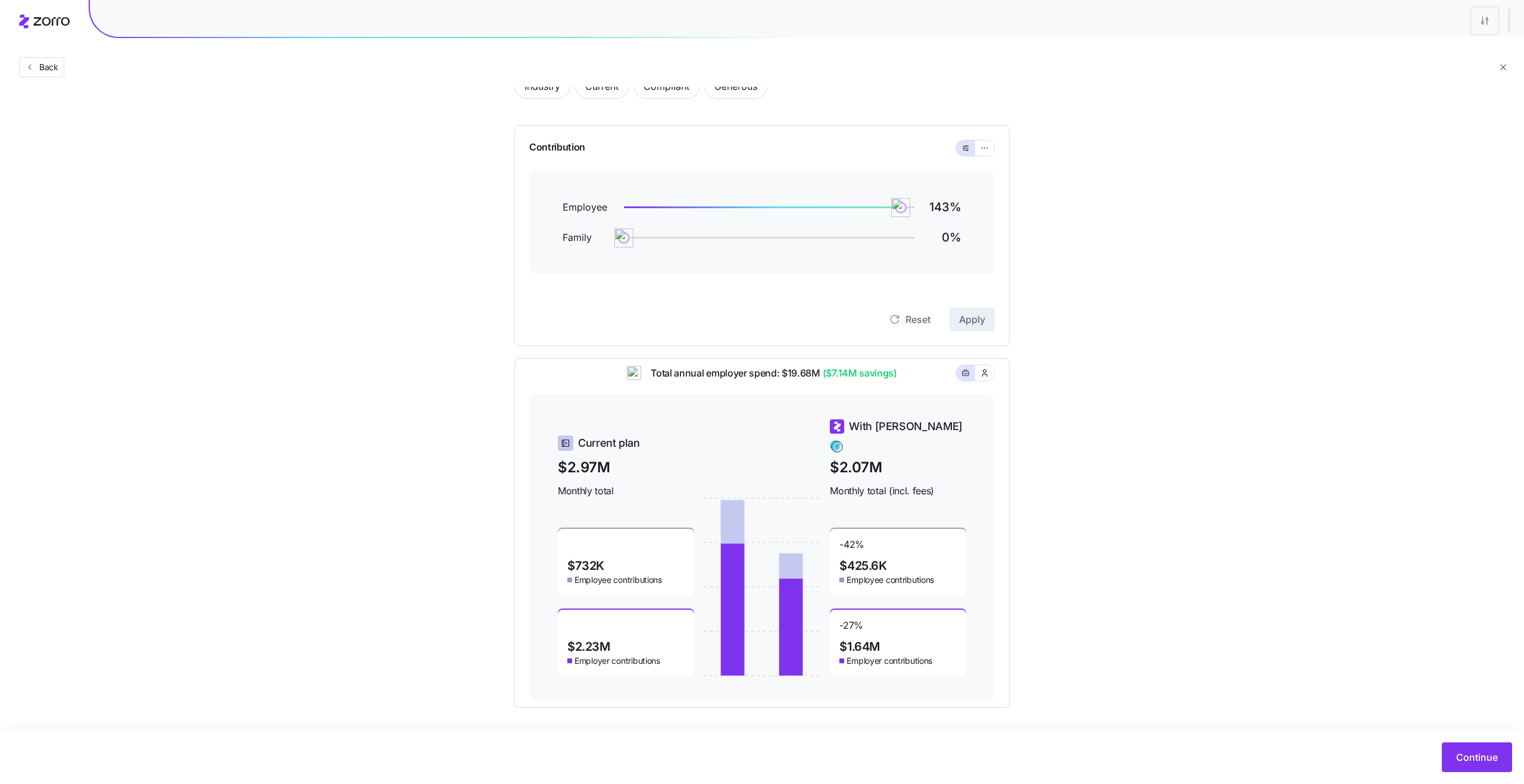
click at [699, 381] on span "Total annual employer spend: $19.68M ($7.14M savings)" at bounding box center [769, 373] width 256 height 15
click at [730, 381] on span "Total annual employer spend: $19.68M ($7.14M savings)" at bounding box center [769, 373] width 256 height 15
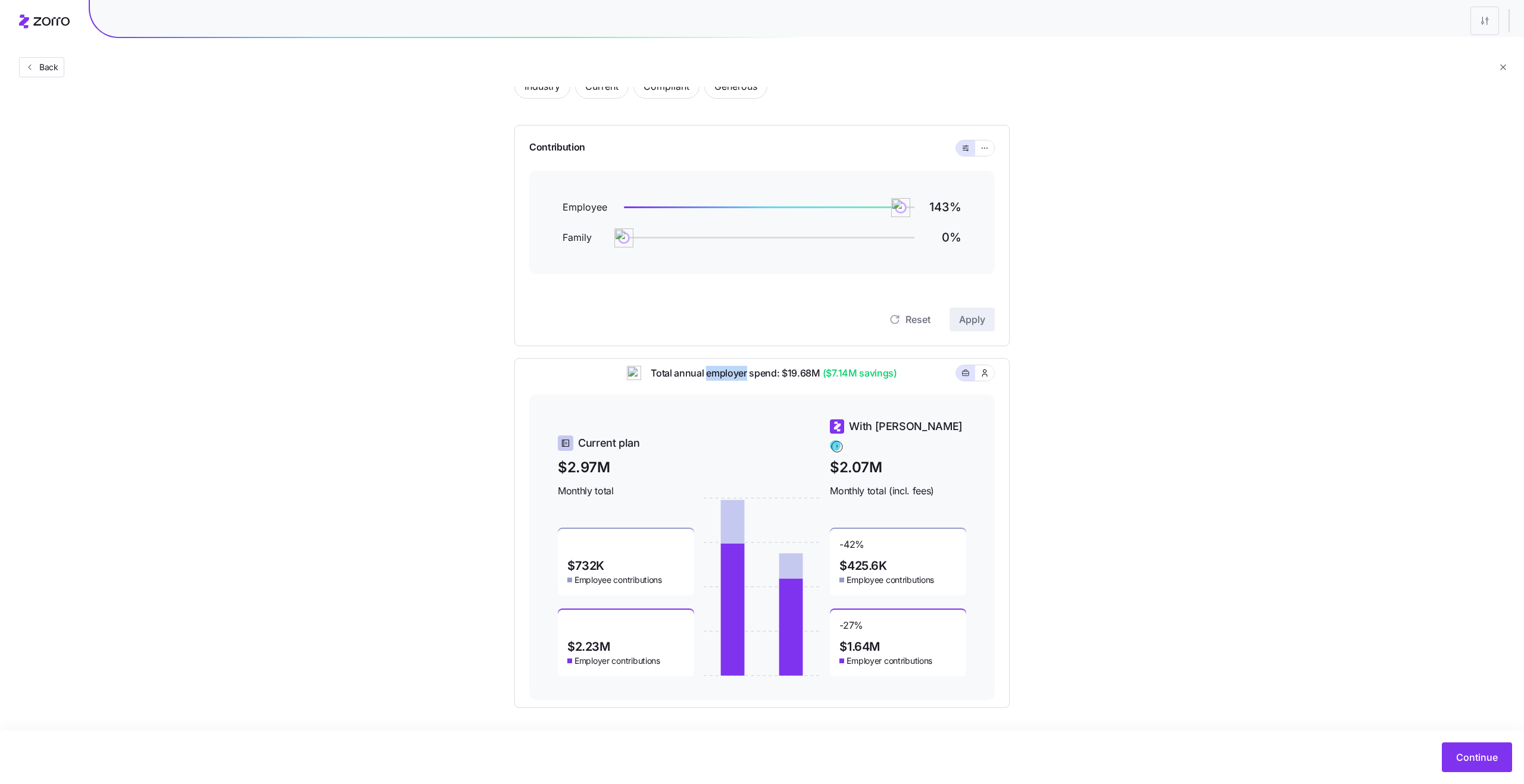
click at [730, 381] on span "Total annual employer spend: $19.68M ($7.14M savings)" at bounding box center [769, 373] width 256 height 15
click at [777, 381] on span "Total annual employer spend: $19.68M ($7.14M savings)" at bounding box center [769, 373] width 256 height 15
click at [811, 381] on span "Total annual employer spend: $19.68M ($7.14M savings)" at bounding box center [769, 373] width 256 height 15
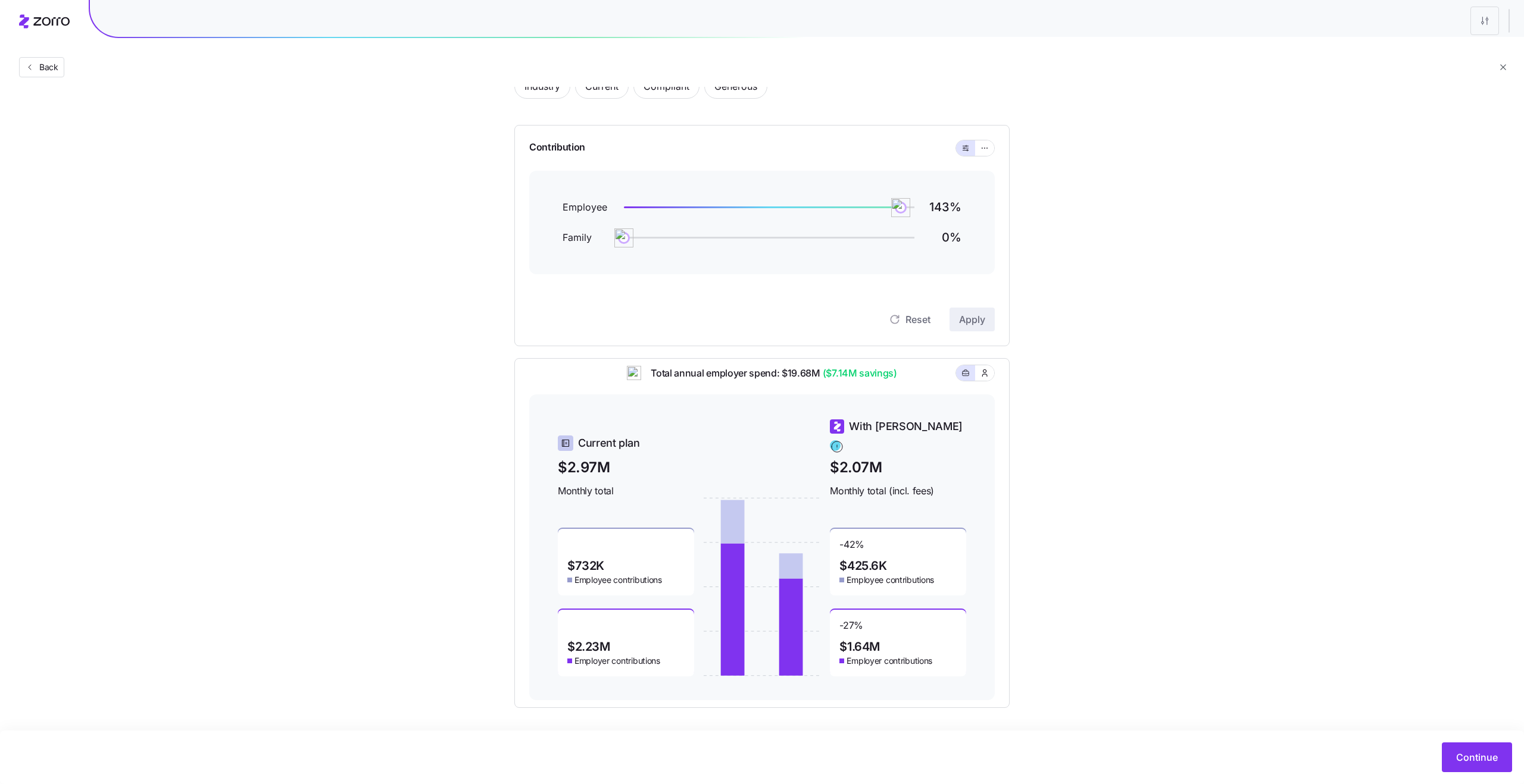
click at [793, 380] on span "Total annual employer spend: $19.68M ($7.14M savings)" at bounding box center [769, 373] width 256 height 15
click at [755, 381] on span "Total annual employer spend: $19.68M ($7.14M savings)" at bounding box center [769, 373] width 256 height 15
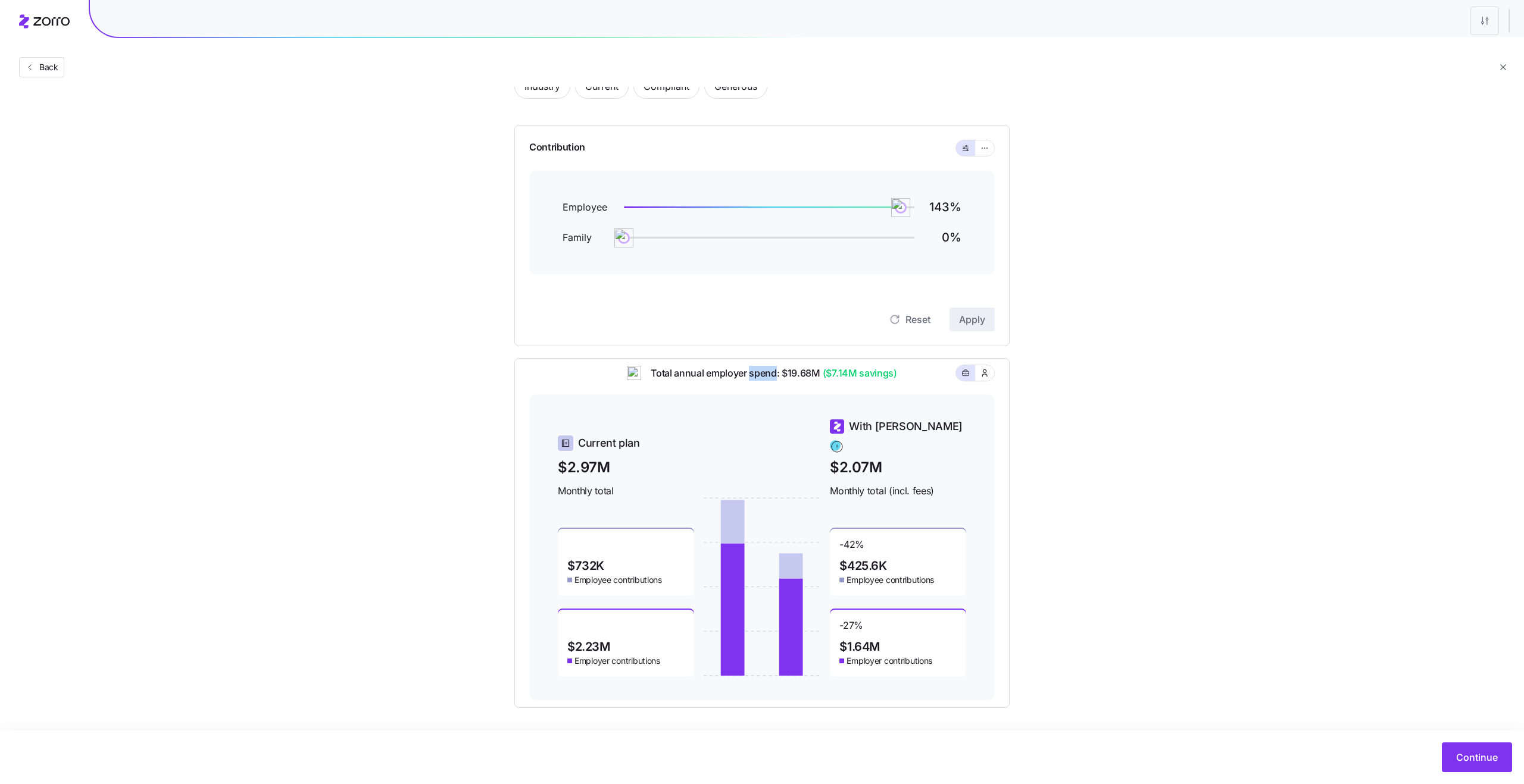
click at [755, 381] on span "Total annual employer spend: $19.68M ($7.14M savings)" at bounding box center [769, 373] width 256 height 15
click at [797, 381] on span "Total annual employer spend: $19.68M ($7.14M savings)" at bounding box center [769, 373] width 256 height 15
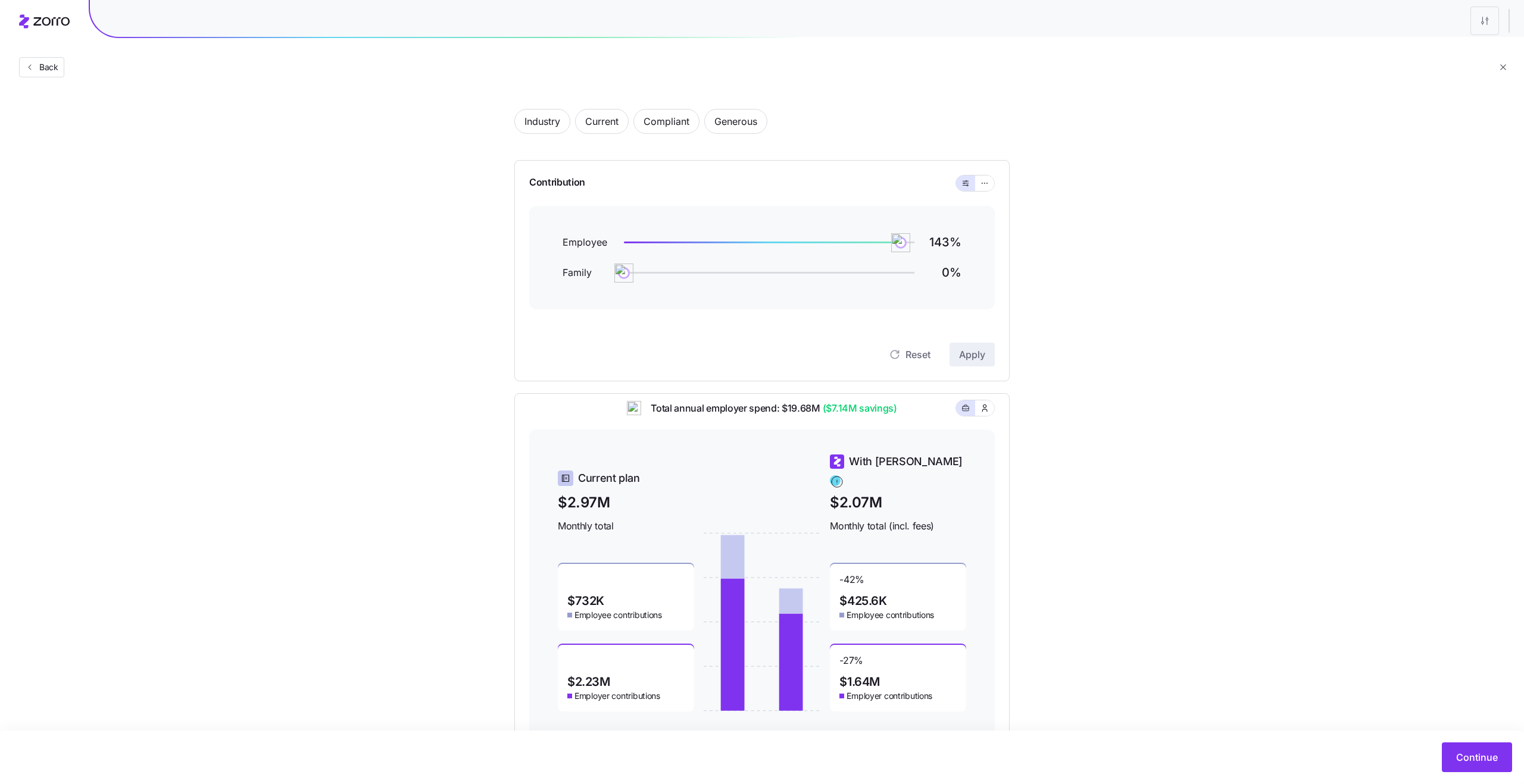
scroll to position [0, 0]
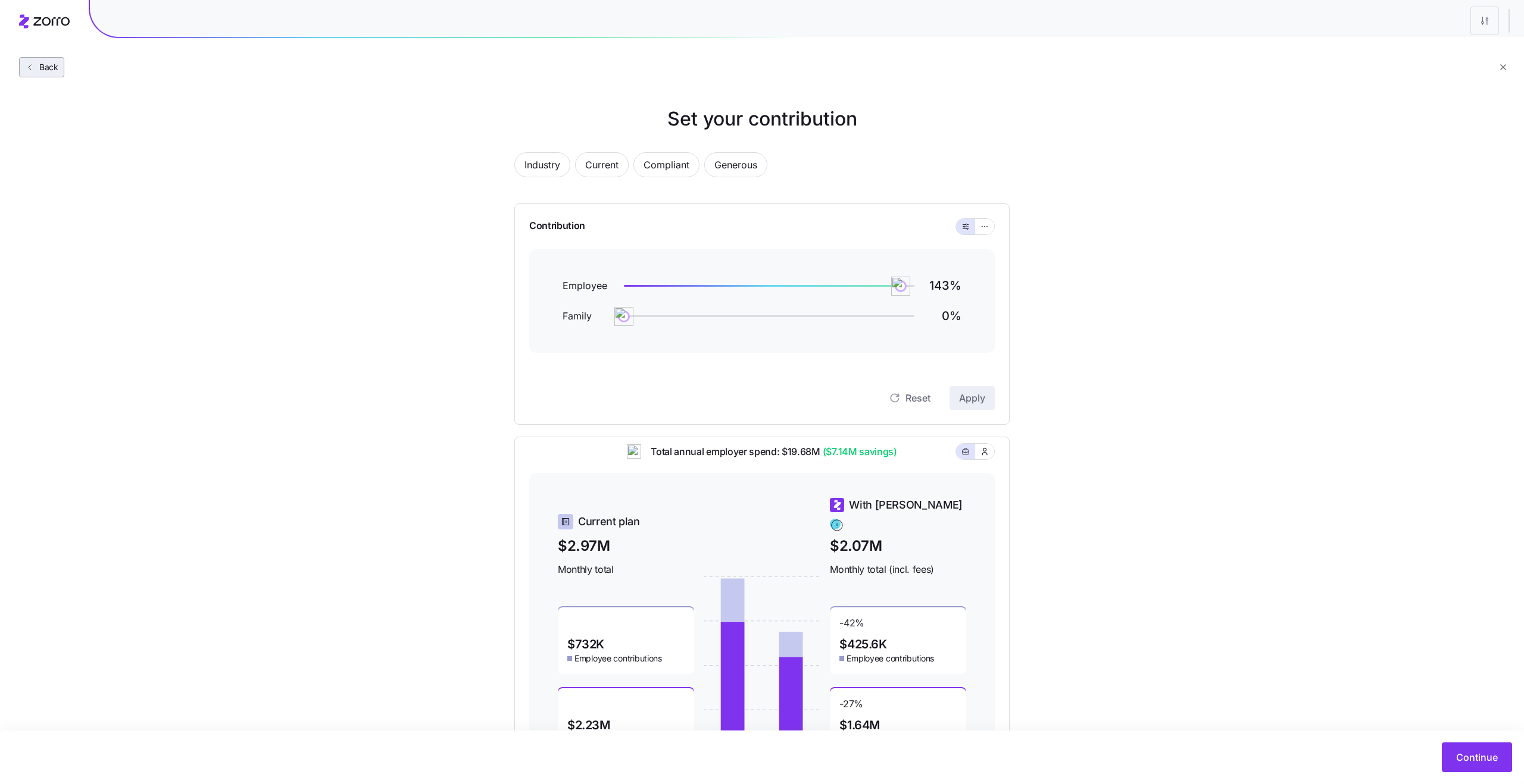
click at [38, 77] on button "Back" at bounding box center [41, 67] width 46 height 20
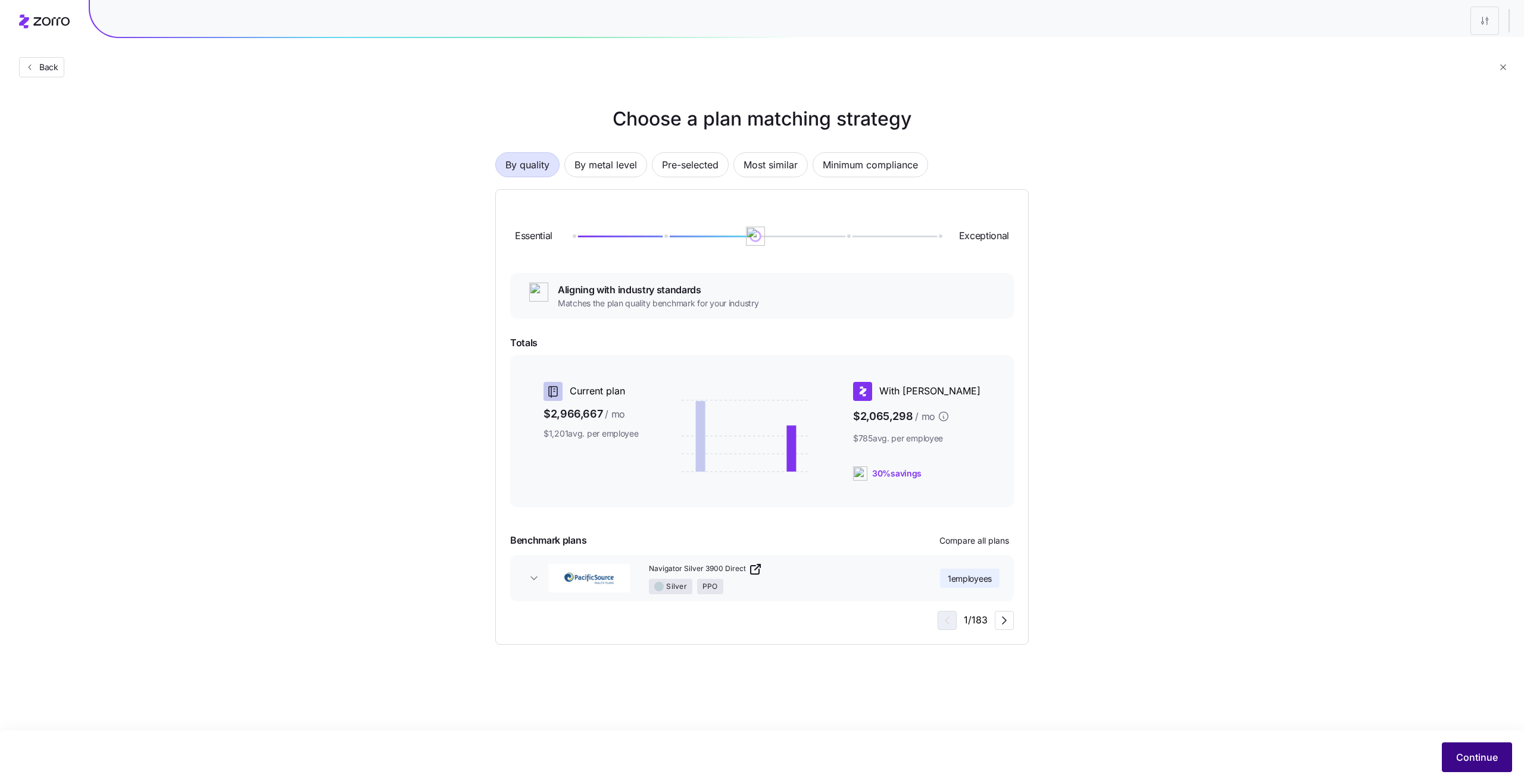
click at [1461, 758] on span "Continue" at bounding box center [1477, 757] width 42 height 14
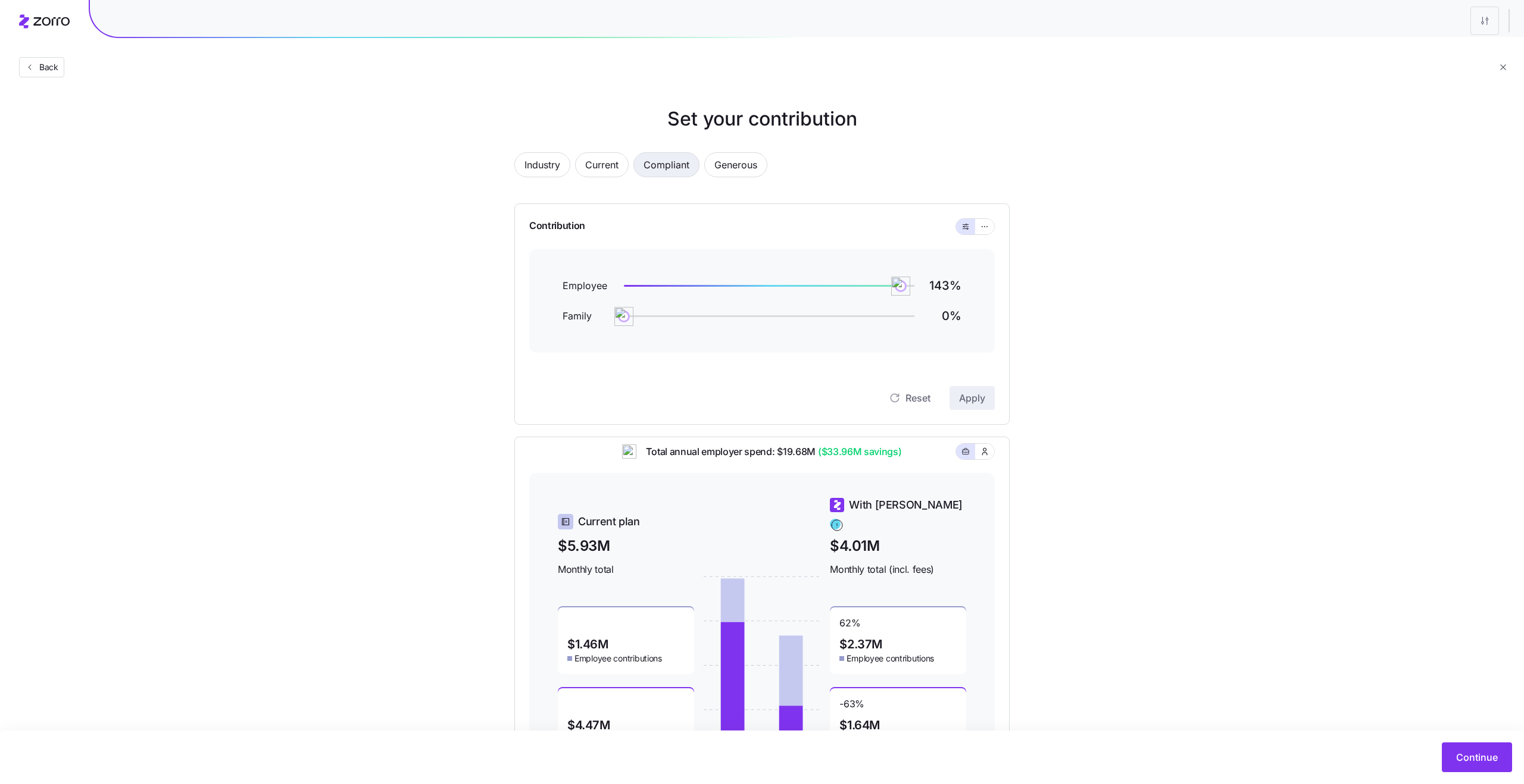
click at [665, 170] on span "Compliant" at bounding box center [666, 165] width 46 height 24
click at [585, 169] on button "Current" at bounding box center [602, 165] width 53 height 25
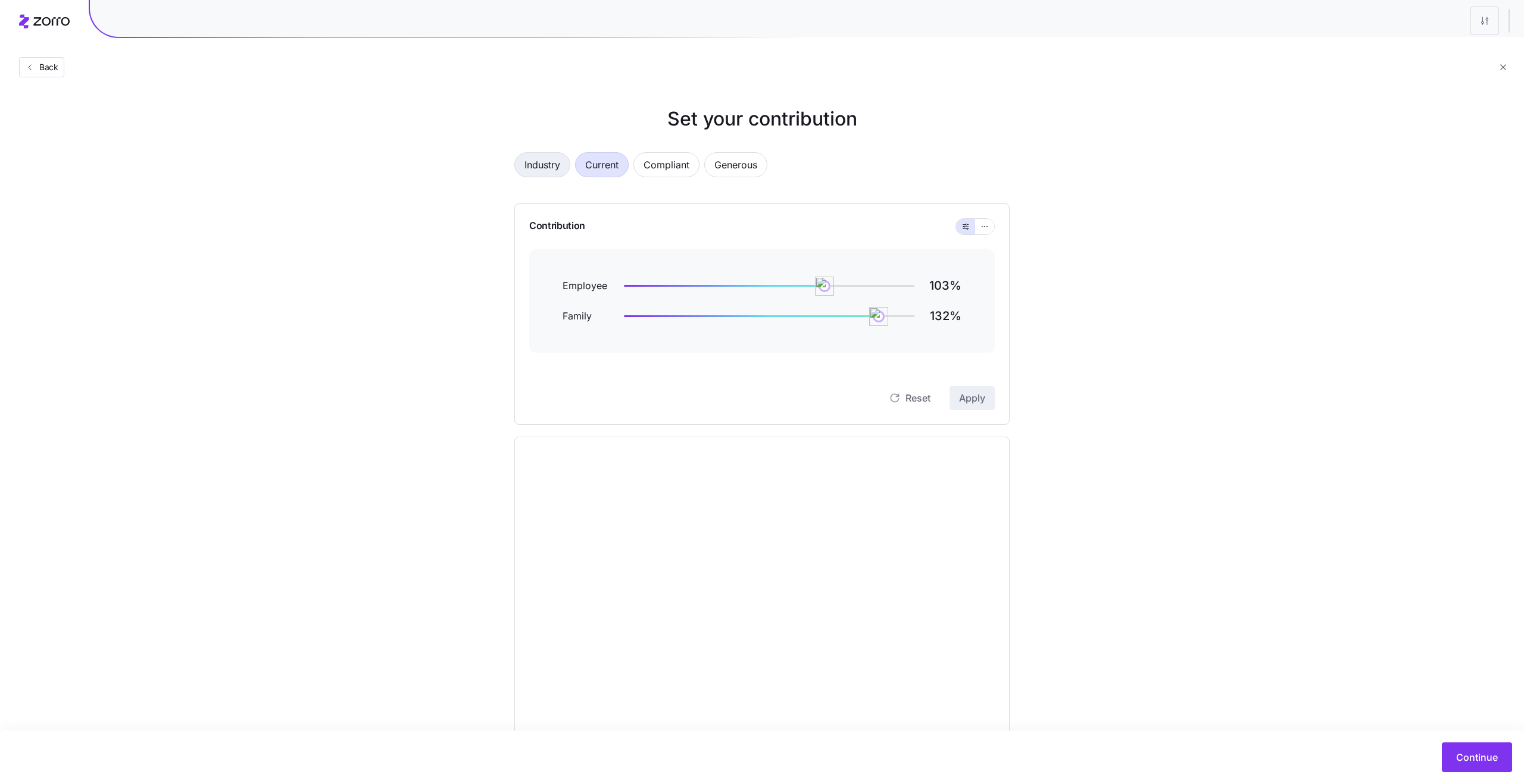
click at [565, 167] on button "Industry" at bounding box center [542, 165] width 56 height 25
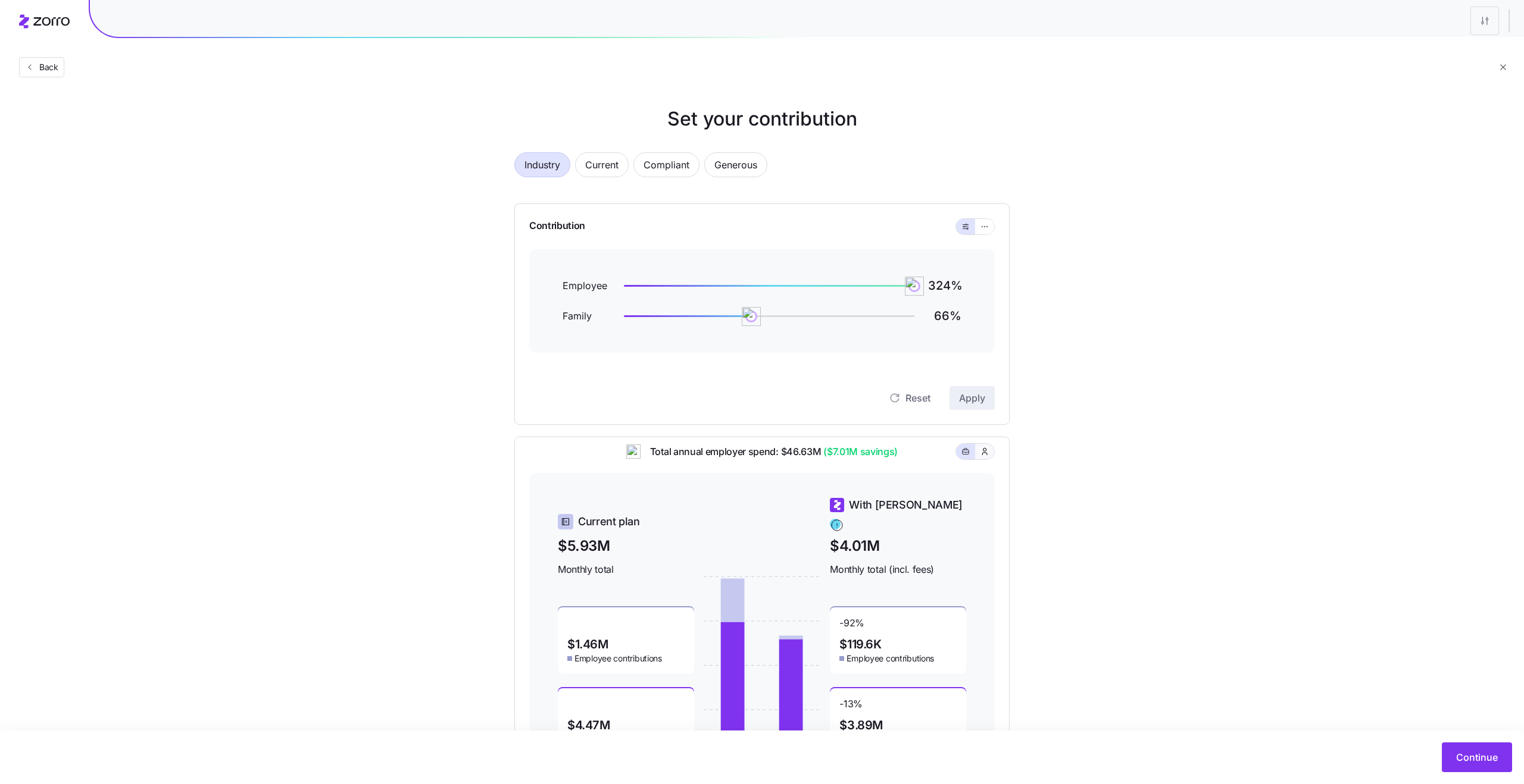
click at [977, 456] on button "button" at bounding box center [984, 451] width 19 height 15
click at [961, 457] on icon "button" at bounding box center [966, 452] width 9 height 14
click at [594, 162] on span "Current" at bounding box center [602, 165] width 33 height 24
click at [662, 162] on span "Compliant" at bounding box center [666, 165] width 46 height 24
click at [597, 167] on span "Current" at bounding box center [602, 165] width 33 height 24
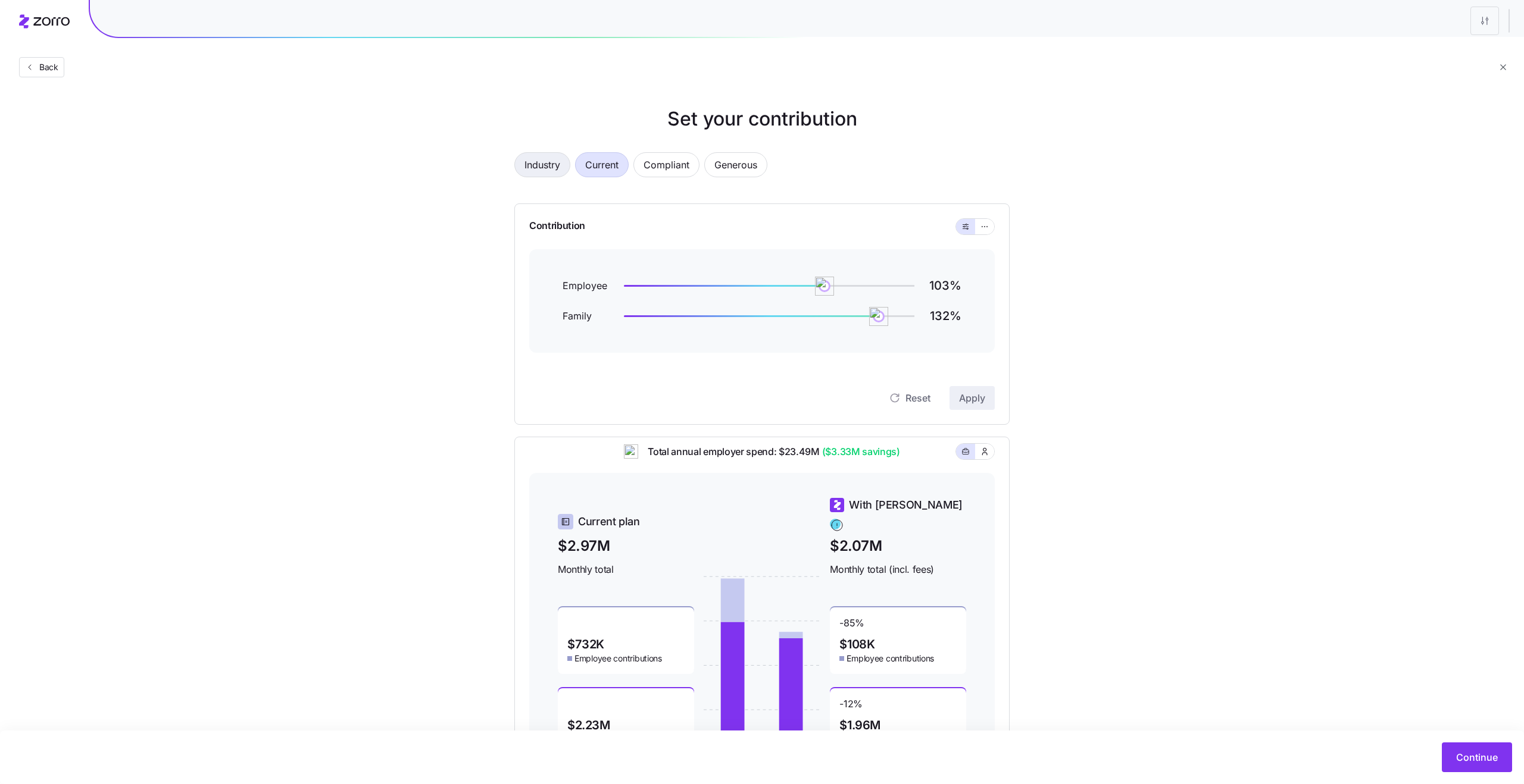
click at [543, 172] on span "Industry" at bounding box center [542, 165] width 35 height 24
click at [618, 175] on span "Current" at bounding box center [602, 165] width 33 height 24
click at [672, 160] on span "Compliant" at bounding box center [666, 165] width 46 height 24
click at [739, 167] on span "Generous" at bounding box center [735, 165] width 43 height 24
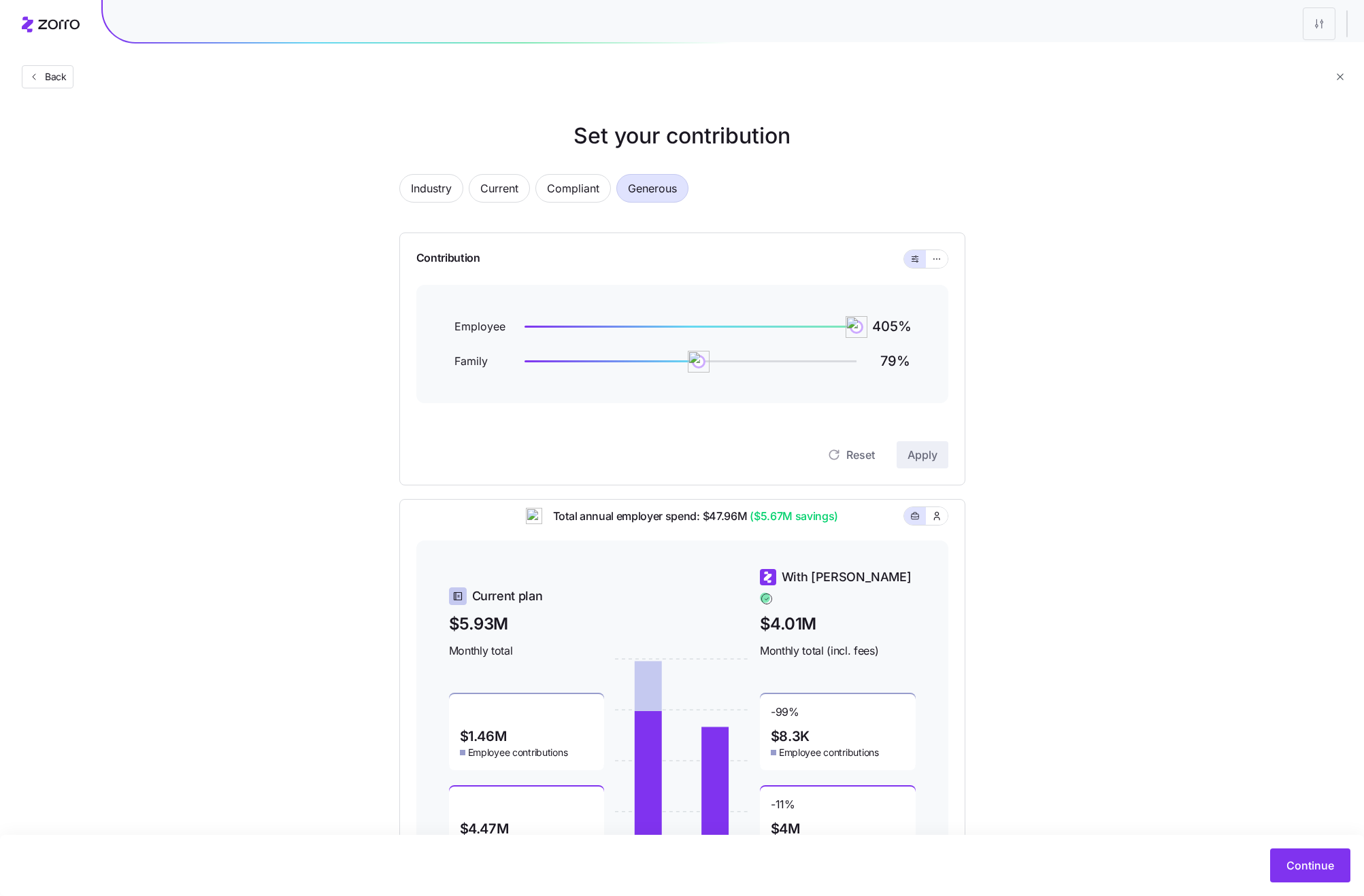
click at [976, 369] on div "Industry Current Compliant Generous Contribution Employee 405 % Family 79 % Res…" at bounding box center [682, 528] width 610 height 741
click at [568, 196] on span "Compliant" at bounding box center [573, 188] width 52 height 27
click at [510, 190] on span "Current" at bounding box center [499, 188] width 38 height 27
click at [1009, 387] on div "Set your contribution Industry Current Compliant Generous Contribution Employee…" at bounding box center [682, 509] width 675 height 780
click at [565, 196] on span "Compliant" at bounding box center [573, 188] width 52 height 27
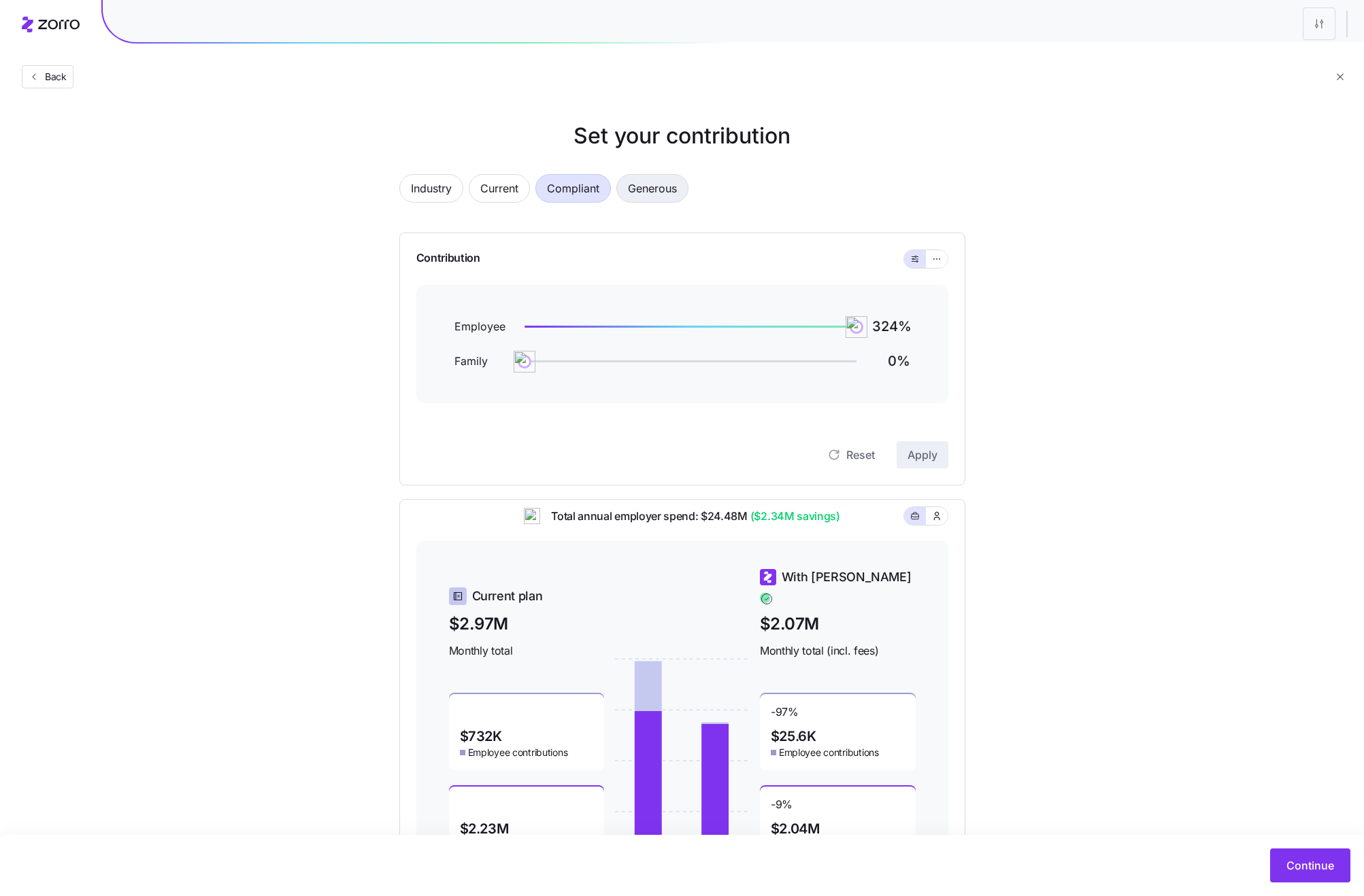
click at [645, 192] on span "Generous" at bounding box center [652, 188] width 49 height 27
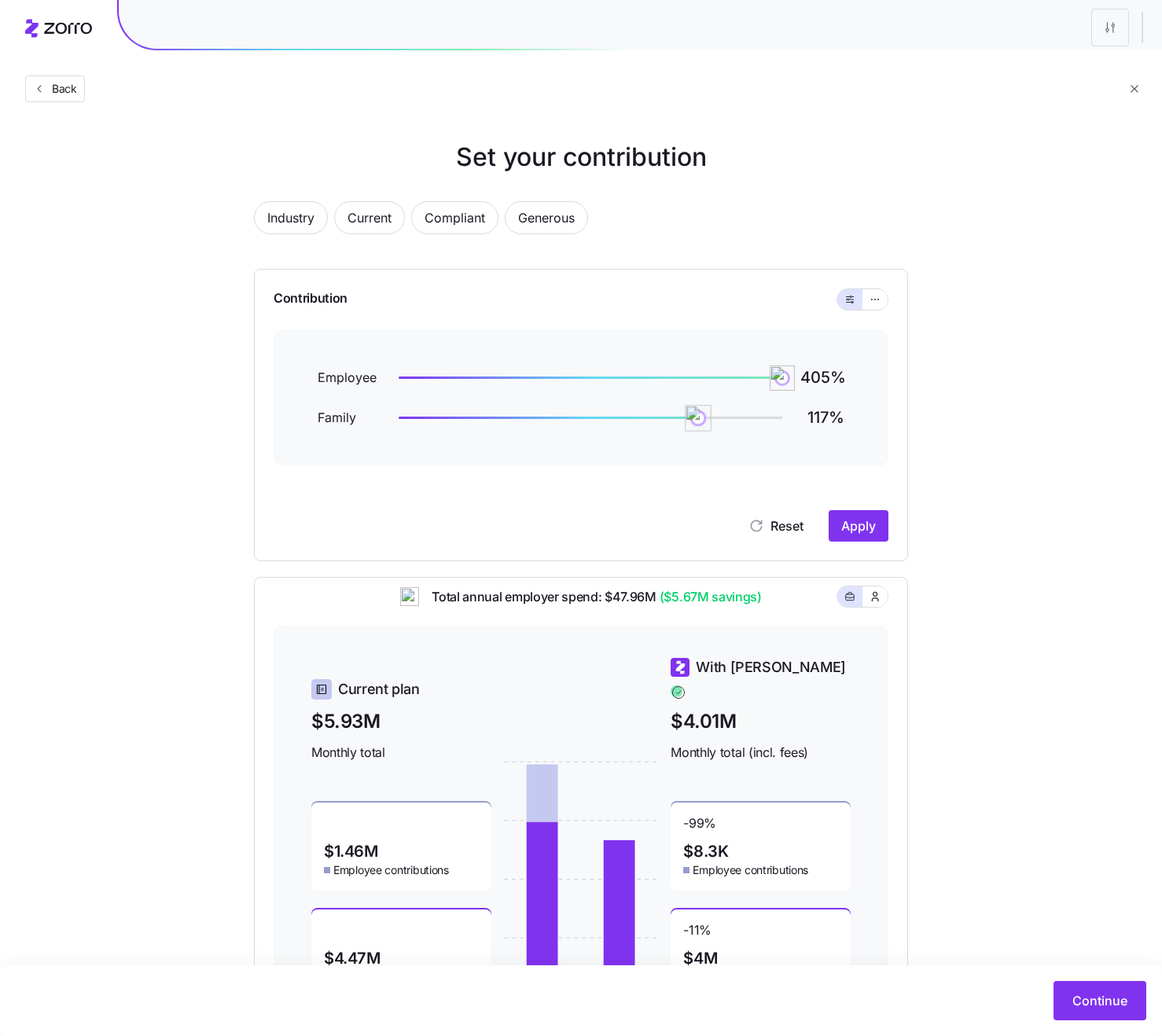
drag, startPoint x: 611, startPoint y: 423, endPoint x: 697, endPoint y: 424, distance: 86.0
click at [697, 424] on img at bounding box center [698, 418] width 27 height 27
click at [876, 523] on button "Apply" at bounding box center [859, 526] width 60 height 31
click at [529, 225] on span "Generous" at bounding box center [546, 218] width 56 height 31
click at [876, 605] on icon "button" at bounding box center [875, 596] width 12 height 15
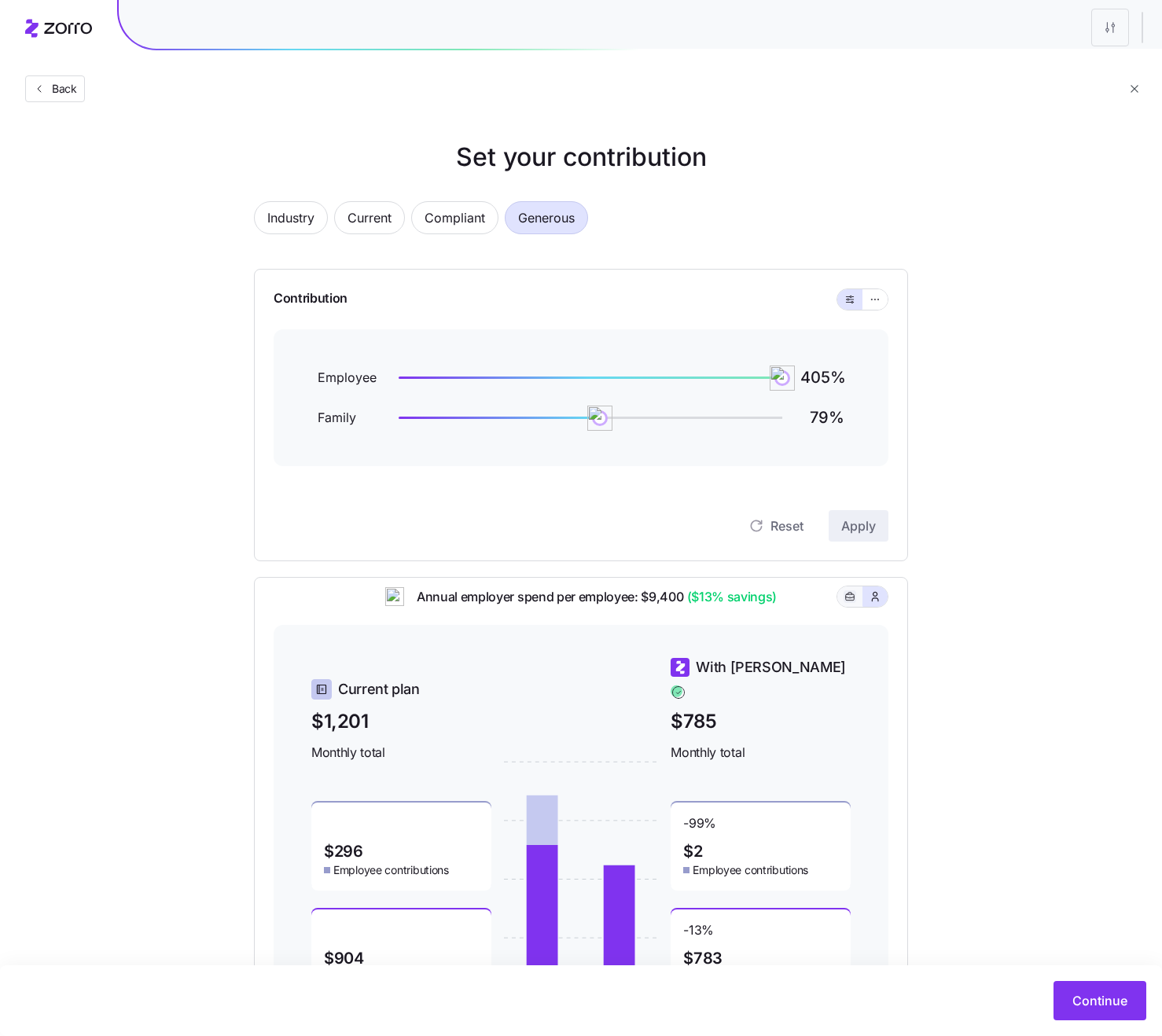
click at [852, 602] on icon "button" at bounding box center [850, 597] width 11 height 19
click at [873, 601] on span "button" at bounding box center [875, 596] width 12 height 12
click at [841, 603] on button "button" at bounding box center [850, 596] width 25 height 20
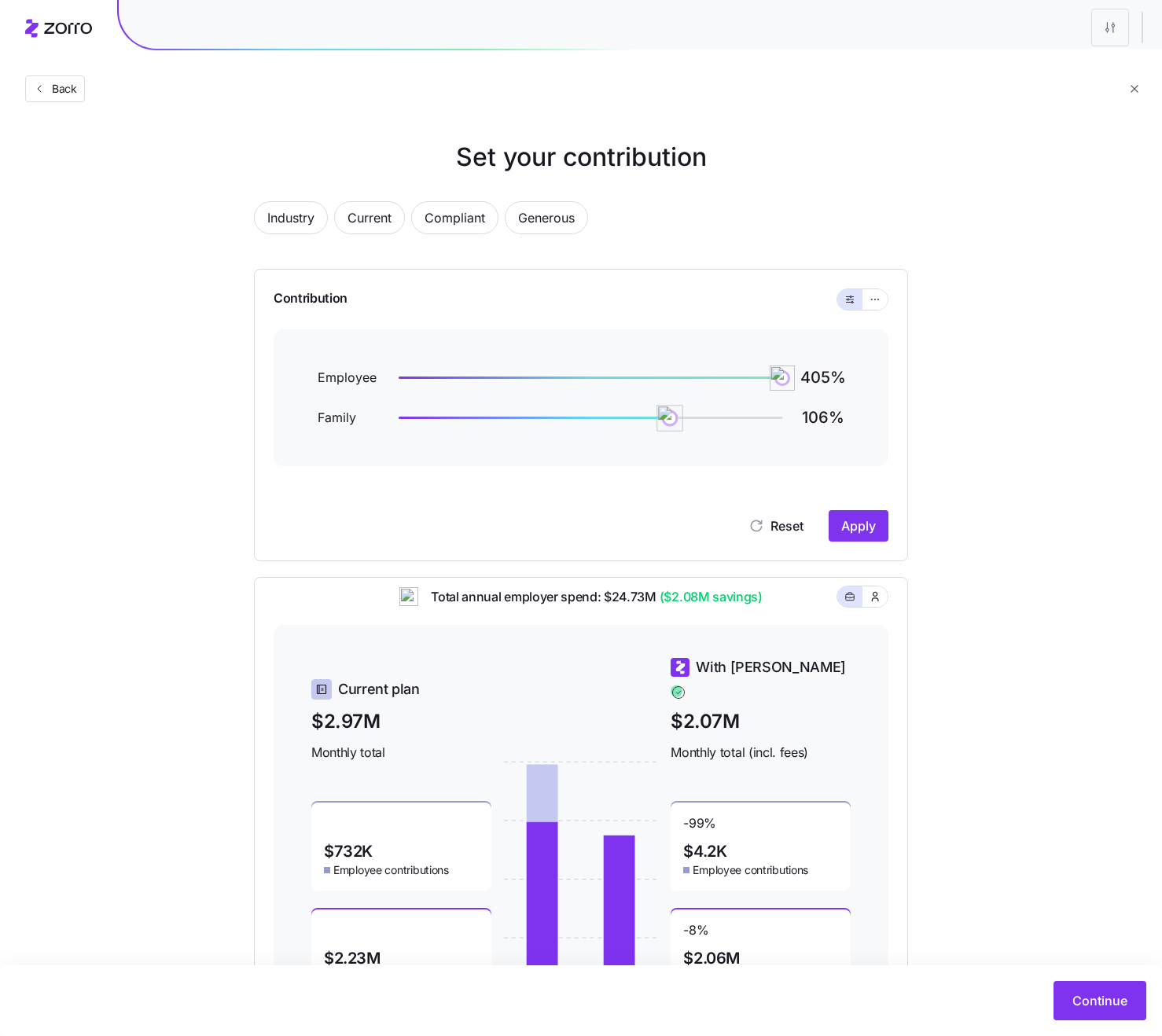
drag, startPoint x: 600, startPoint y: 419, endPoint x: 671, endPoint y: 414, distance: 71.2
click at [671, 414] on img at bounding box center [670, 418] width 27 height 27
click at [870, 522] on span "Apply" at bounding box center [859, 527] width 34 height 19
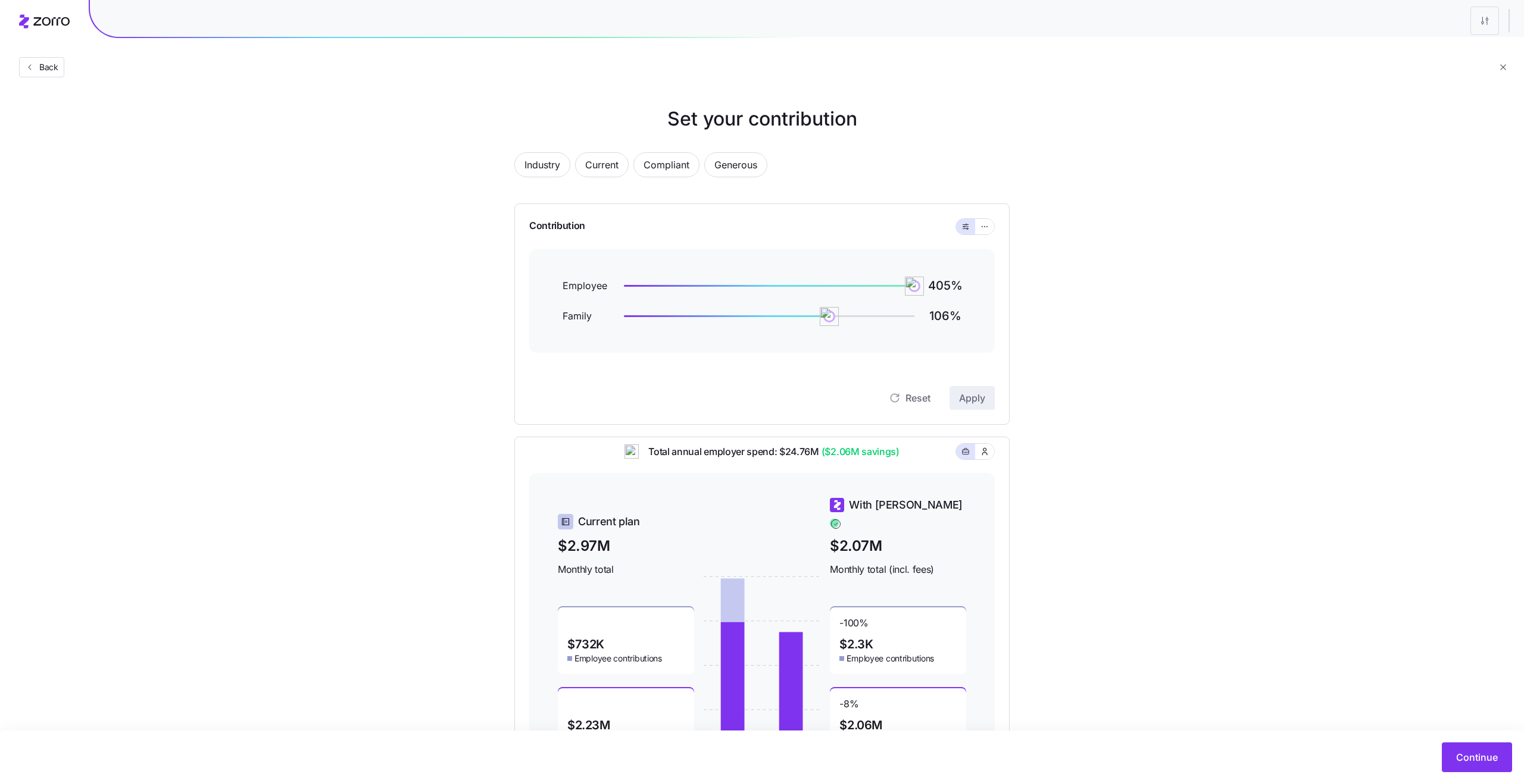
click at [575, 162] on div "Industry Current Compliant Generous" at bounding box center [762, 172] width 495 height 39
click at [585, 171] on button "Current" at bounding box center [602, 165] width 53 height 25
click at [540, 167] on span "Industry" at bounding box center [542, 165] width 35 height 24
click at [1486, 20] on html "Back Set your contribution Industry Current Compliant Generous Contribution Emp…" at bounding box center [762, 431] width 1524 height 863
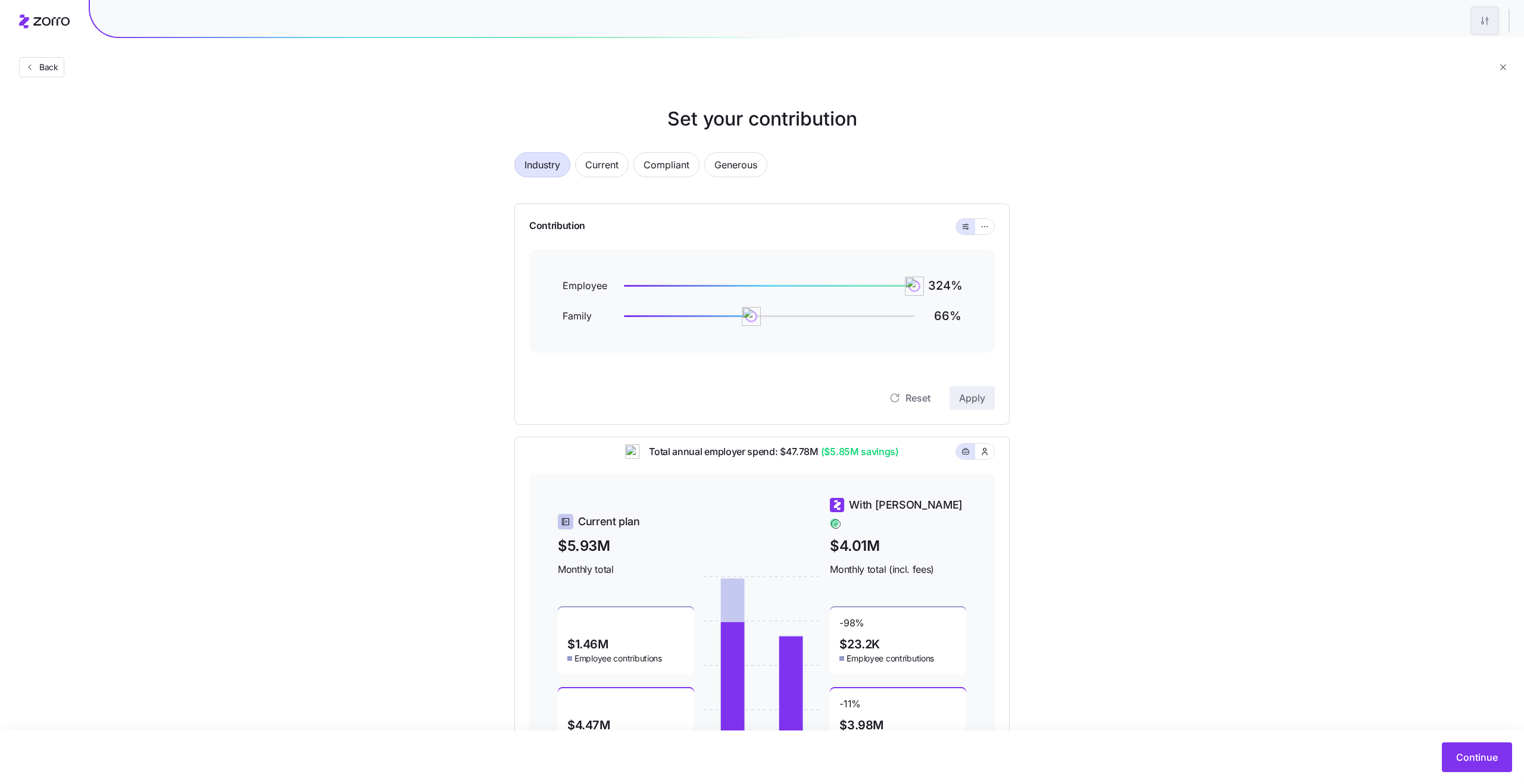
click at [1488, 21] on html "Back Set your contribution Industry Current Compliant Generous Contribution Emp…" at bounding box center [762, 431] width 1524 height 863
click at [1428, 24] on html "Back Set your contribution Industry Current Compliant Generous Contribution Emp…" at bounding box center [762, 431] width 1524 height 863
click at [1523, 22] on div at bounding box center [807, 16] width 1434 height 42
click at [1479, 22] on html "Back Set your contribution Industry Current Compliant Generous Contribution Emp…" at bounding box center [762, 431] width 1524 height 863
click at [1366, 8] on html "Back Set your contribution Industry Current Compliant Generous Contribution Emp…" at bounding box center [762, 431] width 1524 height 863
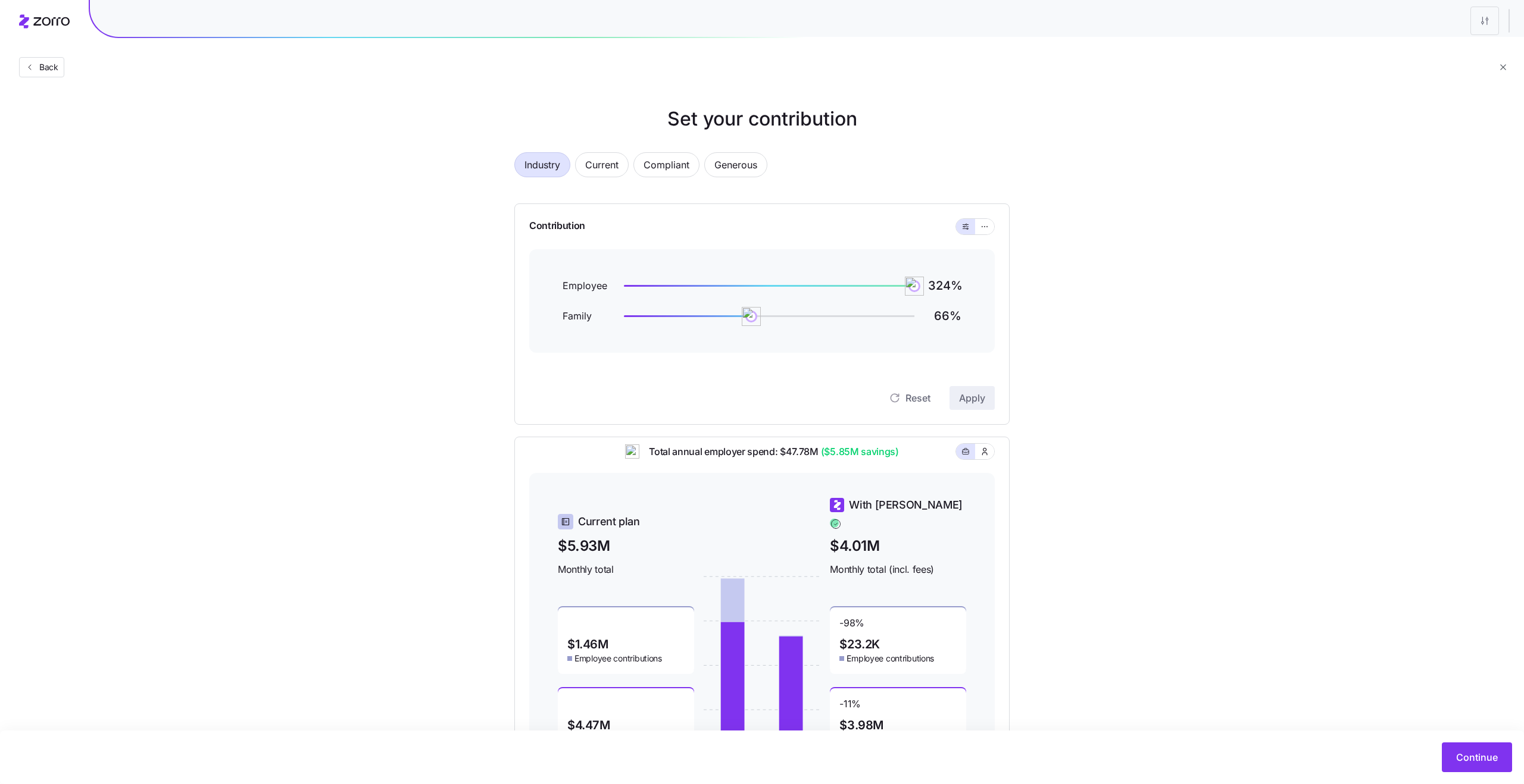
click at [1505, 66] on icon "button" at bounding box center [1503, 67] width 9 height 9
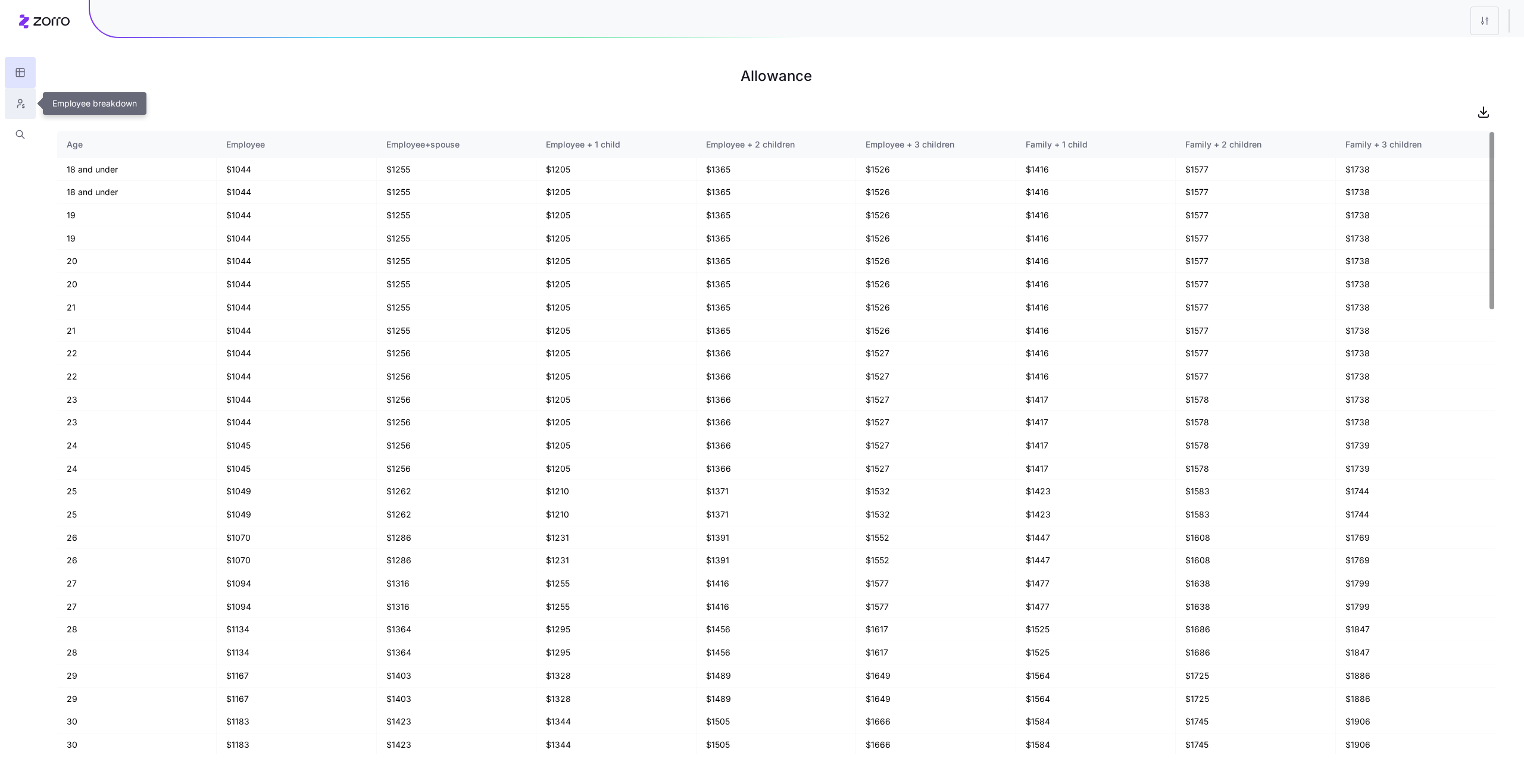
click at [15, 110] on button "button" at bounding box center [20, 103] width 31 height 31
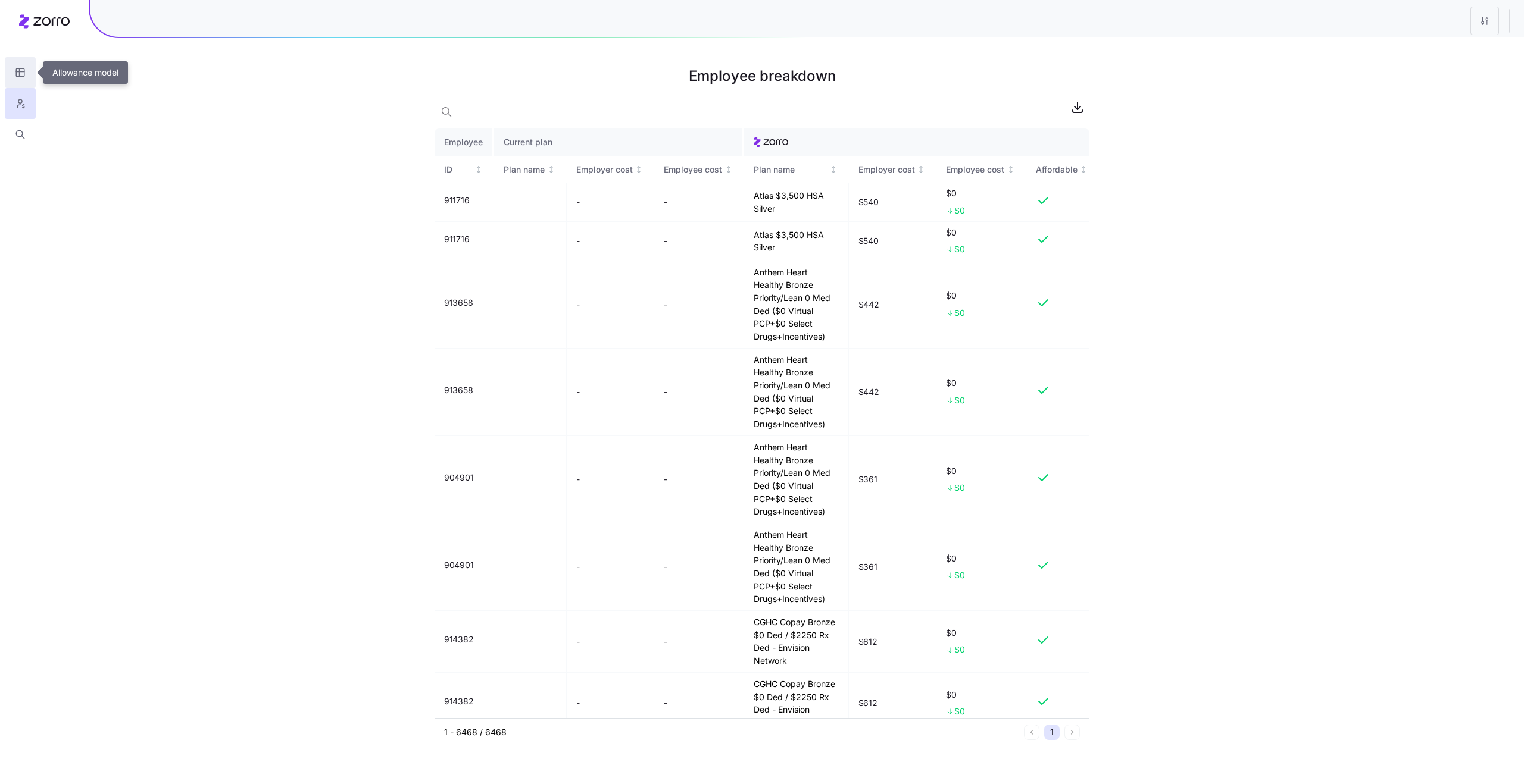
click at [26, 78] on button "button" at bounding box center [20, 72] width 31 height 31
click at [27, 131] on button "button" at bounding box center [20, 134] width 31 height 31
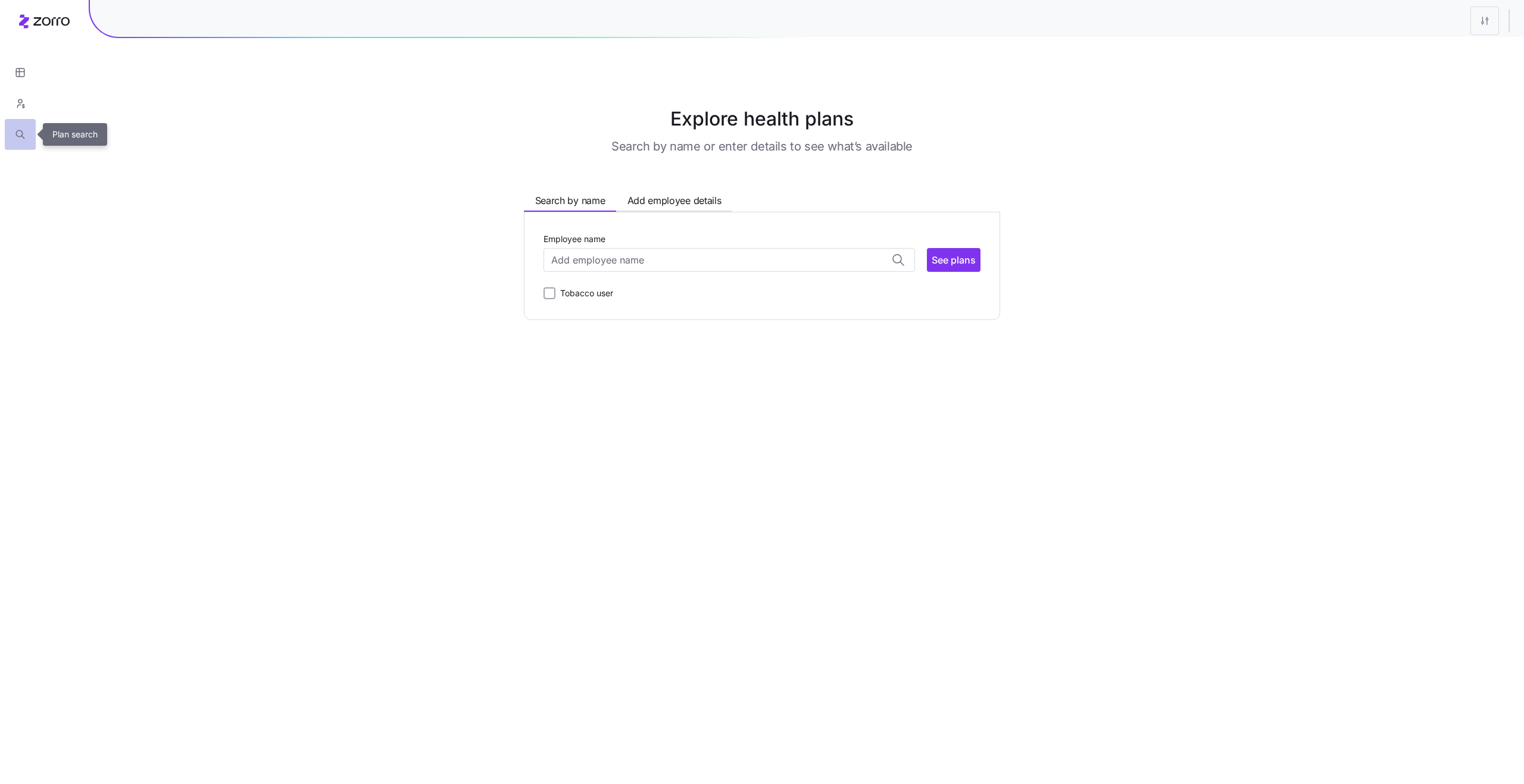
click at [14, 129] on button "button" at bounding box center [20, 134] width 31 height 31
click at [22, 100] on icon "button" at bounding box center [20, 101] width 4 height 4
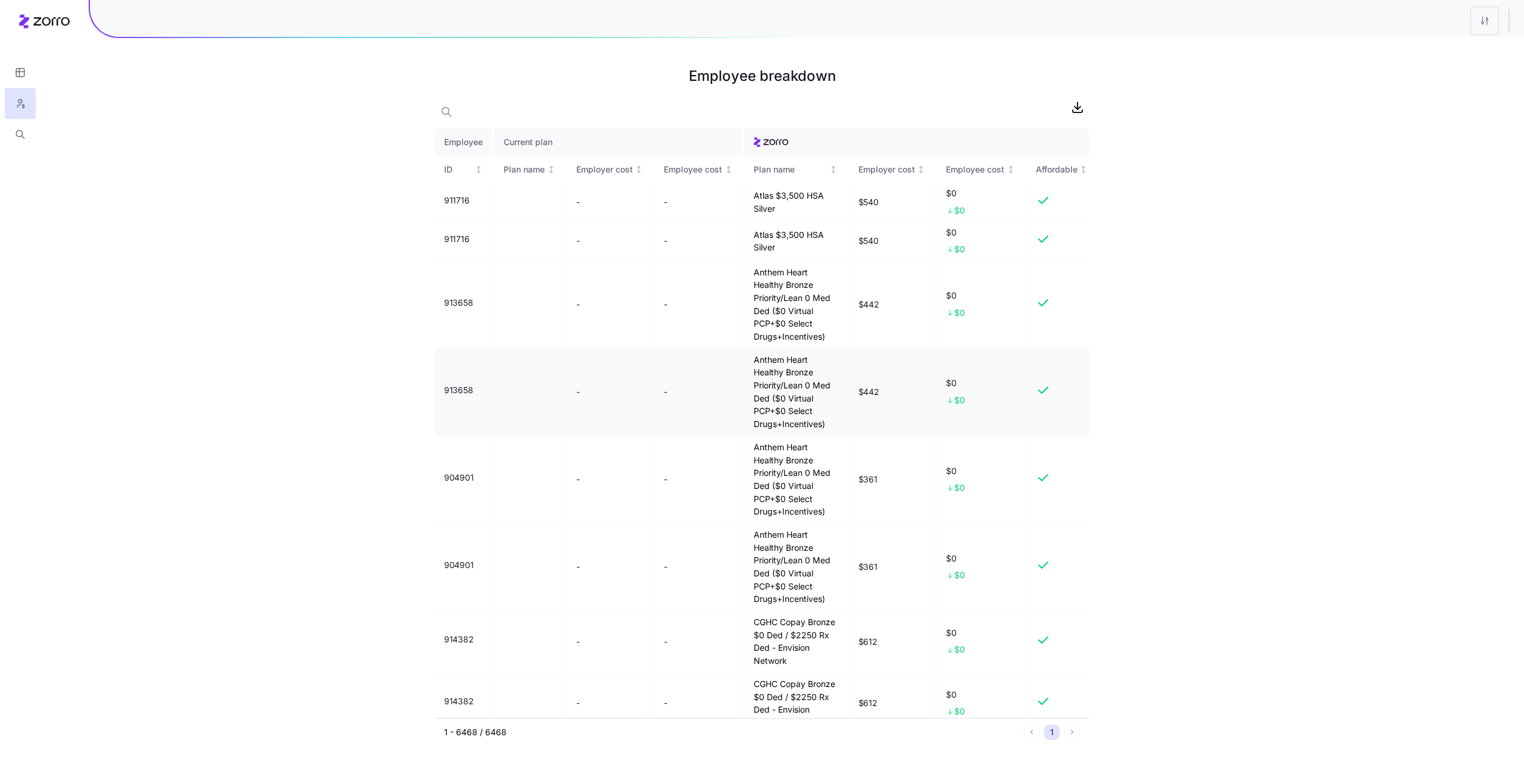
click at [462, 203] on span "911716" at bounding box center [456, 201] width 25 height 12
click at [452, 196] on span "911716" at bounding box center [456, 201] width 25 height 12
click at [766, 232] on td "Atlas $3,500 HSA Silver" at bounding box center [796, 241] width 105 height 39
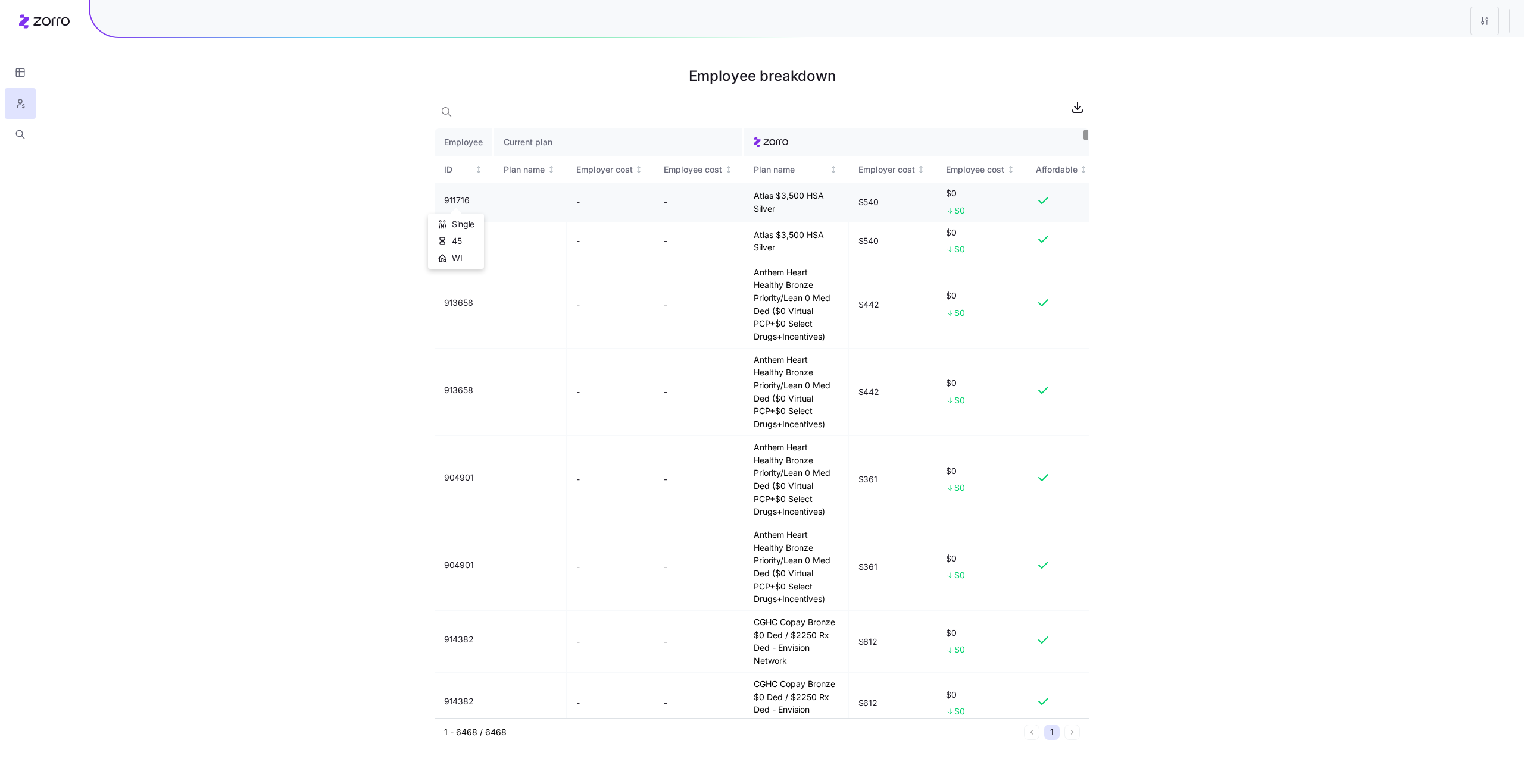
click at [457, 201] on span "911716" at bounding box center [456, 201] width 25 height 12
copy span "911716"
click at [363, 253] on div "Employee breakdown Employee Current plan ID Plan name Employer cost Employee co…" at bounding box center [762, 392] width 1524 height 784
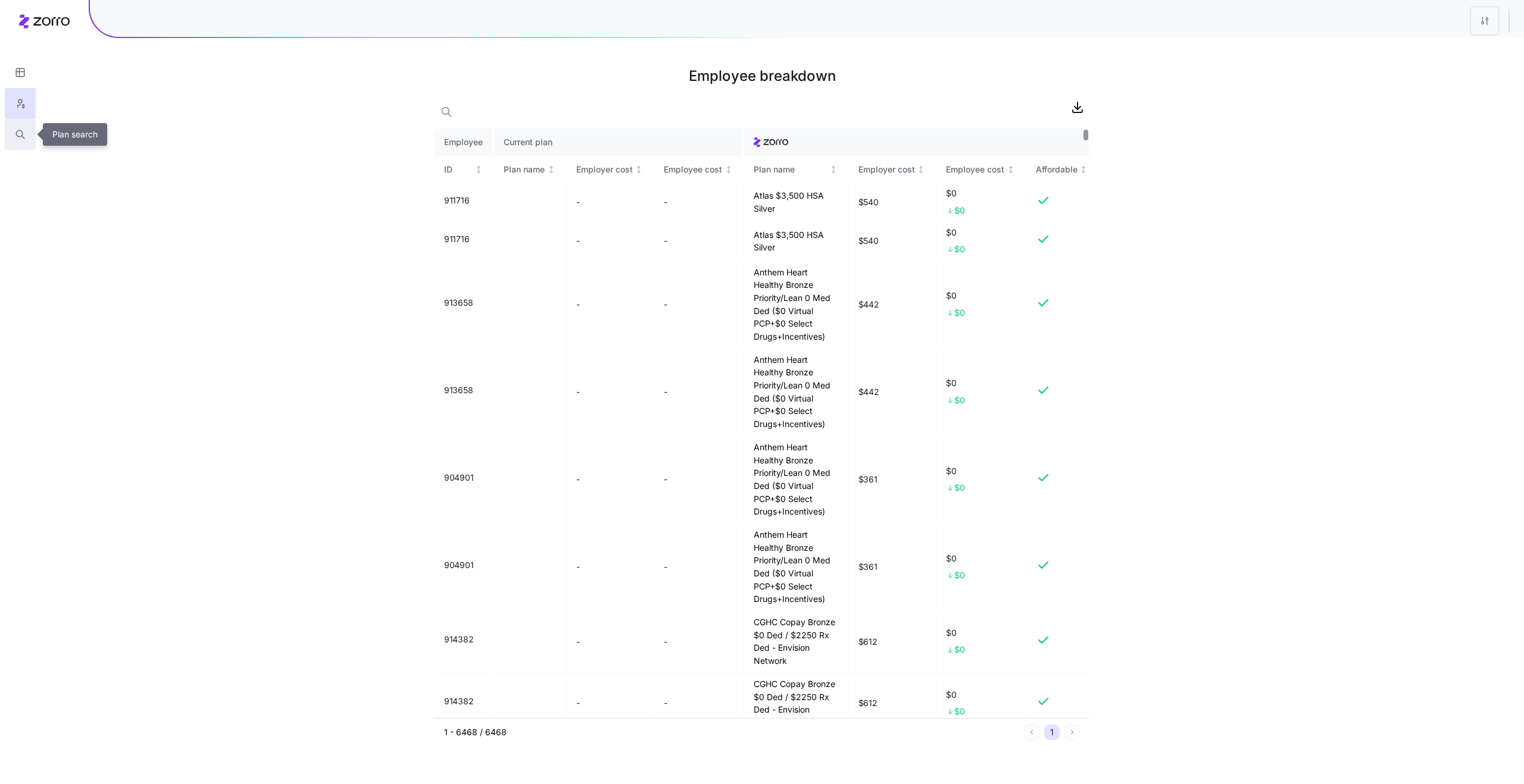
click at [22, 134] on icon "button" at bounding box center [19, 134] width 7 height 6
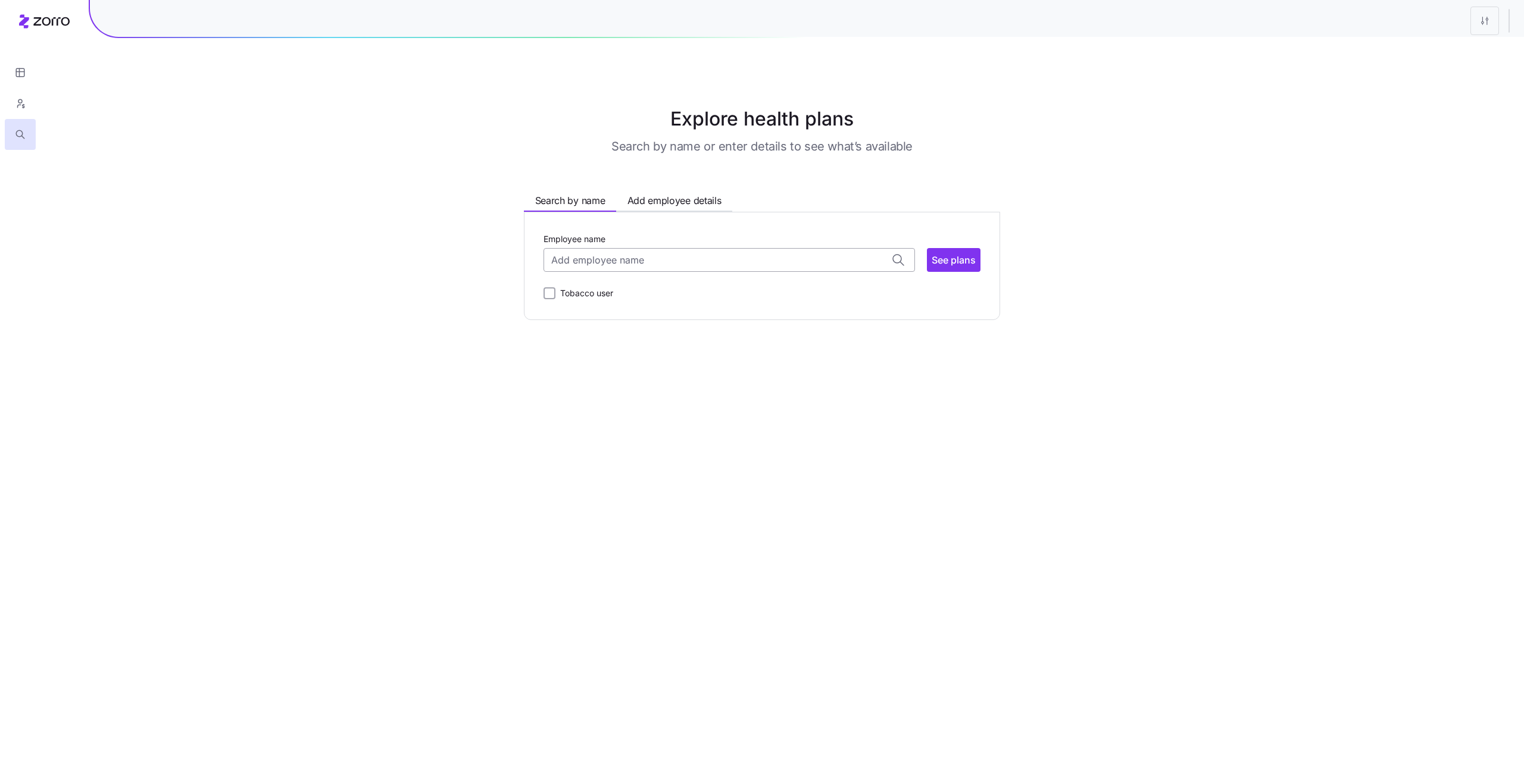
click at [635, 264] on input "Employee name" at bounding box center [729, 260] width 371 height 24
paste input "911716"
type input "91171"
click at [25, 77] on icon "button" at bounding box center [20, 72] width 11 height 12
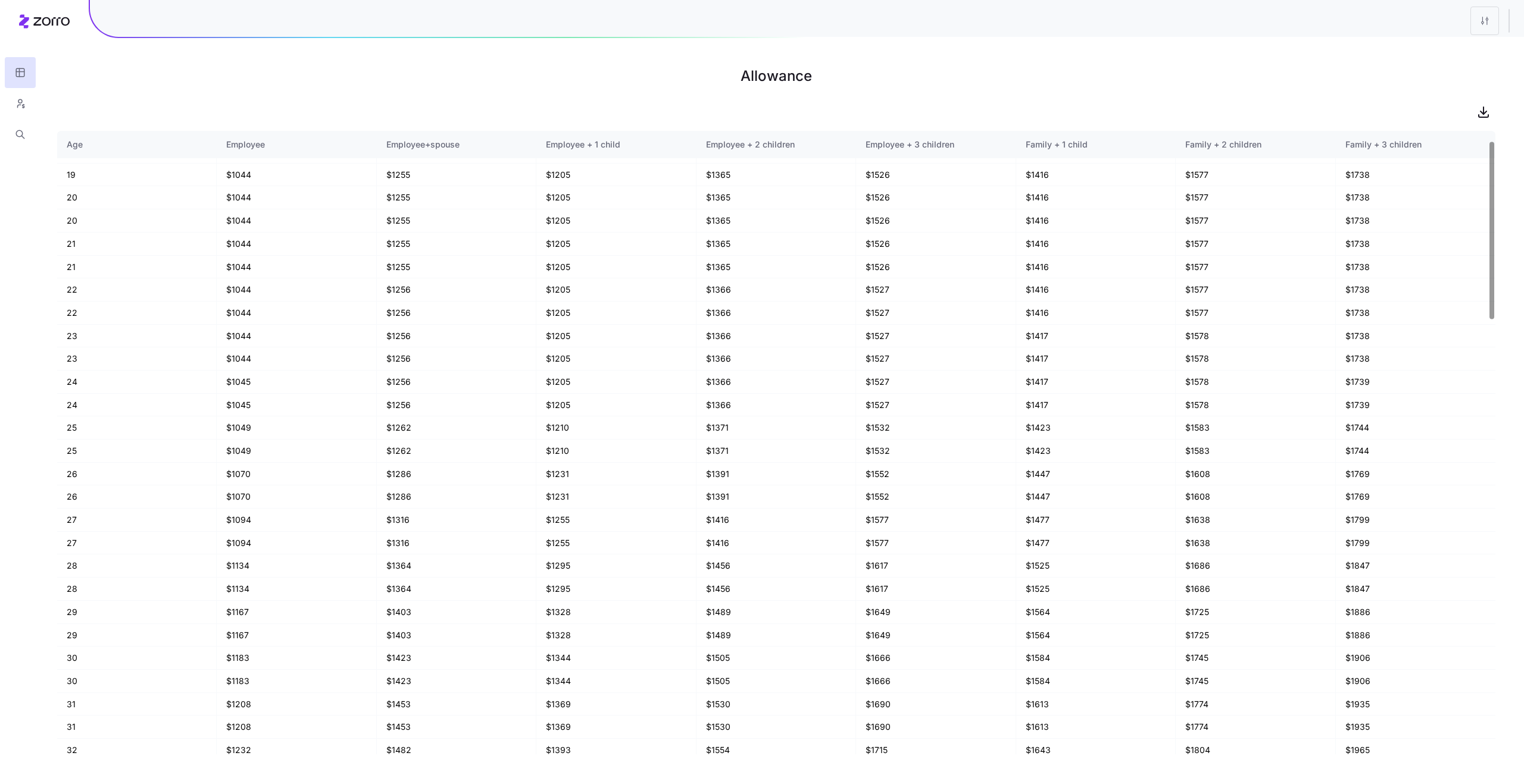
scroll to position [35, 0]
click at [264, 43] on main "Allowance Age Employee Employee+spouse Employee + 1 child Employee + 2 children…" at bounding box center [762, 392] width 1524 height 784
click at [256, 77] on h1 "Allowance" at bounding box center [776, 77] width 1438 height 29
click at [261, 48] on main "Allowance Age Employee Employee+spouse Employee + 1 child Employee + 2 children…" at bounding box center [762, 392] width 1524 height 784
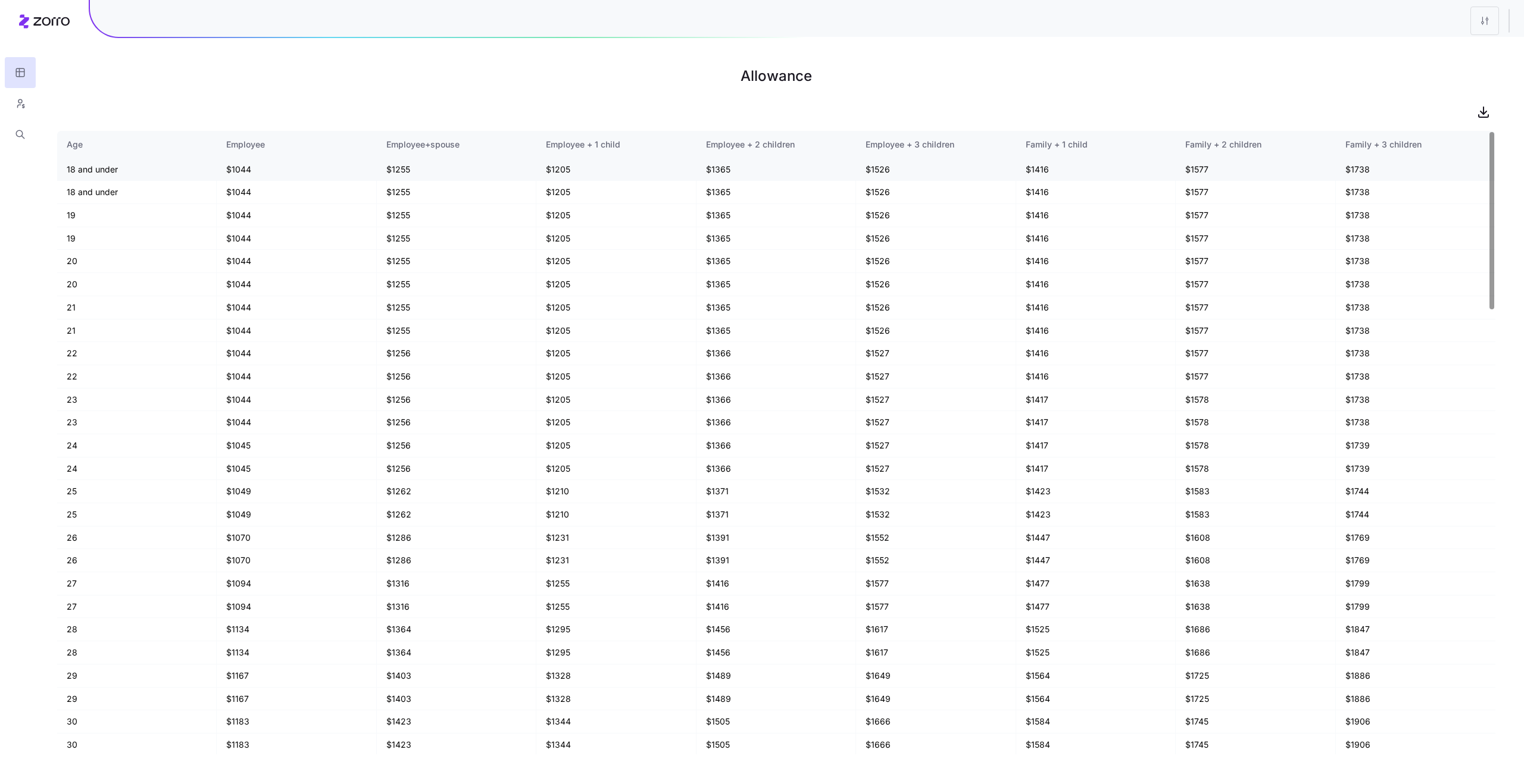
click at [228, 172] on td "$1044" at bounding box center [296, 170] width 160 height 23
click at [100, 175] on td "18 and under" at bounding box center [137, 170] width 160 height 23
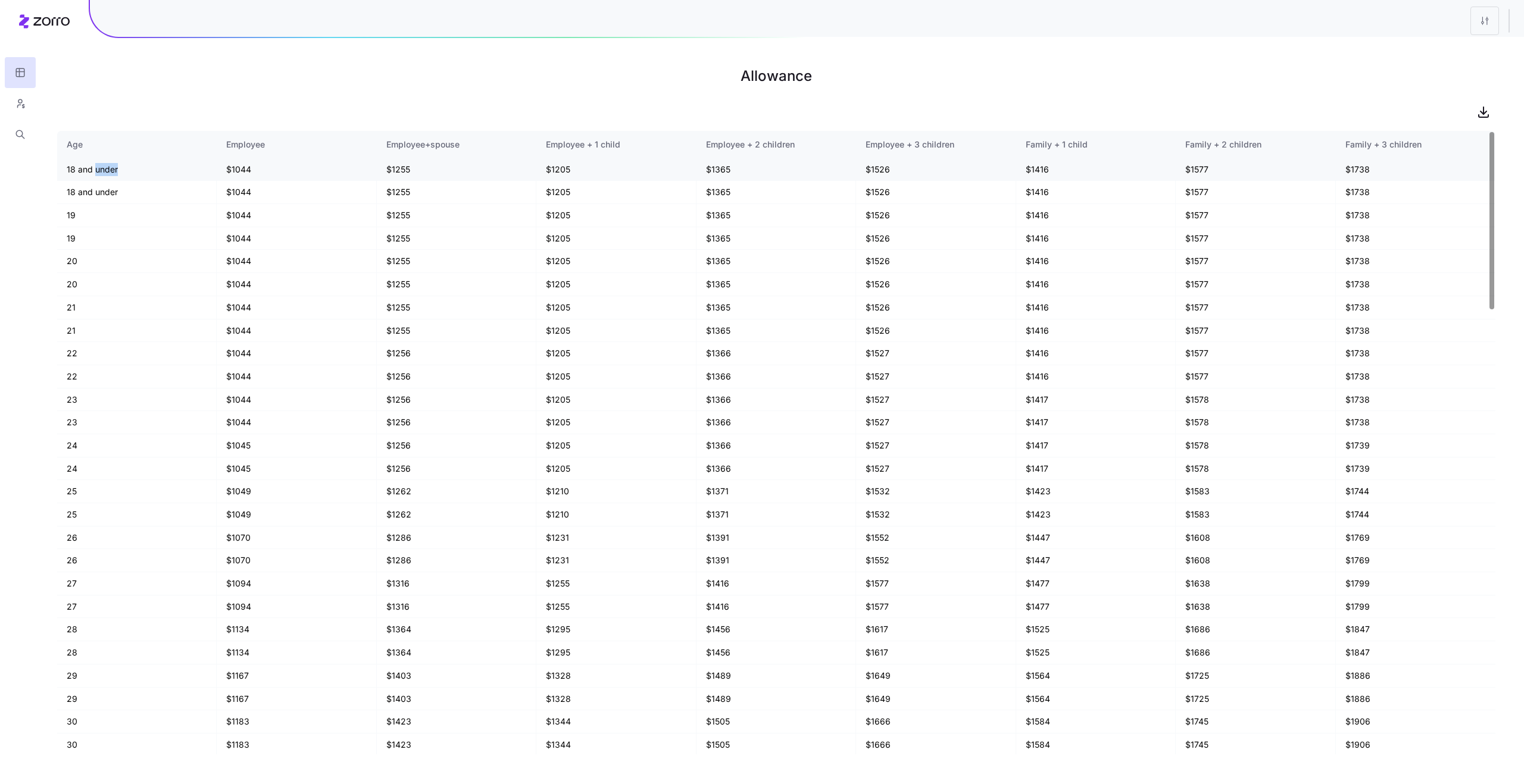
click at [100, 175] on td "18 and under" at bounding box center [137, 170] width 160 height 23
click at [99, 188] on td "18 and under" at bounding box center [137, 193] width 160 height 23
click at [84, 170] on td "18 and under" at bounding box center [137, 170] width 160 height 23
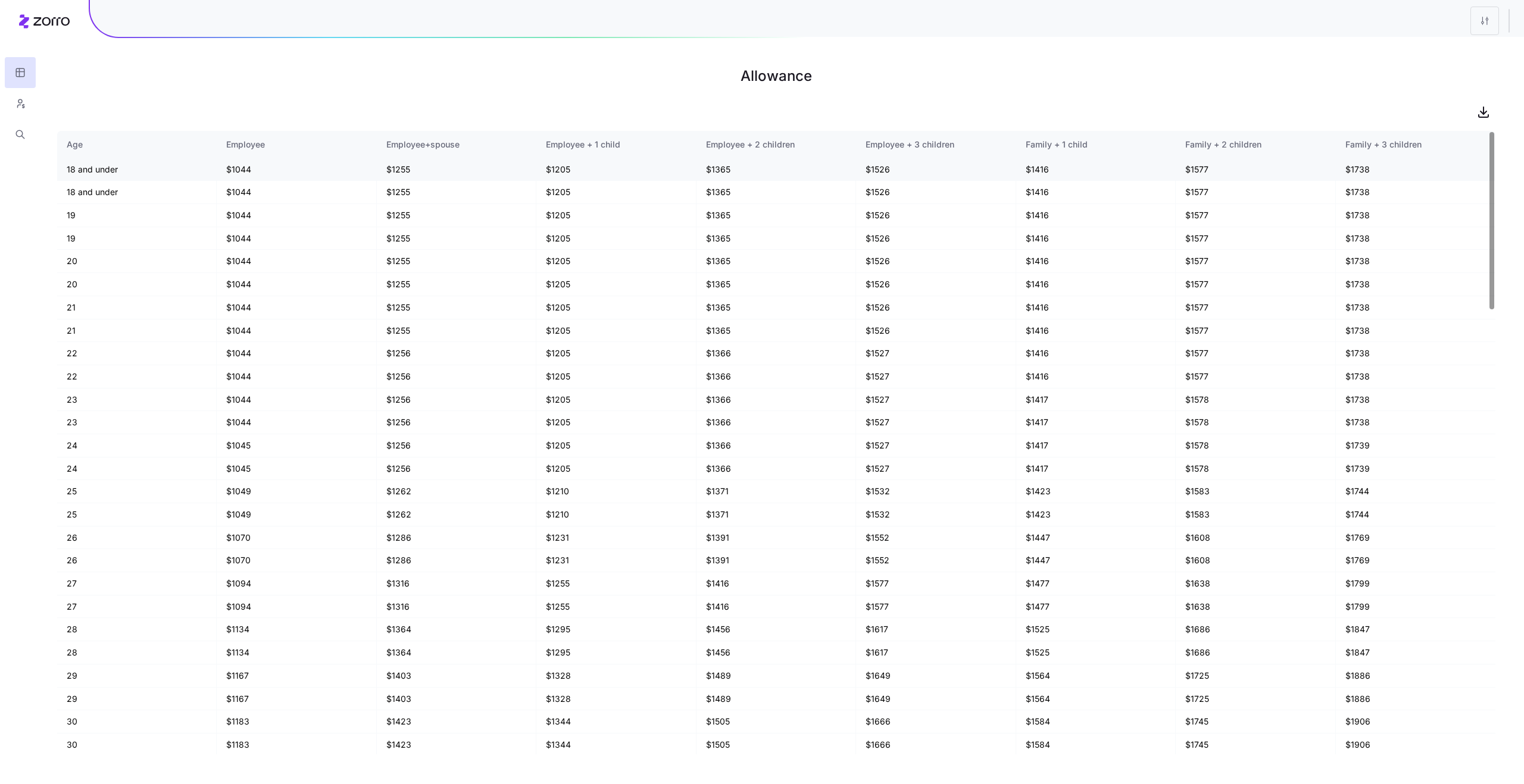
click at [84, 170] on td "18 and under" at bounding box center [137, 170] width 160 height 23
click at [129, 182] on td "18 and under" at bounding box center [137, 193] width 160 height 23
click at [1490, 27] on html "Allowance Age Employee Employee+spouse Employee + 1 child Employee + 2 children…" at bounding box center [762, 392] width 1524 height 784
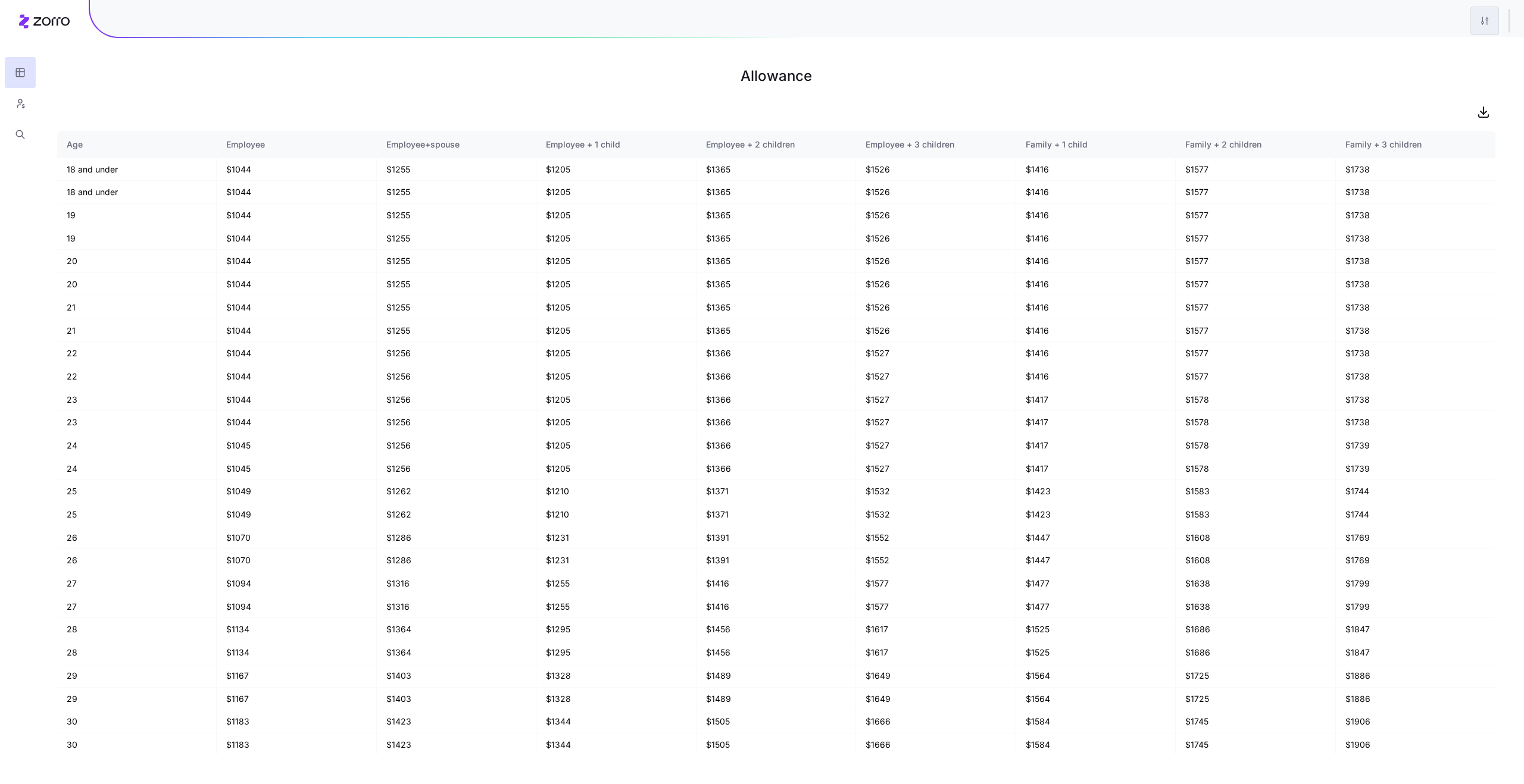
click at [1473, 26] on html "Allowance Age Employee Employee+spouse Employee + 1 child Employee + 2 children…" at bounding box center [762, 392] width 1524 height 784
click at [1479, 26] on html "Allowance Age Employee Employee+spouse Employee + 1 child Employee + 2 children…" at bounding box center [762, 392] width 1524 height 784
click at [1287, 77] on h1 "Allowance" at bounding box center [776, 77] width 1438 height 29
click at [1175, 51] on main "Allowance Age Employee Employee+spouse Employee + 1 child Employee + 2 children…" at bounding box center [762, 392] width 1524 height 784
click at [1390, 48] on main "Allowance Age Employee Employee+spouse Employee + 1 child Employee + 2 children…" at bounding box center [762, 392] width 1524 height 784
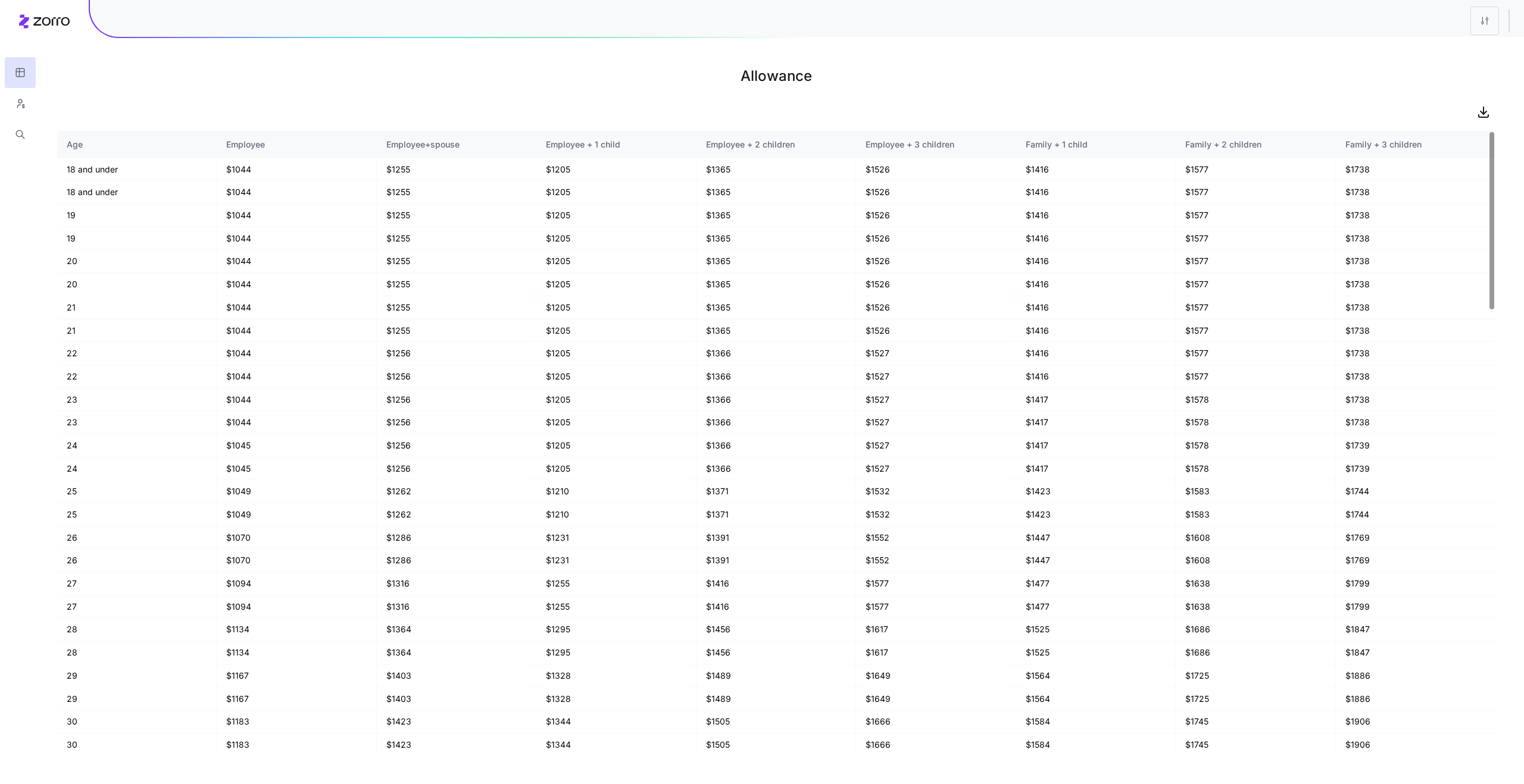
click at [1452, 58] on main "Allowance Age Employee Employee+spouse Employee + 1 child Employee + 2 children…" at bounding box center [762, 392] width 1524 height 784
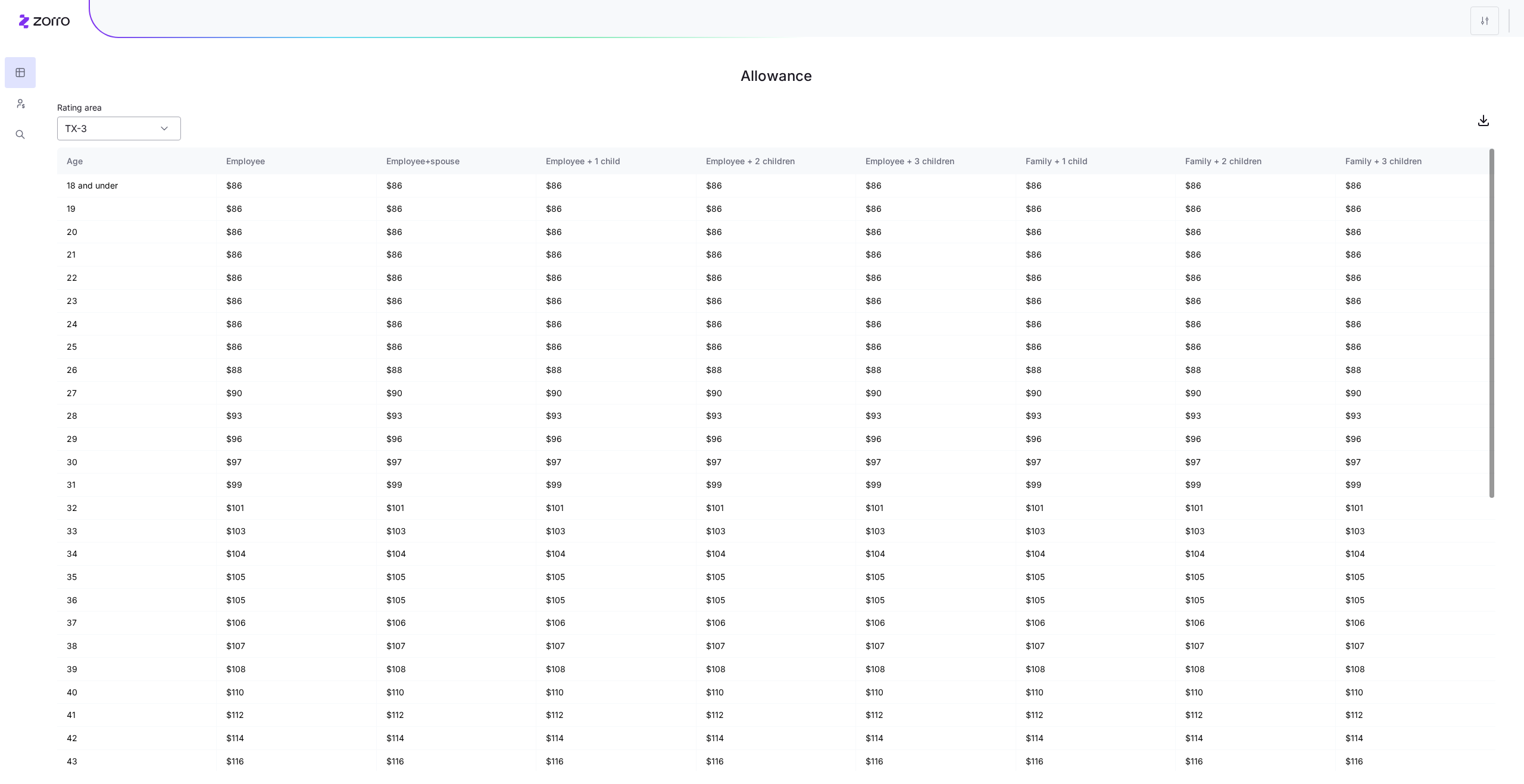
click at [132, 125] on input "TX-3" at bounding box center [118, 129] width 124 height 24
click at [116, 179] on div "WA-8" at bounding box center [119, 183] width 114 height 22
click at [152, 125] on input "WA-8" at bounding box center [118, 129] width 124 height 24
click at [139, 164] on div "TX-3" at bounding box center [119, 161] width 114 height 22
type input "TX-3"
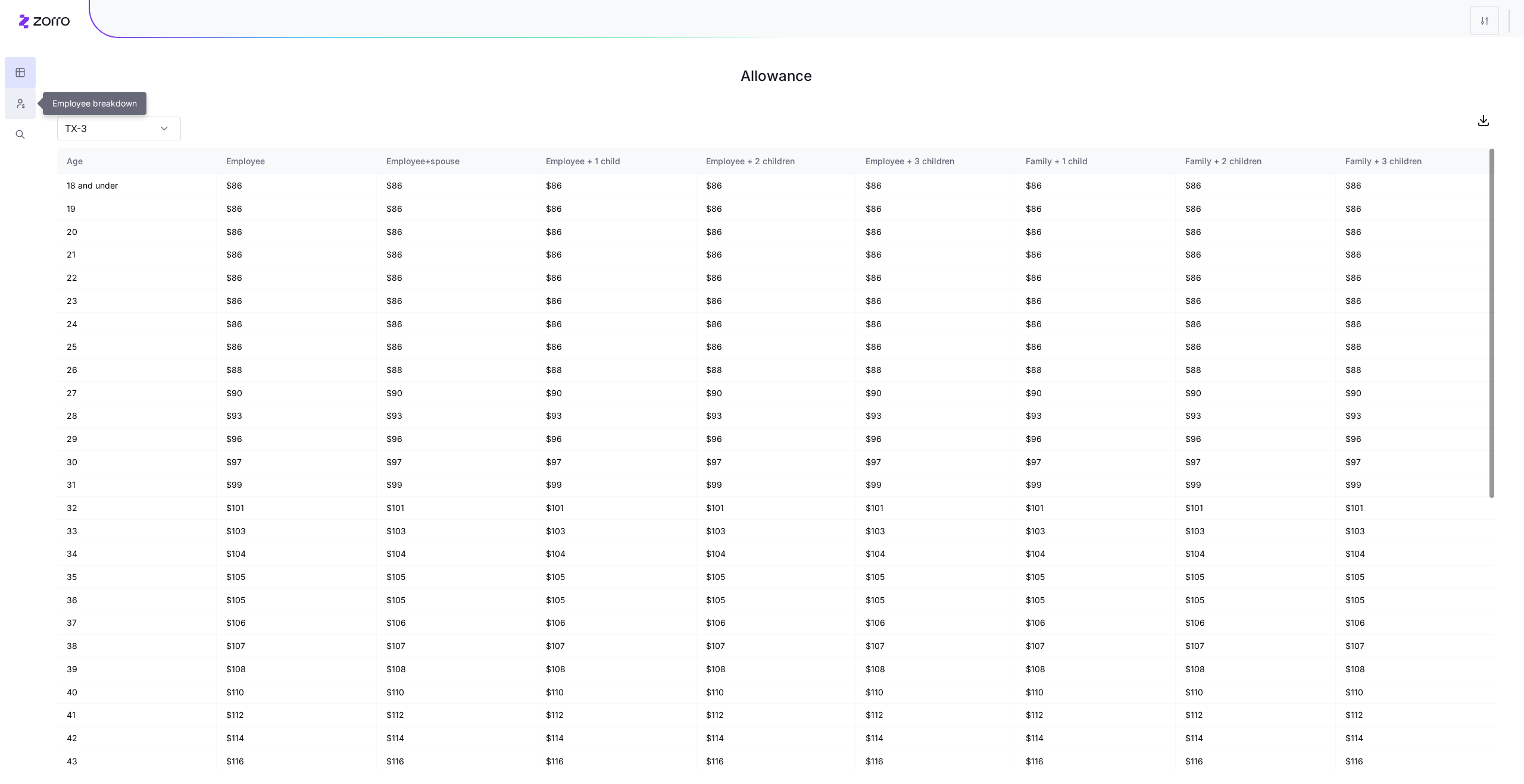
click at [27, 103] on button "button" at bounding box center [20, 103] width 31 height 31
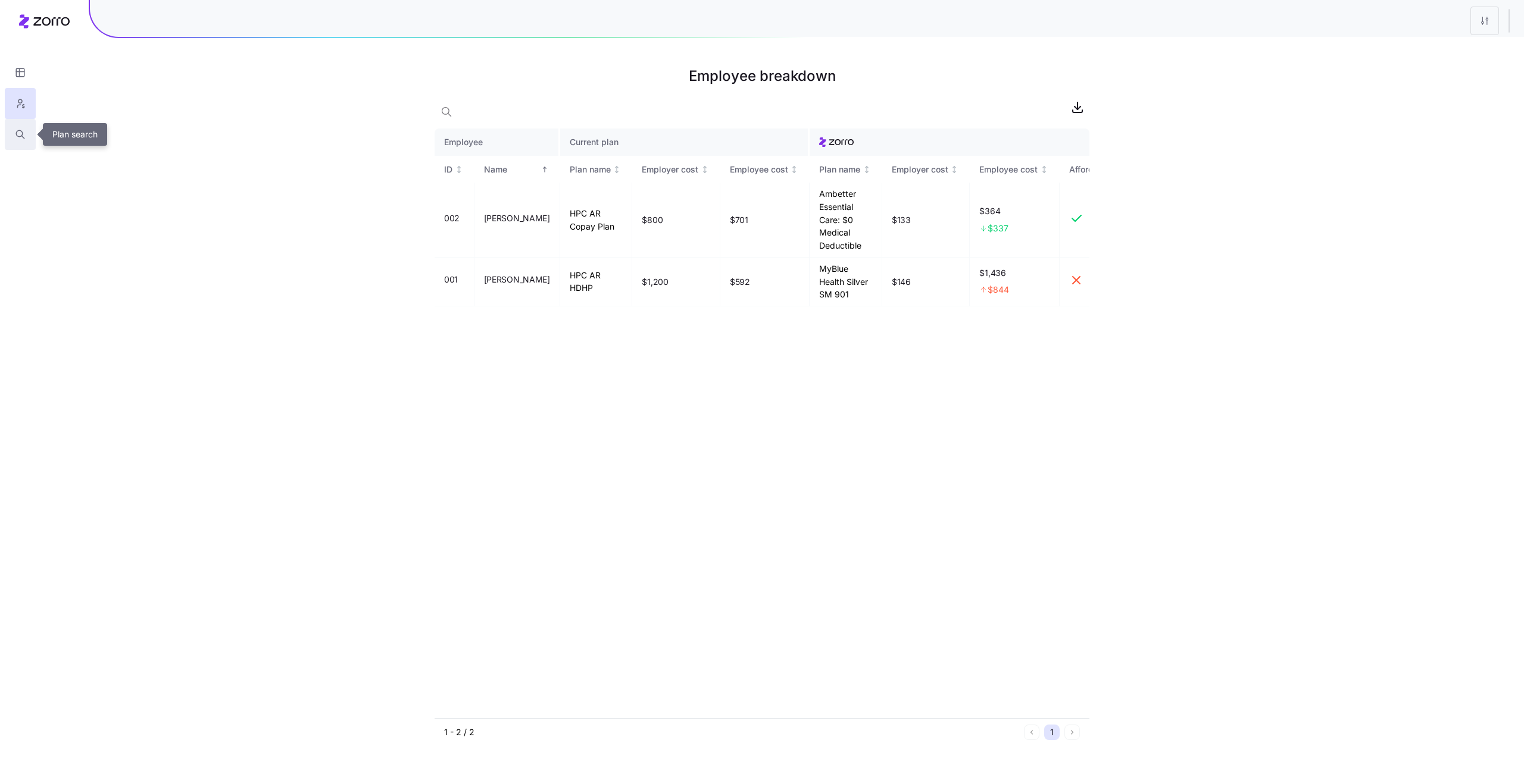
click at [30, 130] on button "button" at bounding box center [20, 134] width 31 height 31
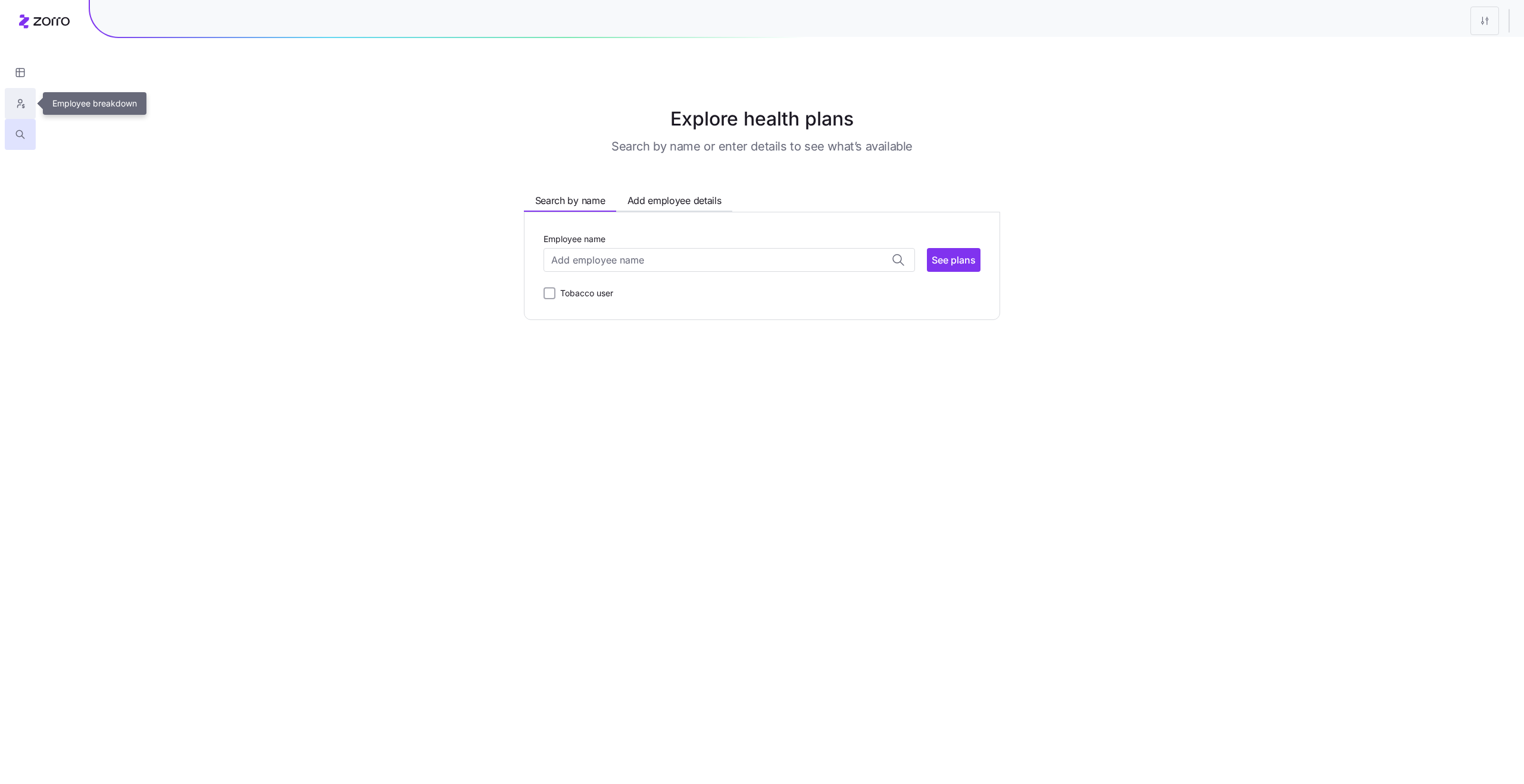
click at [18, 99] on icon "button" at bounding box center [20, 103] width 11 height 12
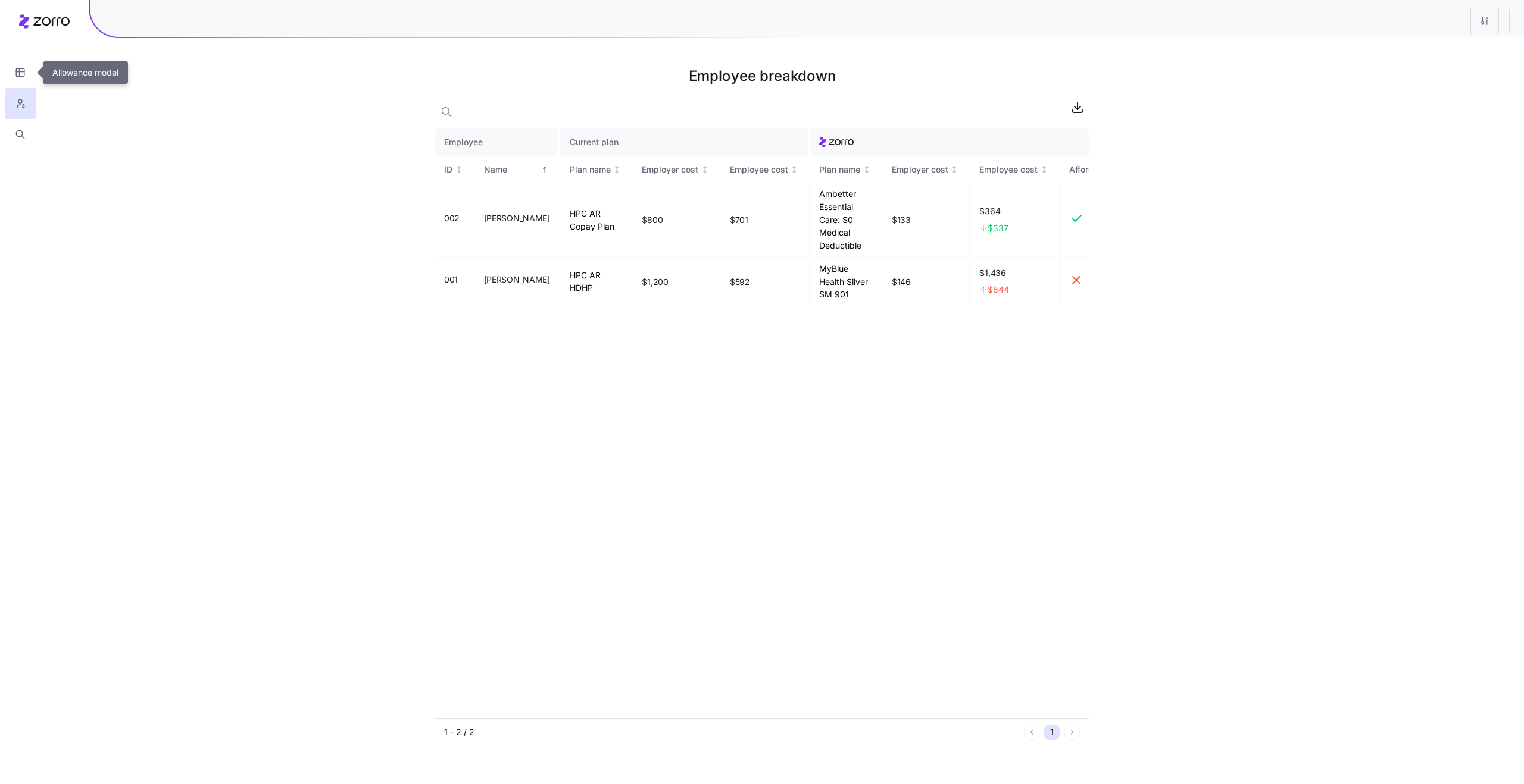
click at [20, 75] on icon "button" at bounding box center [20, 72] width 11 height 12
